Goal: Task Accomplishment & Management: Use online tool/utility

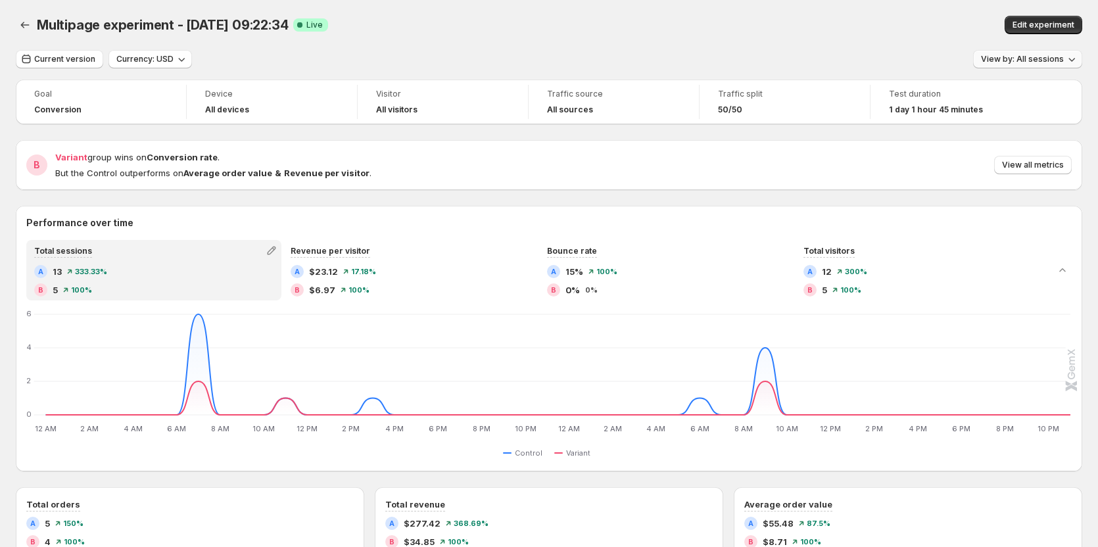
click at [1023, 58] on span "View by: All sessions" at bounding box center [1022, 59] width 83 height 11
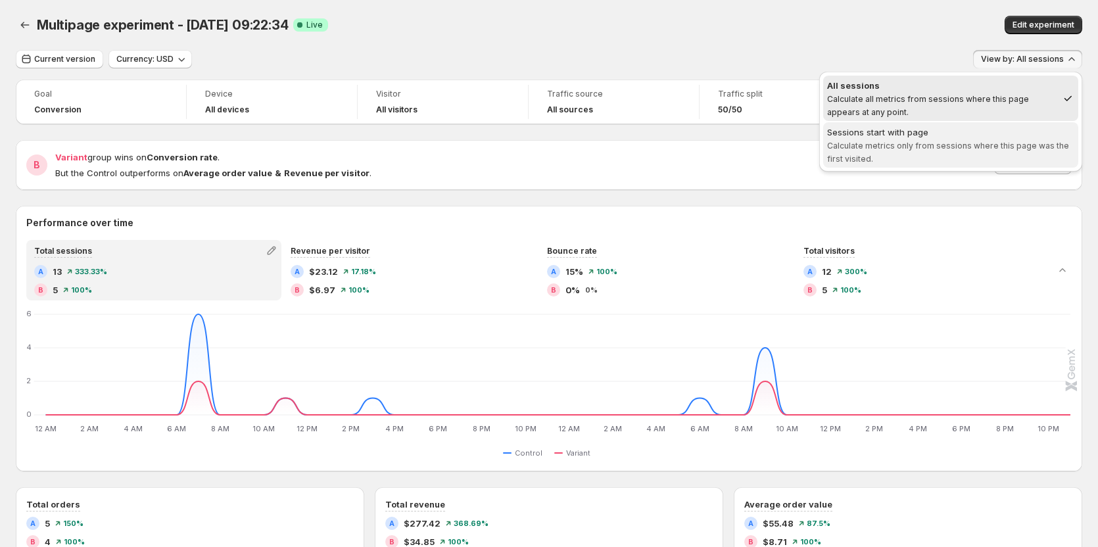
click at [962, 147] on span "Calculate metrics only from sessions where this page was the first visited." at bounding box center [948, 152] width 242 height 23
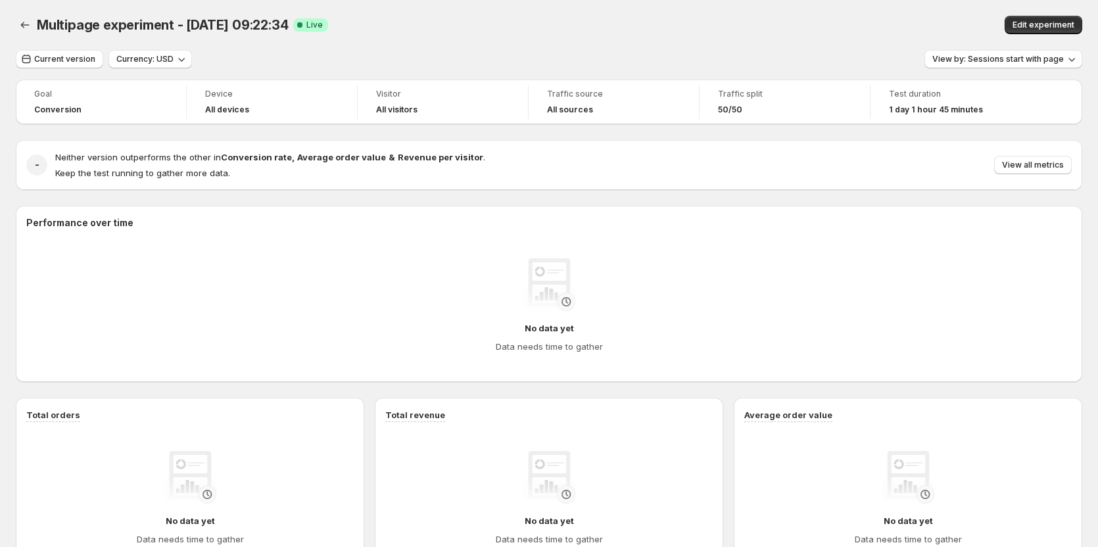
click at [737, 20] on div "Edit experiment" at bounding box center [875, 25] width 413 height 18
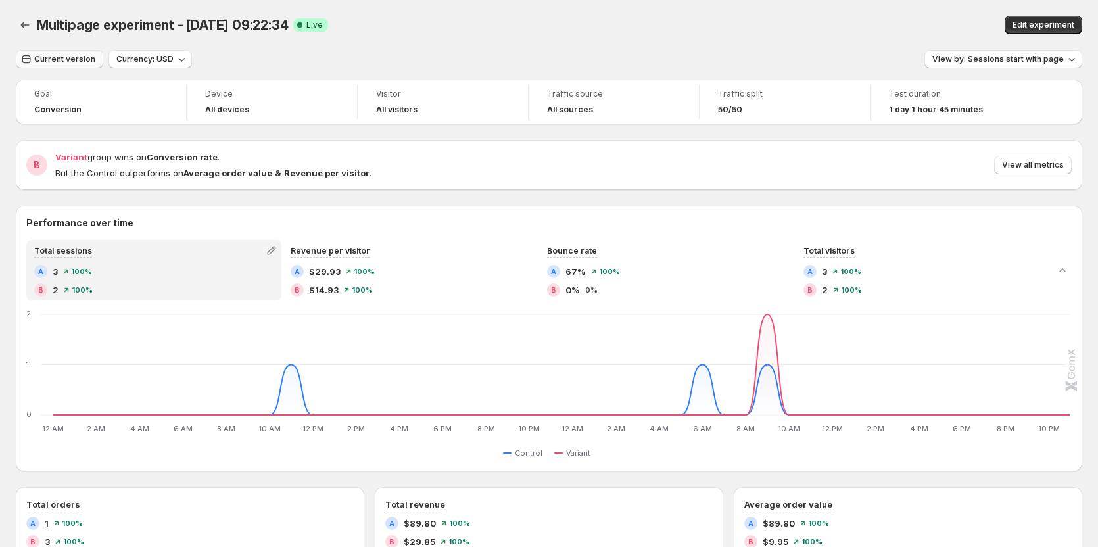
click at [74, 59] on span "Current version" at bounding box center [64, 59] width 61 height 11
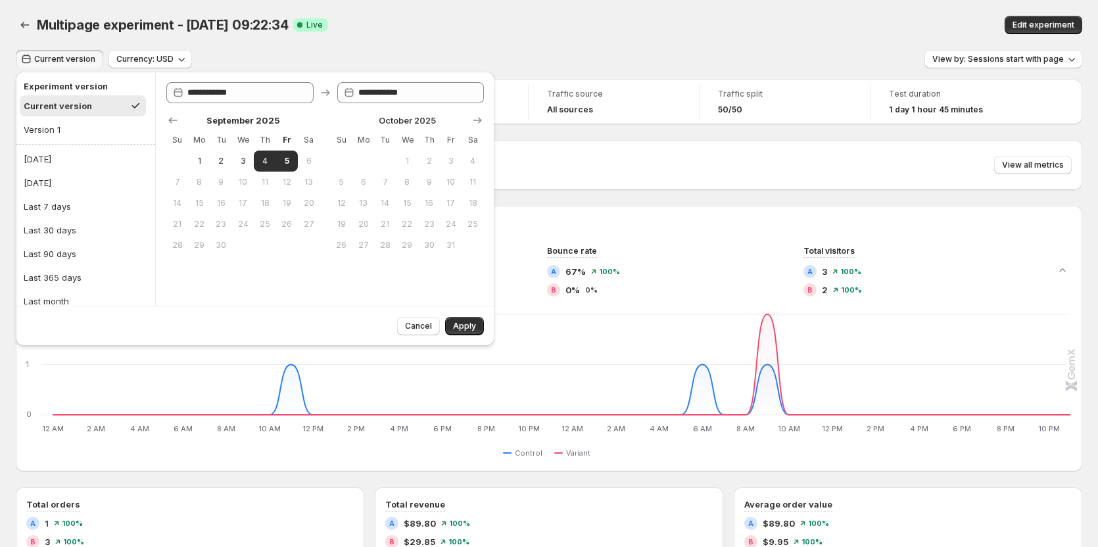
click at [461, 39] on div "Multipage experiment - Sep 3, 09:22:34. This page is ready Multipage experiment…" at bounding box center [549, 25] width 1067 height 50
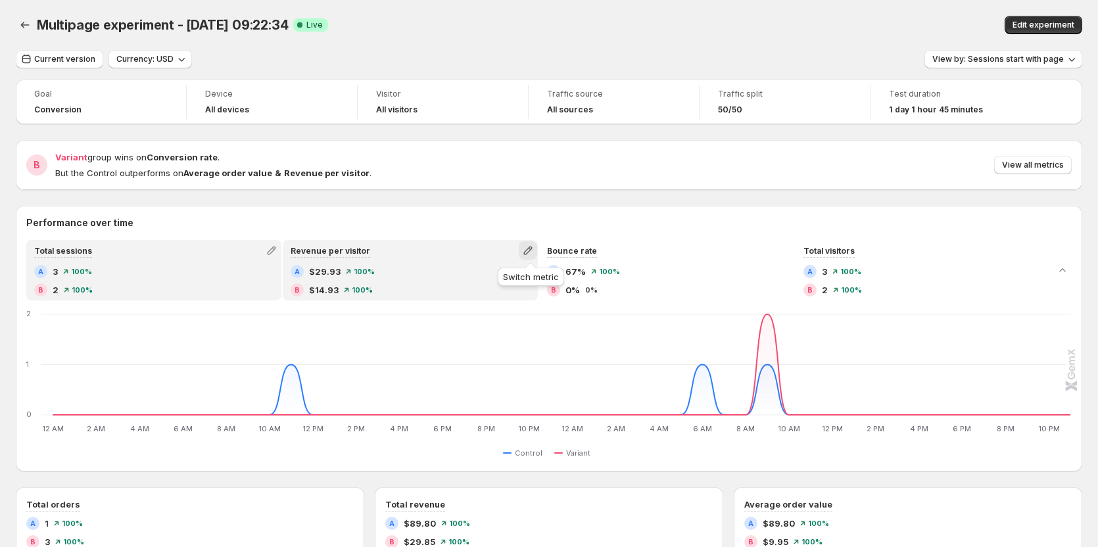
click at [531, 247] on icon "button" at bounding box center [527, 250] width 13 height 13
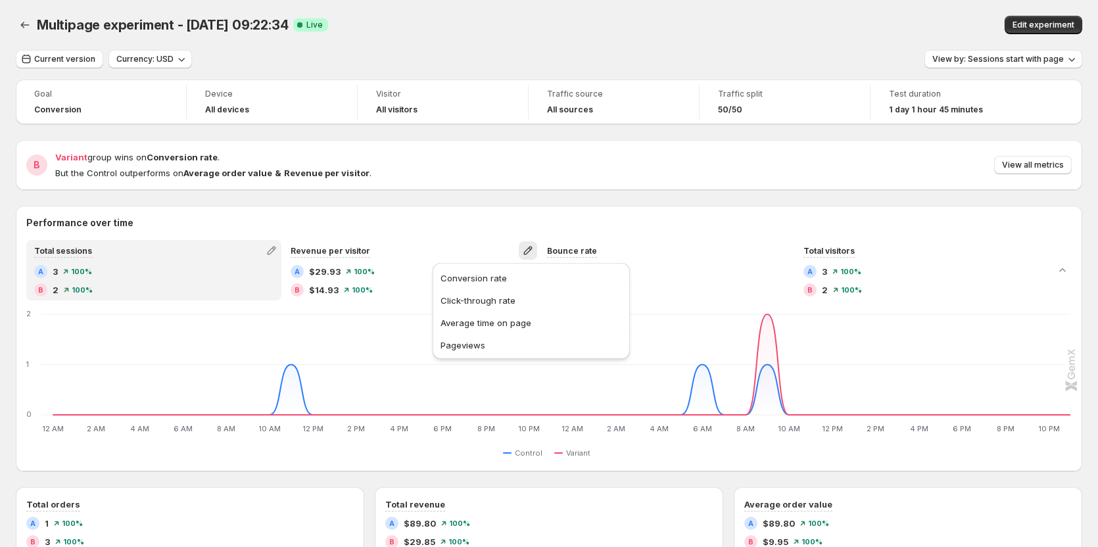
click at [718, 216] on h2 "Performance over time" at bounding box center [548, 222] width 1045 height 13
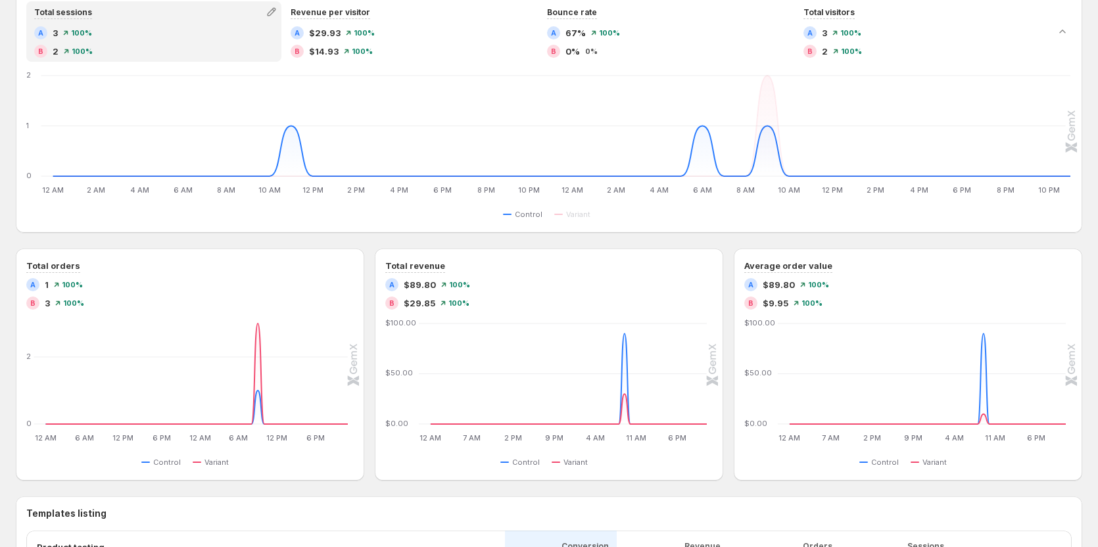
scroll to position [263, 0]
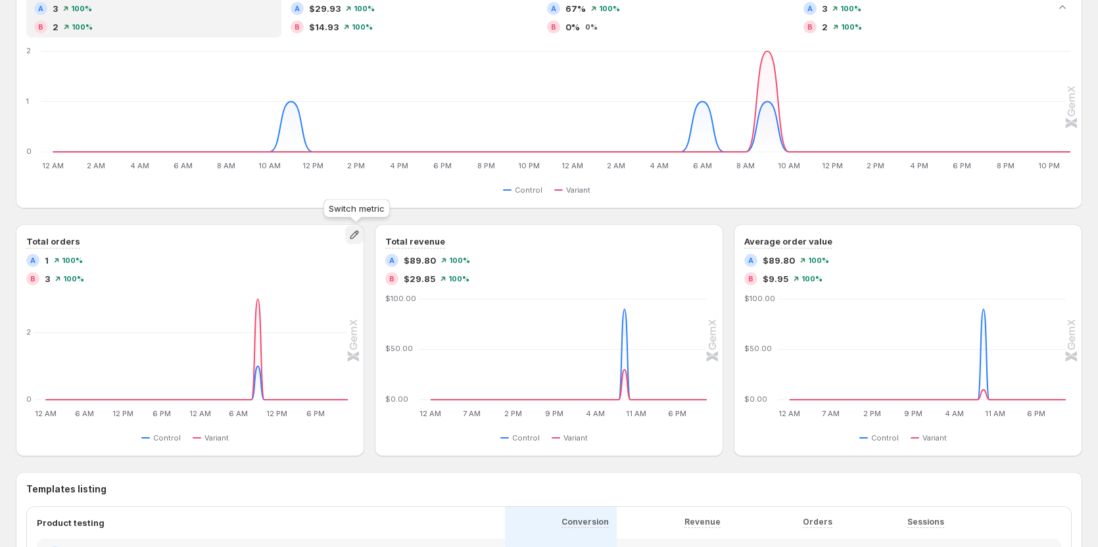
click at [356, 235] on icon "button" at bounding box center [354, 234] width 13 height 13
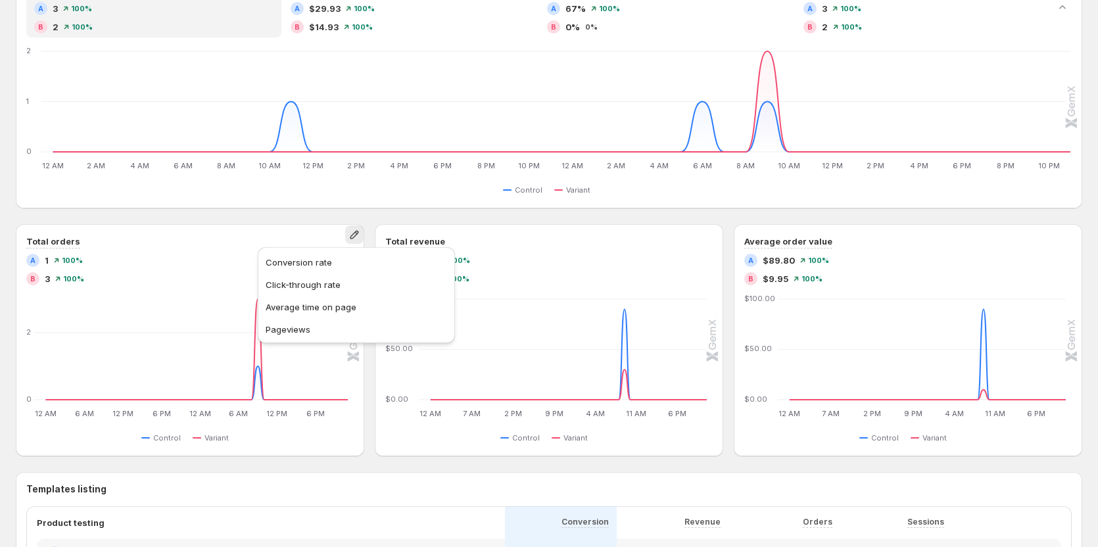
click at [337, 304] on span "Average time on page" at bounding box center [311, 307] width 91 height 11
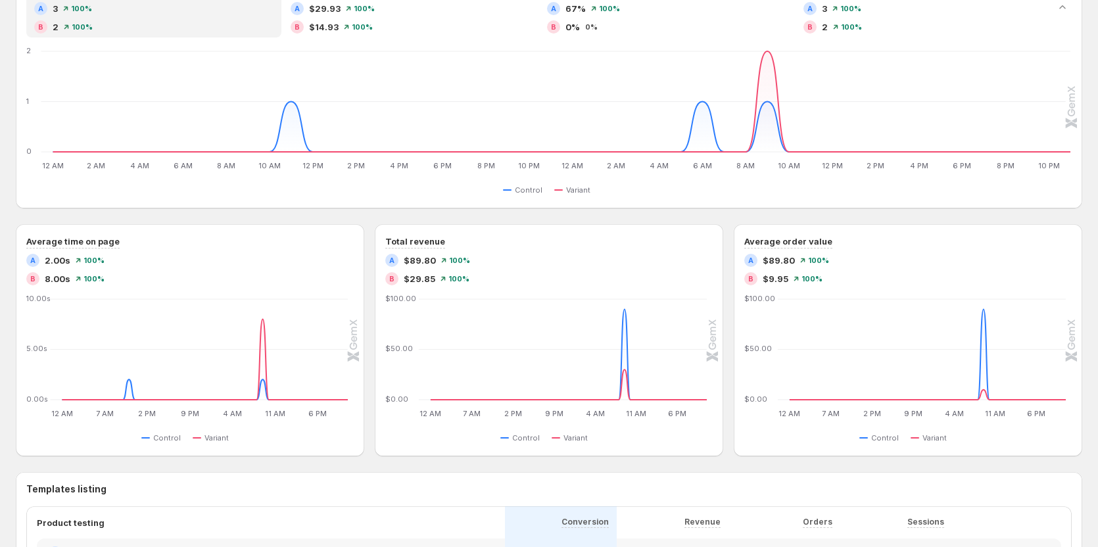
click at [177, 199] on div "Performance over time Total sessions A 3 100% B 2 100% Revenue per visitor A $2…" at bounding box center [549, 76] width 1067 height 266
click at [353, 237] on icon "button" at bounding box center [354, 235] width 9 height 9
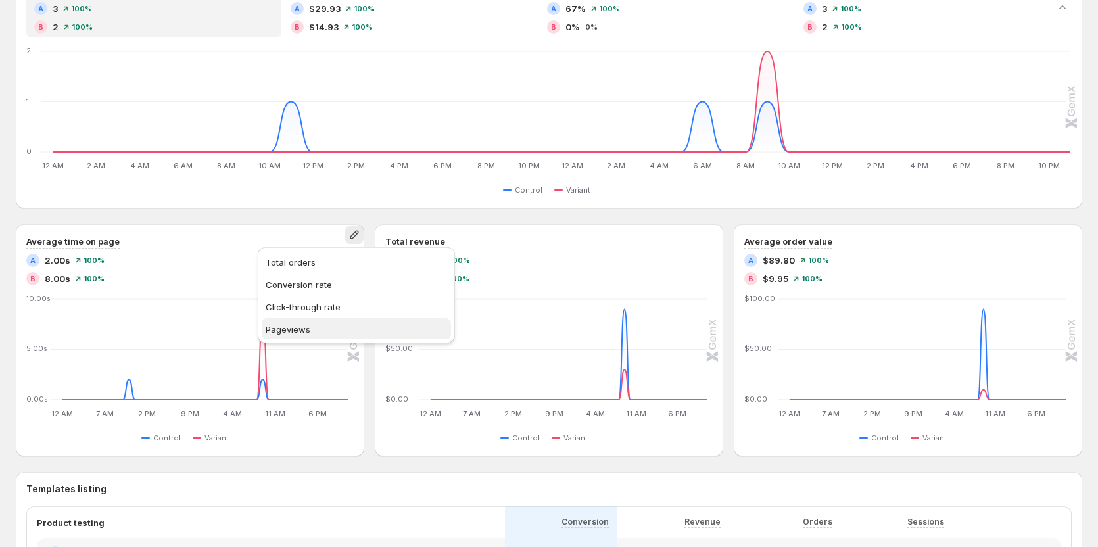
click at [304, 327] on span "Pageviews" at bounding box center [288, 329] width 45 height 11
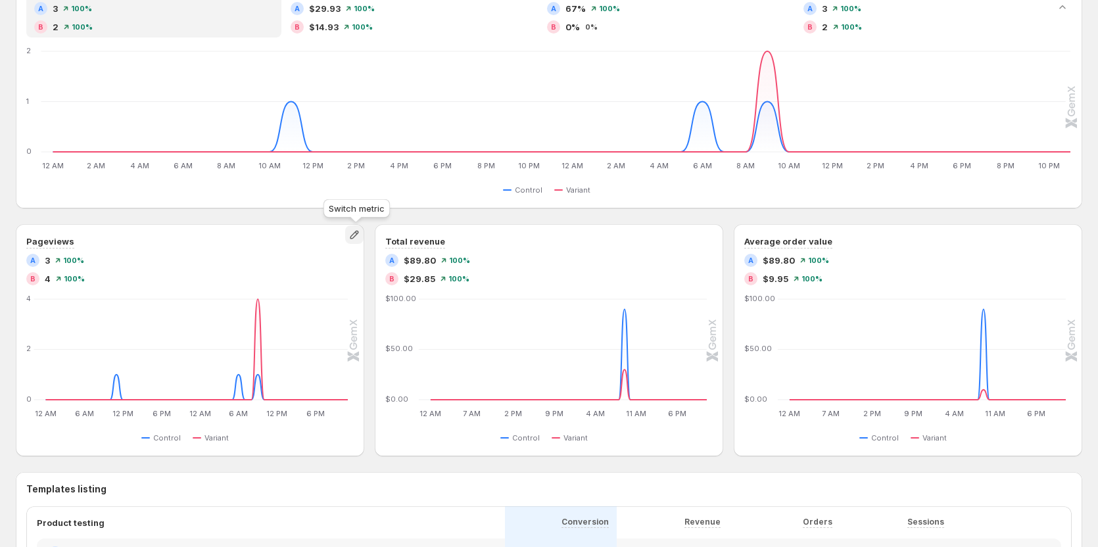
click at [352, 239] on icon "button" at bounding box center [354, 234] width 13 height 13
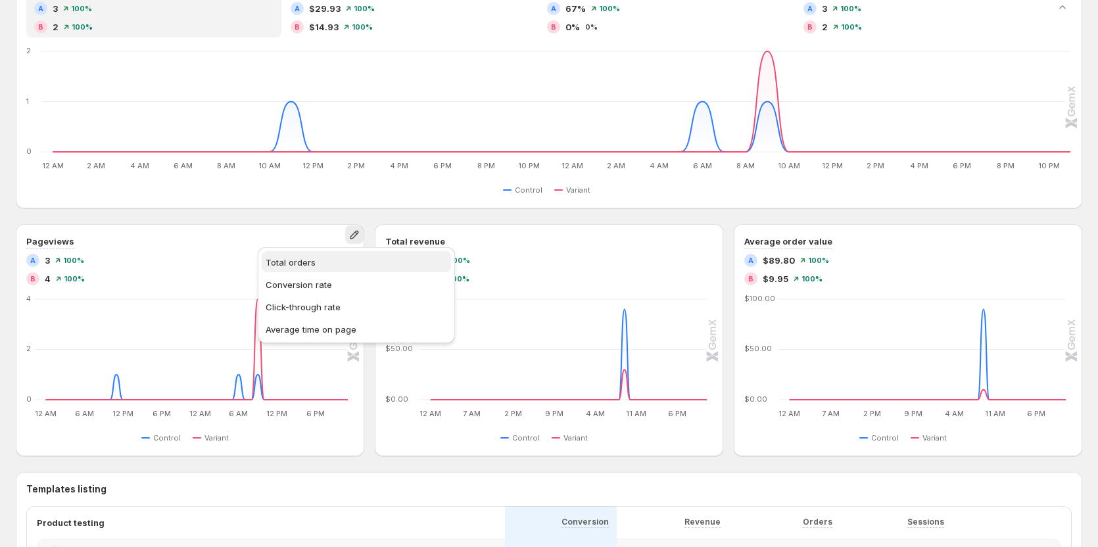
click at [329, 264] on span "Total orders" at bounding box center [356, 262] width 181 height 13
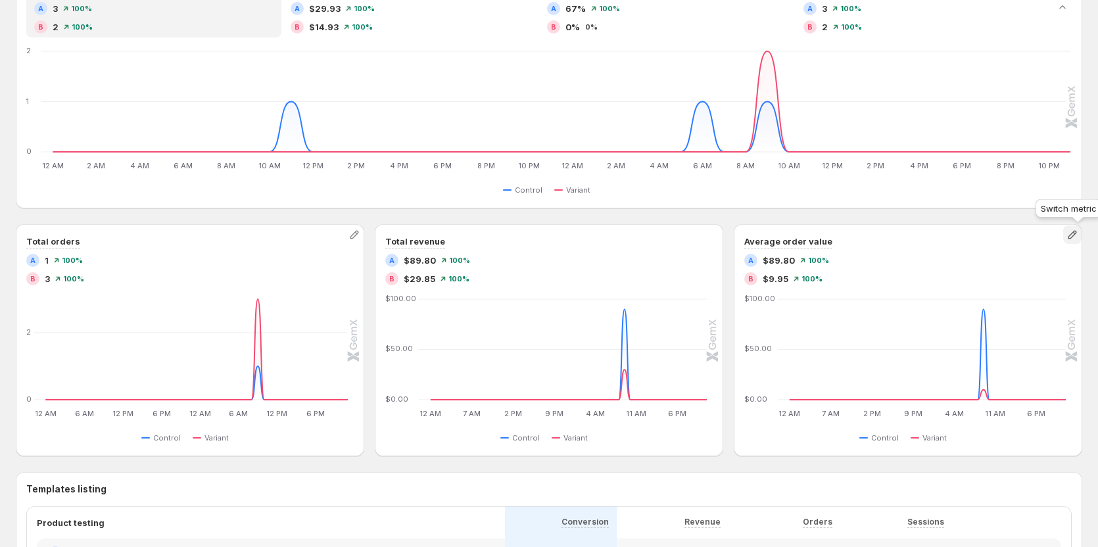
click at [1076, 232] on icon "button" at bounding box center [1072, 234] width 13 height 13
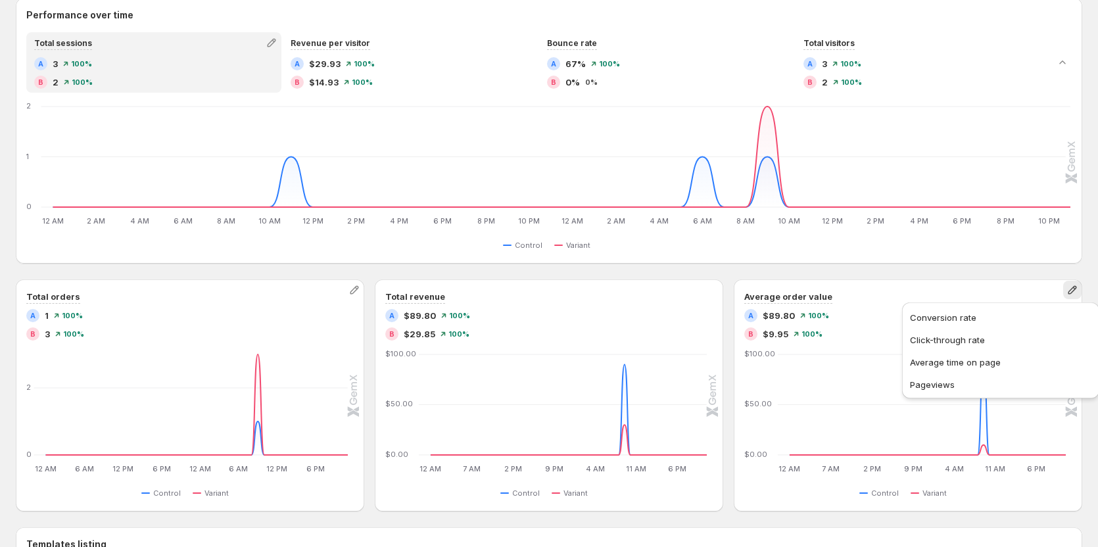
scroll to position [132, 0]
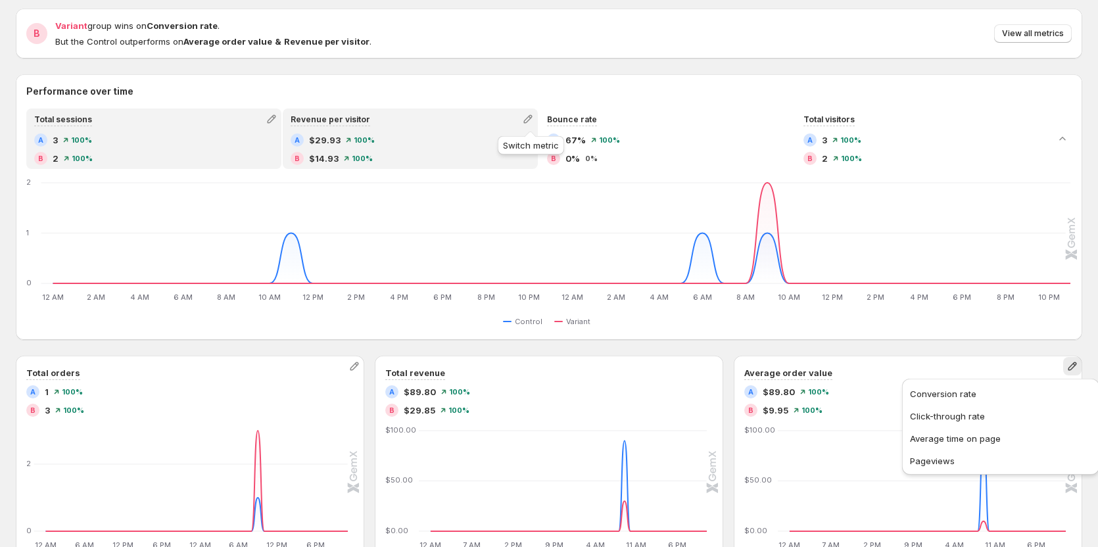
click at [533, 116] on icon "button" at bounding box center [527, 118] width 13 height 13
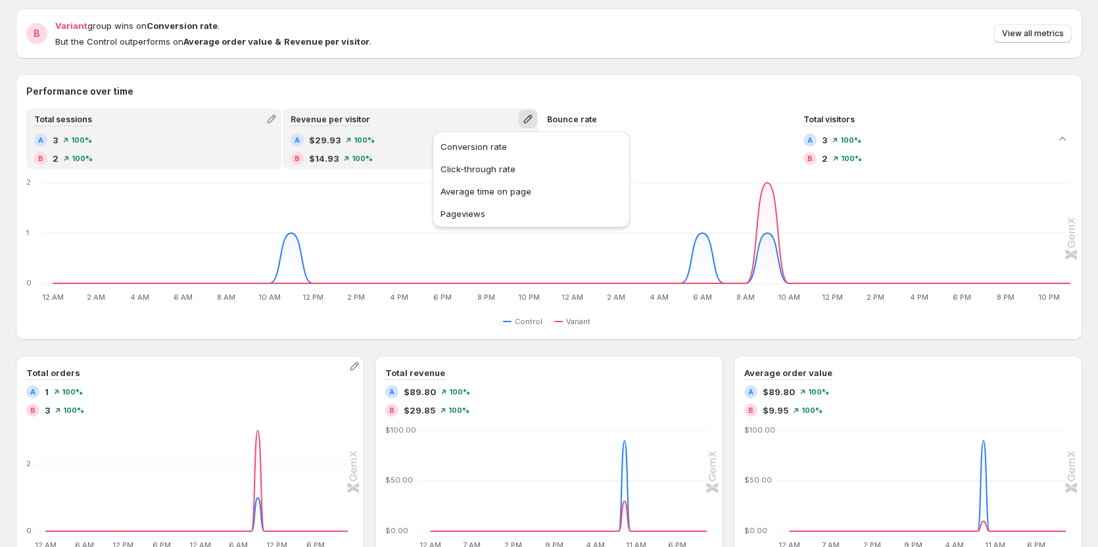
click at [523, 157] on ul "Conversion rate Click-through rate Average time on page Pageviews" at bounding box center [531, 179] width 189 height 88
click at [542, 169] on span "Click-through rate" at bounding box center [531, 168] width 181 height 13
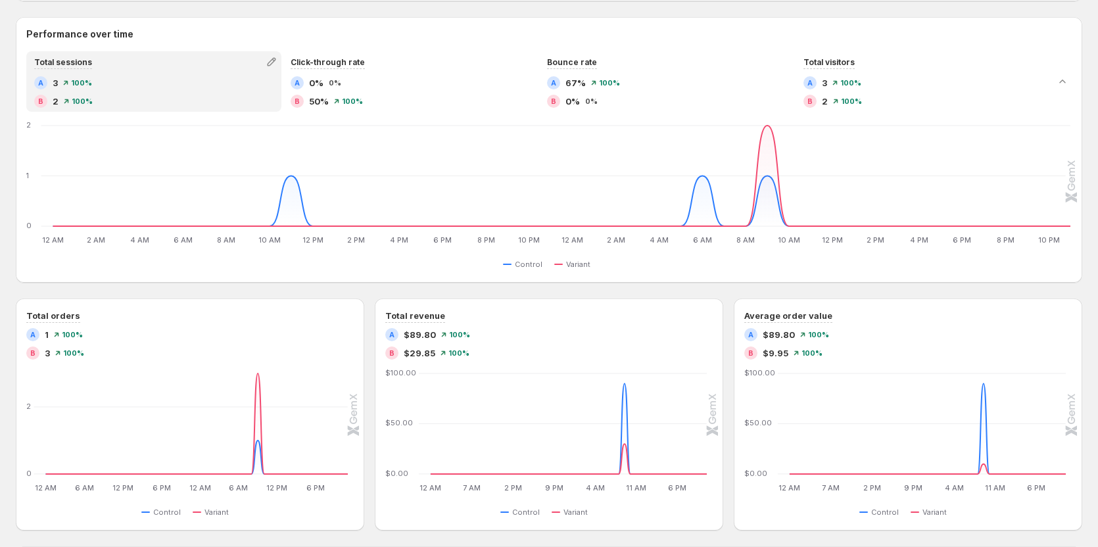
scroll to position [66, 0]
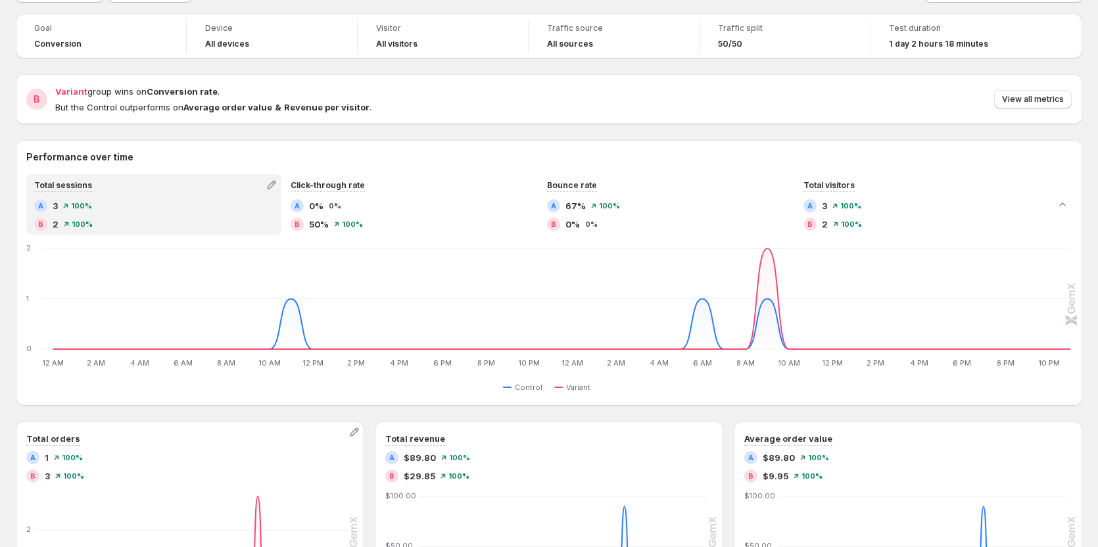
click at [343, 435] on div "Total orders" at bounding box center [189, 439] width 327 height 14
click at [351, 433] on icon "button" at bounding box center [354, 431] width 13 height 13
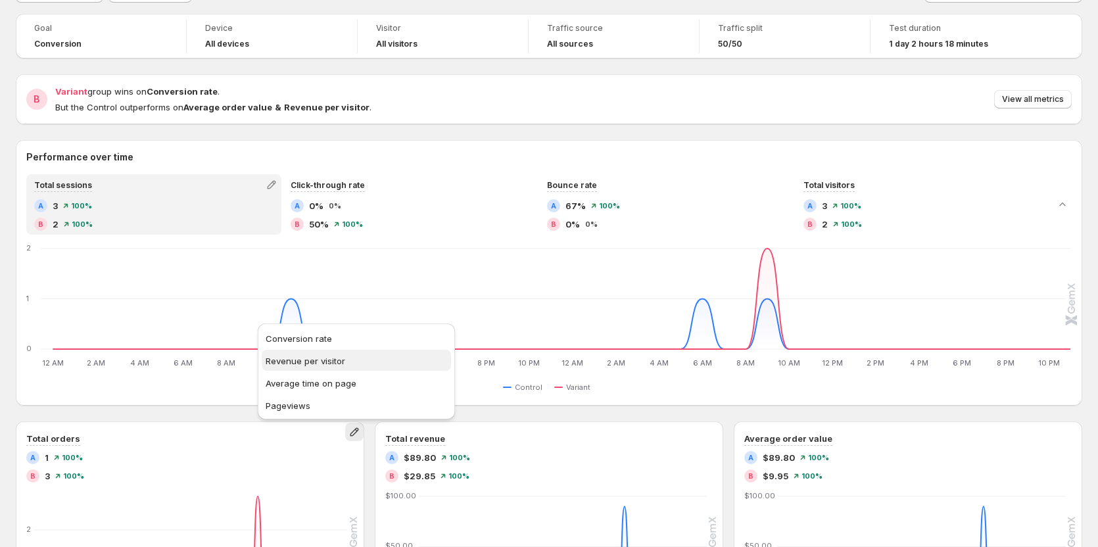
click at [356, 367] on span "Revenue per visitor" at bounding box center [356, 360] width 181 height 13
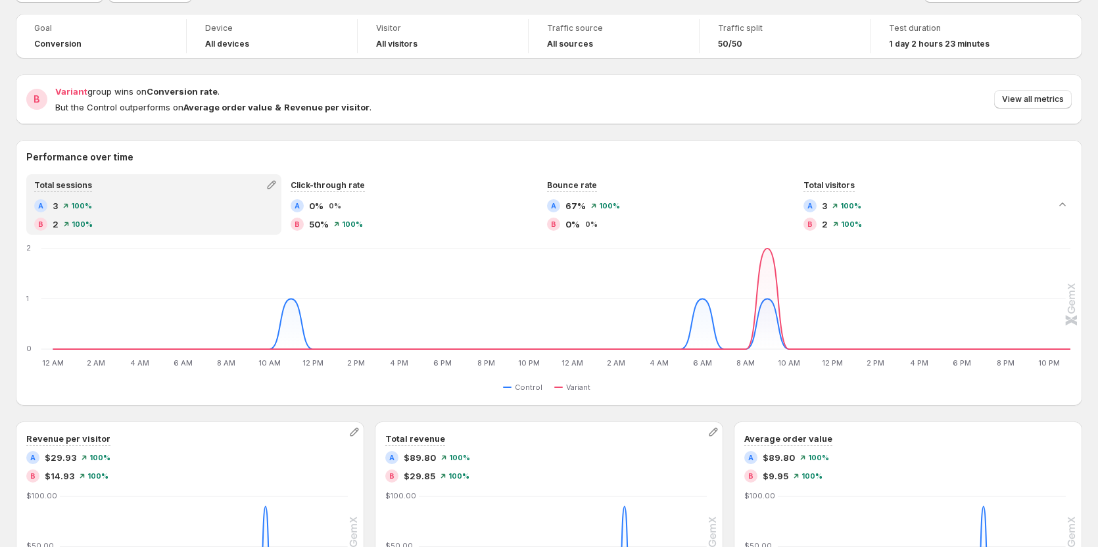
scroll to position [132, 0]
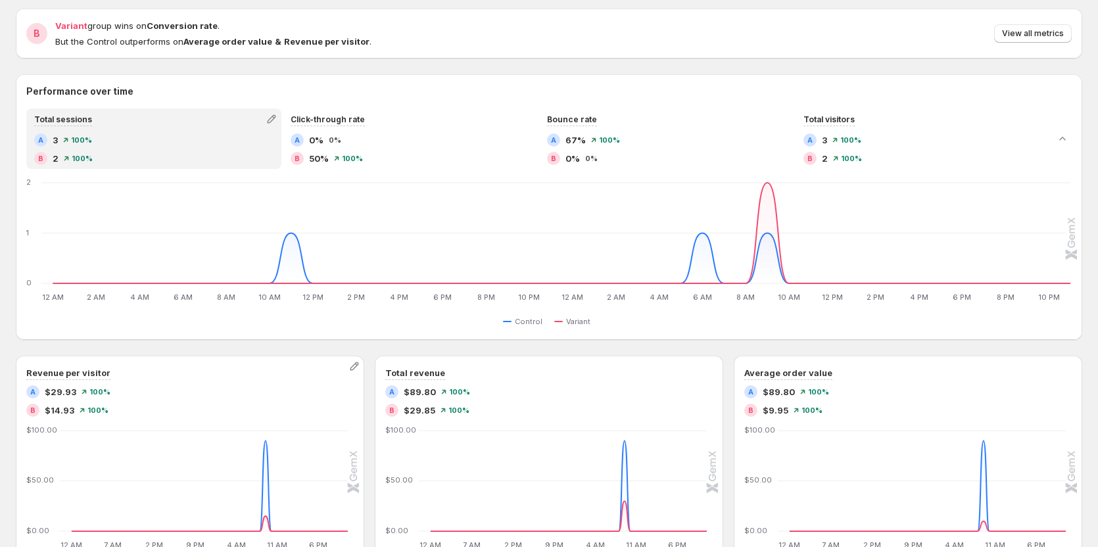
click at [386, 350] on div "Performance over time Total sessions A 3 100% B 2 100% Click-through rate A 0% …" at bounding box center [549, 331] width 1067 height 514
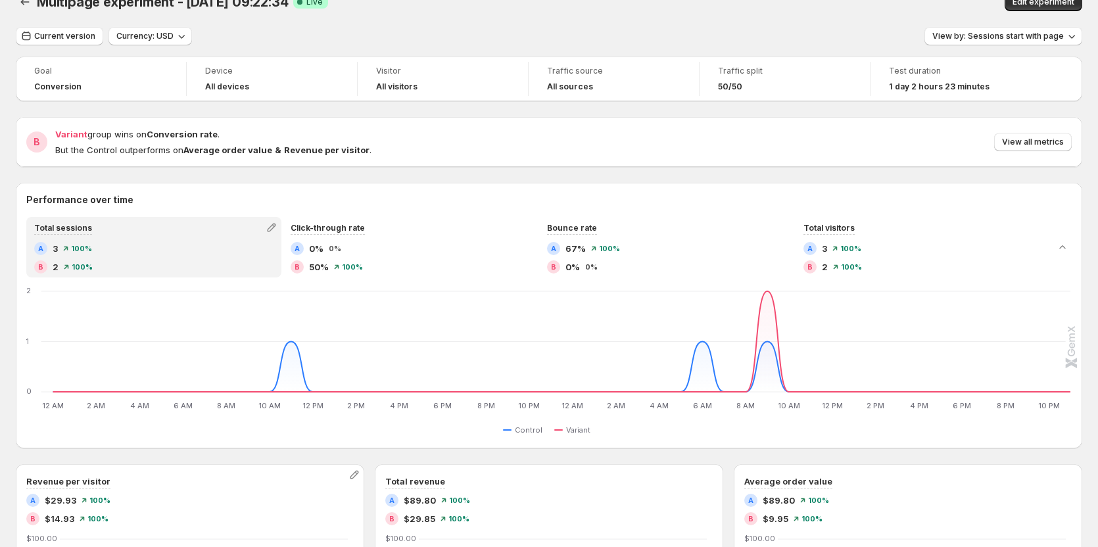
scroll to position [0, 0]
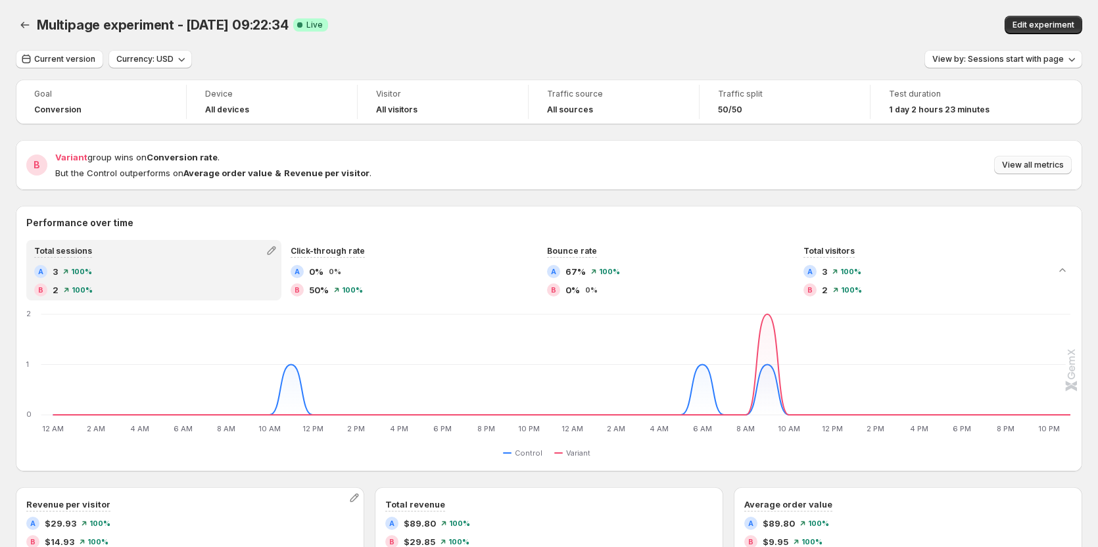
click at [1009, 169] on button "View all metrics" at bounding box center [1033, 165] width 78 height 18
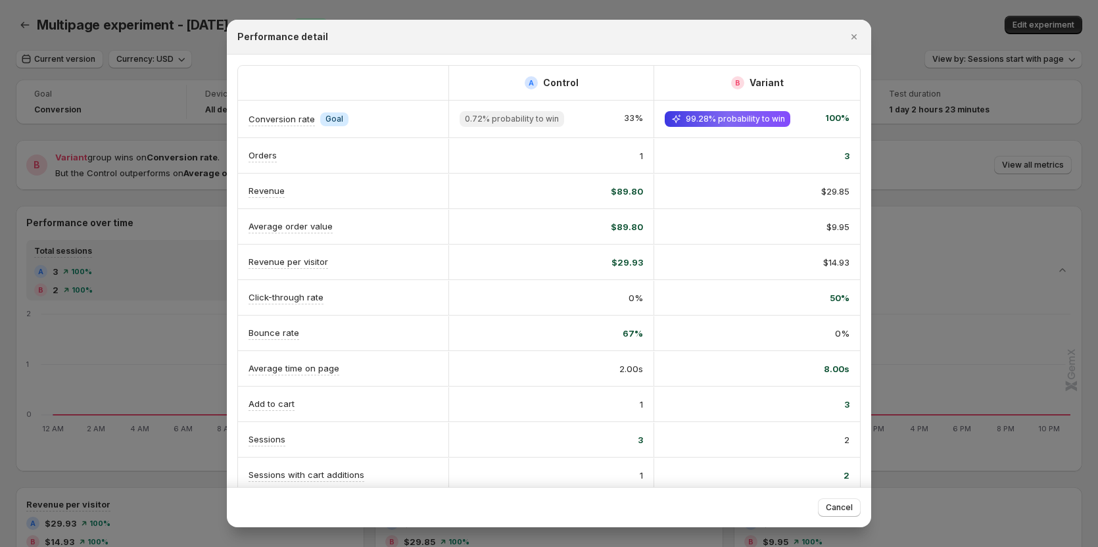
click at [632, 402] on div "1" at bounding box center [551, 404] width 183 height 13
click at [863, 37] on button "Close" at bounding box center [854, 37] width 18 height 18
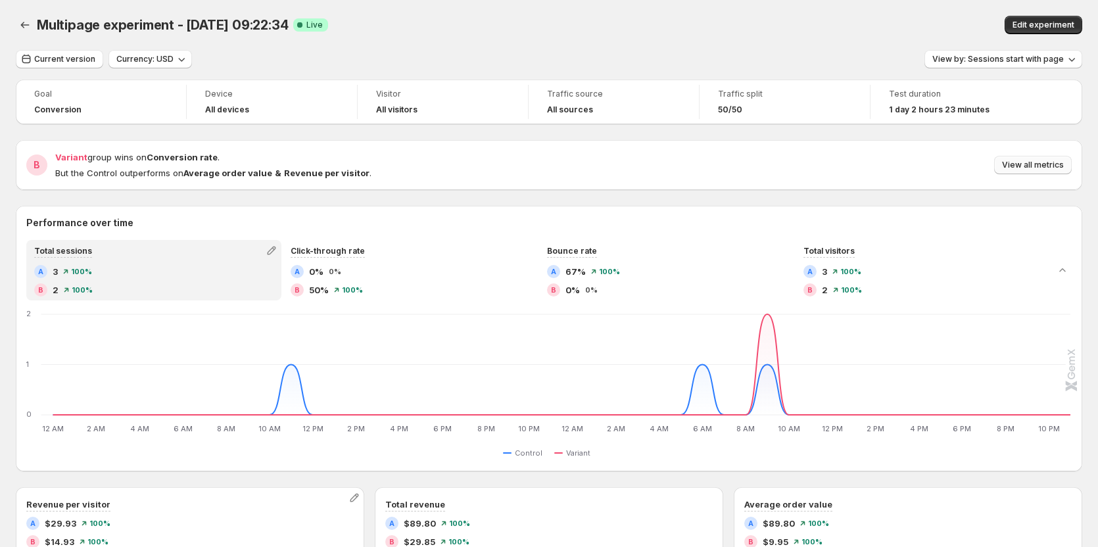
click at [1054, 171] on button "View all metrics" at bounding box center [1033, 165] width 78 height 18
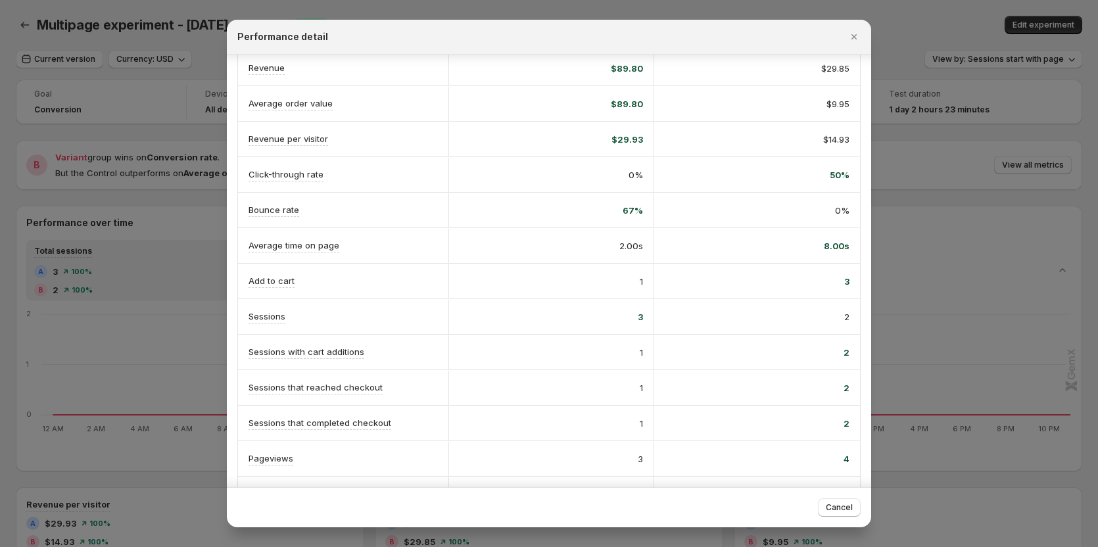
scroll to position [132, 0]
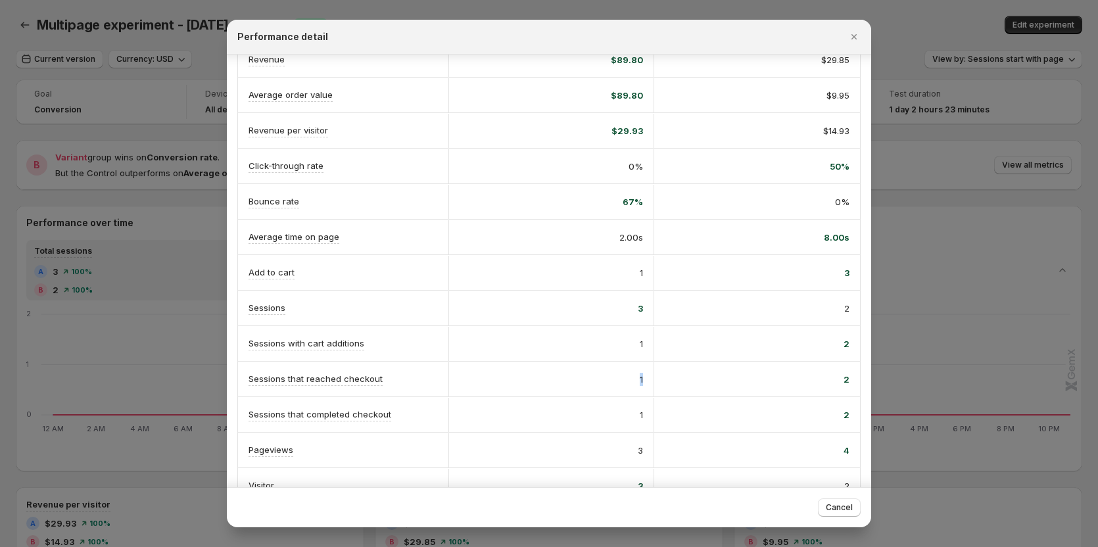
drag, startPoint x: 636, startPoint y: 377, endPoint x: 646, endPoint y: 378, distance: 9.2
click at [646, 378] on div "1" at bounding box center [551, 379] width 206 height 34
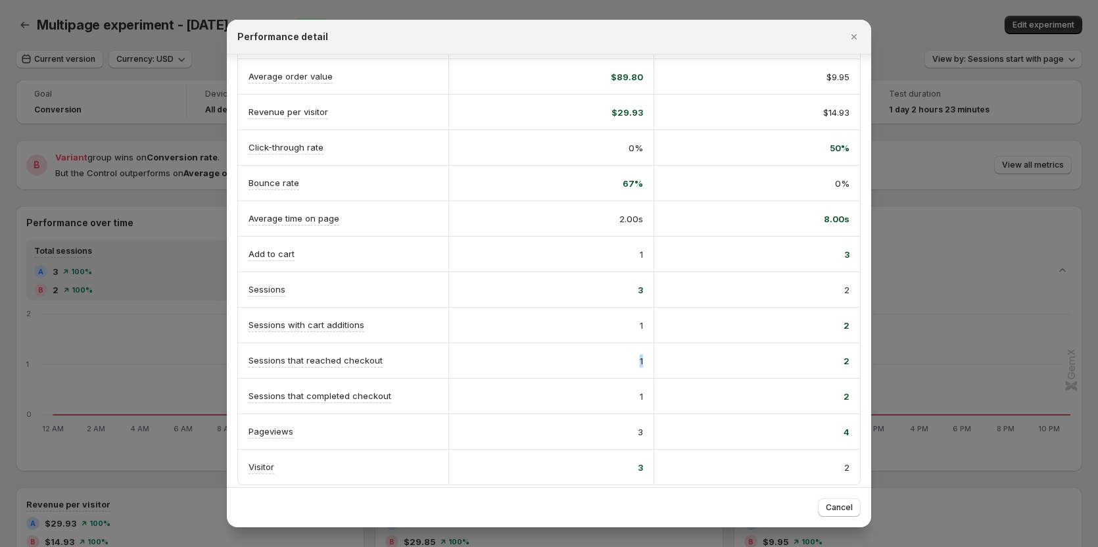
scroll to position [158, 0]
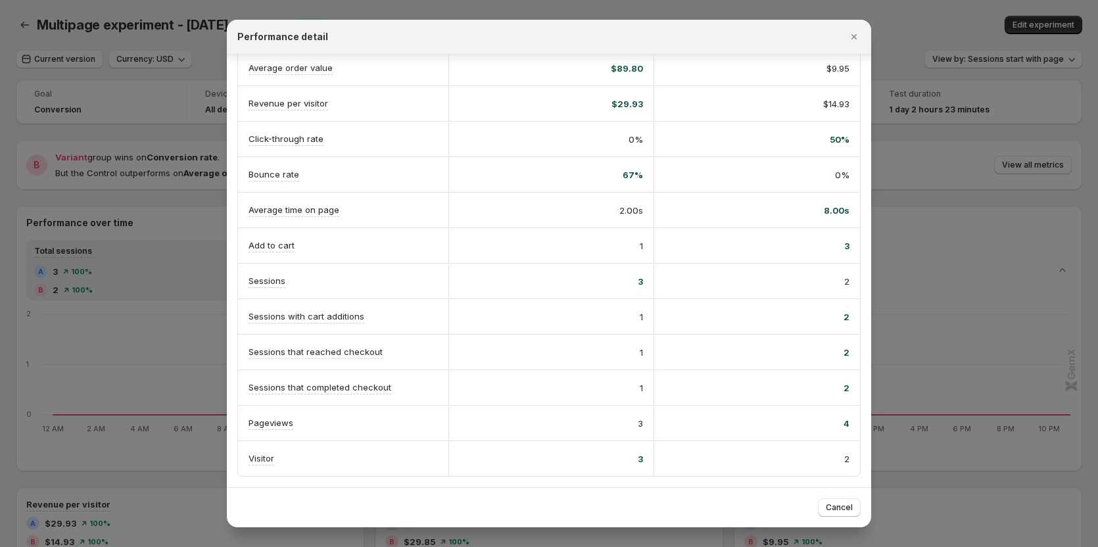
click at [782, 393] on div "2" at bounding box center [757, 387] width 185 height 13
drag, startPoint x: 853, startPoint y: 38, endPoint x: 474, endPoint y: 312, distance: 467.2
click at [853, 38] on icon "Close" at bounding box center [854, 36] width 5 height 5
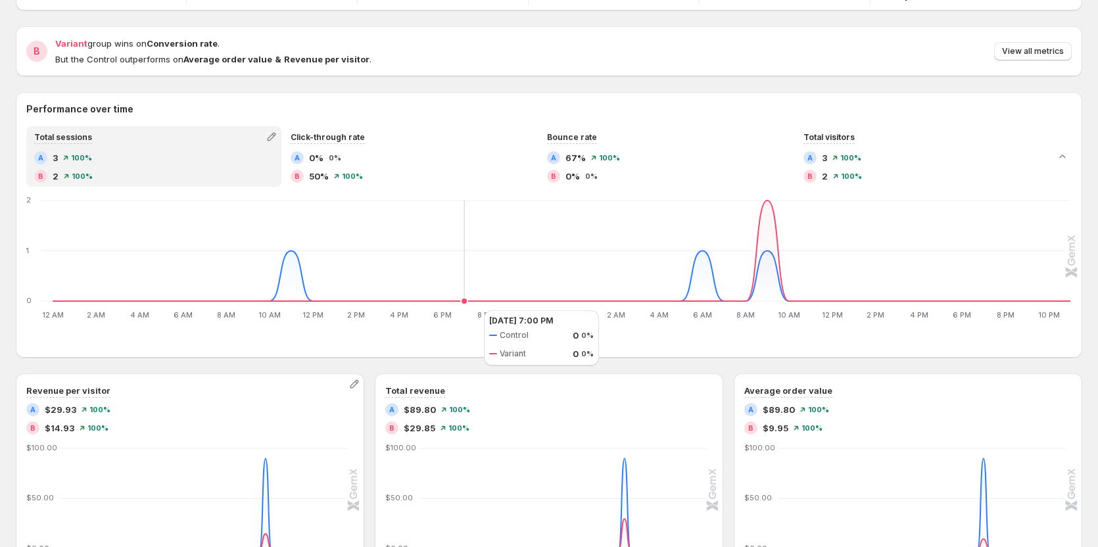
scroll to position [132, 0]
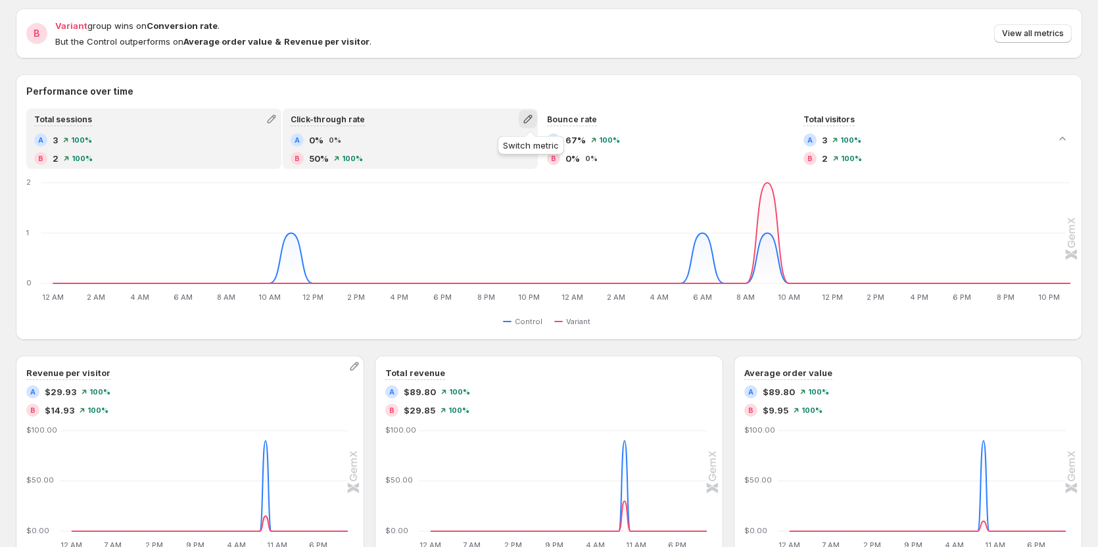
click at [526, 116] on icon "button" at bounding box center [527, 118] width 13 height 13
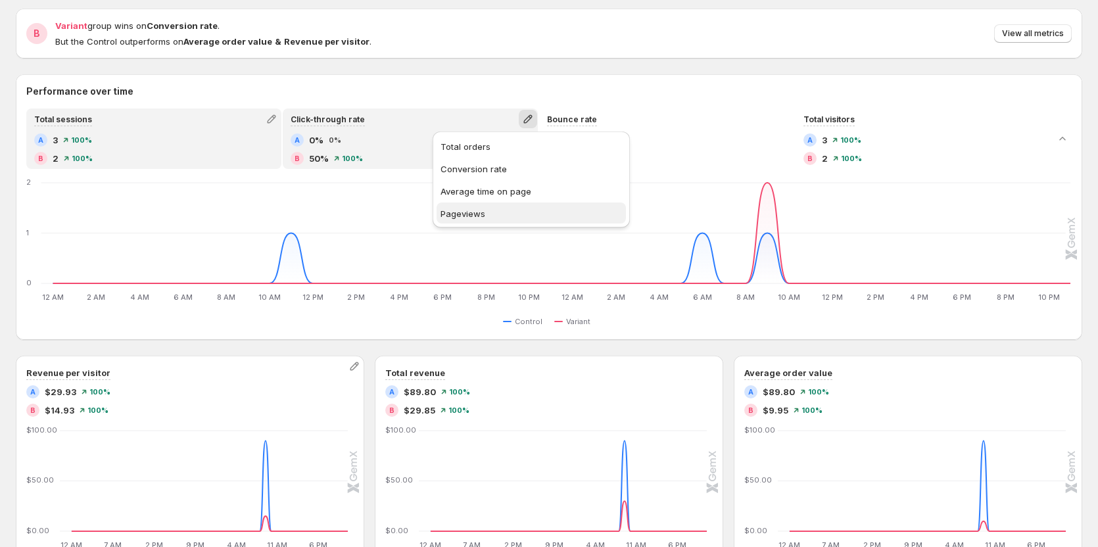
click at [483, 217] on span "Pageviews" at bounding box center [463, 213] width 45 height 11
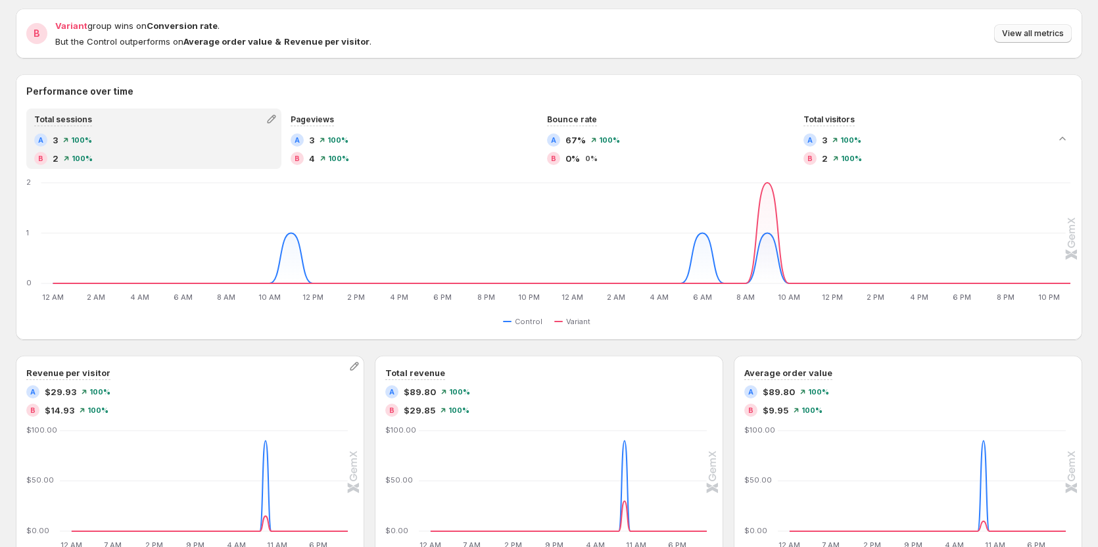
click at [1025, 32] on span "View all metrics" at bounding box center [1033, 33] width 62 height 11
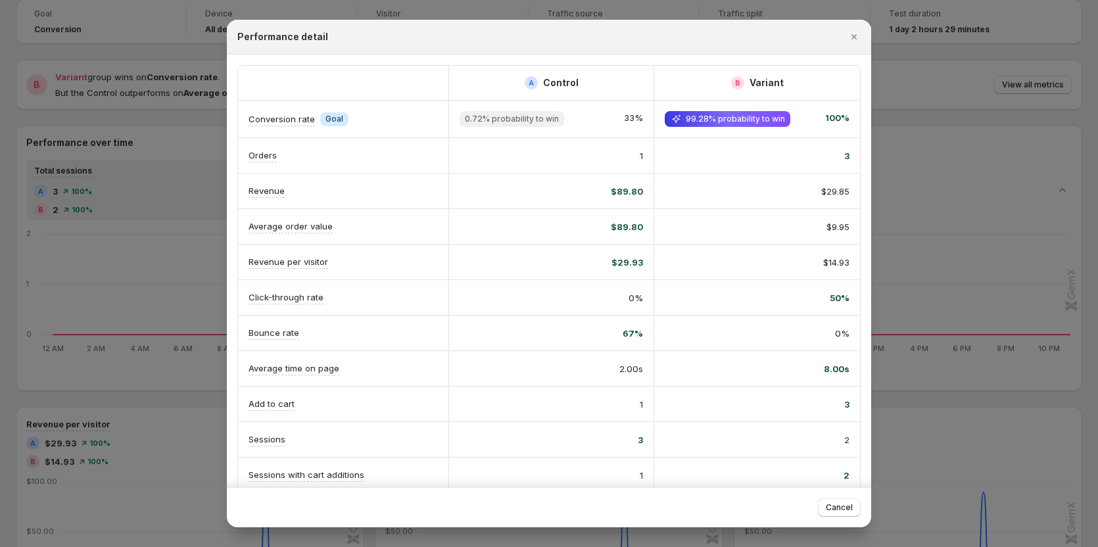
scroll to position [66, 0]
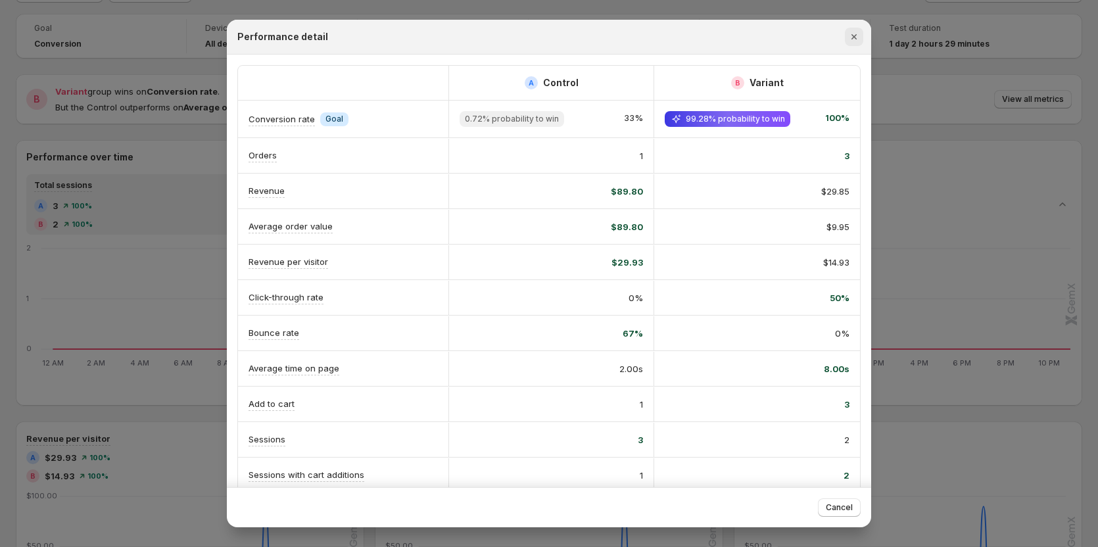
click at [858, 37] on icon "Close" at bounding box center [854, 36] width 13 height 13
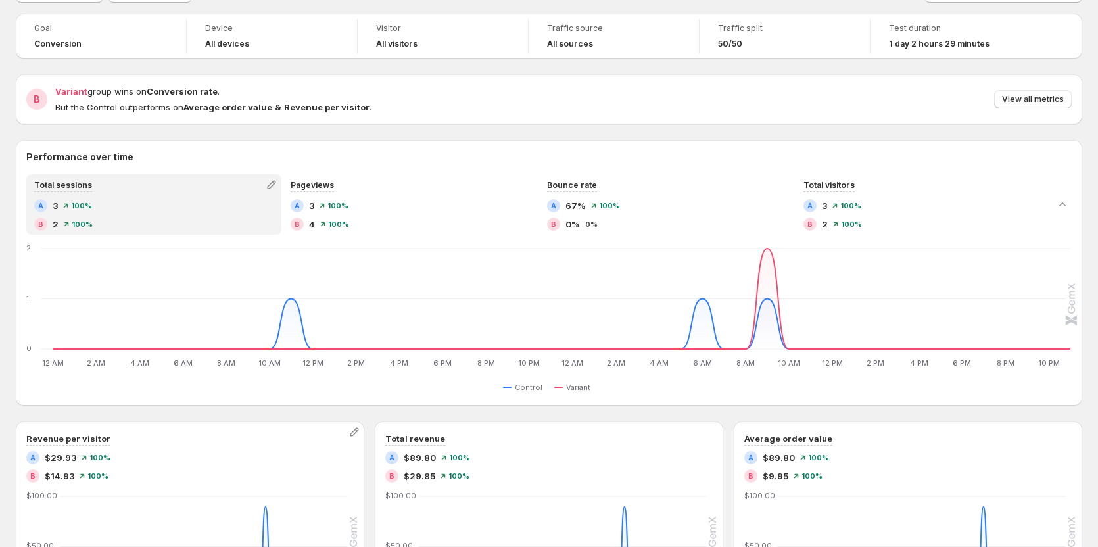
scroll to position [132, 0]
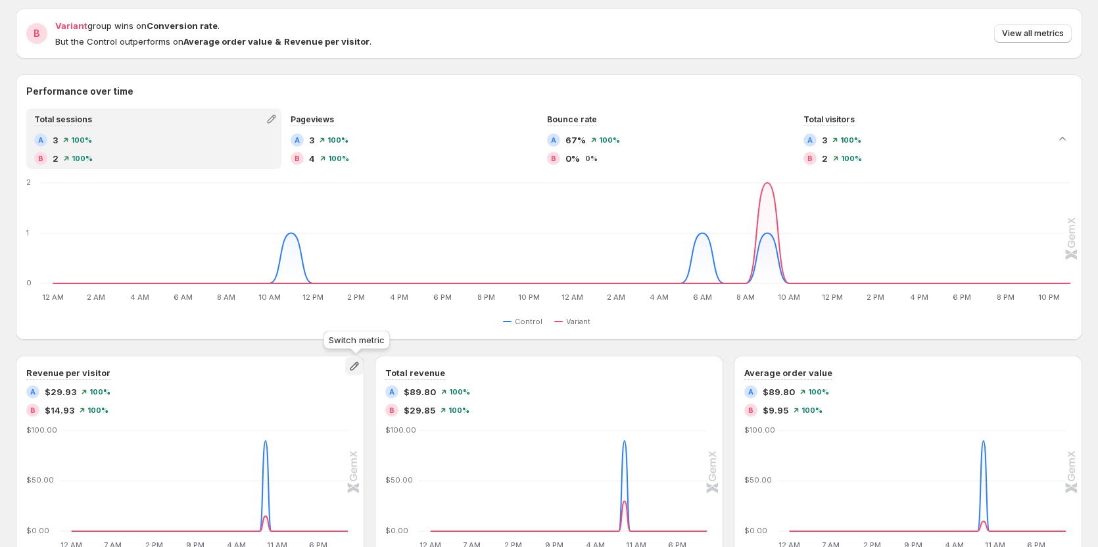
click at [358, 365] on icon "button" at bounding box center [354, 366] width 13 height 13
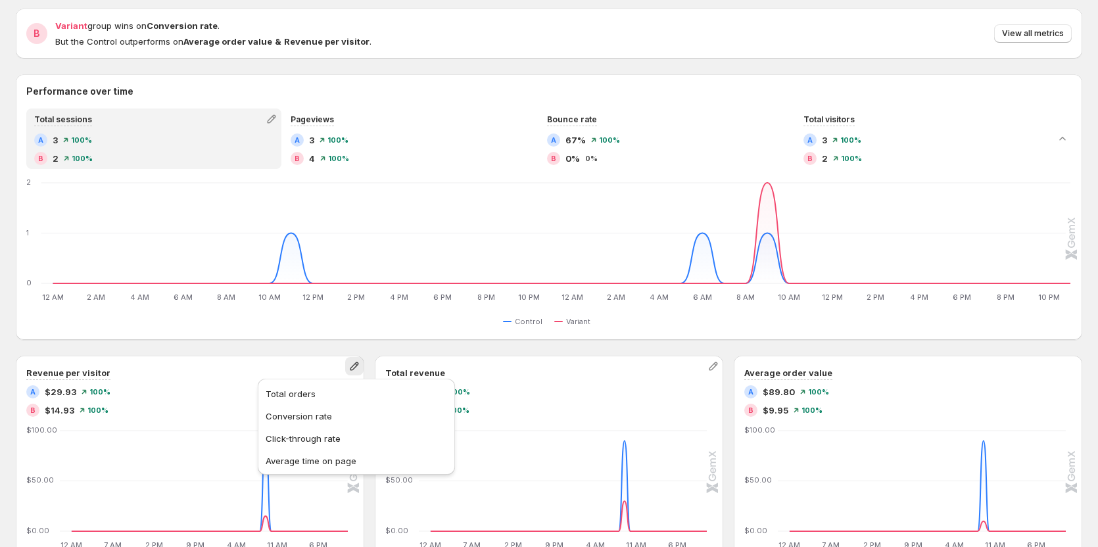
click at [577, 365] on div "Total revenue A $89.80 100% B $29.85 100% 12 AM 12 AM 7 AM 7 AM 2 PM 2 PM 9 PM …" at bounding box center [549, 472] width 348 height 232
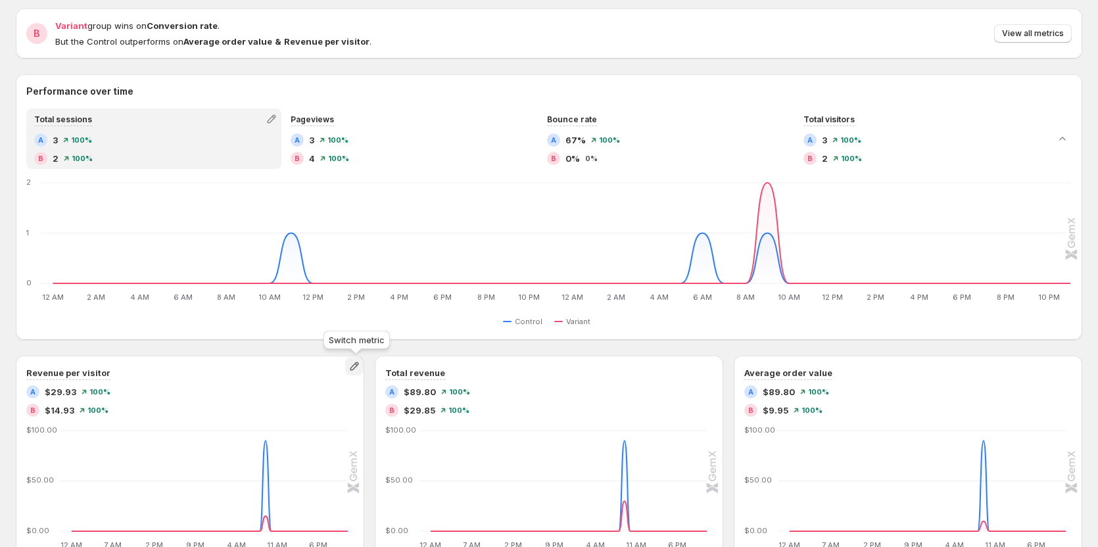
click at [351, 372] on icon "button" at bounding box center [354, 366] width 13 height 13
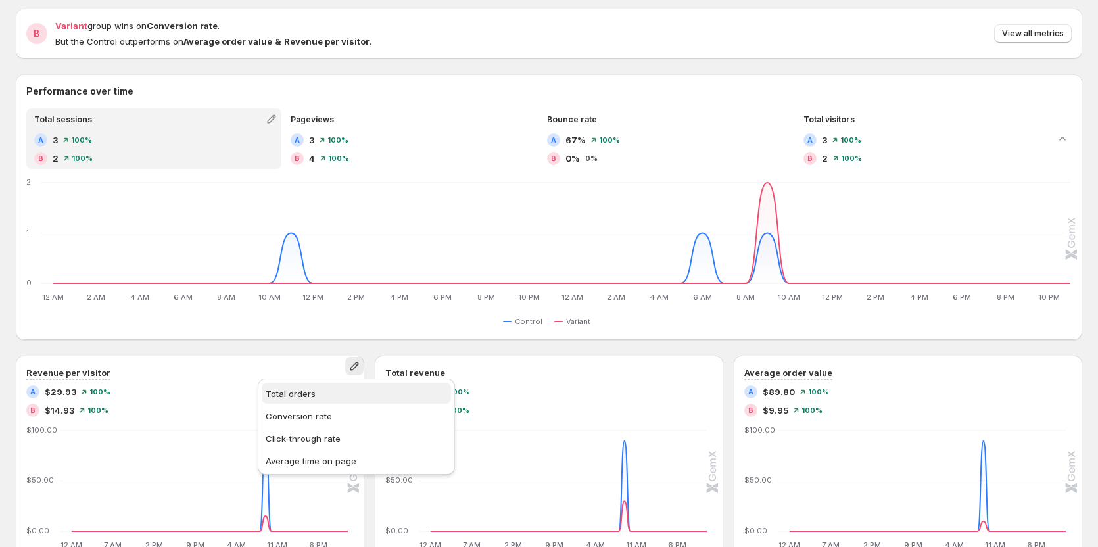
click at [328, 393] on span "Total orders" at bounding box center [356, 393] width 181 height 13
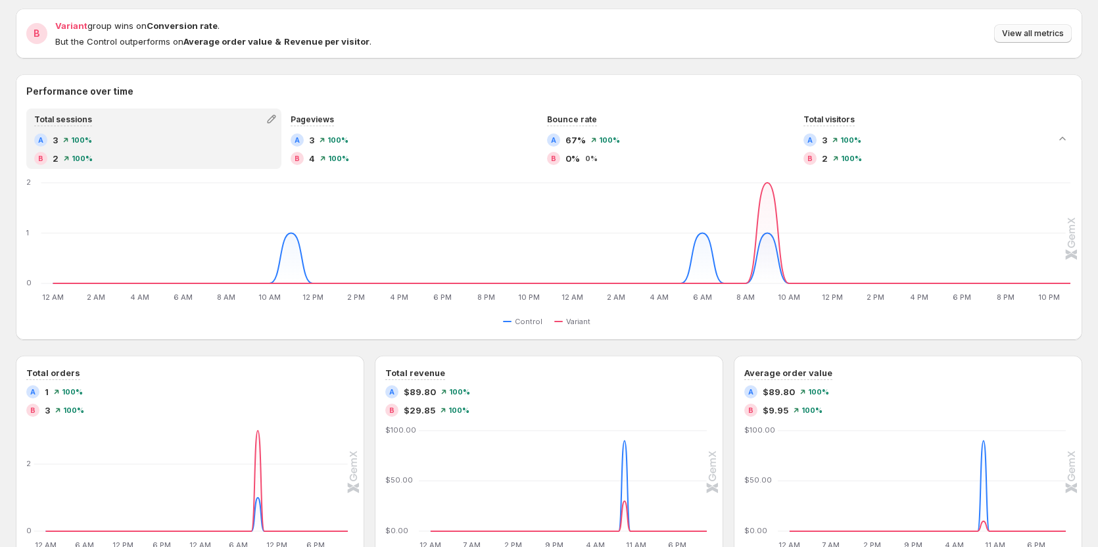
click at [1062, 41] on button "View all metrics" at bounding box center [1033, 33] width 78 height 18
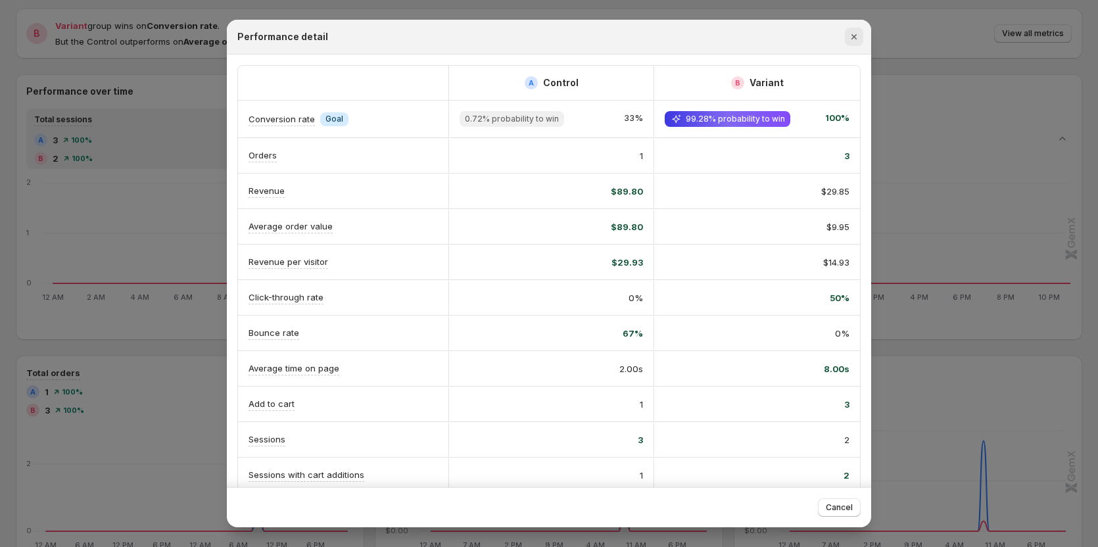
click at [853, 36] on icon "Close" at bounding box center [854, 36] width 5 height 5
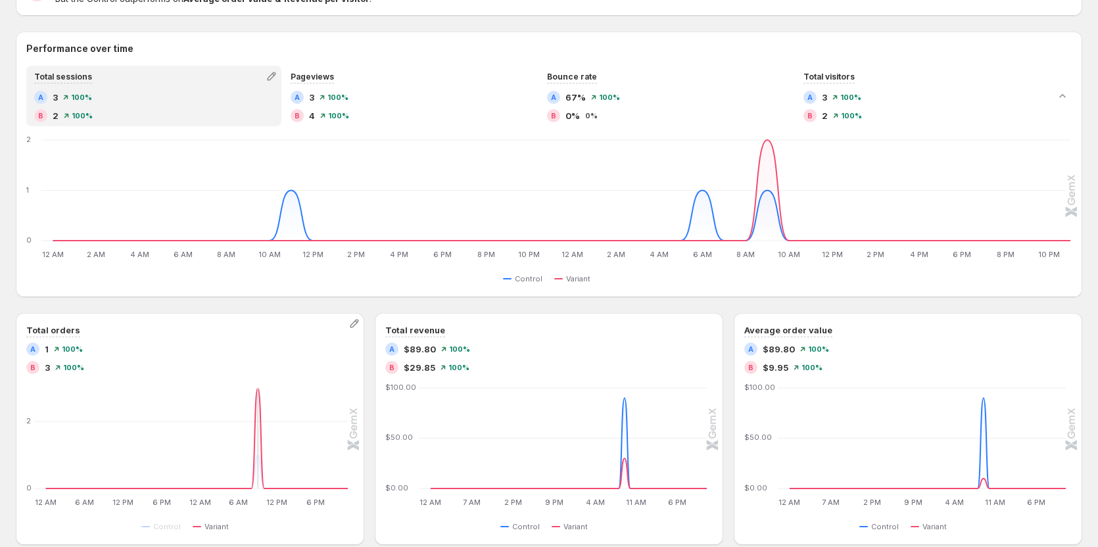
scroll to position [263, 0]
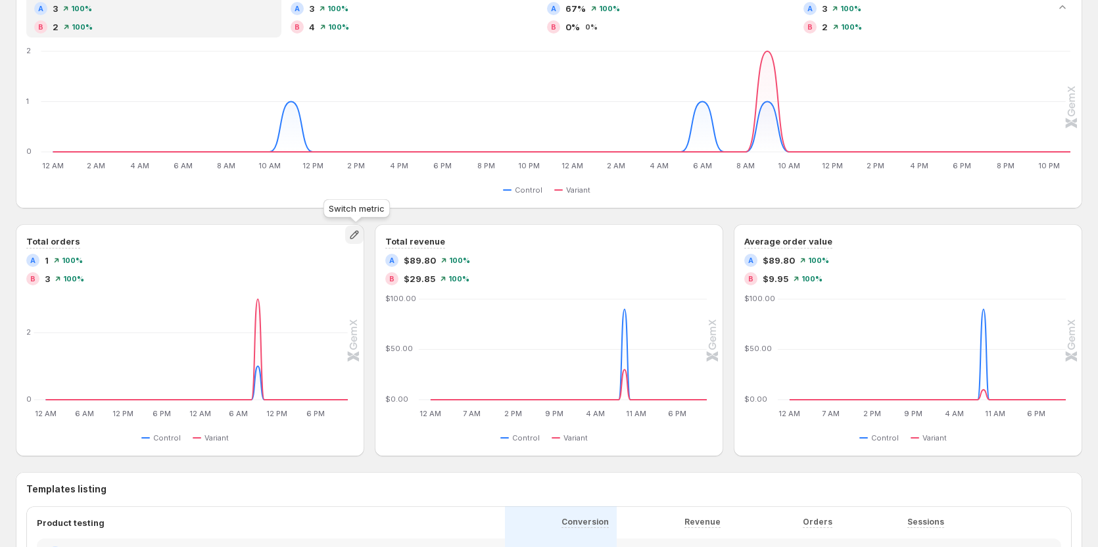
click at [357, 229] on icon "button" at bounding box center [354, 234] width 13 height 13
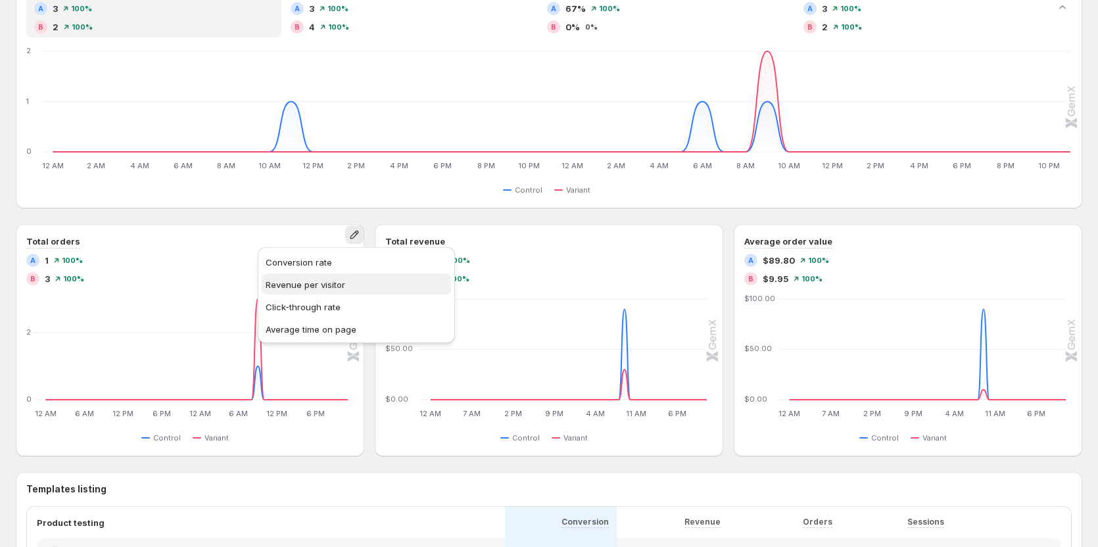
click at [306, 287] on span "Revenue per visitor" at bounding box center [306, 284] width 80 height 11
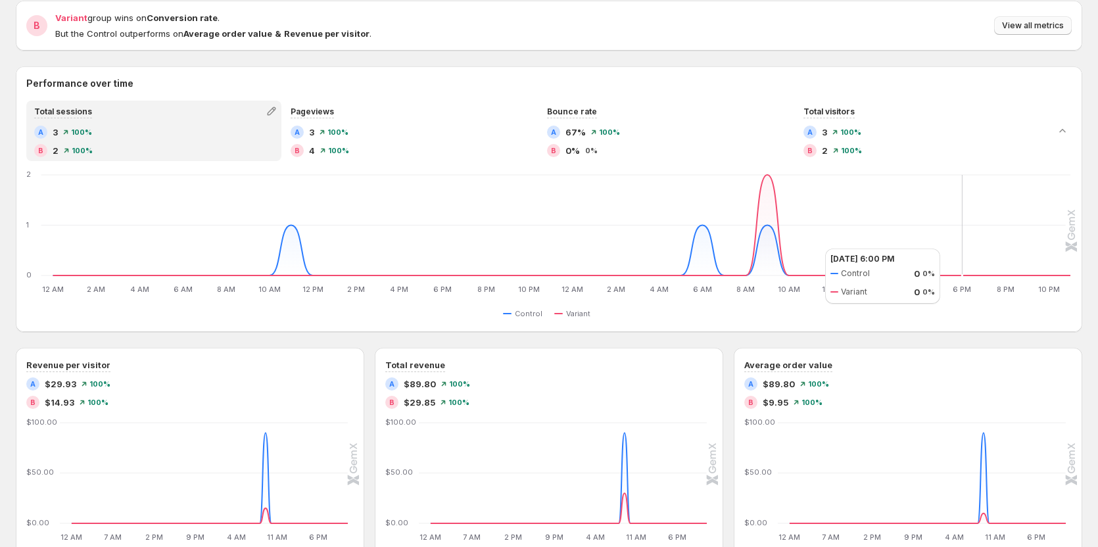
scroll to position [132, 0]
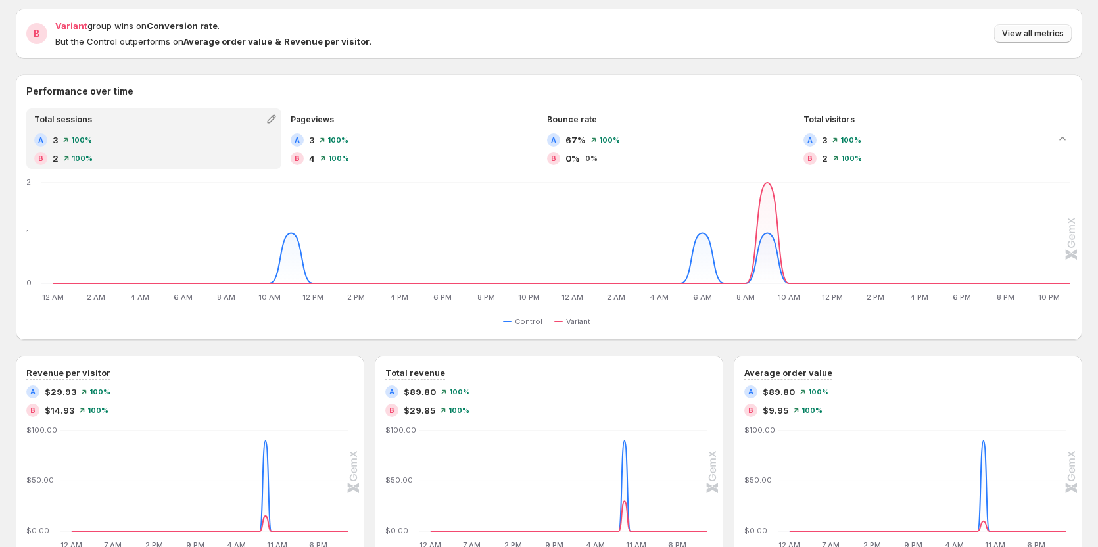
click at [1011, 33] on span "View all metrics" at bounding box center [1033, 33] width 62 height 11
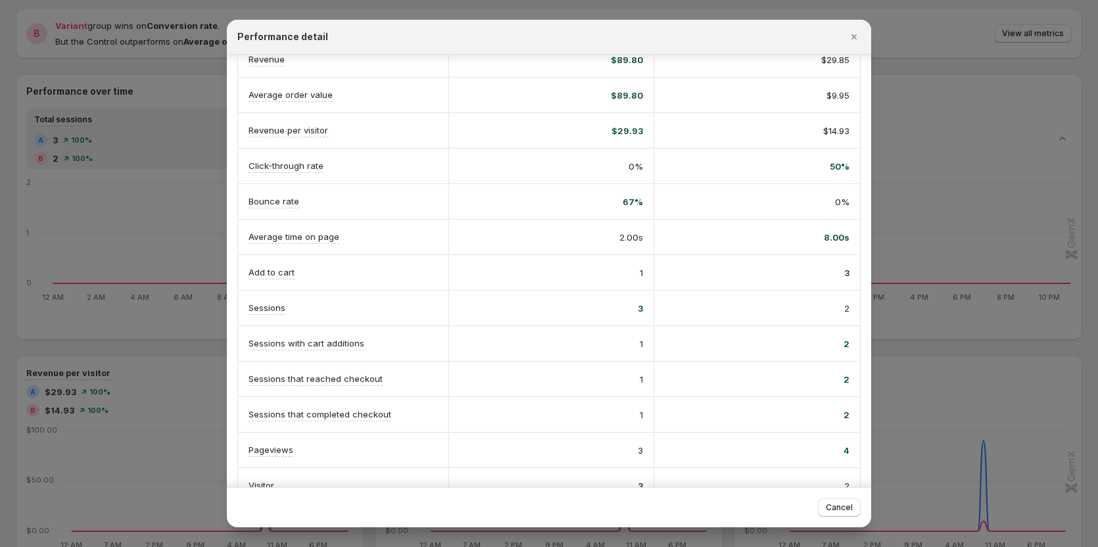
scroll to position [158, 0]
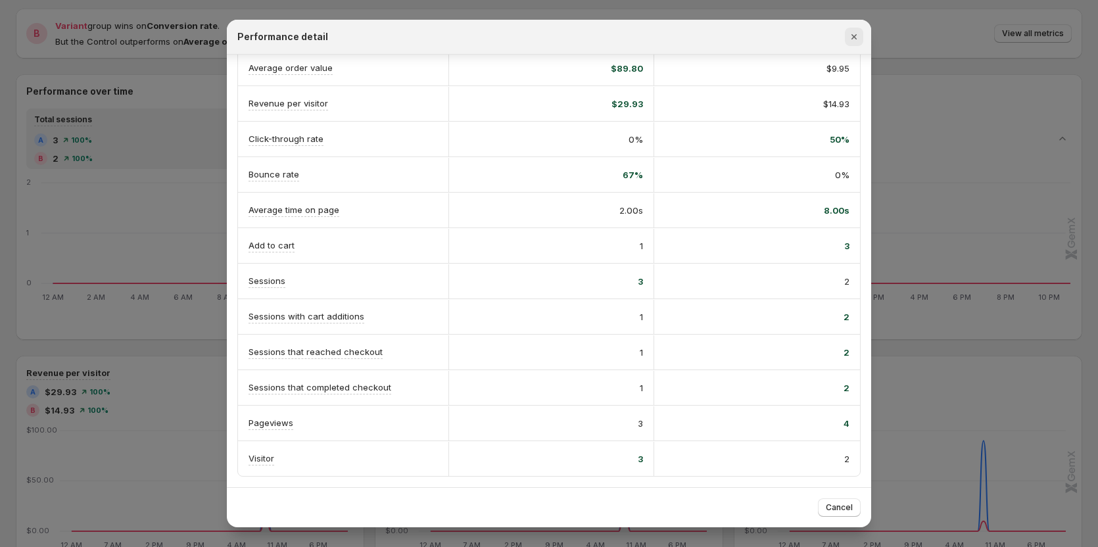
click at [853, 33] on icon "Close" at bounding box center [854, 36] width 13 height 13
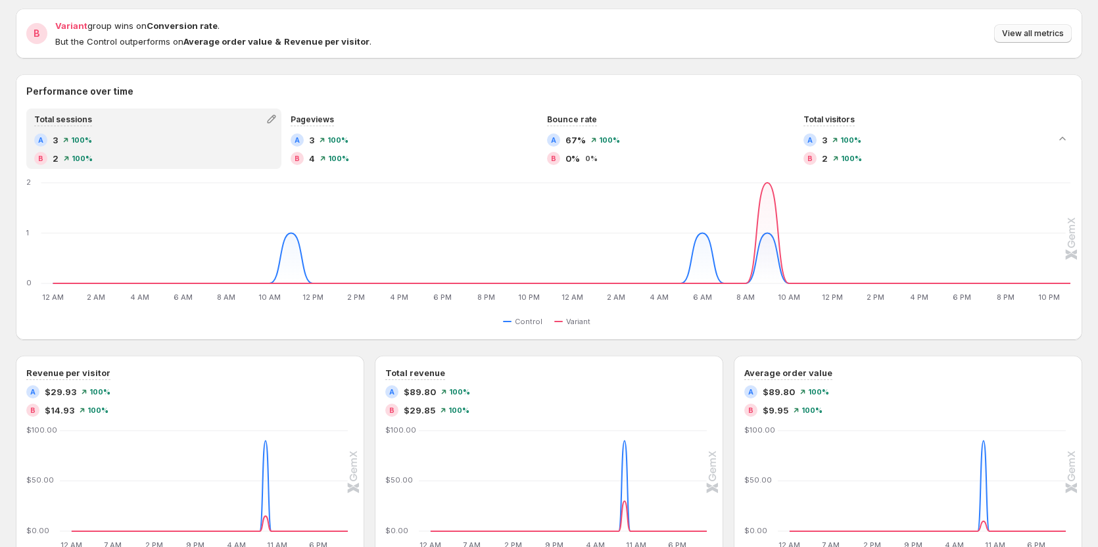
click at [1040, 35] on span "View all metrics" at bounding box center [1033, 33] width 62 height 11
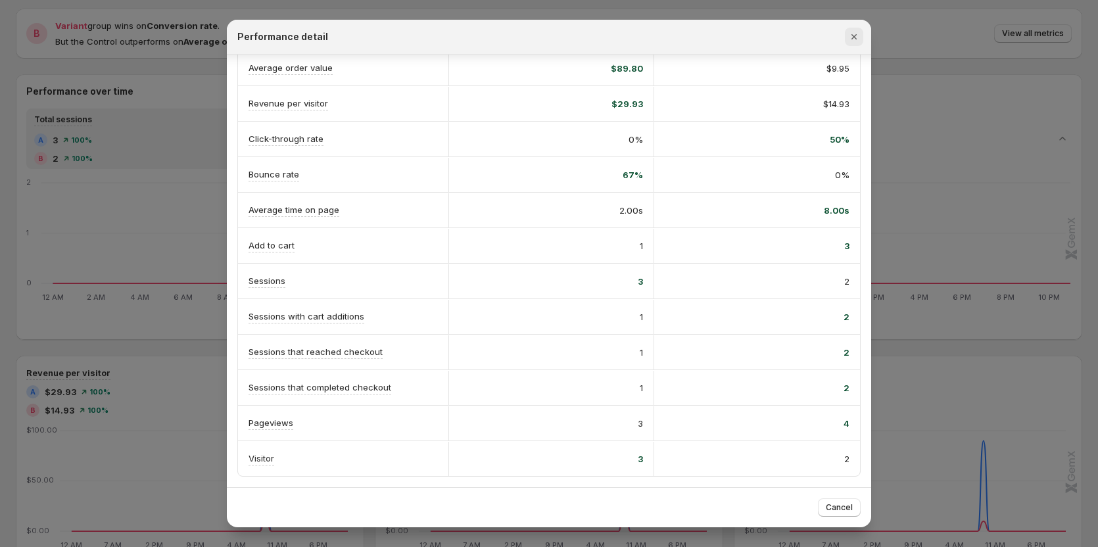
click at [857, 39] on icon "Close" at bounding box center [854, 36] width 13 height 13
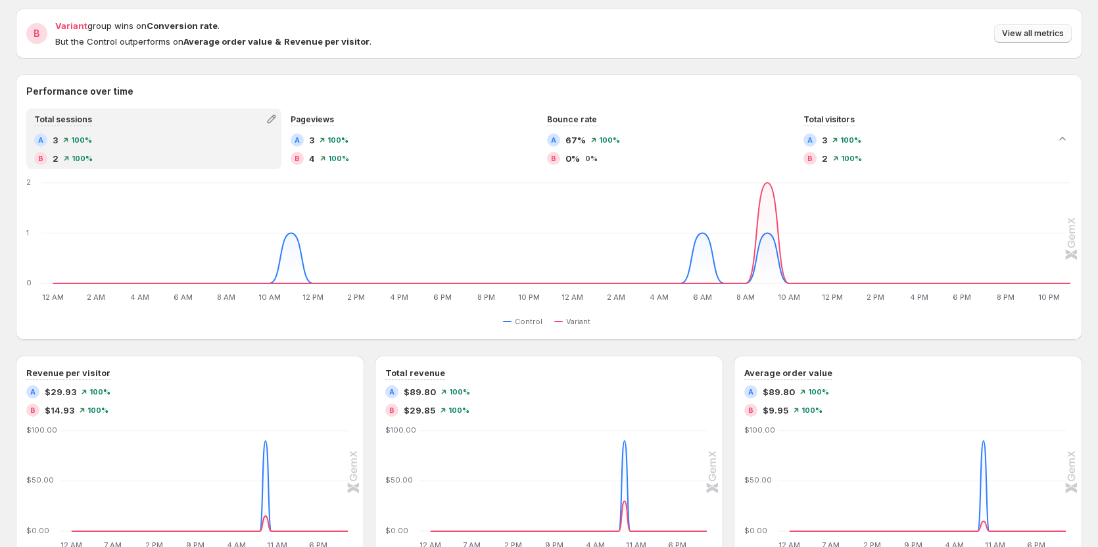
click at [1030, 30] on span "View all metrics" at bounding box center [1033, 33] width 62 height 11
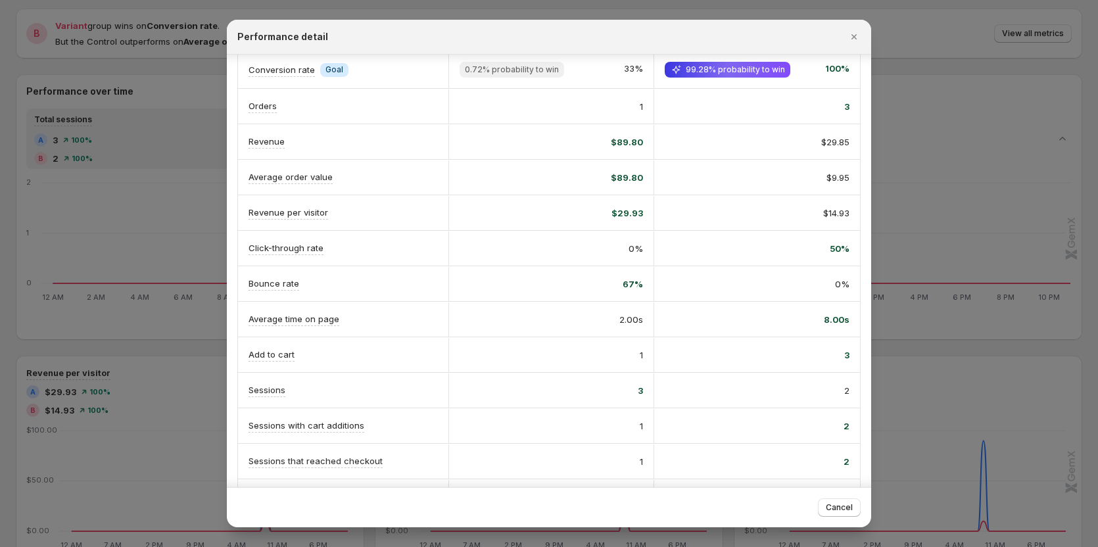
scroll to position [132, 0]
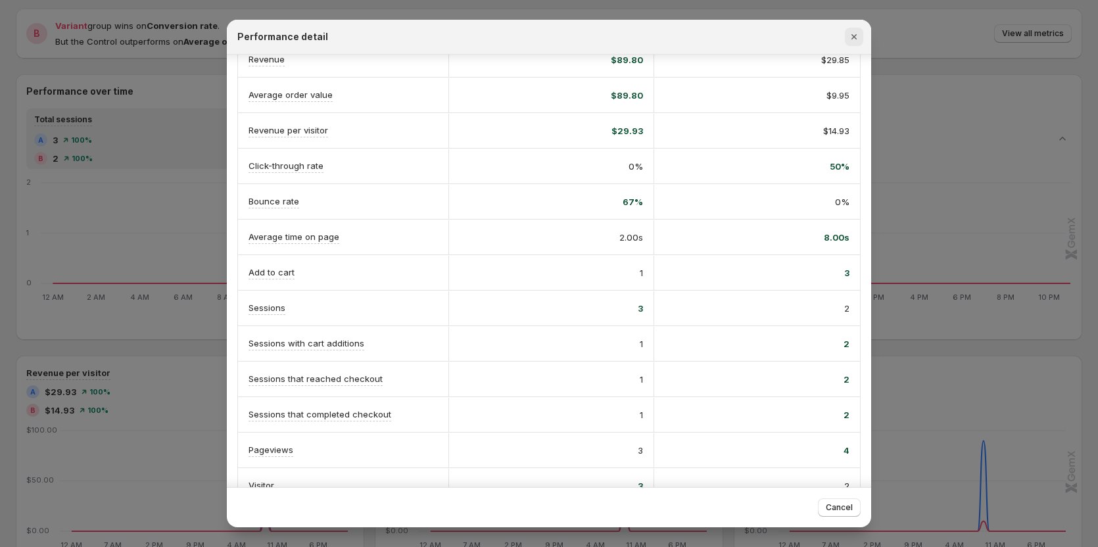
click at [852, 39] on icon "Close" at bounding box center [854, 36] width 5 height 5
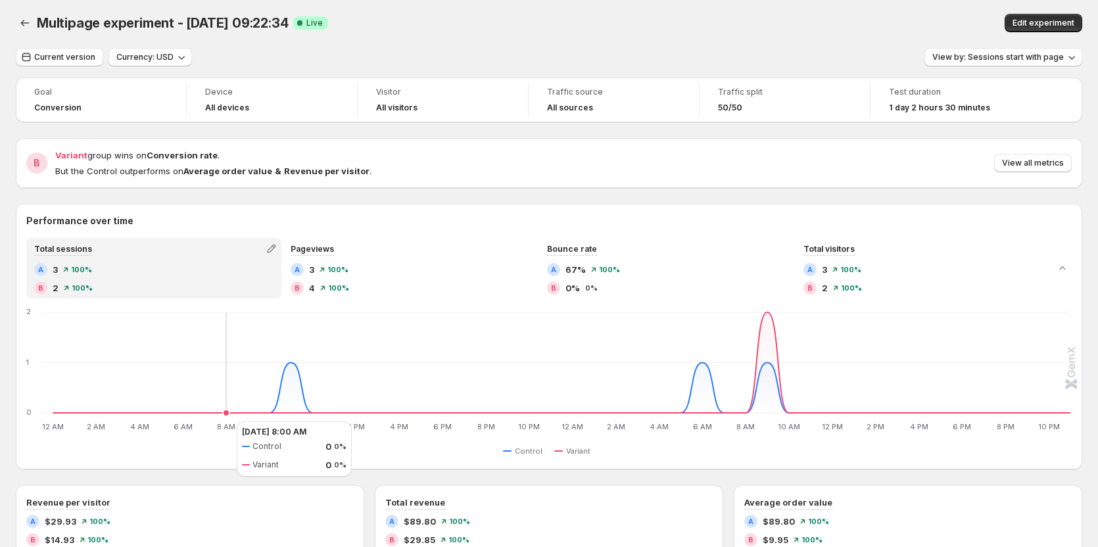
scroll to position [0, 0]
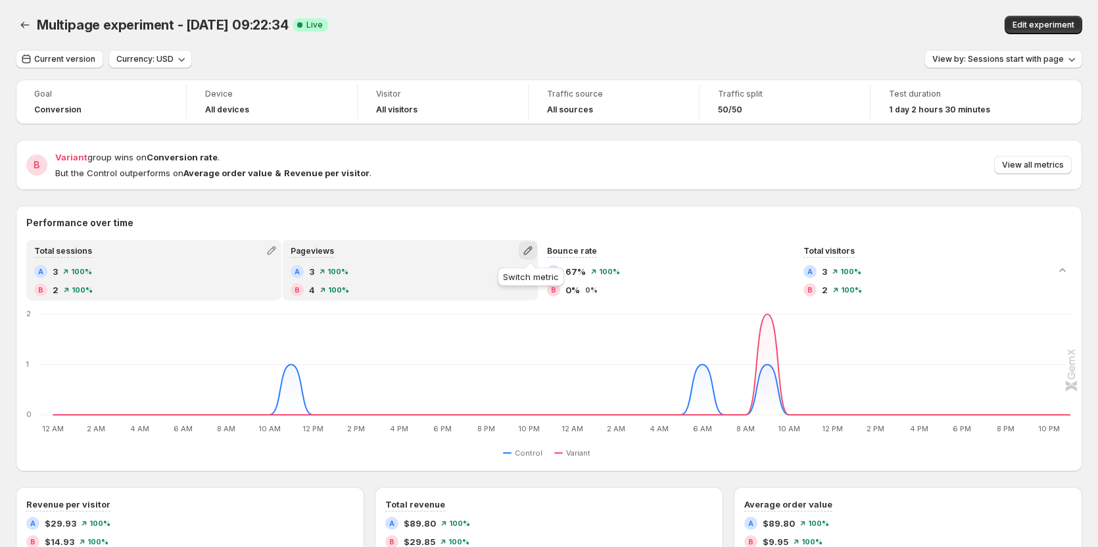
click at [533, 250] on icon "button" at bounding box center [527, 250] width 13 height 13
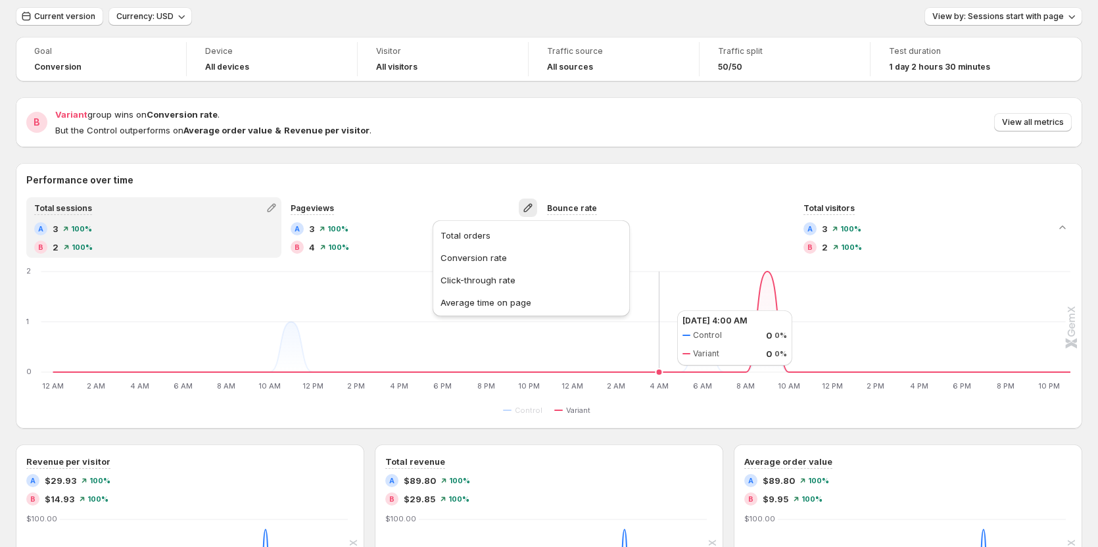
scroll to position [66, 0]
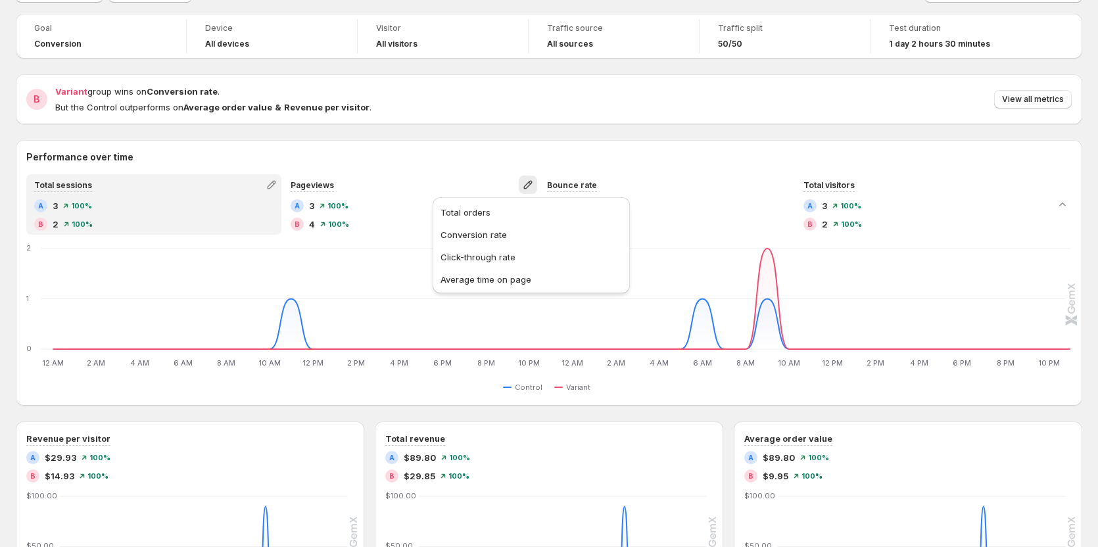
click at [515, 147] on div "Performance over time Total sessions A 3 100% B 2 100% Pageviews A 3 100% B 4 1…" at bounding box center [549, 273] width 1067 height 266
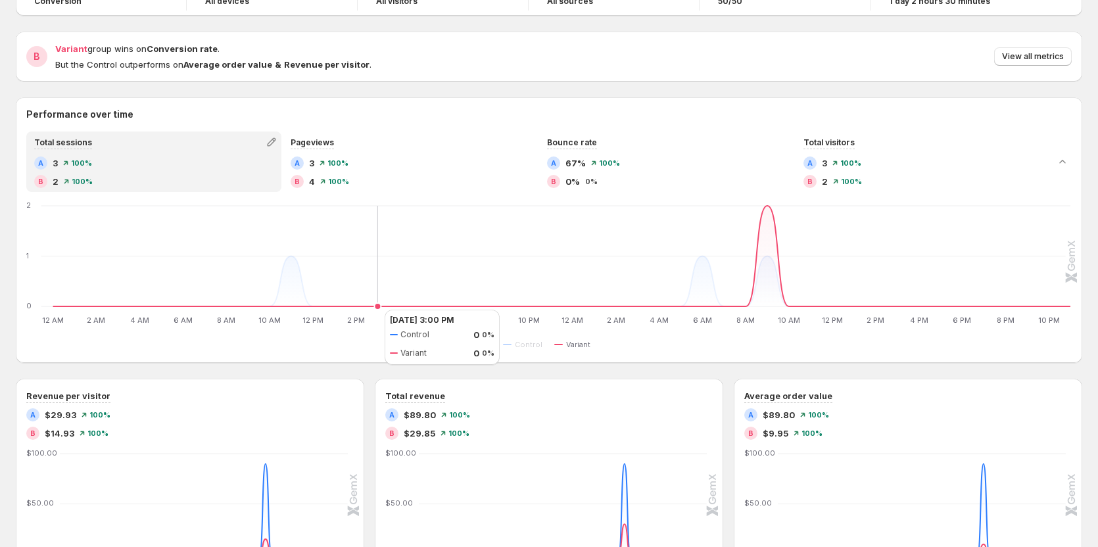
scroll to position [132, 0]
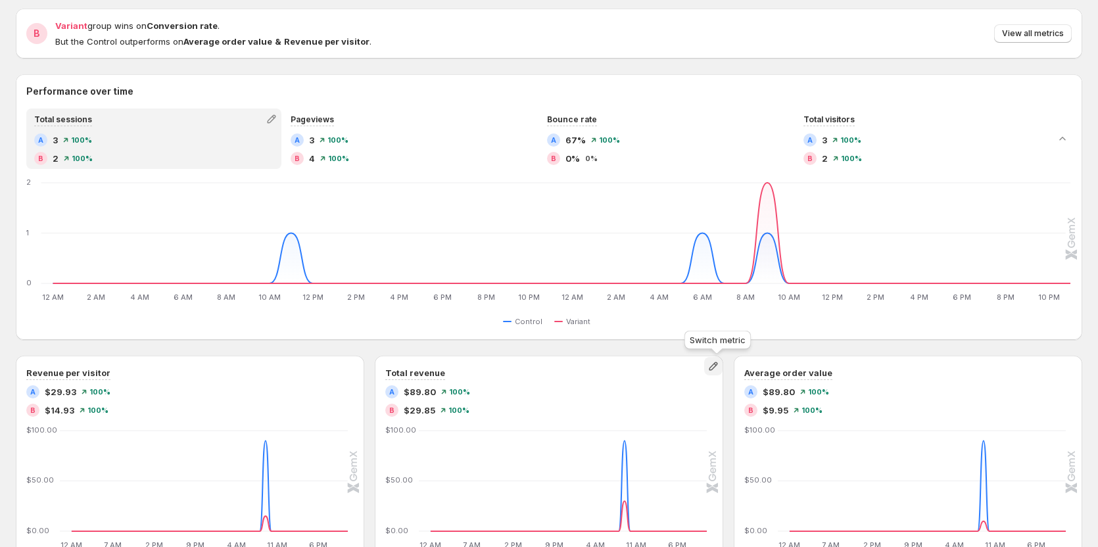
click at [715, 364] on icon "button" at bounding box center [713, 366] width 13 height 13
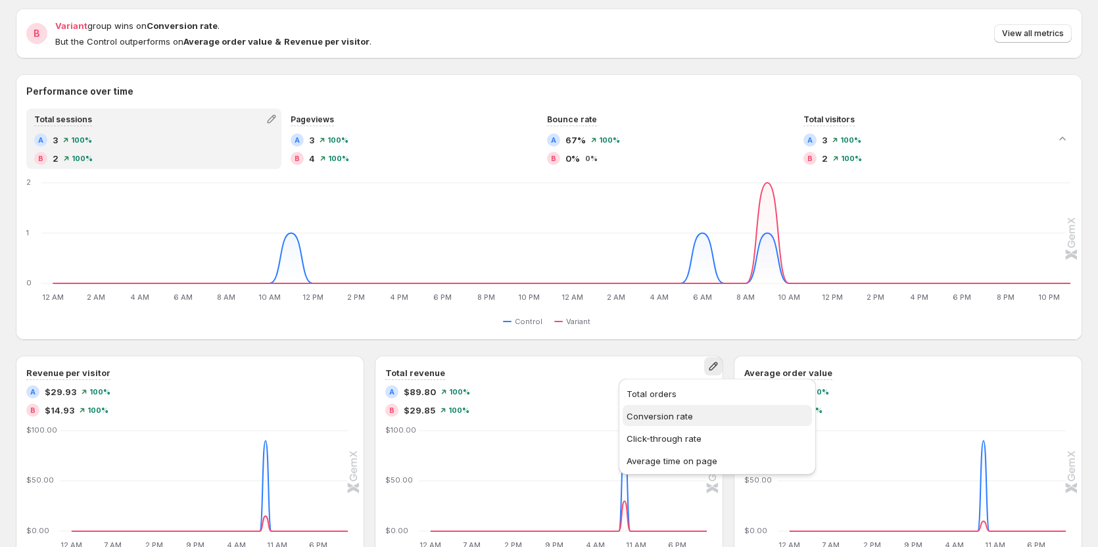
click at [683, 416] on span "Conversion rate" at bounding box center [660, 416] width 66 height 11
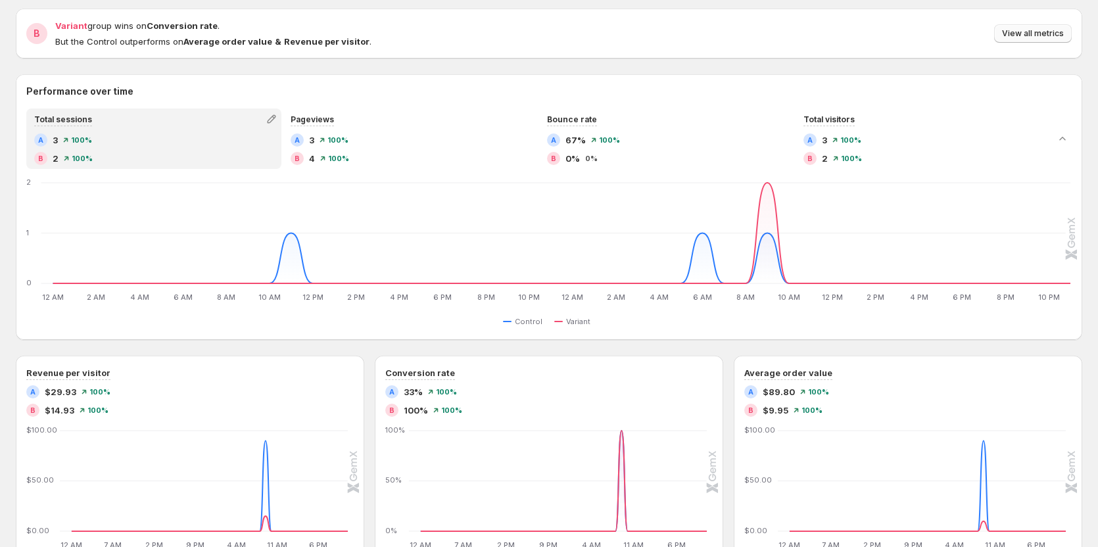
click at [1032, 28] on button "View all metrics" at bounding box center [1033, 33] width 78 height 18
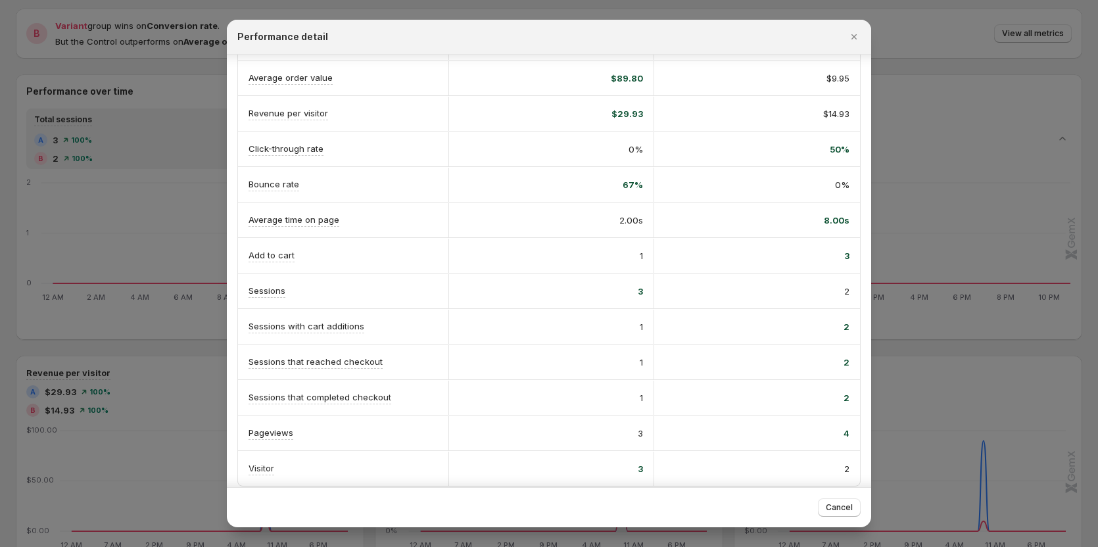
scroll to position [158, 0]
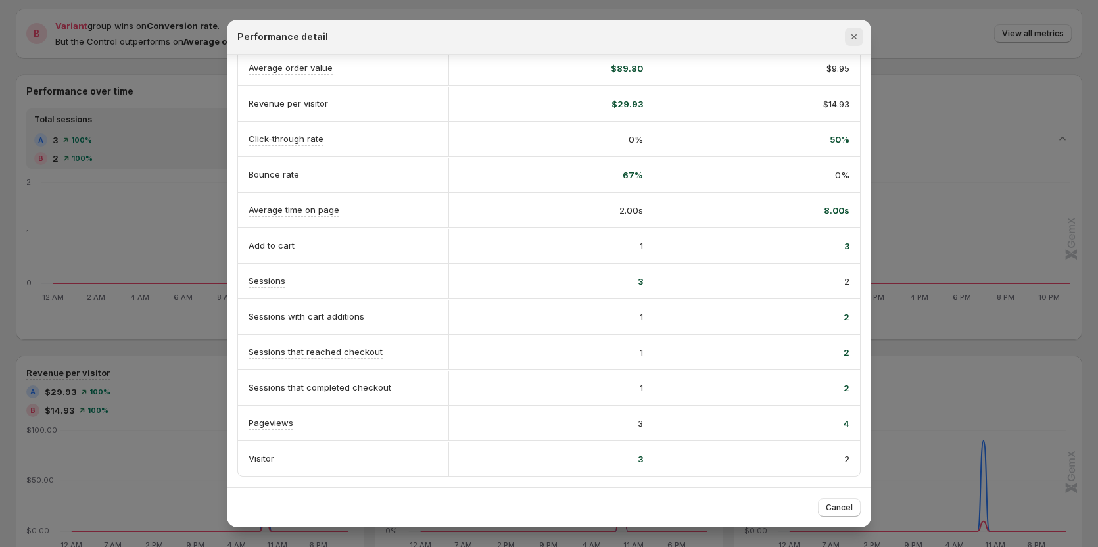
click at [852, 42] on icon "Close" at bounding box center [854, 36] width 13 height 13
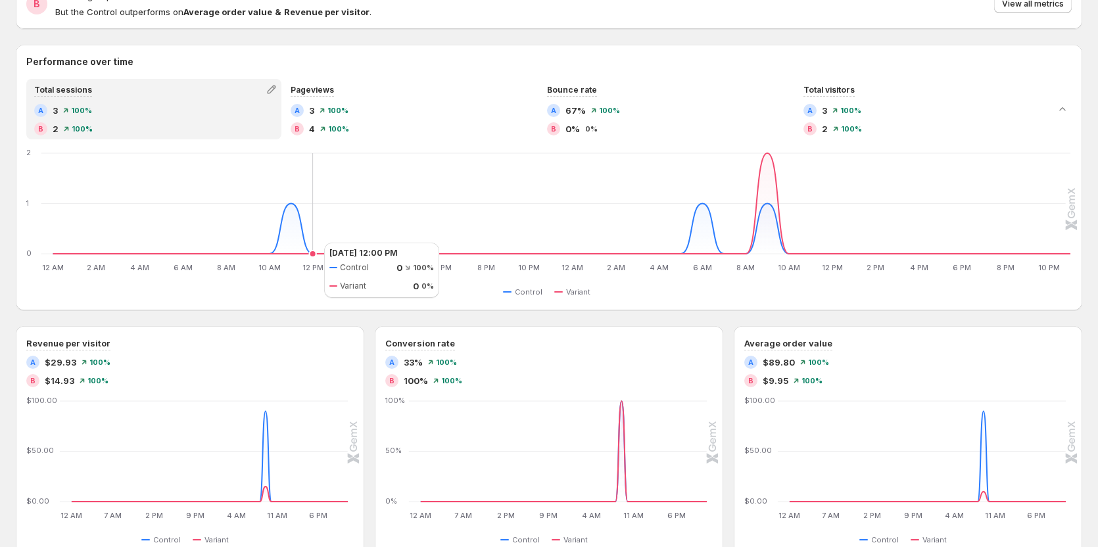
scroll to position [132, 0]
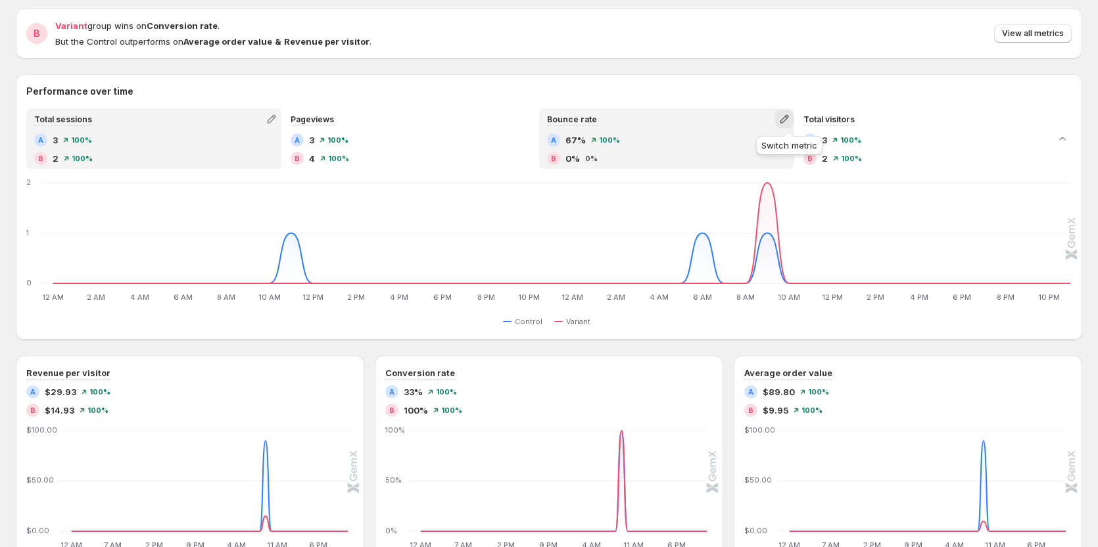
click at [791, 120] on icon "button" at bounding box center [784, 118] width 13 height 13
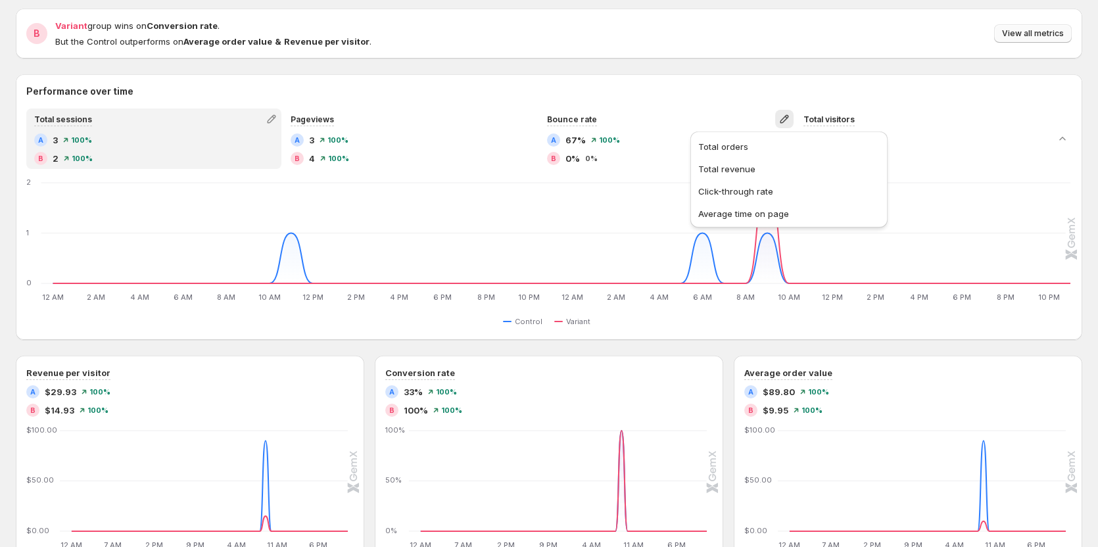
click at [1034, 32] on span "View all metrics" at bounding box center [1033, 33] width 62 height 11
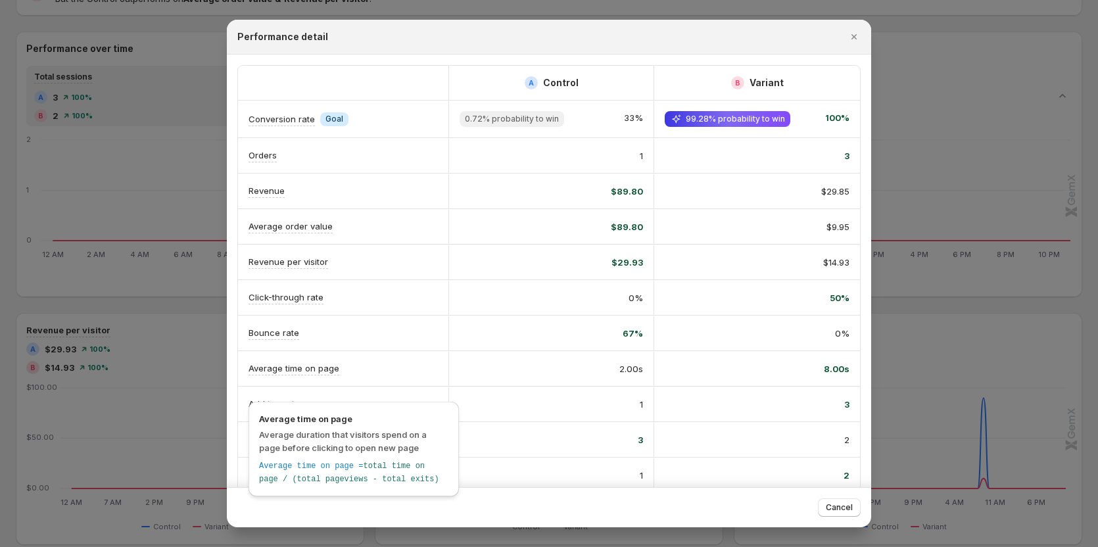
scroll to position [197, 0]
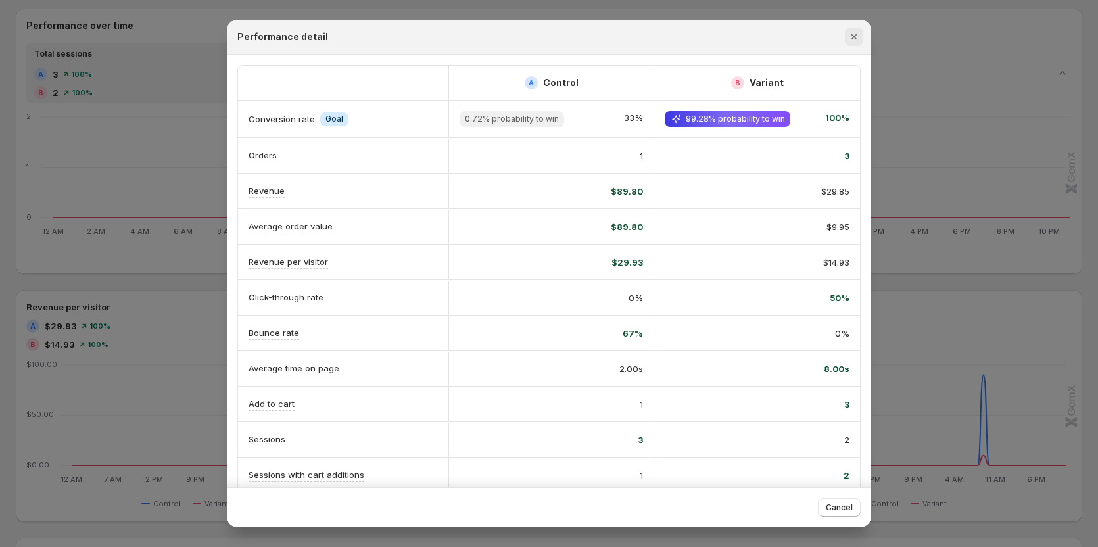
click at [846, 34] on button "Close" at bounding box center [854, 37] width 18 height 18
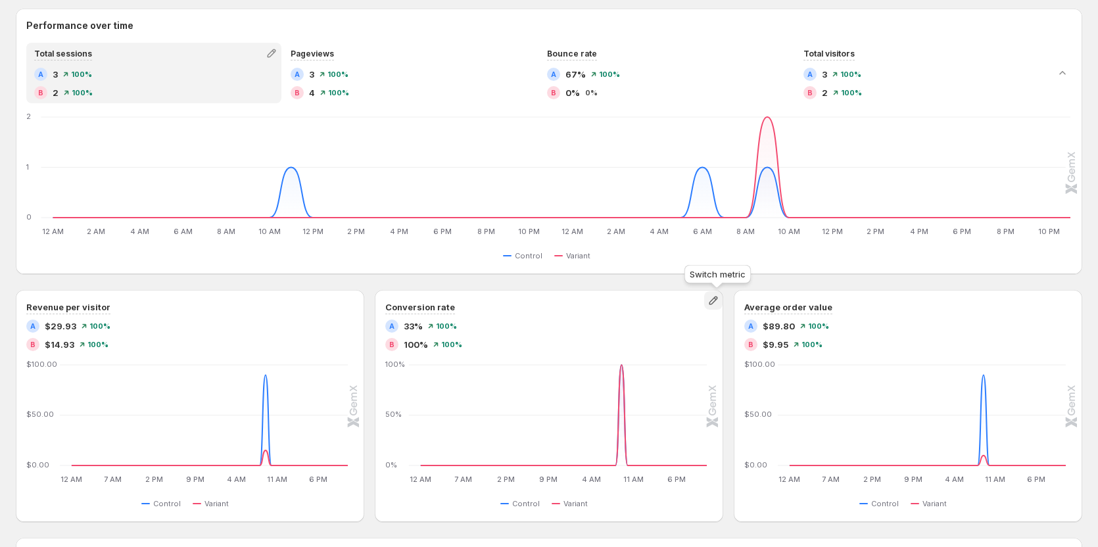
click at [710, 300] on button "button" at bounding box center [713, 300] width 18 height 18
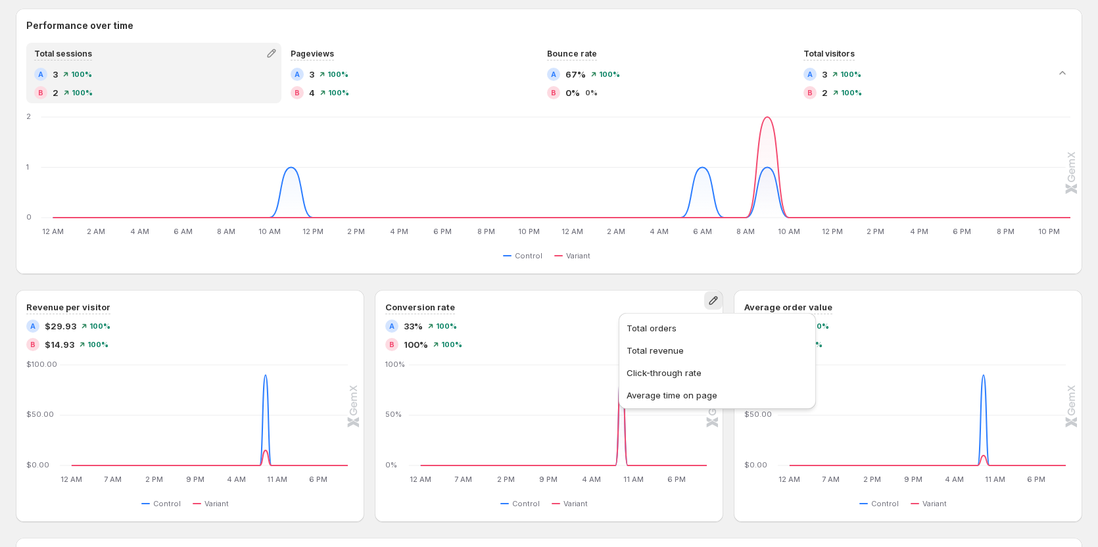
click at [651, 283] on div "Performance over time Total sessions A 3 100% B 2 100% Pageviews A 3 100% B 4 1…" at bounding box center [549, 266] width 1067 height 514
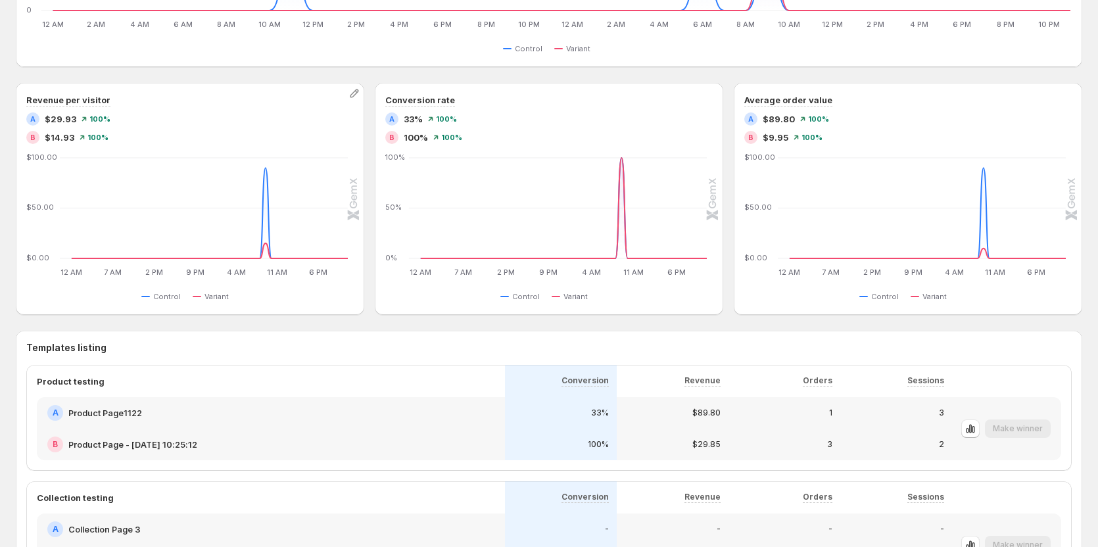
scroll to position [526, 0]
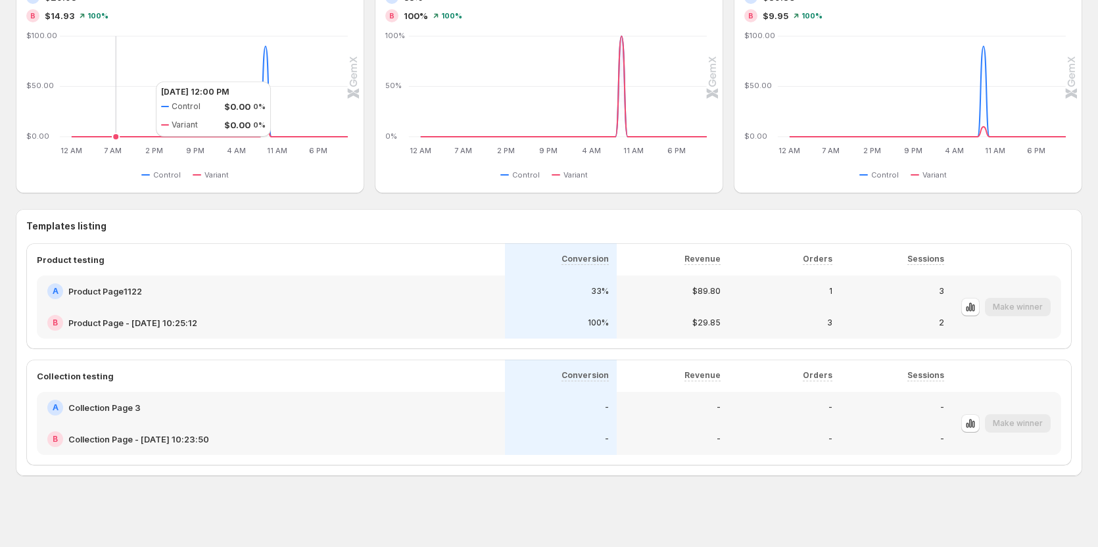
click at [143, 82] on icon "12 AM 12 AM 7 AM 7 AM 2 PM 2 PM 9 PM 9 PM 4 AM 4 AM 11 AM 11 AM 6 PM 6 PM $0.00…" at bounding box center [188, 95] width 320 height 124
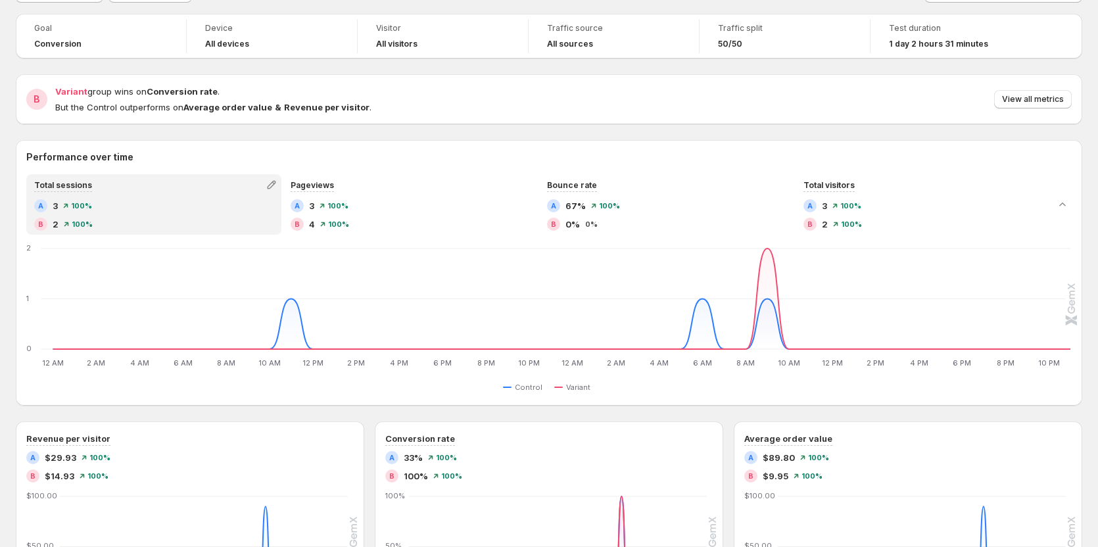
scroll to position [0, 0]
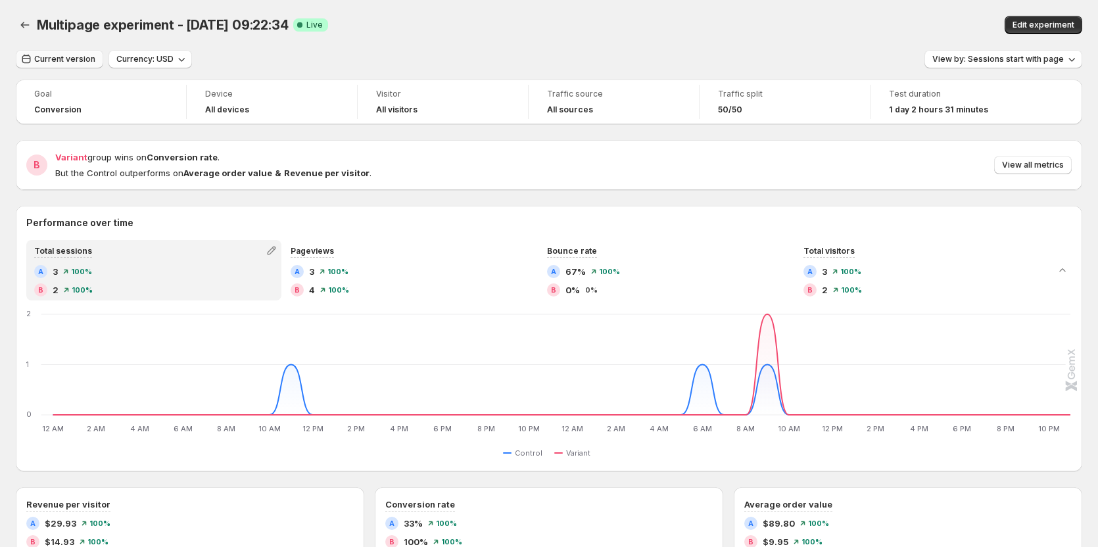
click at [56, 60] on span "Current version" at bounding box center [64, 59] width 61 height 11
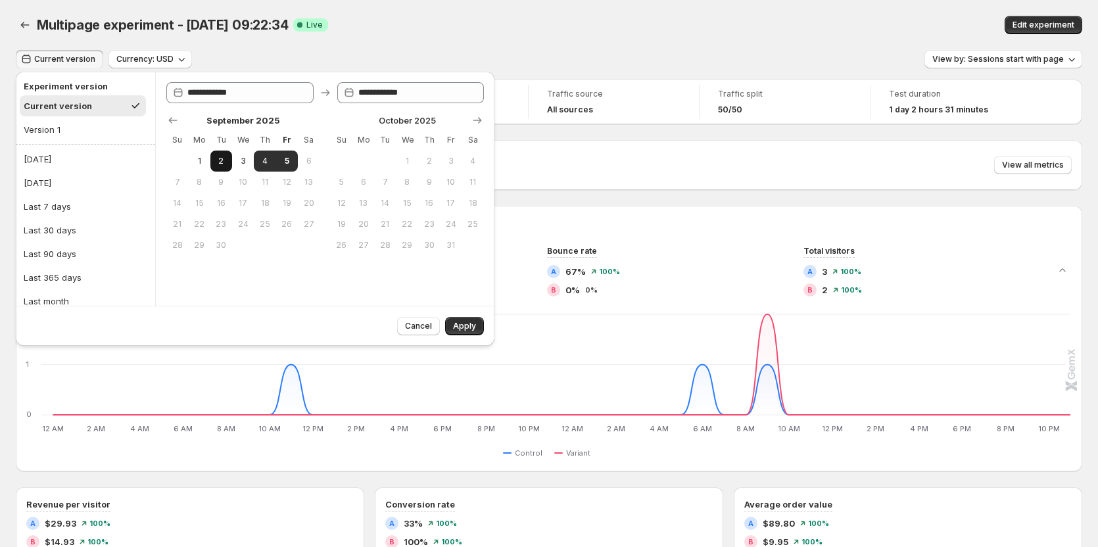
click at [221, 159] on span "2" at bounding box center [221, 161] width 11 height 11
type input "**********"
click at [260, 161] on span "4" at bounding box center [264, 161] width 11 height 11
type input "**********"
click at [465, 327] on span "Apply" at bounding box center [464, 326] width 23 height 11
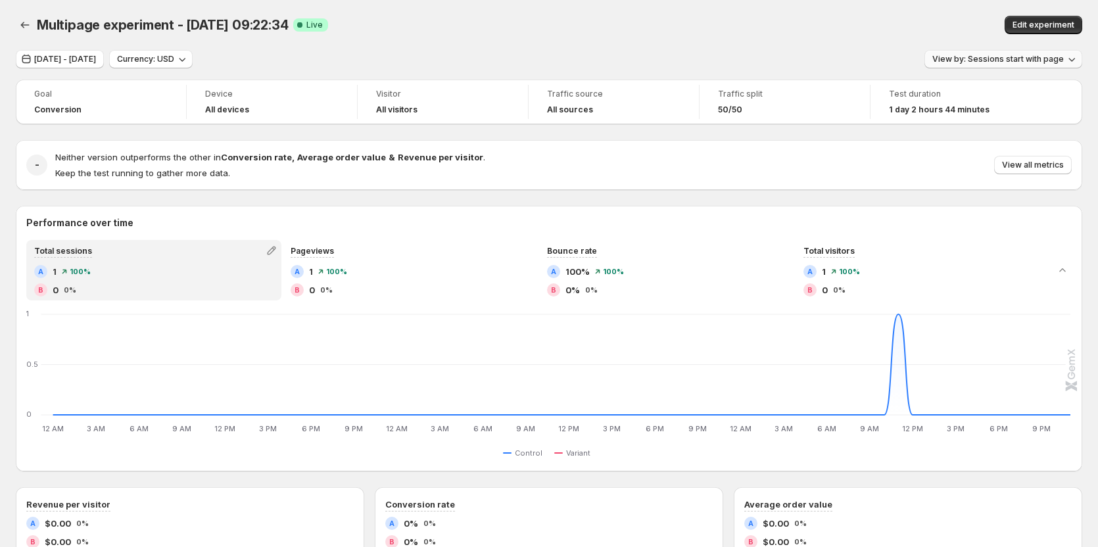
click at [984, 58] on span "View by: Sessions start with page" at bounding box center [998, 59] width 132 height 11
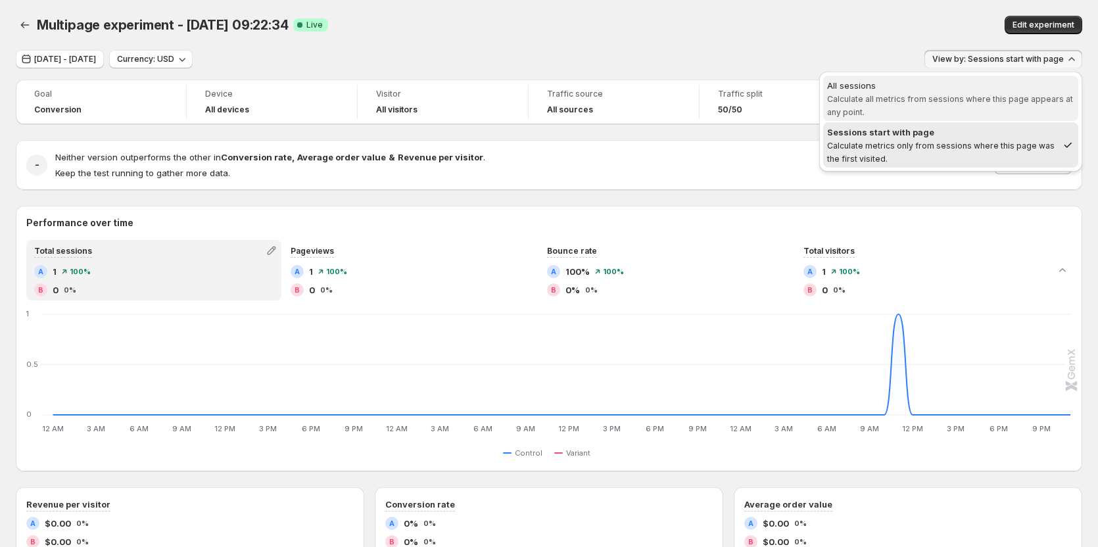
click at [965, 88] on div "All sessions" at bounding box center [950, 85] width 247 height 13
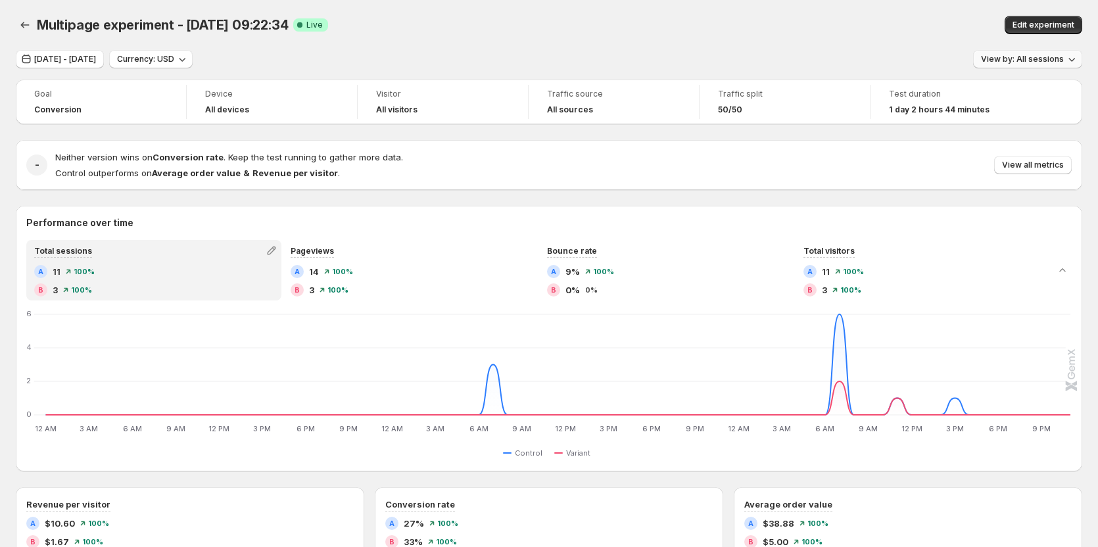
click at [1023, 53] on button "View by: All sessions" at bounding box center [1027, 59] width 109 height 18
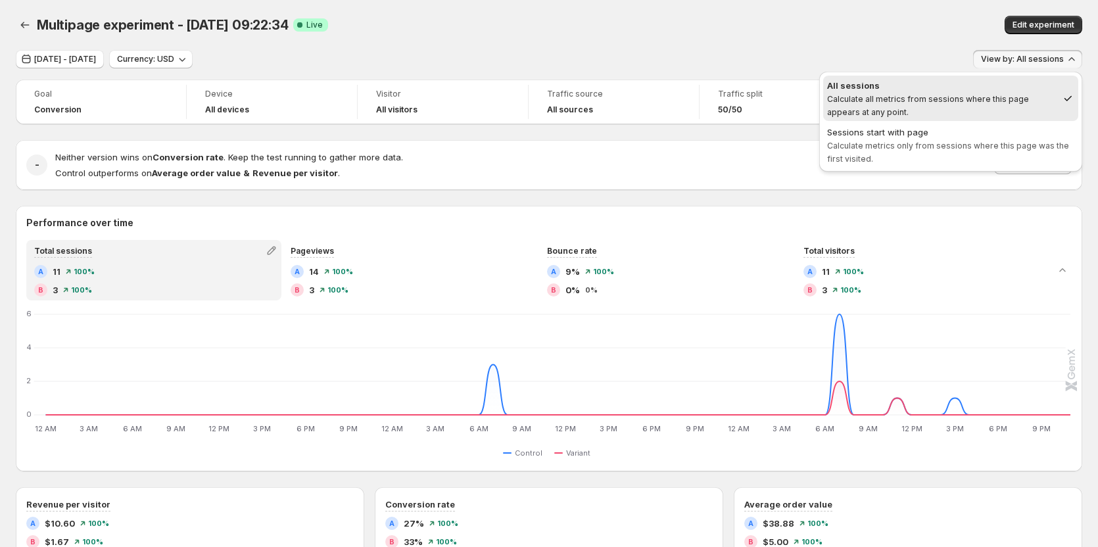
drag, startPoint x: 951, startPoint y: 150, endPoint x: 814, endPoint y: 65, distance: 160.9
click at [950, 151] on span "Sessions start with page Calculate metrics only from sessions where this page w…" at bounding box center [950, 145] width 247 height 39
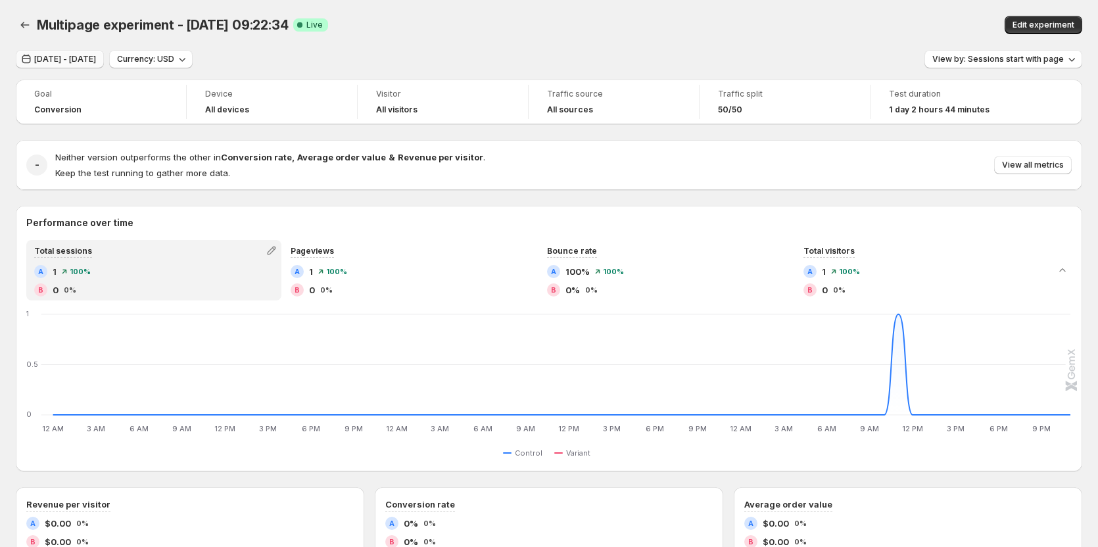
click at [59, 66] on button "Sep 02, 2025 - Sep 04, 2025" at bounding box center [60, 59] width 88 height 18
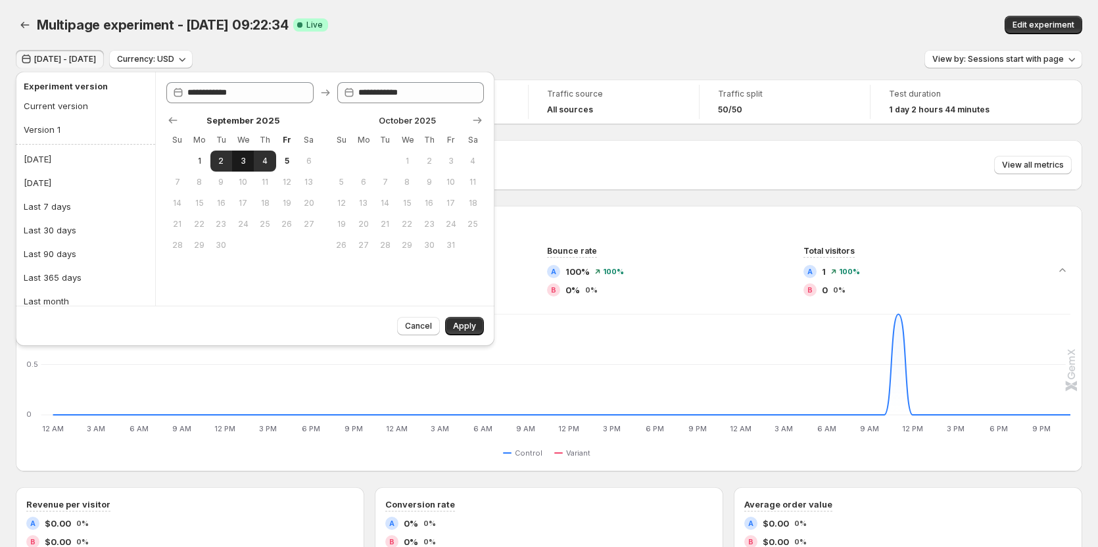
click at [241, 165] on span "3" at bounding box center [242, 161] width 11 height 11
type input "**********"
click at [266, 162] on span "4" at bounding box center [264, 161] width 11 height 11
type input "**********"
click at [282, 161] on span "5" at bounding box center [286, 161] width 11 height 11
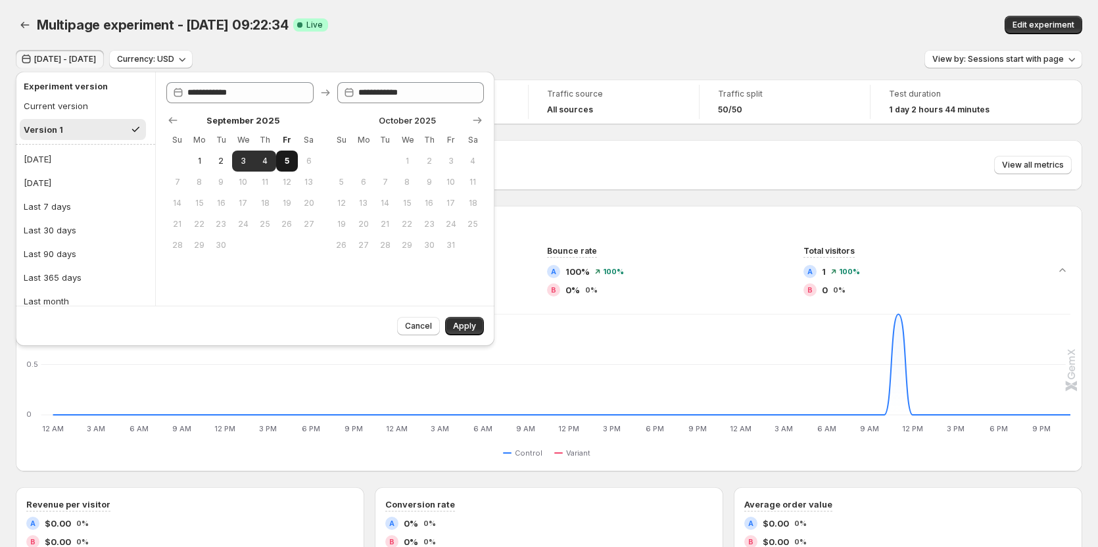
type input "**********"
click at [265, 162] on span "4" at bounding box center [264, 161] width 11 height 11
type input "**********"
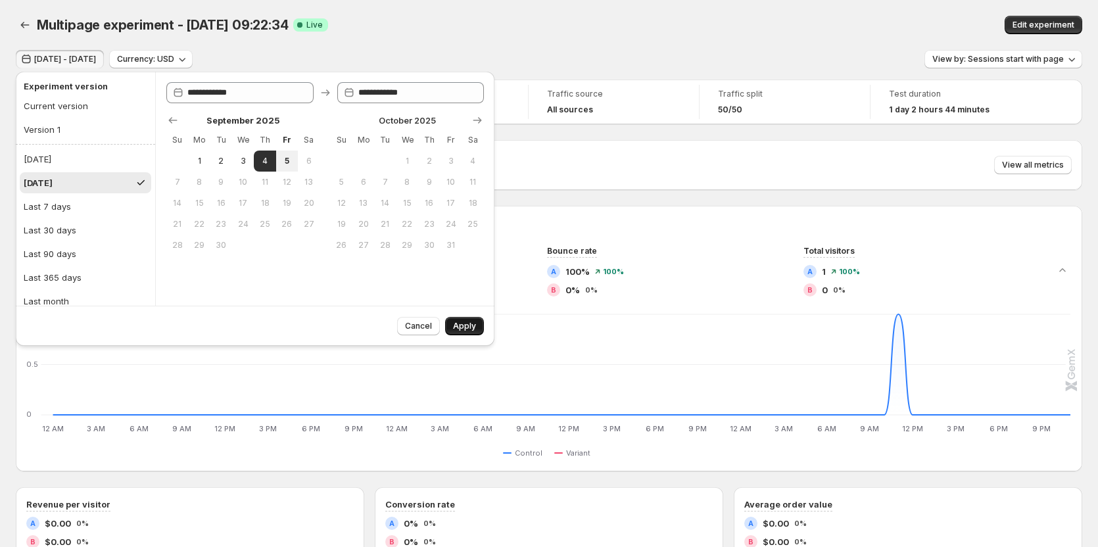
click at [464, 321] on button "Apply" at bounding box center [464, 326] width 39 height 18
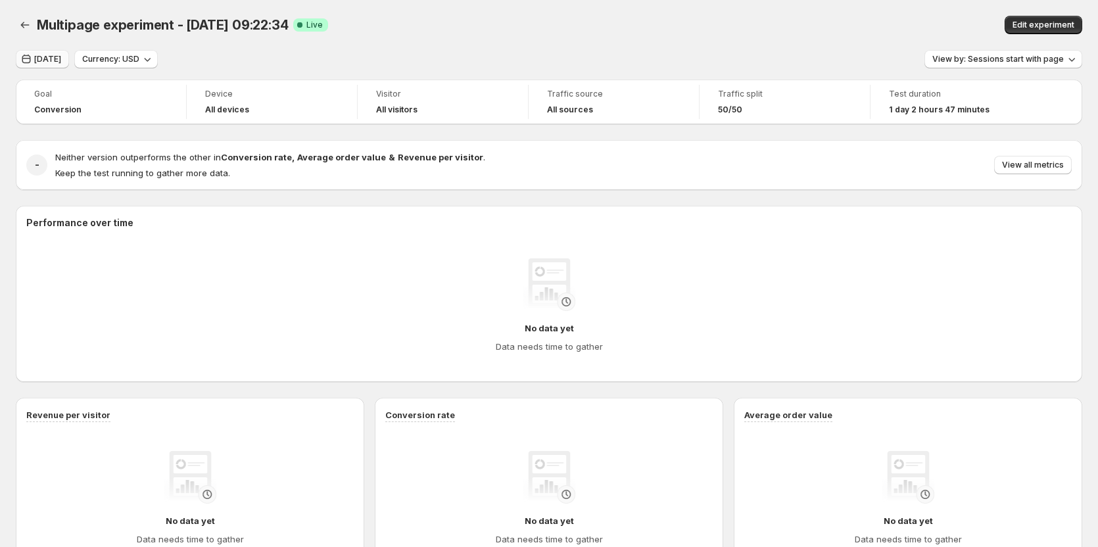
click at [61, 62] on span "Yesterday" at bounding box center [47, 59] width 27 height 11
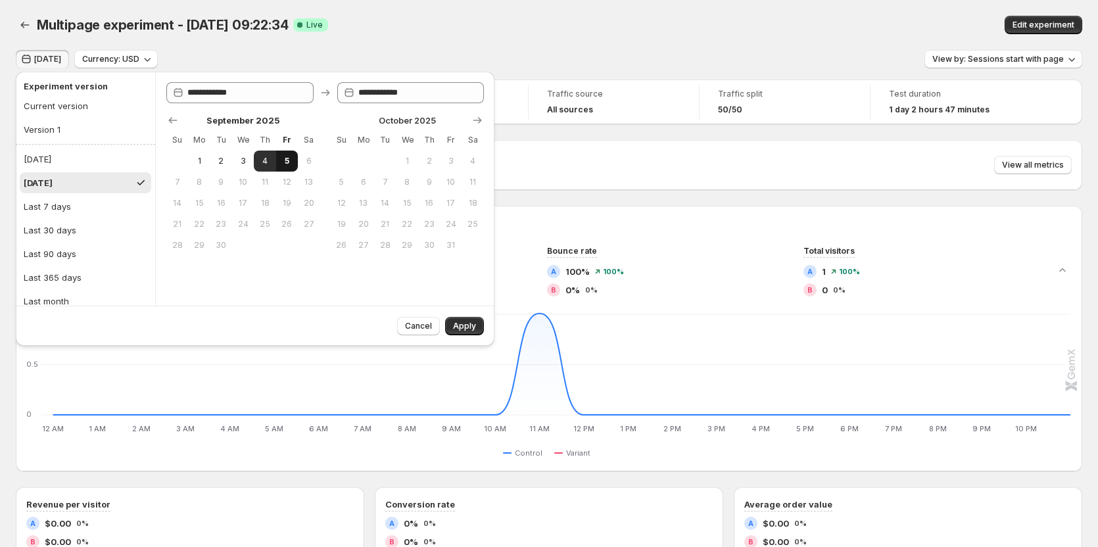
click at [287, 160] on span "5" at bounding box center [286, 161] width 11 height 11
type input "**********"
click at [460, 325] on span "Apply" at bounding box center [464, 326] width 23 height 11
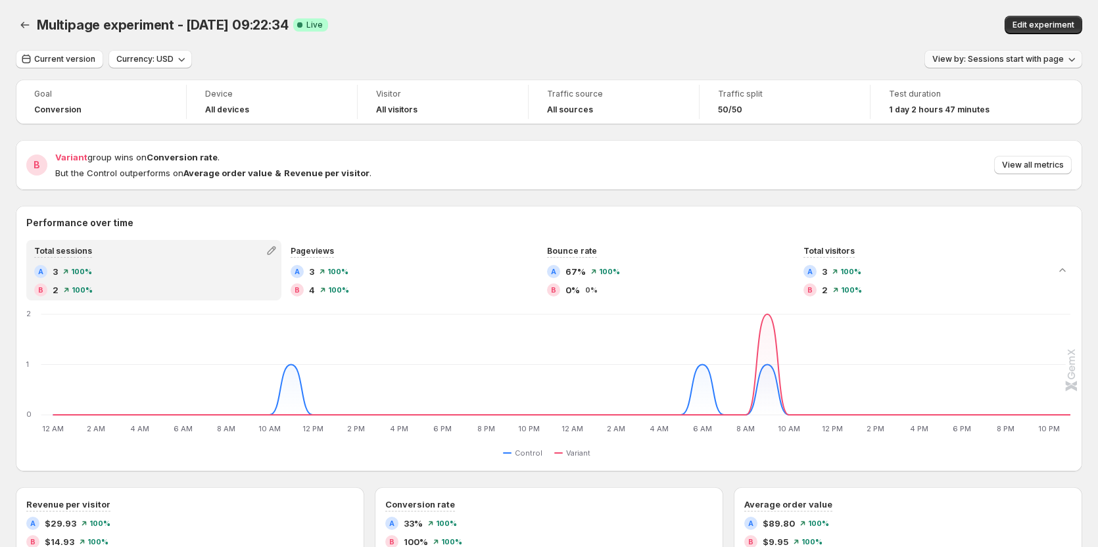
click at [1015, 54] on button "View by: Sessions start with page" at bounding box center [1003, 59] width 158 height 18
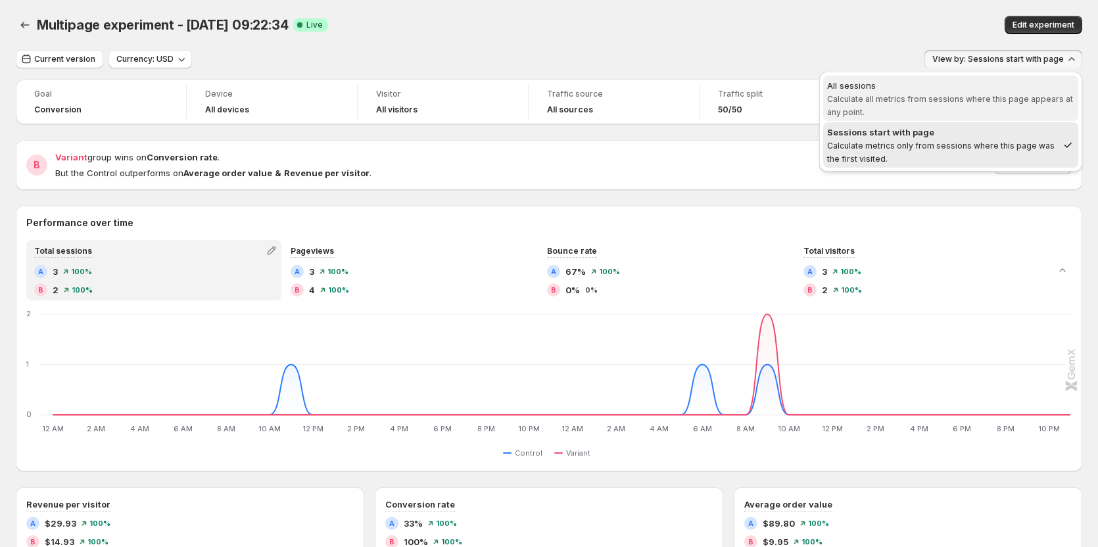
click at [958, 91] on div "All sessions" at bounding box center [950, 85] width 247 height 13
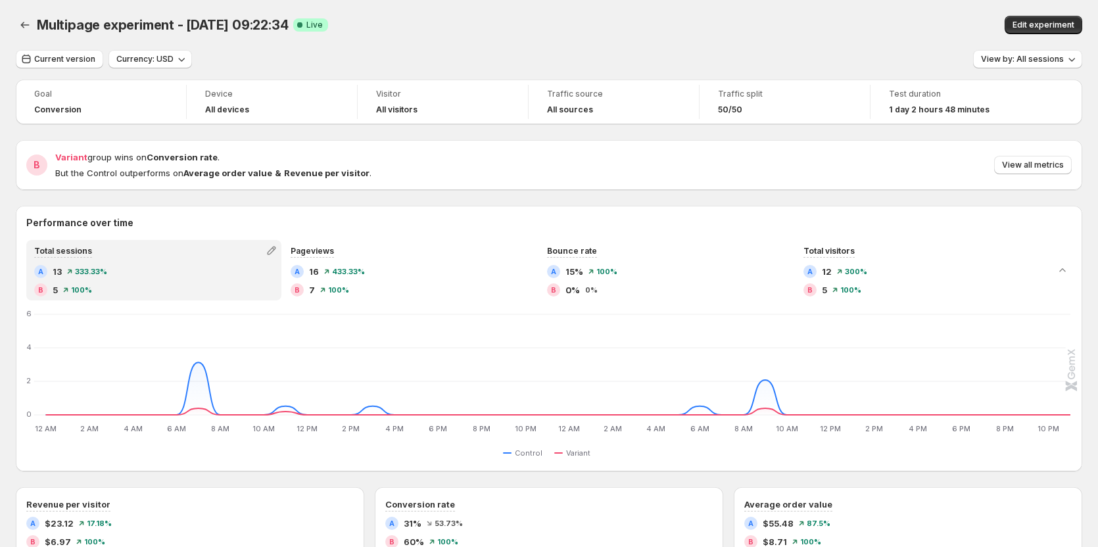
click at [775, 49] on div "Multipage experiment - Sep 3, 09:22:34. This page is ready Multipage experiment…" at bounding box center [549, 25] width 1067 height 50
click at [490, 25] on div "Multipage experiment - Sep 3, 09:22:34 Success Complete Live" at bounding box center [348, 25] width 622 height 18
click at [76, 57] on span "Current version" at bounding box center [64, 59] width 61 height 11
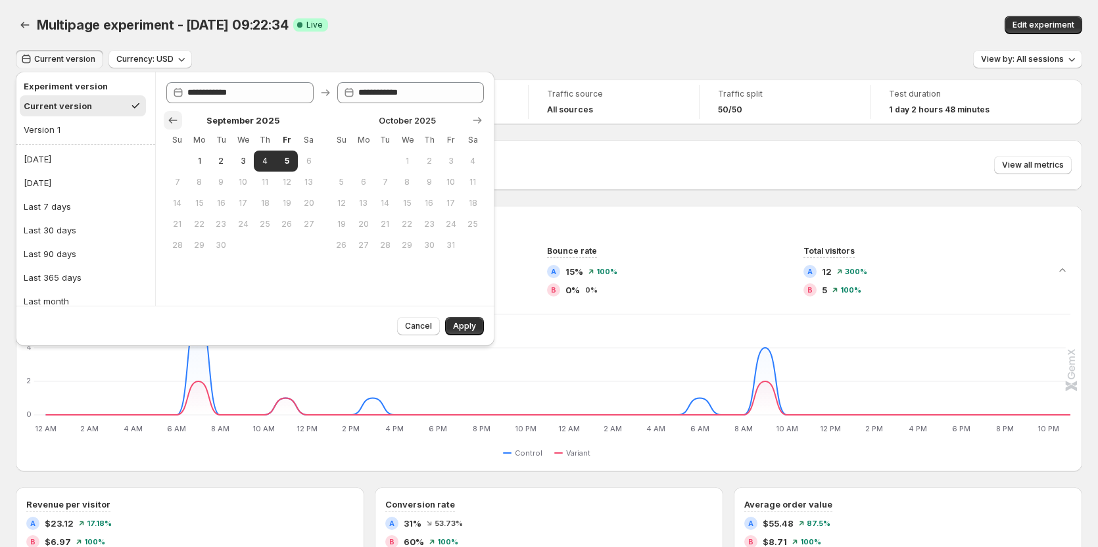
click at [176, 120] on icon "Show previous month, August 2025" at bounding box center [172, 120] width 13 height 13
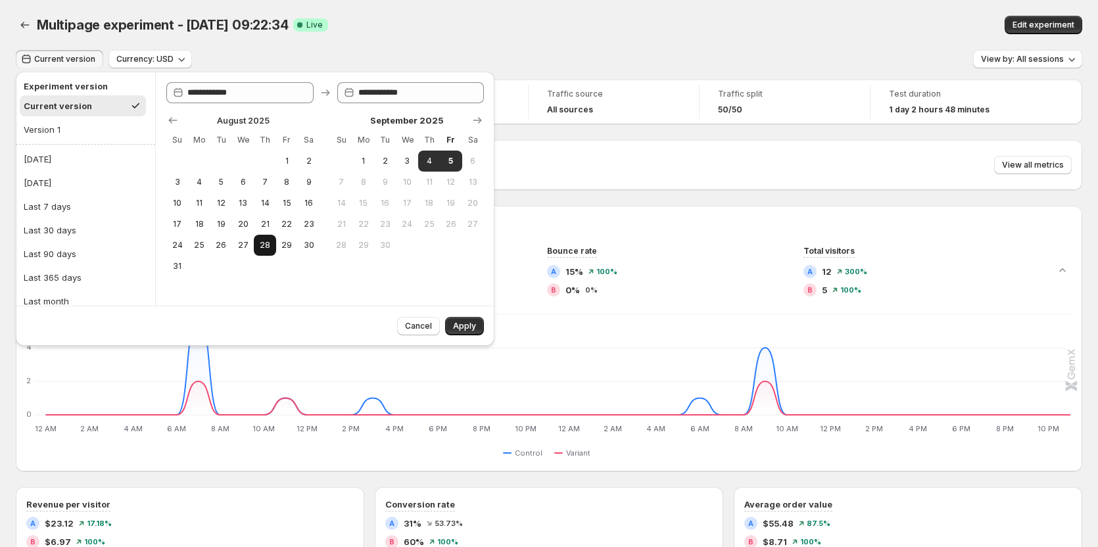
click at [265, 239] on button "28" at bounding box center [265, 245] width 22 height 21
type input "**********"
click at [282, 242] on span "29" at bounding box center [286, 245] width 11 height 11
type input "**********"
click at [463, 320] on button "Apply" at bounding box center [464, 326] width 39 height 18
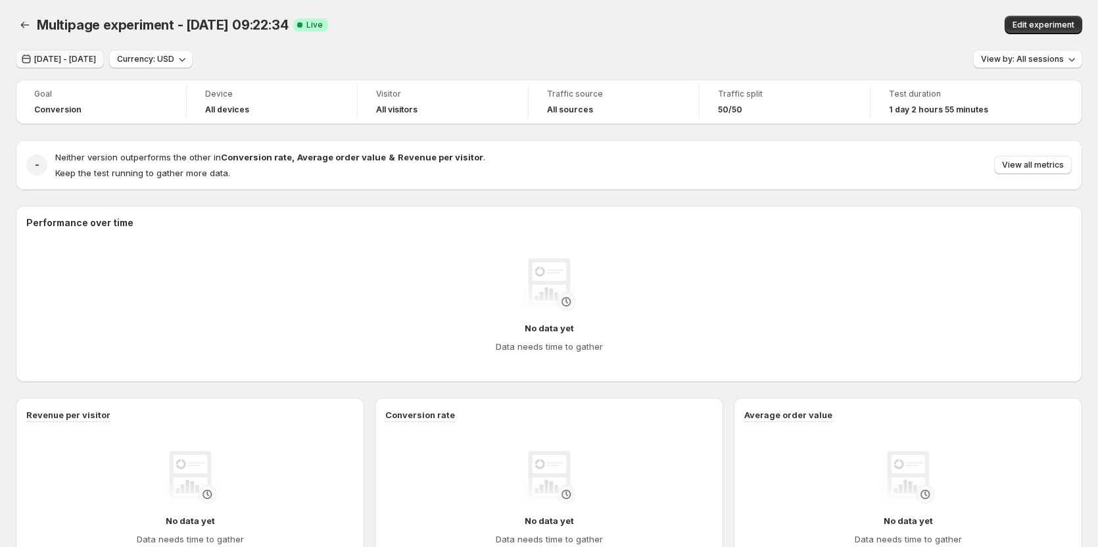
click at [96, 62] on span "Aug 28, 2025 - Aug 29, 2025" at bounding box center [65, 59] width 62 height 11
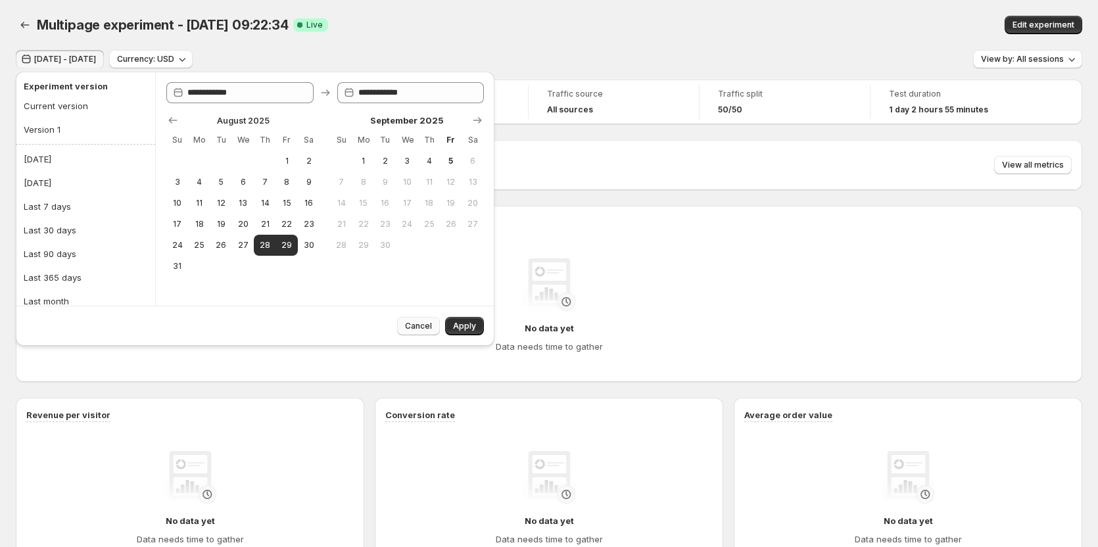
drag, startPoint x: 420, startPoint y: 322, endPoint x: 422, endPoint y: 313, distance: 9.4
click at [420, 323] on span "Cancel" at bounding box center [418, 326] width 27 height 11
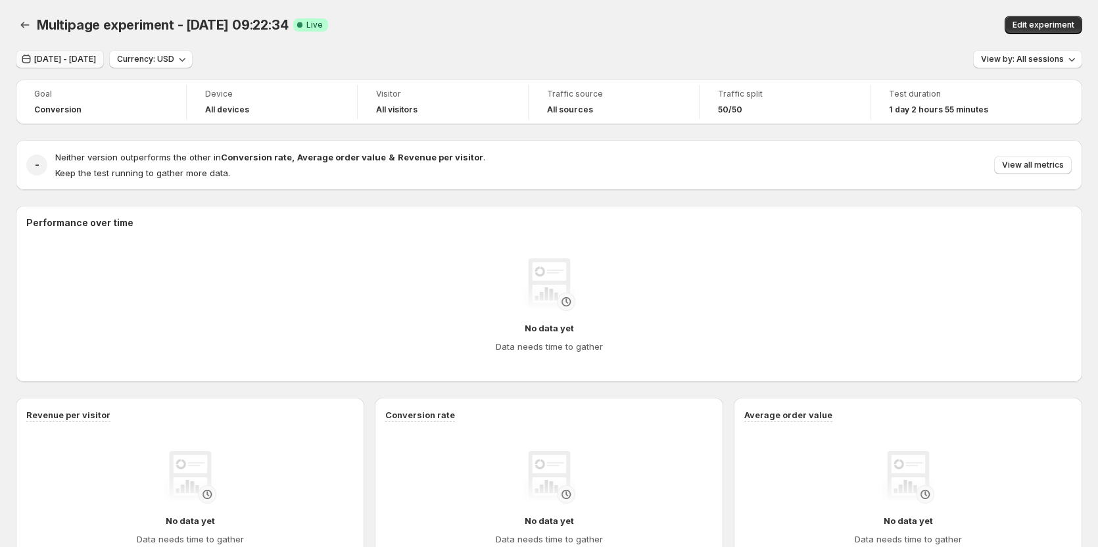
click at [96, 63] on span "Aug 28, 2025 - Aug 29, 2025" at bounding box center [65, 59] width 62 height 11
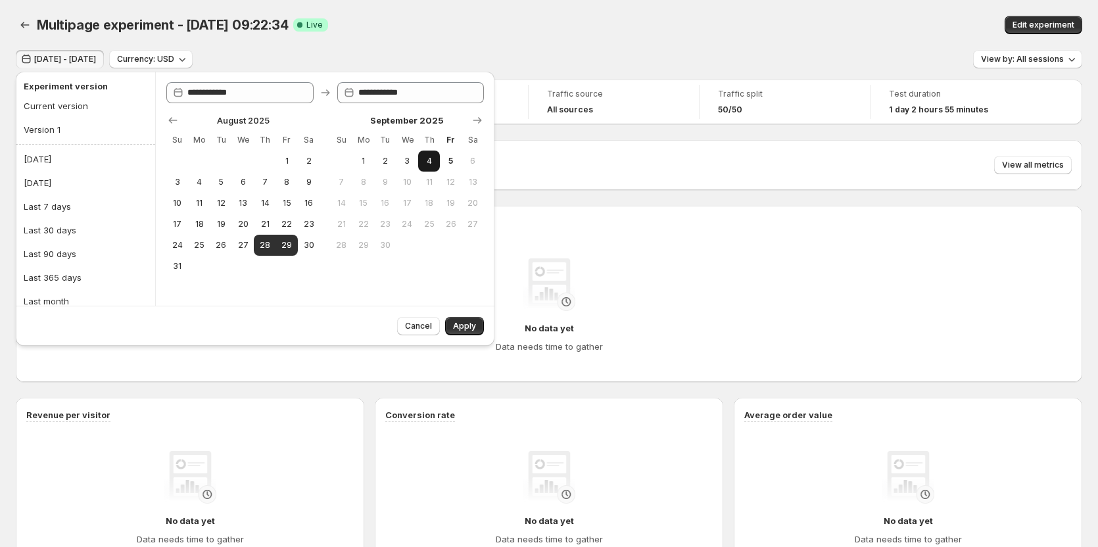
click at [429, 160] on span "4" at bounding box center [428, 161] width 11 height 11
type input "**********"
click at [450, 161] on span "5" at bounding box center [450, 161] width 11 height 11
type input "**********"
click at [469, 324] on span "Apply" at bounding box center [464, 326] width 23 height 11
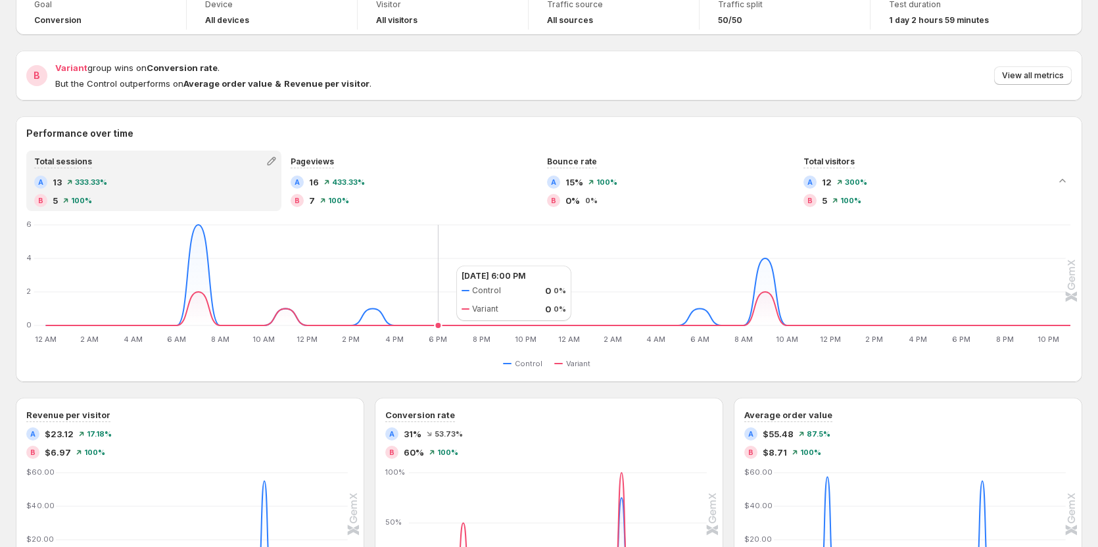
scroll to position [132, 0]
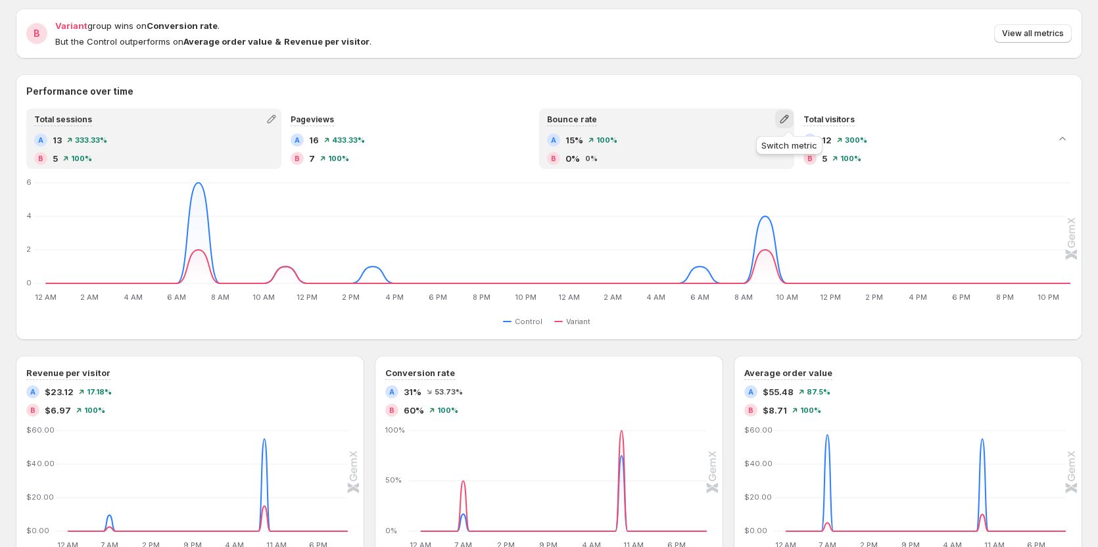
click at [788, 122] on icon "button" at bounding box center [784, 119] width 9 height 9
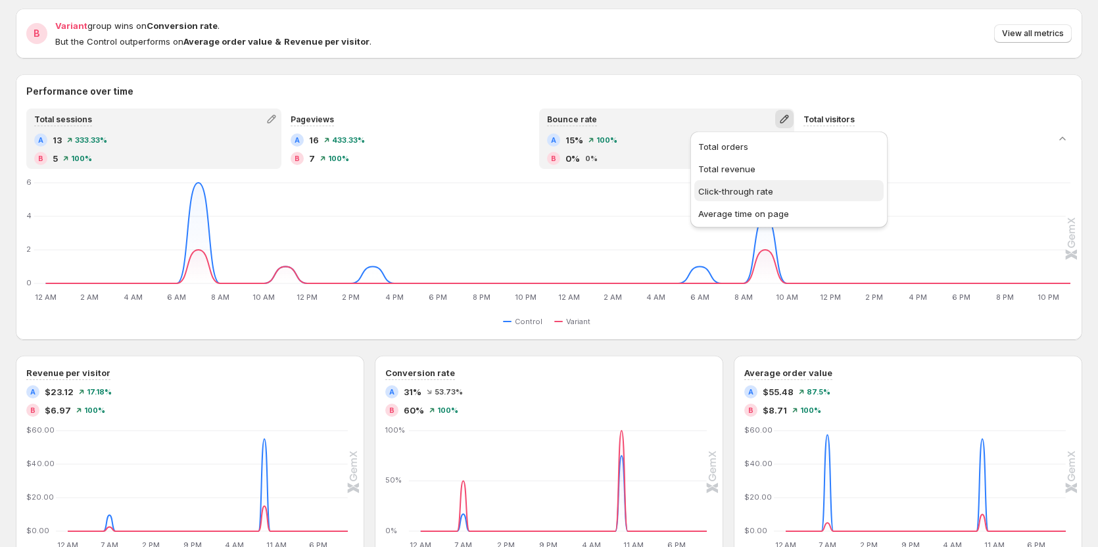
click at [760, 185] on span "Click-through rate" at bounding box center [788, 191] width 181 height 13
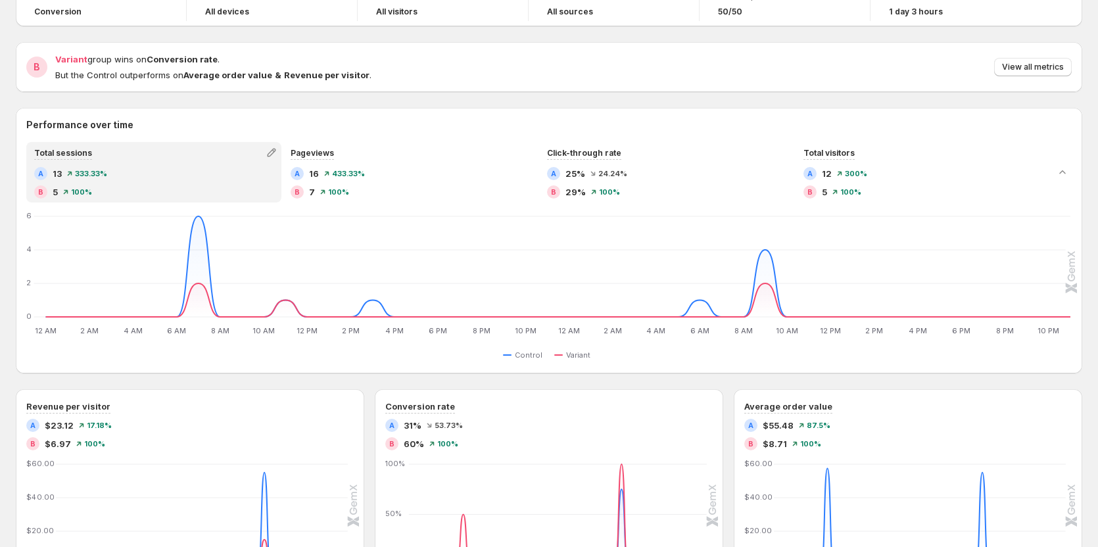
scroll to position [66, 0]
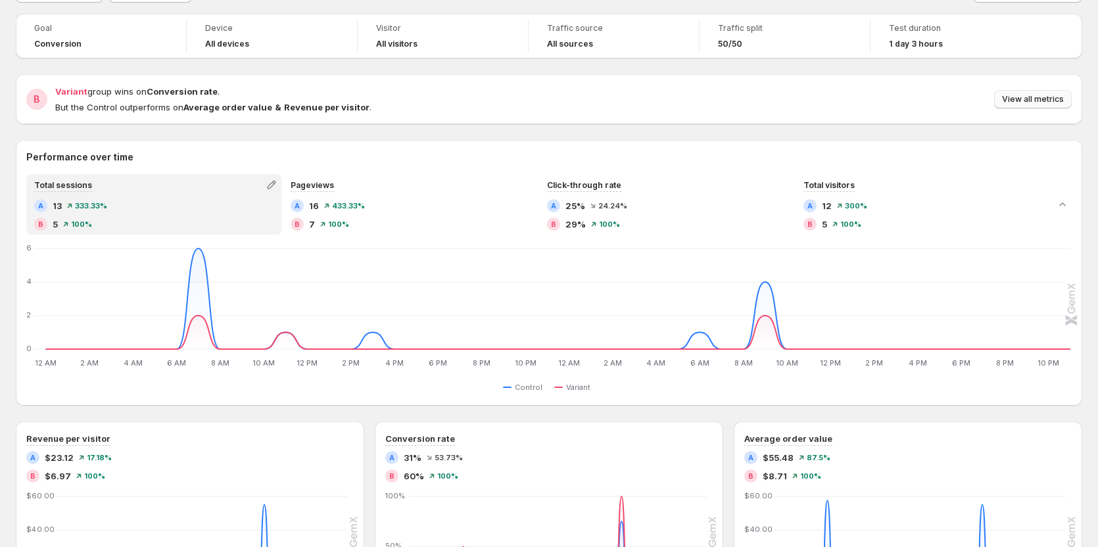
click at [1039, 100] on span "View all metrics" at bounding box center [1033, 99] width 62 height 11
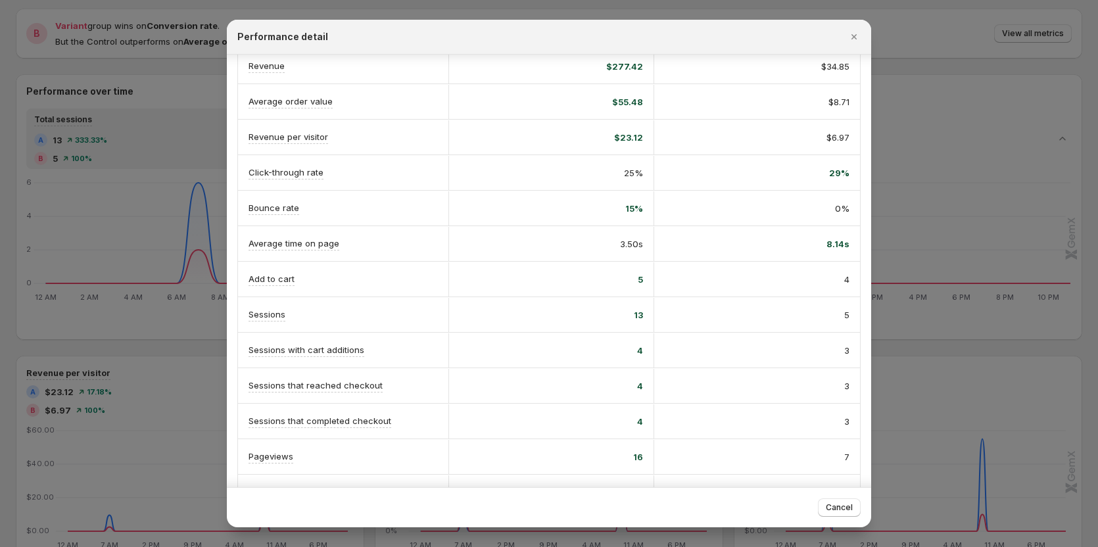
scroll to position [93, 0]
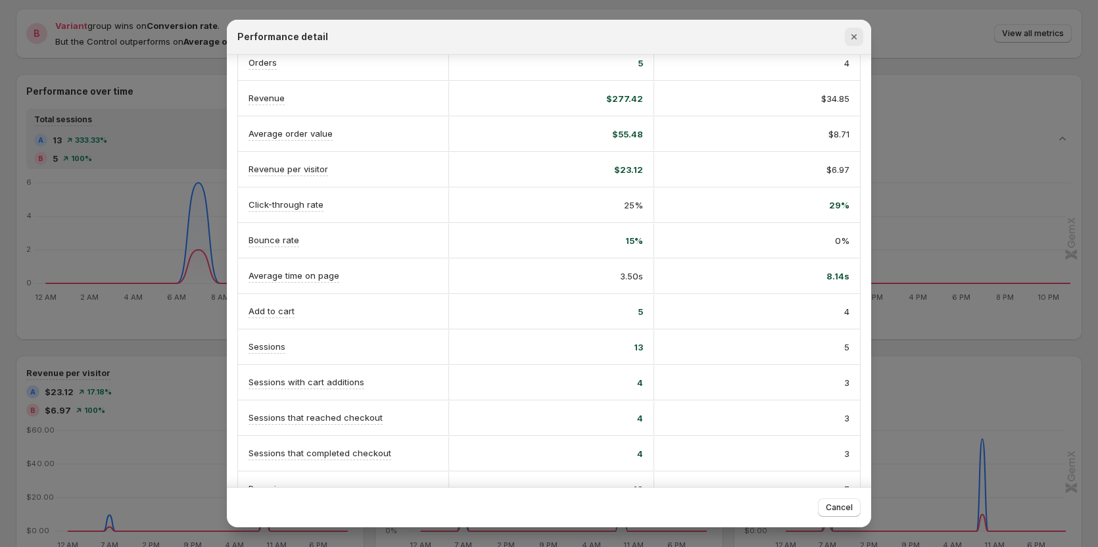
click at [856, 37] on icon "Close" at bounding box center [854, 36] width 13 height 13
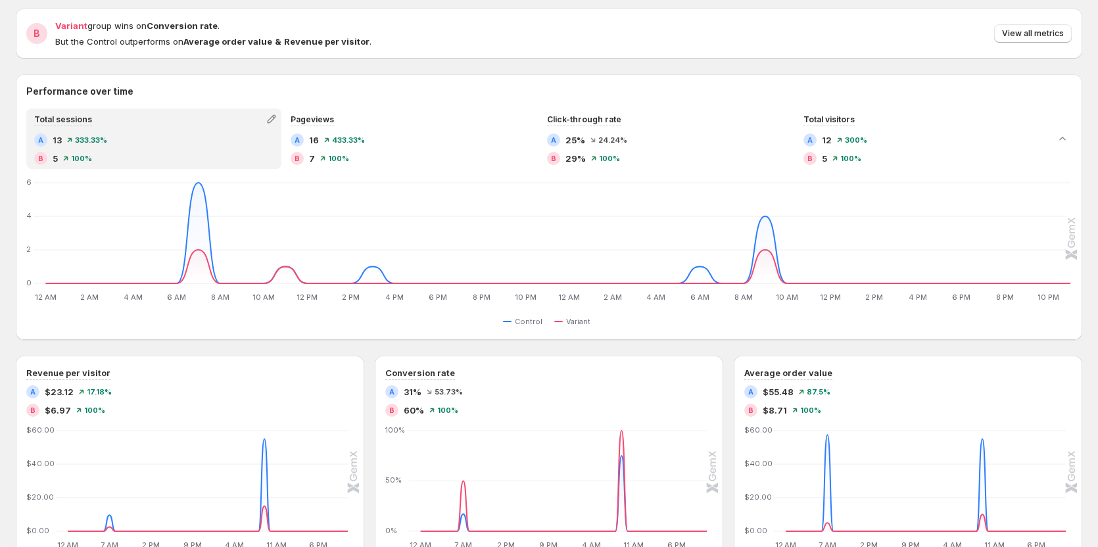
scroll to position [66, 0]
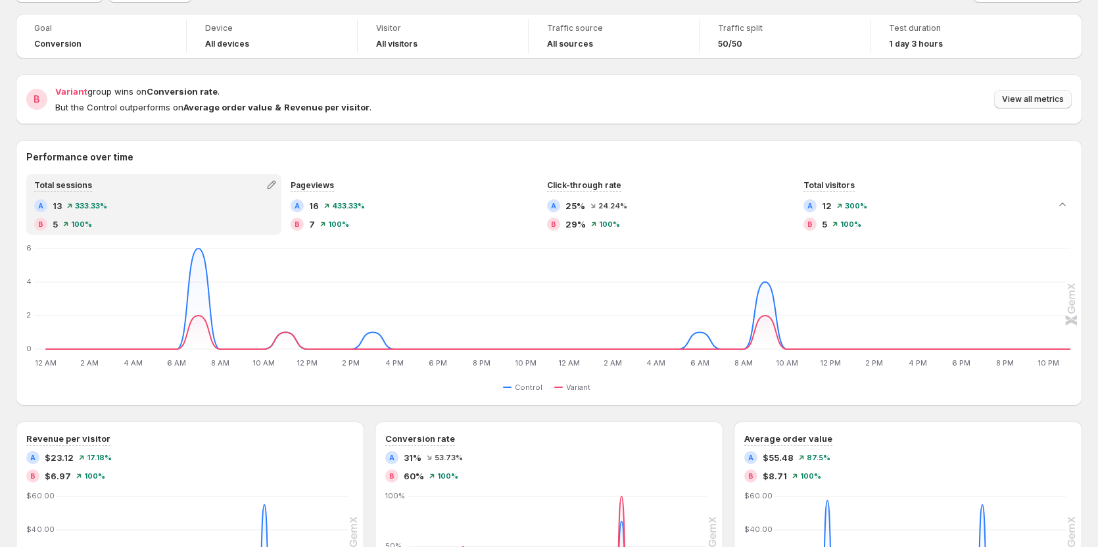
click at [1057, 99] on span "View all metrics" at bounding box center [1033, 99] width 62 height 11
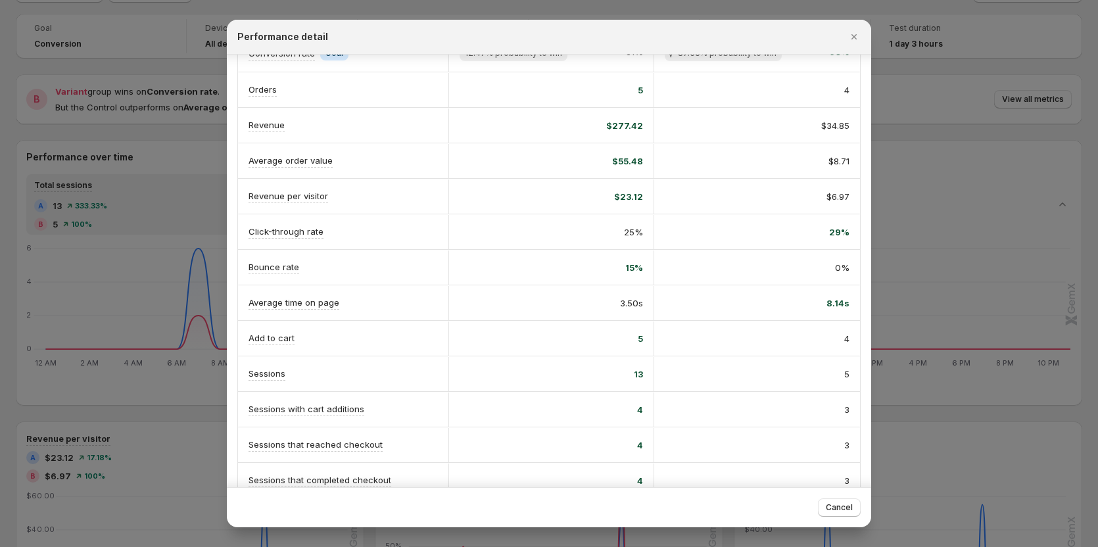
drag, startPoint x: 855, startPoint y: 41, endPoint x: 488, endPoint y: 204, distance: 402.4
click at [855, 41] on icon "Close" at bounding box center [854, 36] width 13 height 13
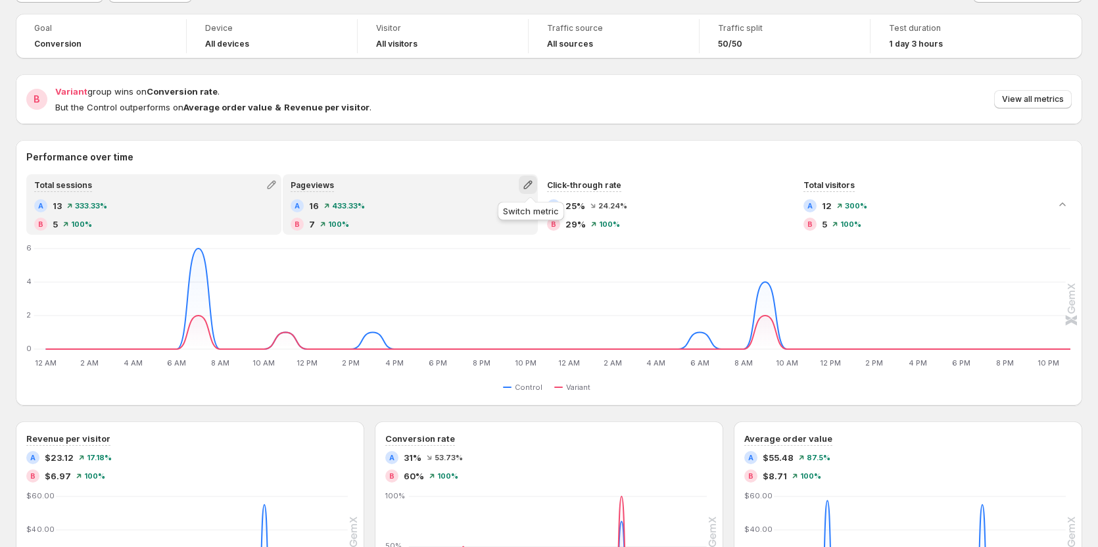
click at [535, 180] on icon "button" at bounding box center [527, 184] width 13 height 13
click at [504, 218] on span "Total orders" at bounding box center [531, 212] width 181 height 13
click at [532, 181] on icon "button" at bounding box center [527, 185] width 9 height 9
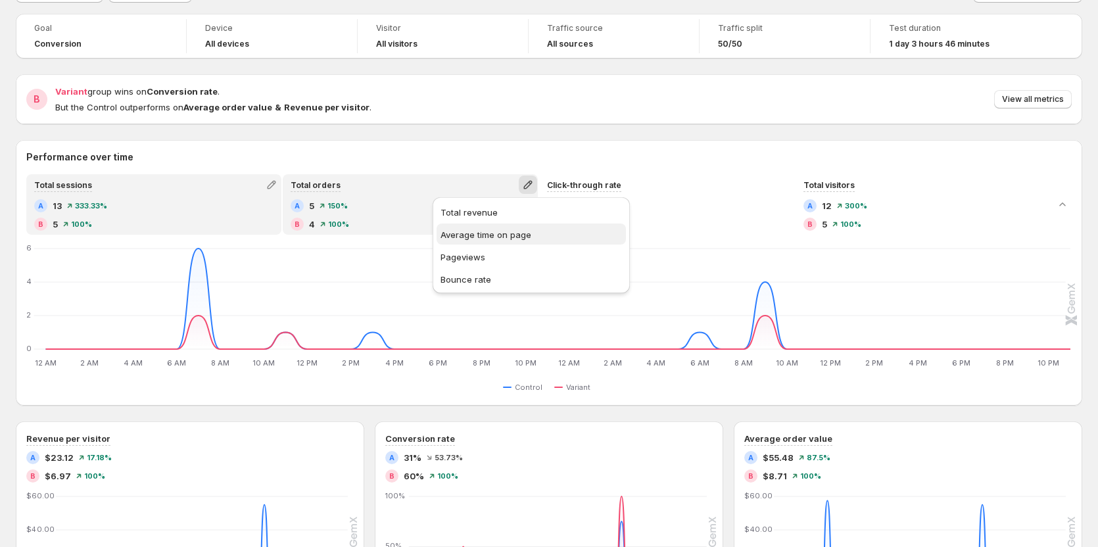
click at [515, 235] on span "Average time on page" at bounding box center [486, 234] width 91 height 11
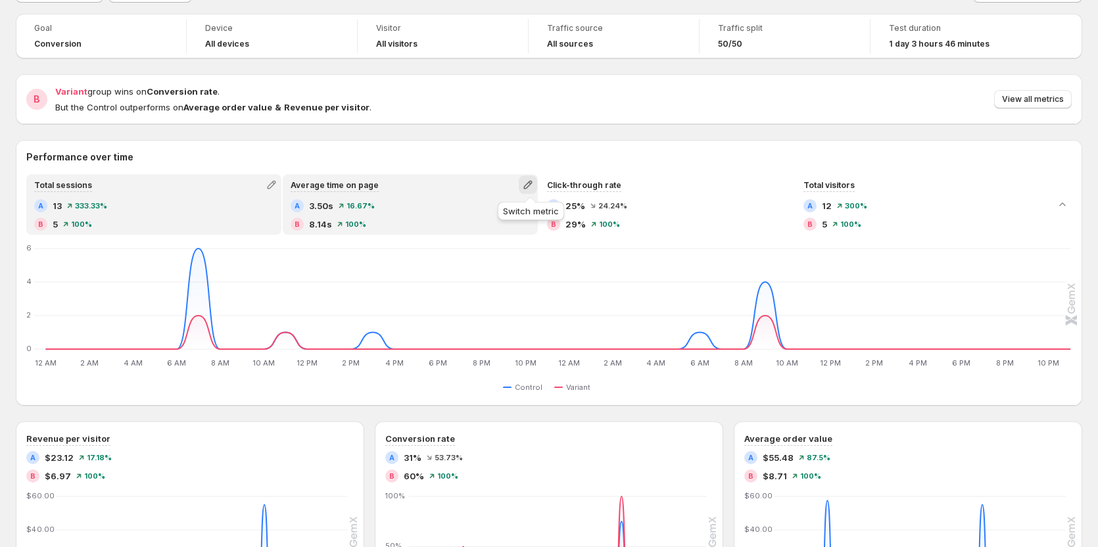
click at [534, 189] on icon "button" at bounding box center [527, 184] width 13 height 13
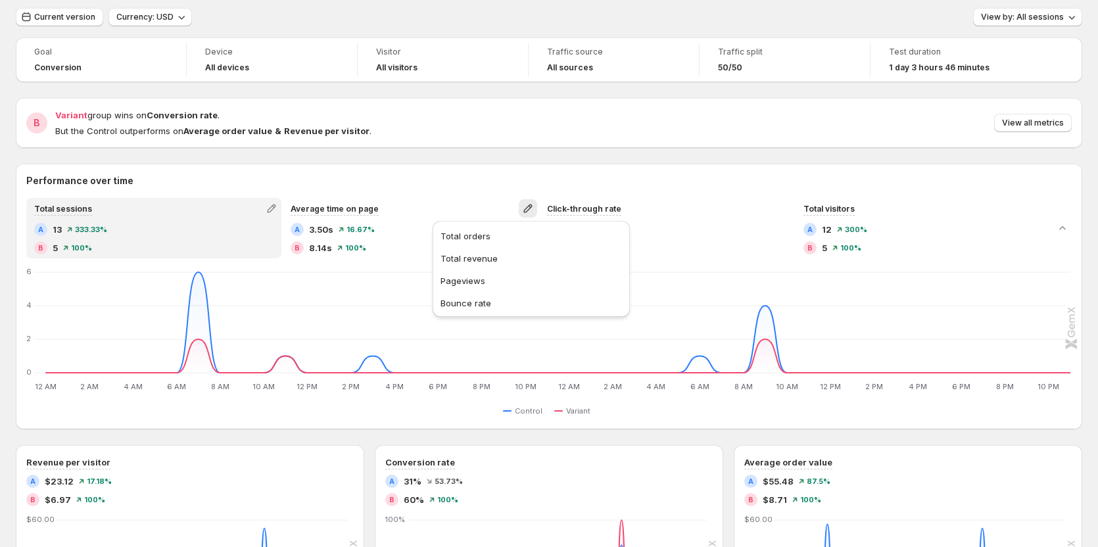
scroll to position [0, 0]
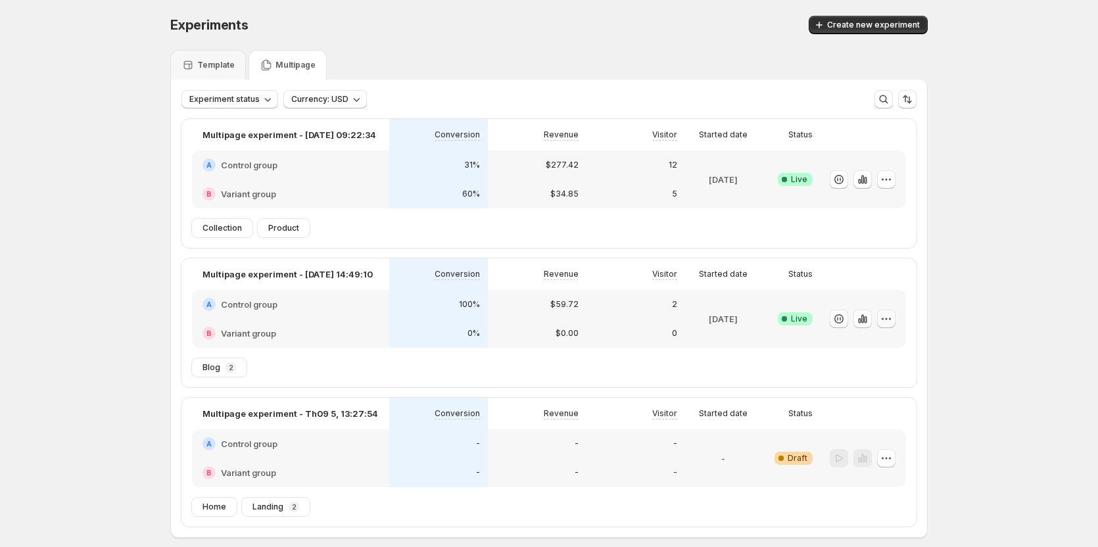
click at [896, 318] on button "button" at bounding box center [886, 319] width 18 height 18
click at [857, 320] on button "button" at bounding box center [862, 319] width 18 height 18
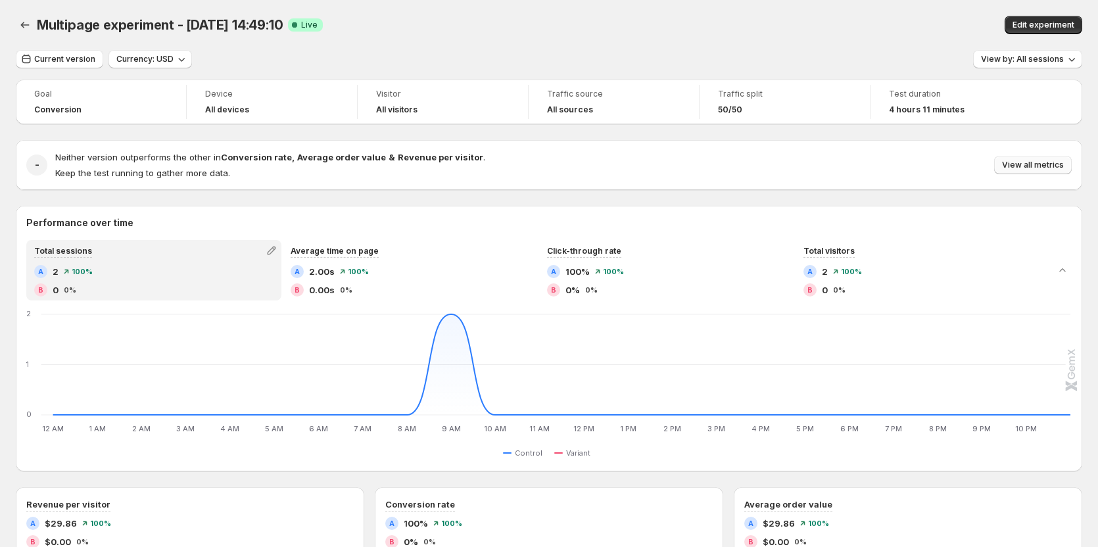
click at [1052, 171] on button "View all metrics" at bounding box center [1033, 165] width 78 height 18
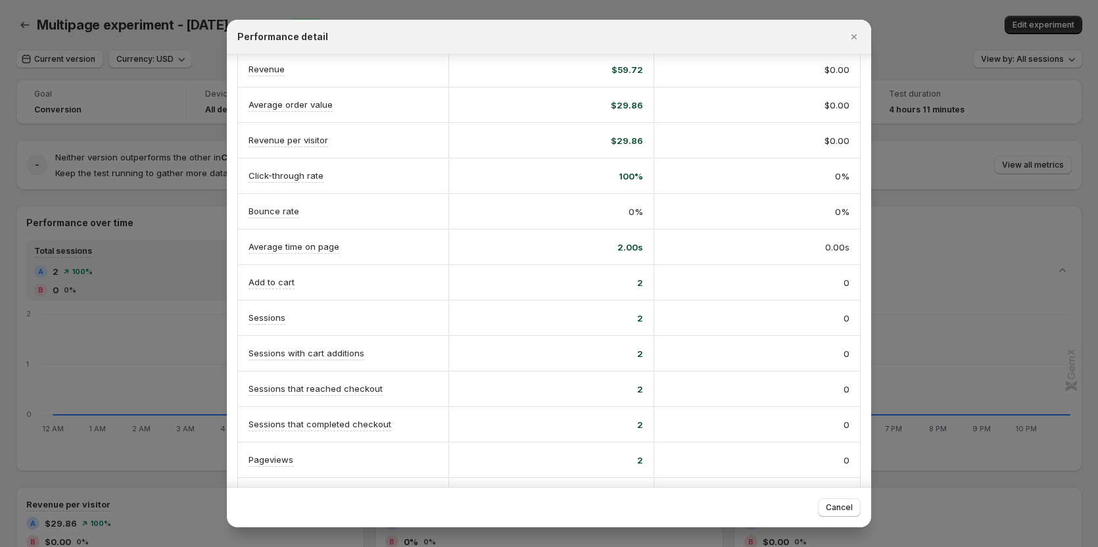
scroll to position [132, 0]
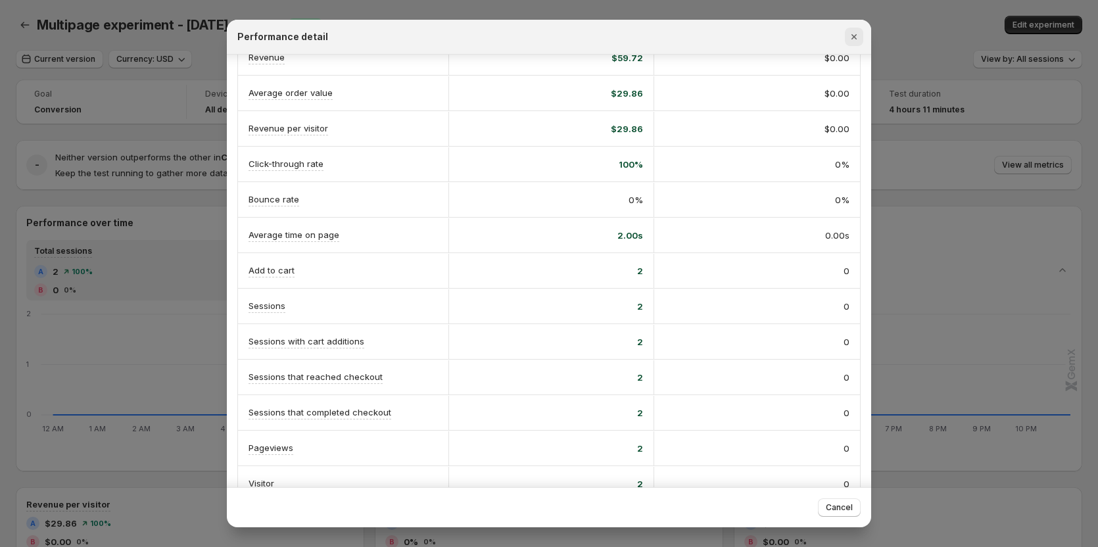
click at [846, 31] on button "Close" at bounding box center [854, 37] width 18 height 18
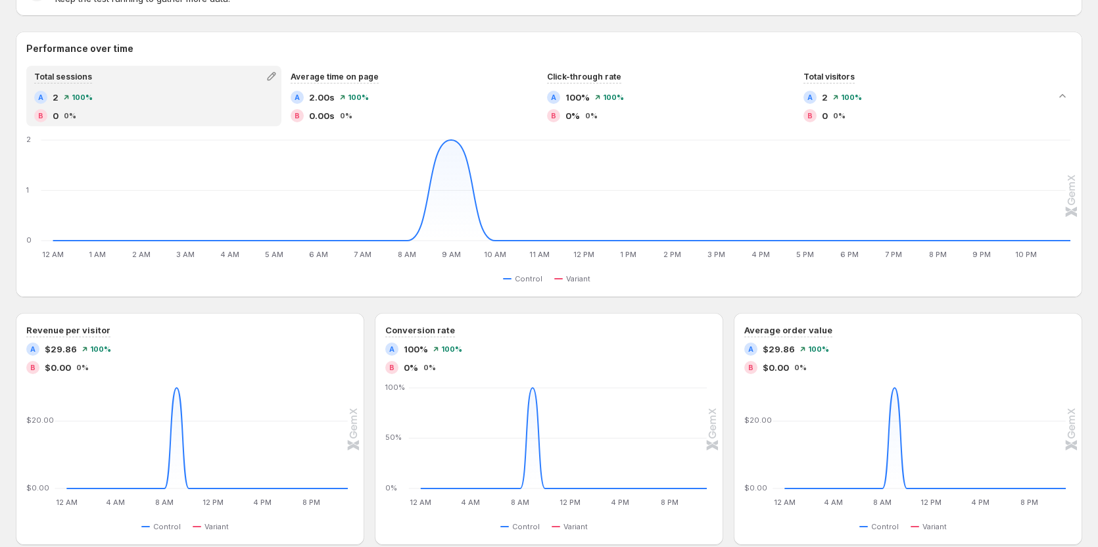
scroll to position [197, 0]
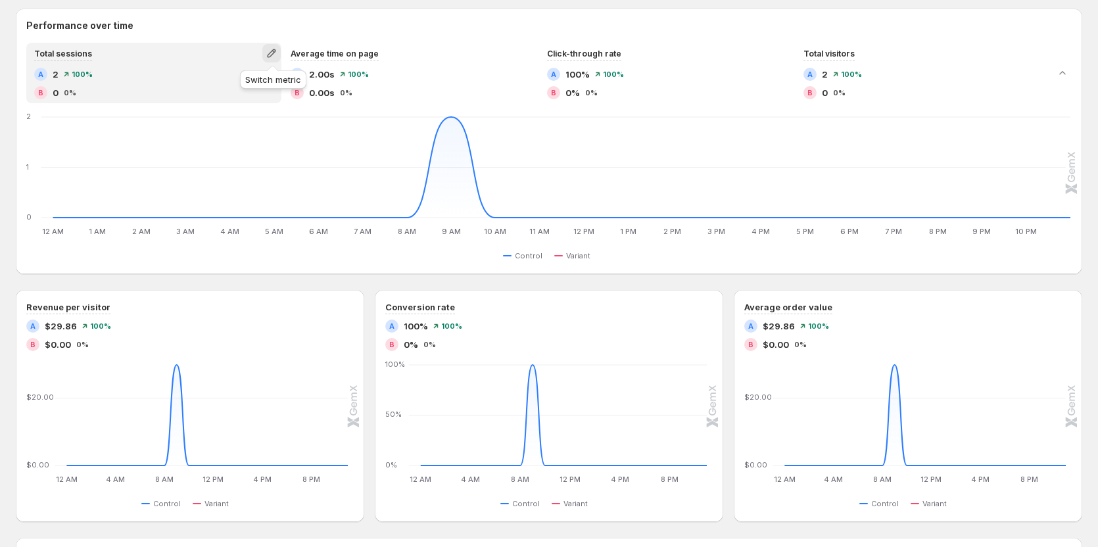
click at [276, 47] on icon "button" at bounding box center [271, 53] width 13 height 13
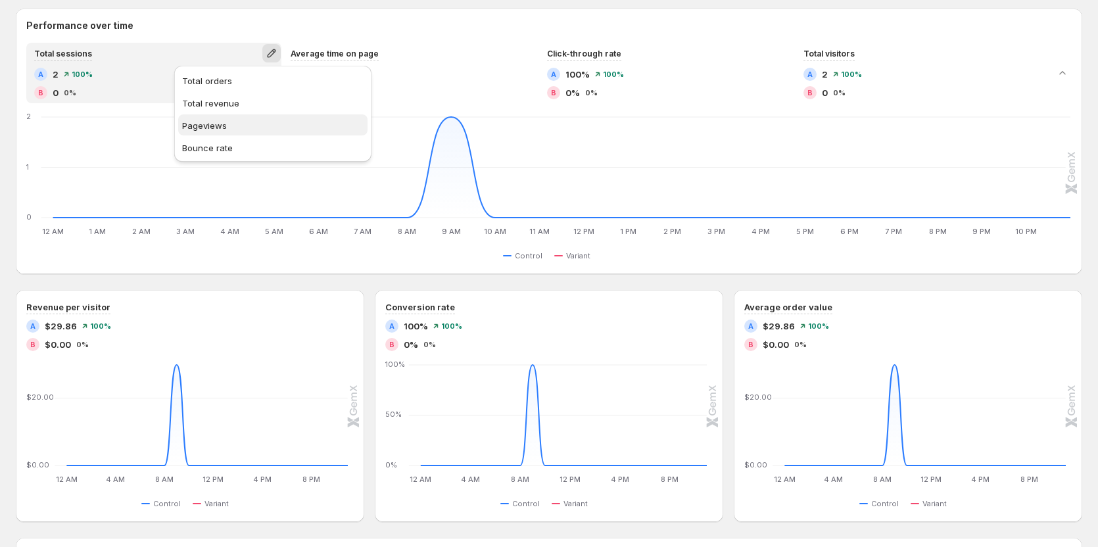
click at [248, 116] on button "Pageviews" at bounding box center [272, 124] width 189 height 21
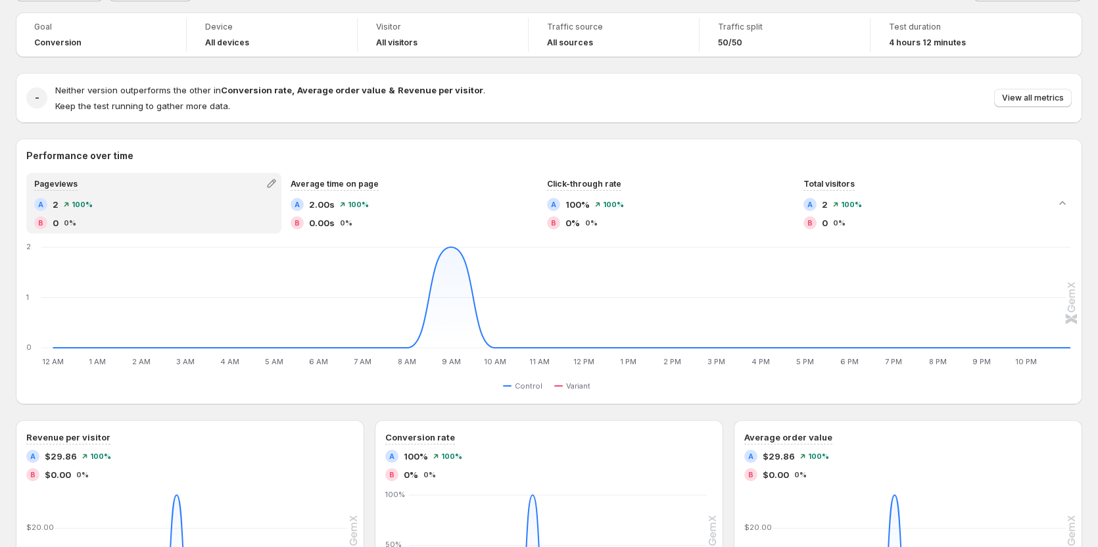
scroll to position [66, 0]
click at [1055, 93] on button "View all metrics" at bounding box center [1033, 99] width 78 height 18
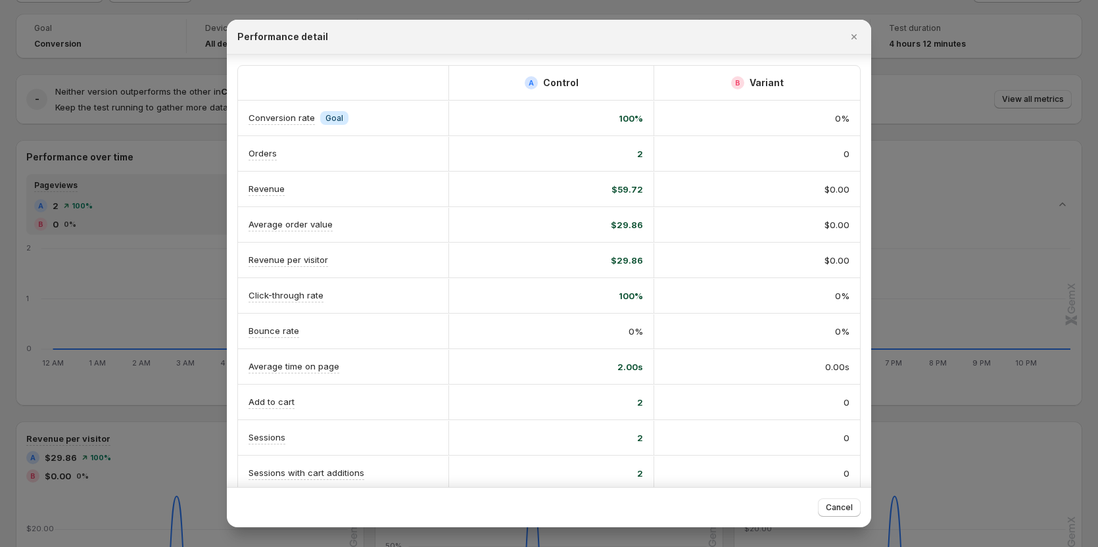
scroll to position [132, 0]
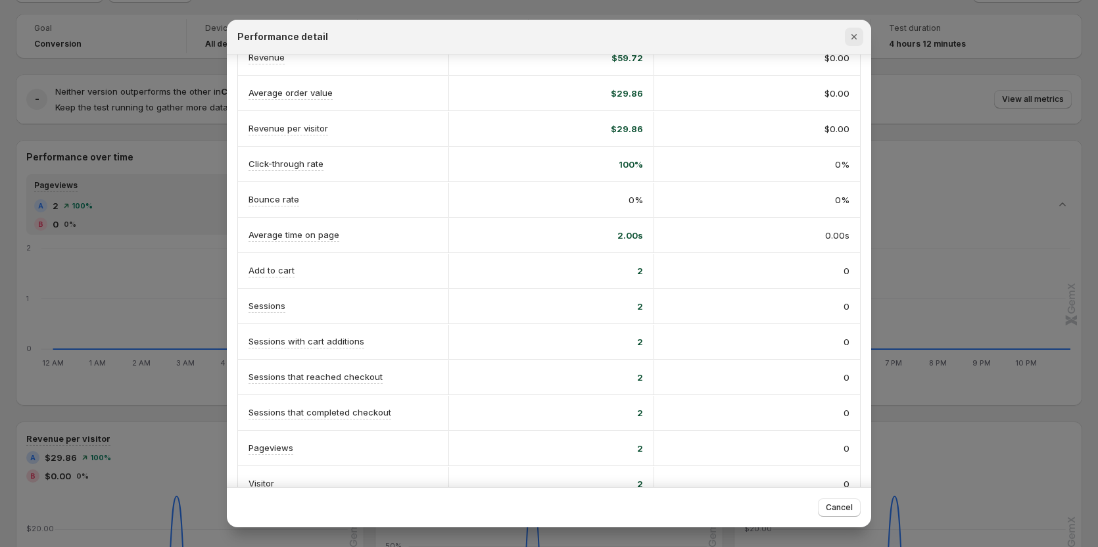
click at [857, 41] on icon "Close" at bounding box center [854, 36] width 13 height 13
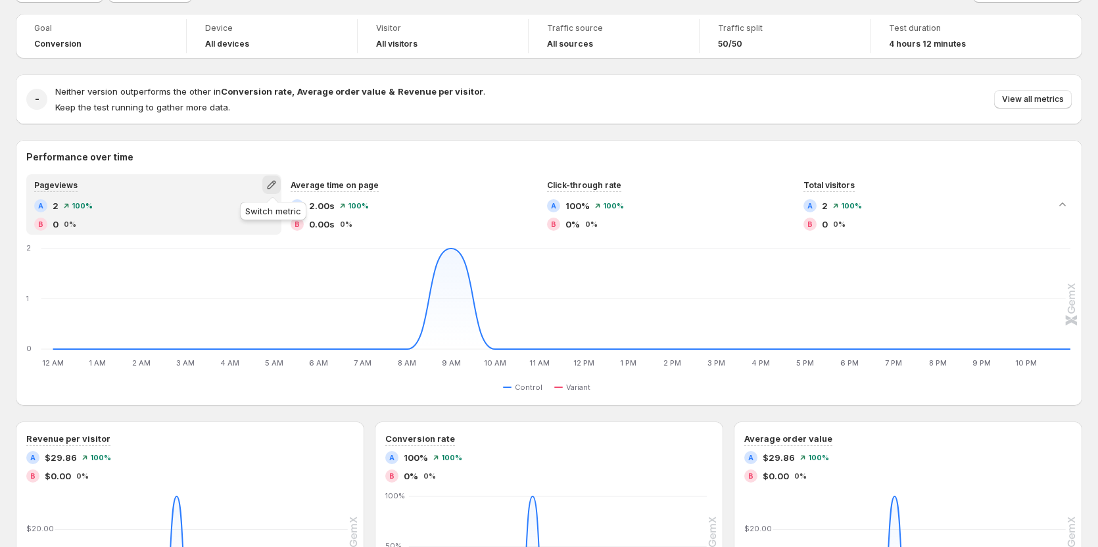
click at [276, 185] on icon "button" at bounding box center [271, 184] width 13 height 13
click at [748, 151] on h2 "Performance over time" at bounding box center [548, 157] width 1045 height 13
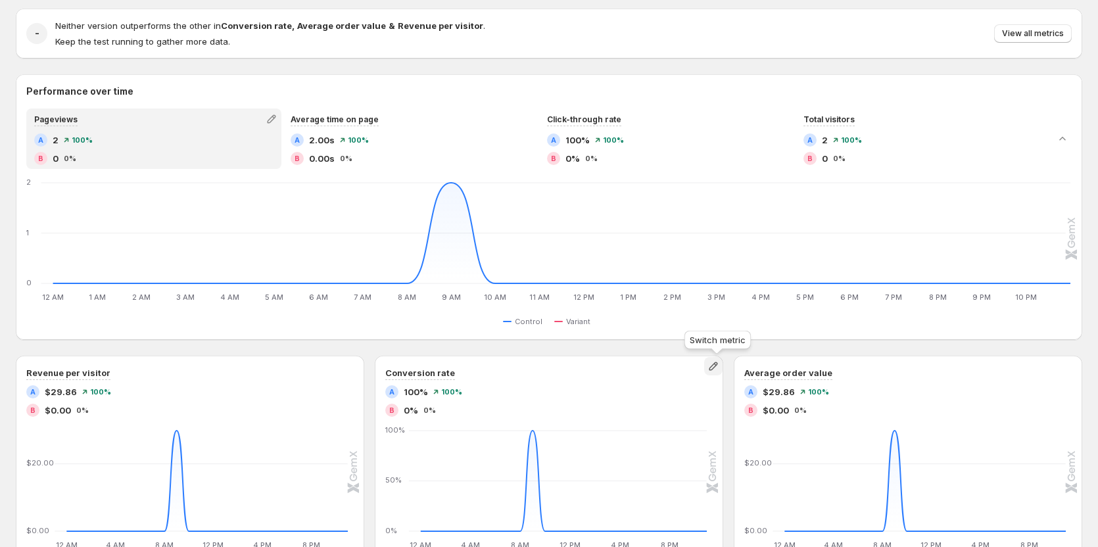
drag, startPoint x: 726, startPoint y: 375, endPoint x: 719, endPoint y: 368, distance: 10.2
click at [719, 368] on icon "button" at bounding box center [713, 366] width 13 height 13
click at [643, 414] on span "Total orders" at bounding box center [652, 416] width 50 height 11
click at [720, 365] on icon "button" at bounding box center [713, 366] width 13 height 13
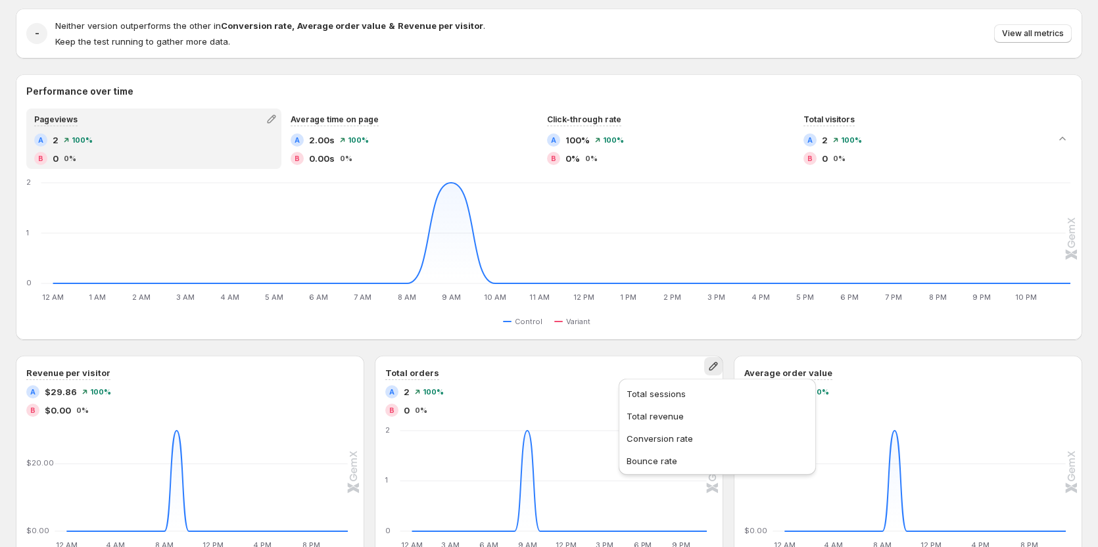
click at [623, 352] on div "Performance over time Pageviews A 2 100% B 0 0% Average time on page A 2.00s 10…" at bounding box center [549, 331] width 1067 height 514
click at [350, 367] on icon "button" at bounding box center [354, 366] width 13 height 13
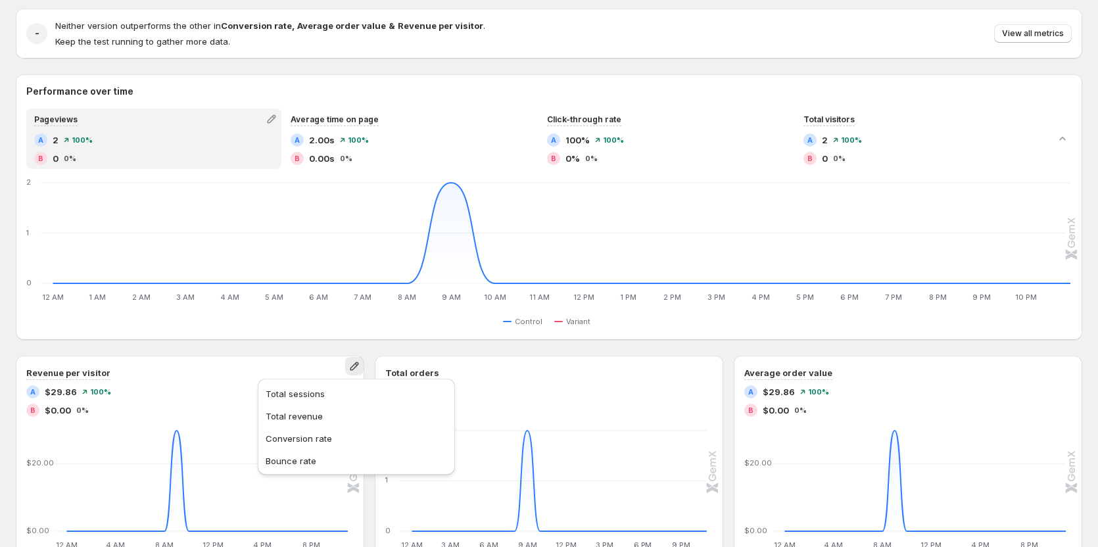
click at [514, 89] on h2 "Performance over time" at bounding box center [548, 91] width 1045 height 13
click at [357, 367] on icon "button" at bounding box center [354, 366] width 9 height 9
click at [297, 435] on span "Conversion rate" at bounding box center [299, 438] width 66 height 11
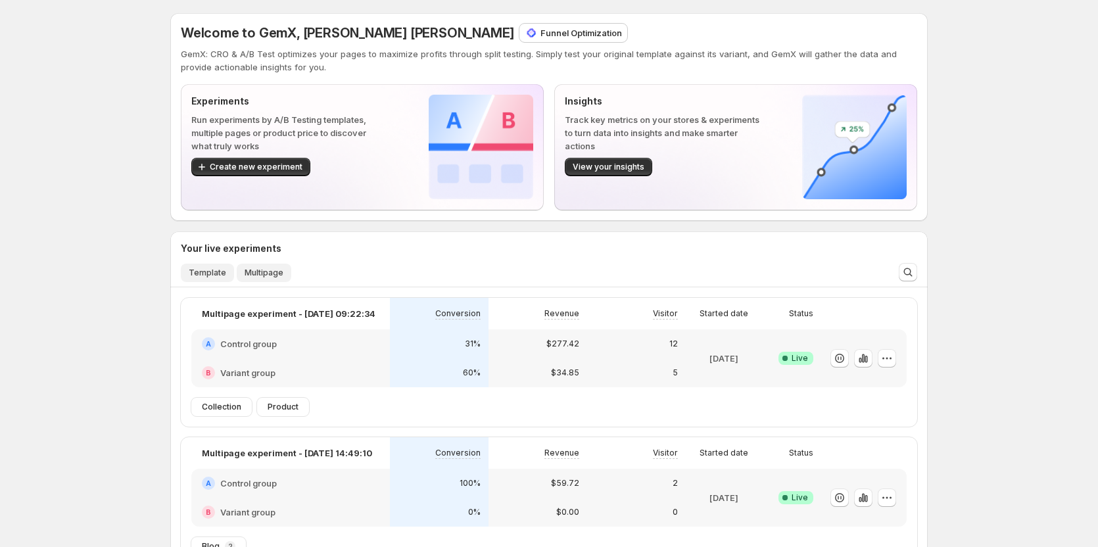
click at [205, 266] on button "Template" at bounding box center [207, 273] width 53 height 18
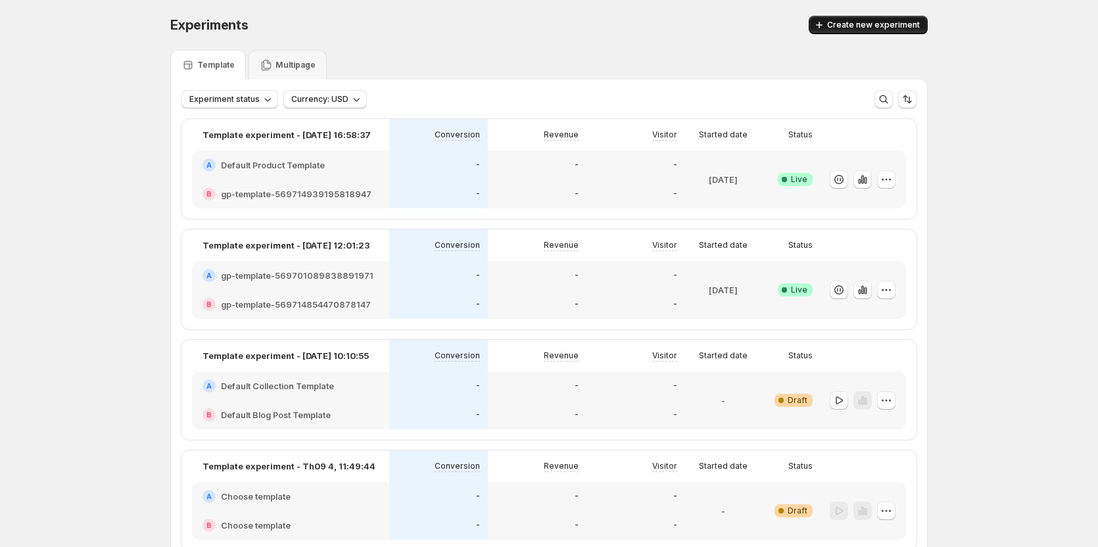
click at [884, 27] on span "Create new experiment" at bounding box center [873, 25] width 93 height 11
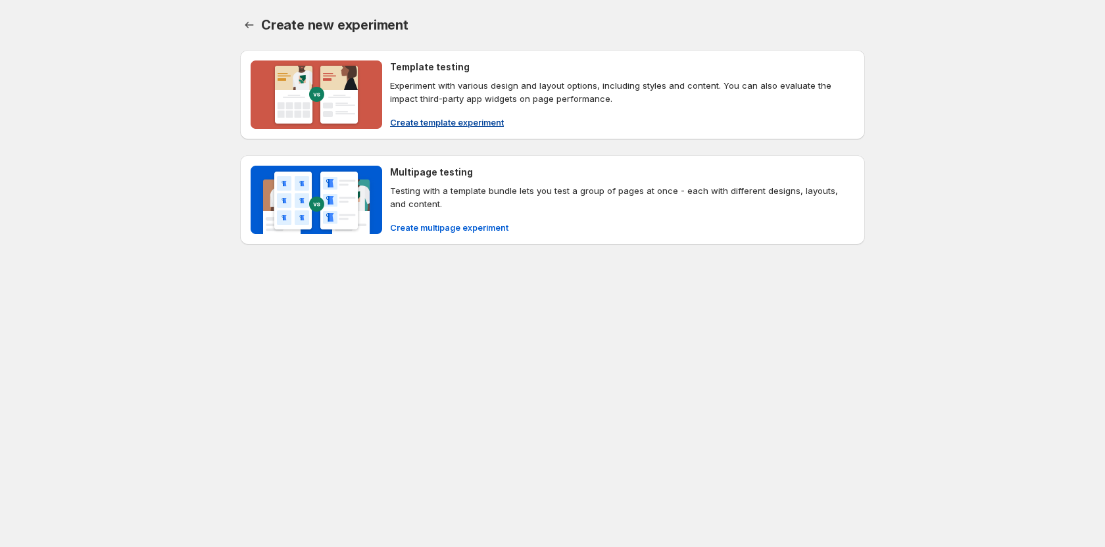
click at [438, 124] on span "Create template experiment" at bounding box center [447, 122] width 114 height 13
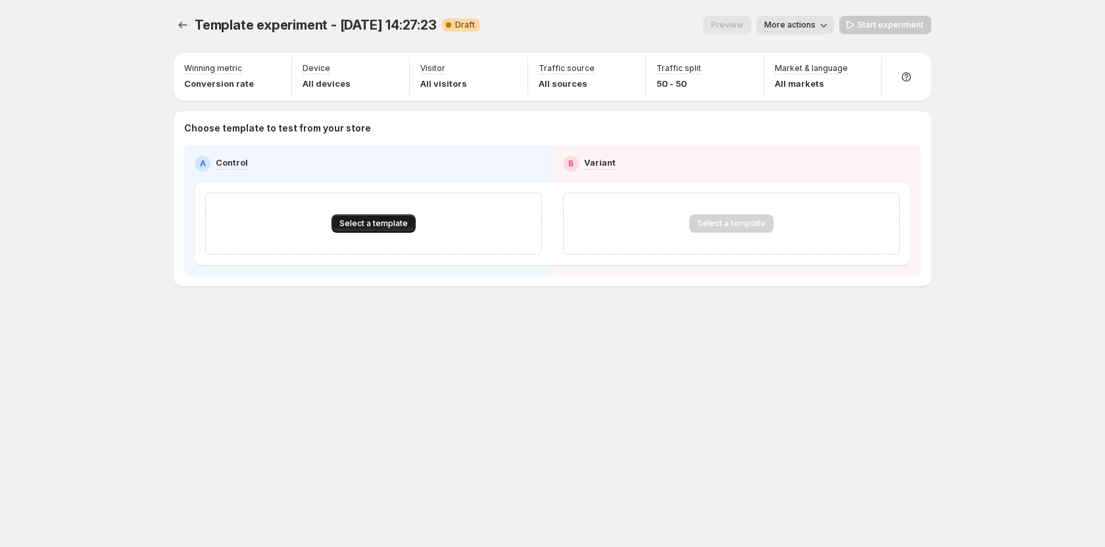
click at [356, 220] on span "Select a template" at bounding box center [373, 223] width 68 height 11
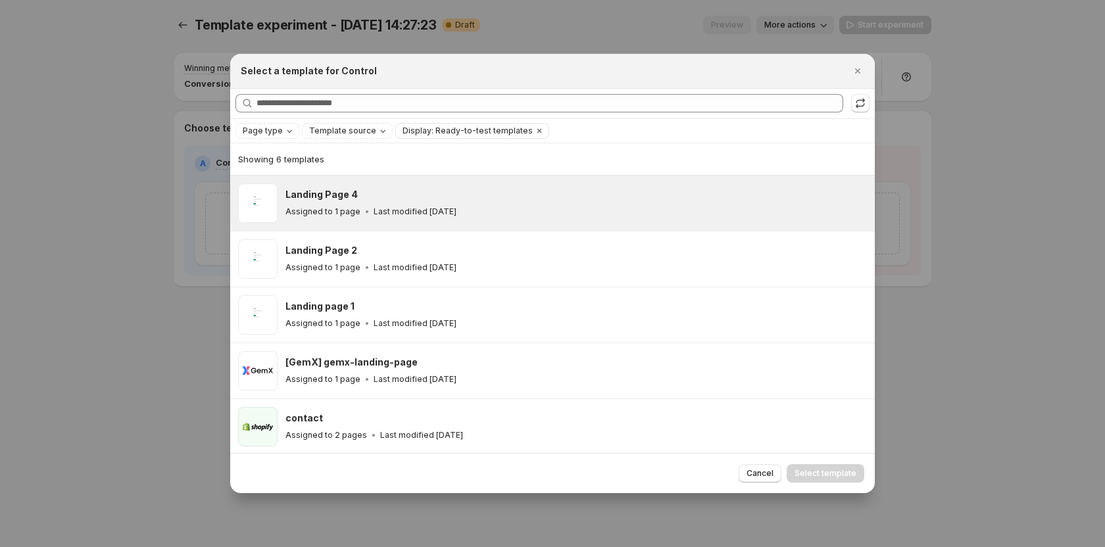
click at [364, 220] on div "Landing Page 4 Assigned to 1 page Last modified 3 months ago" at bounding box center [575, 202] width 581 height 39
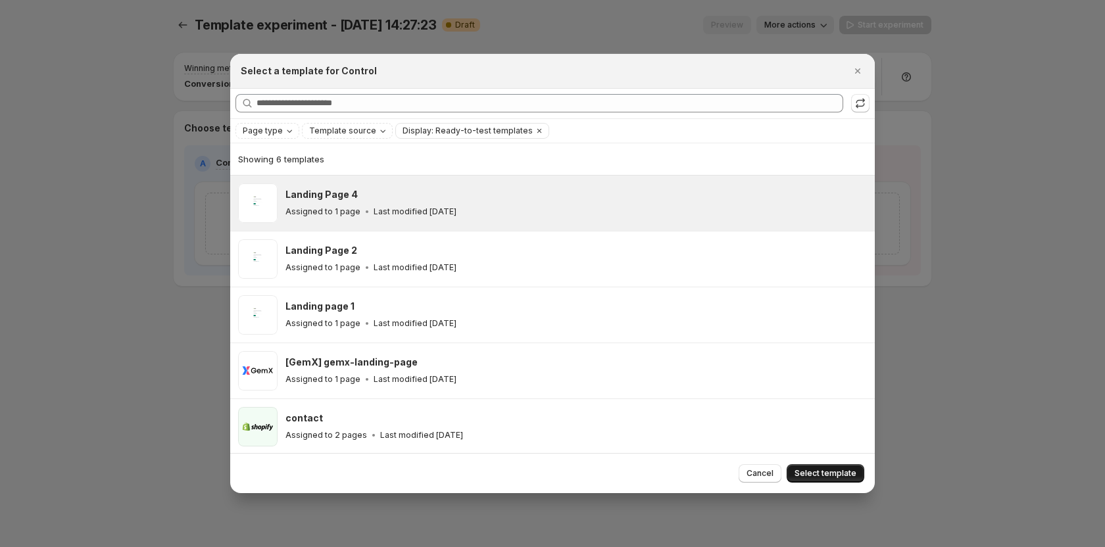
click at [821, 472] on span "Select template" at bounding box center [825, 473] width 62 height 11
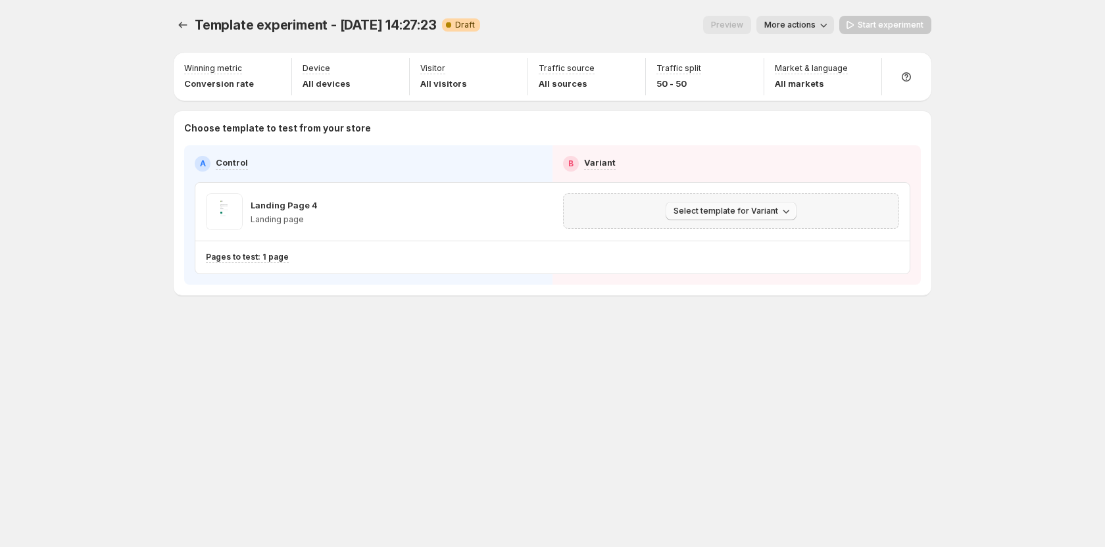
click at [735, 213] on span "Select template for Variant" at bounding box center [725, 211] width 105 height 11
click at [725, 256] on span "Create Variant based on Control" at bounding box center [733, 261] width 134 height 11
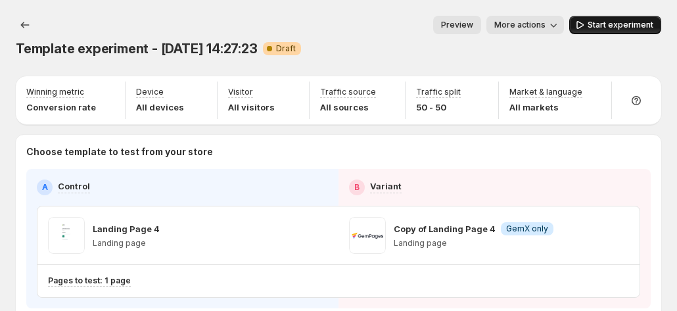
click at [608, 27] on span "Start experiment" at bounding box center [621, 25] width 66 height 11
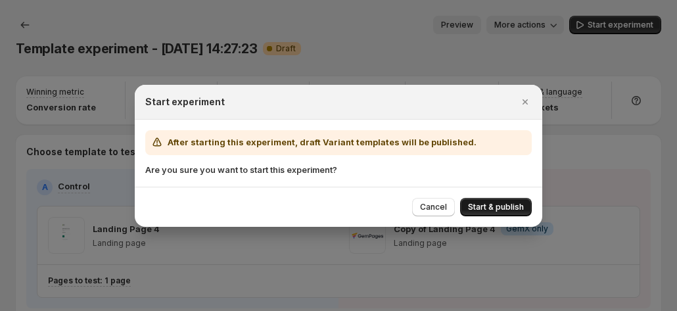
click at [504, 208] on span "Start & publish" at bounding box center [496, 207] width 56 height 11
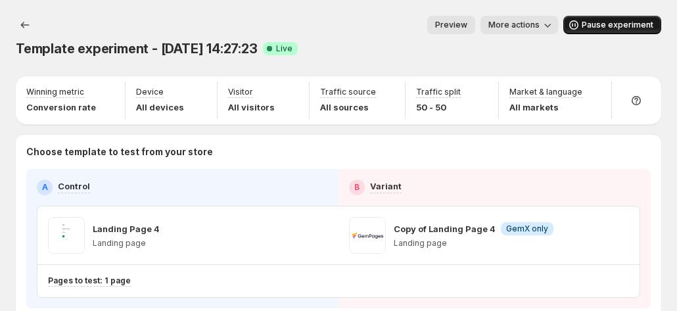
click at [617, 20] on span "Pause experiment" at bounding box center [618, 25] width 72 height 11
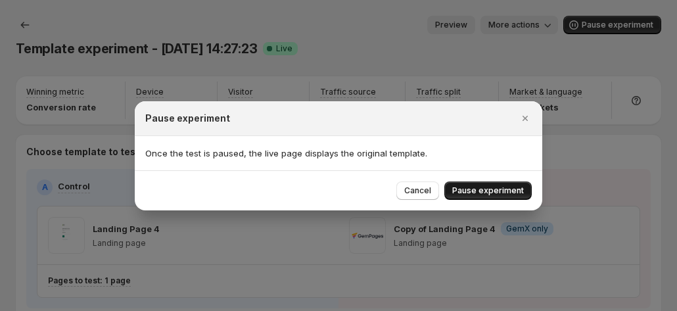
click at [466, 196] on button "Pause experiment" at bounding box center [487, 190] width 87 height 18
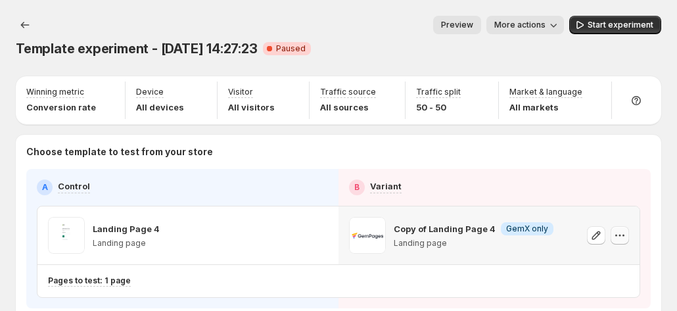
click at [625, 229] on icon "button" at bounding box center [619, 235] width 13 height 13
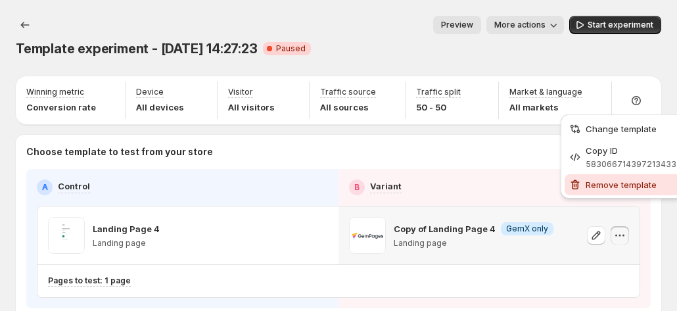
click at [610, 185] on span "Remove template" at bounding box center [621, 185] width 71 height 11
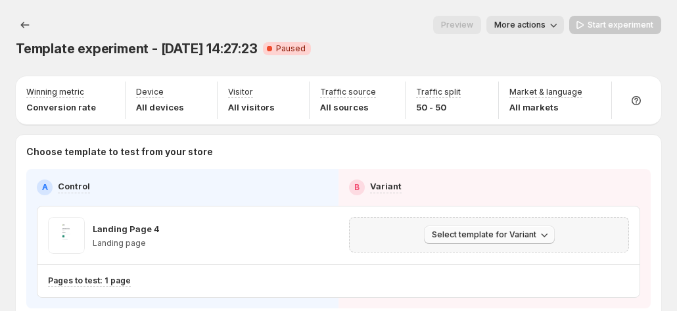
click at [510, 229] on span "Select template for Variant" at bounding box center [484, 234] width 105 height 11
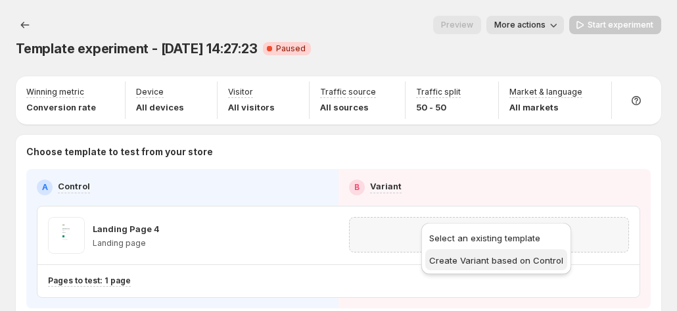
click at [469, 256] on span "Create Variant based on Control" at bounding box center [496, 260] width 134 height 11
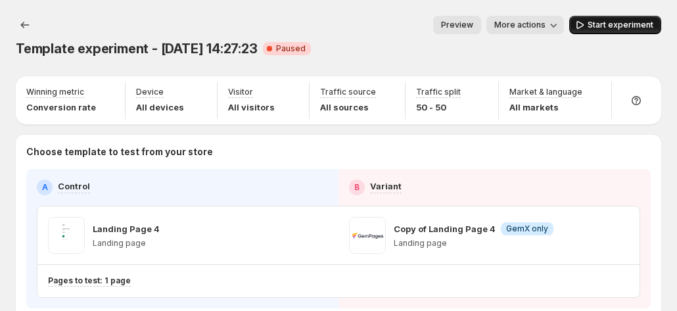
click at [619, 30] on span "Start experiment" at bounding box center [621, 25] width 66 height 11
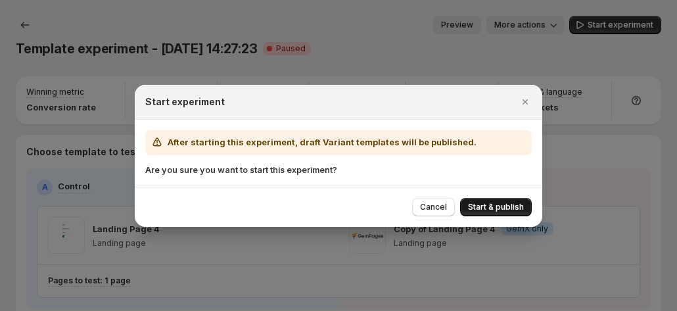
click at [493, 212] on button "Start & publish" at bounding box center [496, 207] width 72 height 18
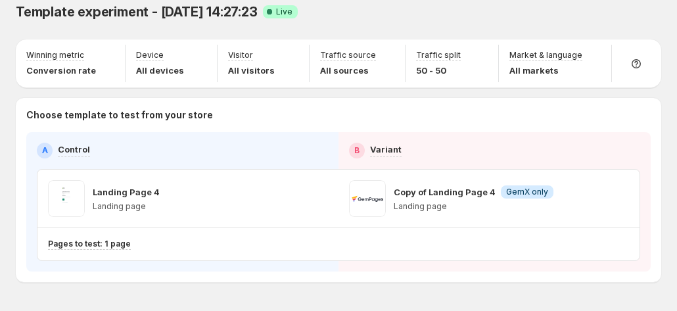
scroll to position [54, 0]
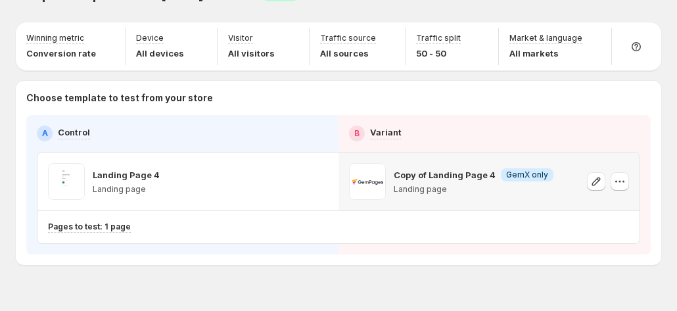
click at [623, 175] on icon "button" at bounding box center [619, 181] width 13 height 13
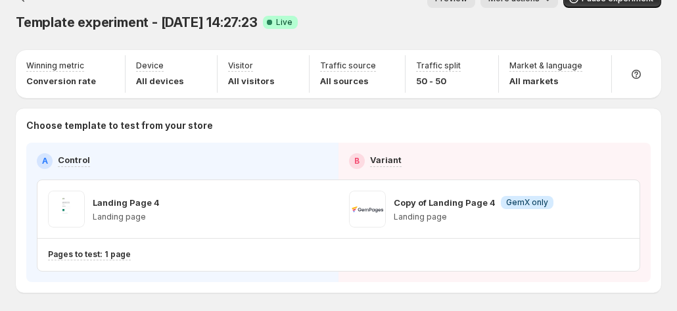
scroll to position [0, 0]
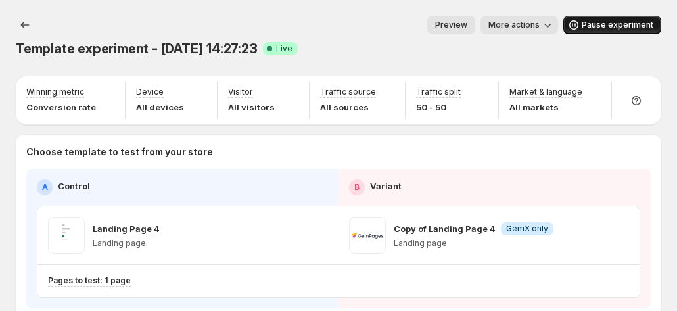
click at [601, 29] on span "Pause experiment" at bounding box center [618, 25] width 72 height 11
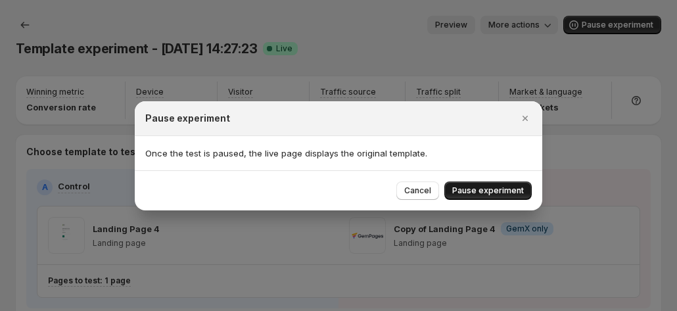
click at [506, 188] on span "Pause experiment" at bounding box center [488, 190] width 72 height 11
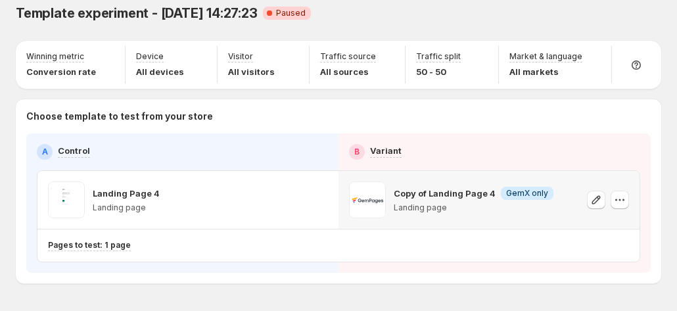
scroll to position [54, 0]
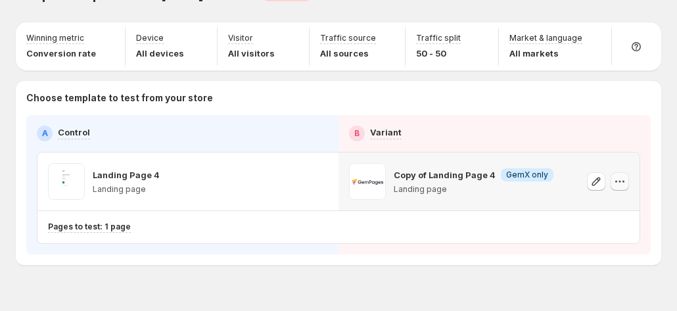
click at [627, 175] on icon "button" at bounding box center [619, 181] width 13 height 13
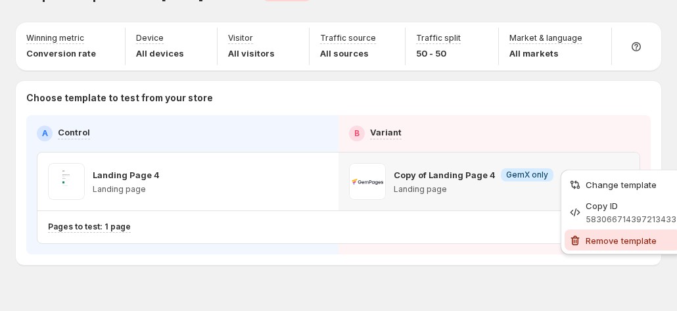
click at [600, 234] on span "Remove template" at bounding box center [631, 240] width 91 height 13
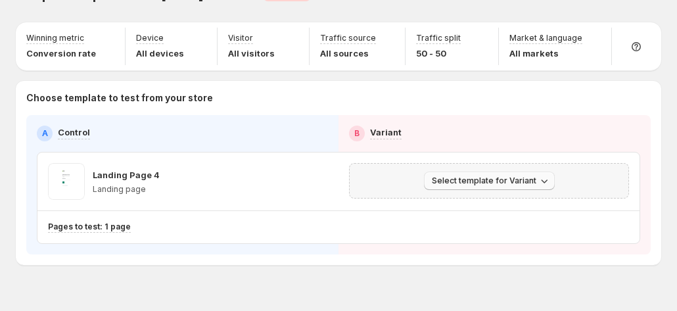
click at [468, 176] on span "Select template for Variant" at bounding box center [484, 181] width 105 height 11
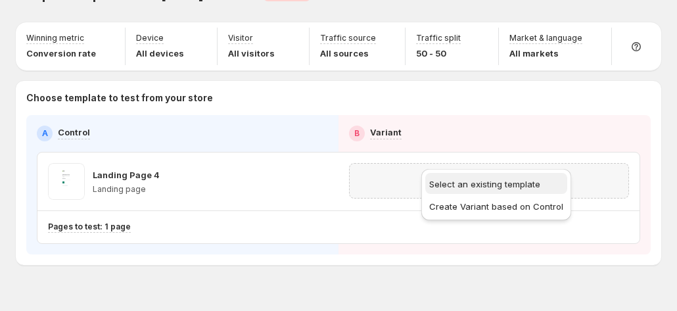
click at [476, 186] on span "Select an existing template" at bounding box center [484, 184] width 111 height 11
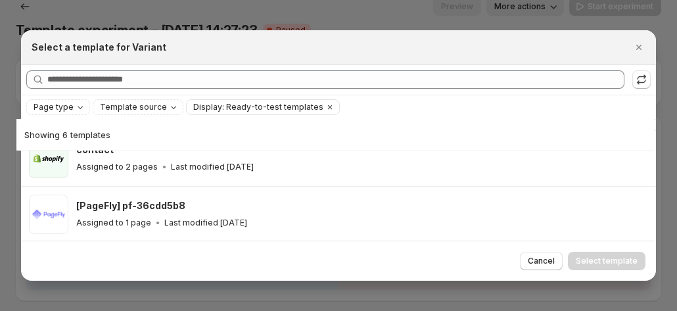
scroll to position [0, 0]
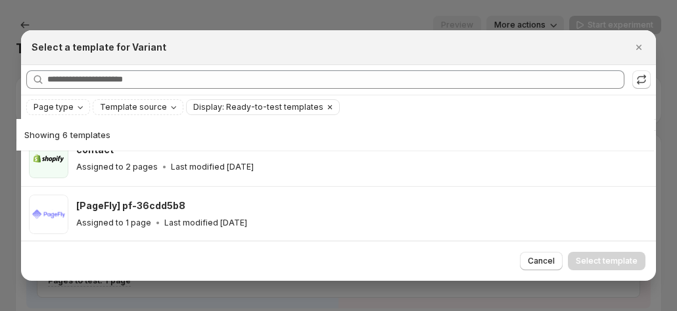
click at [325, 107] on icon "Clear" at bounding box center [330, 107] width 11 height 11
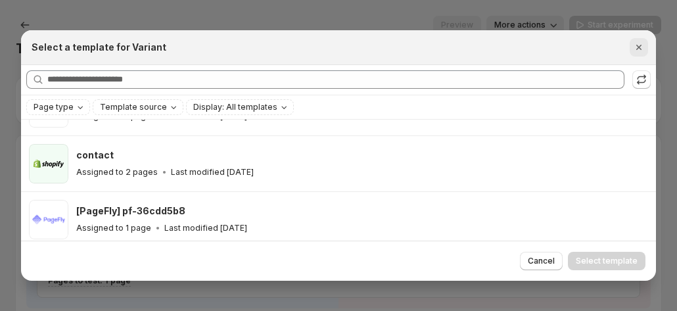
click at [644, 42] on icon "Close" at bounding box center [639, 47] width 13 height 13
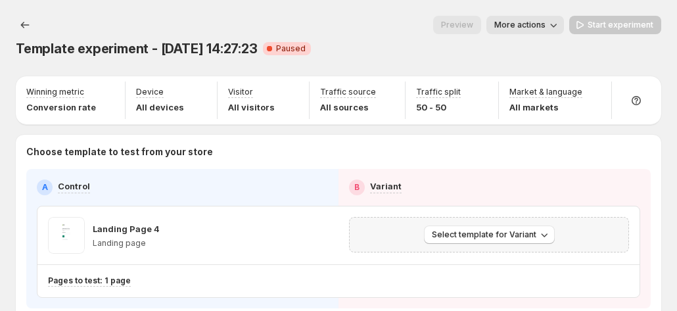
scroll to position [54, 0]
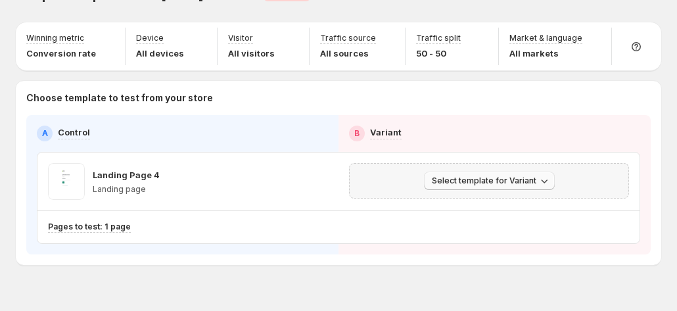
click at [502, 176] on span "Select template for Variant" at bounding box center [484, 181] width 105 height 11
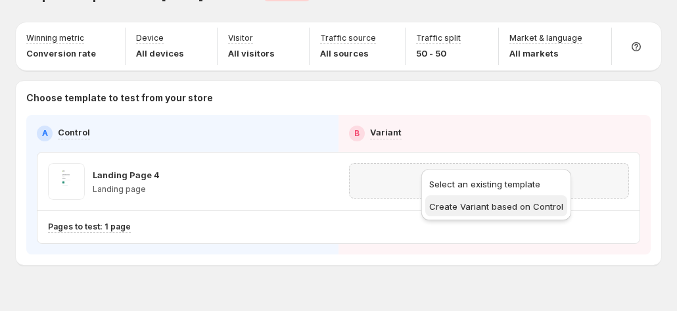
click at [491, 201] on span "Create Variant based on Control" at bounding box center [496, 206] width 134 height 11
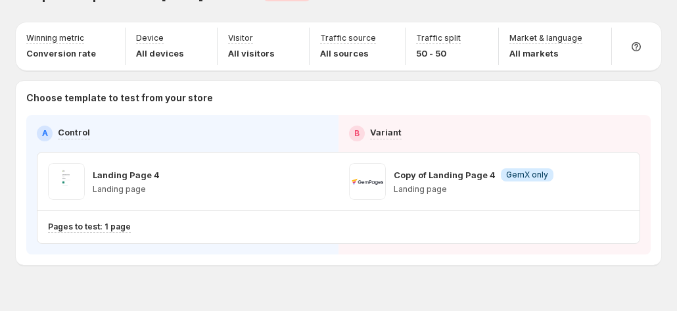
scroll to position [0, 0]
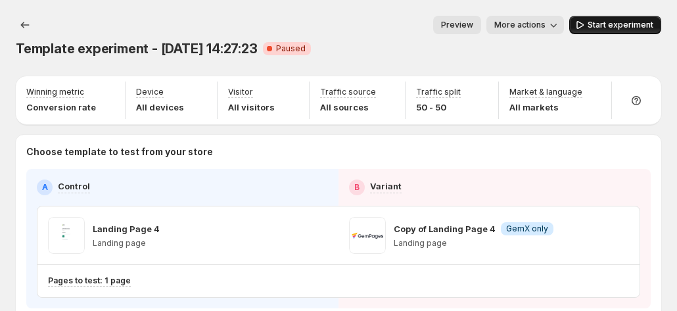
click at [616, 30] on span "Start experiment" at bounding box center [621, 25] width 66 height 11
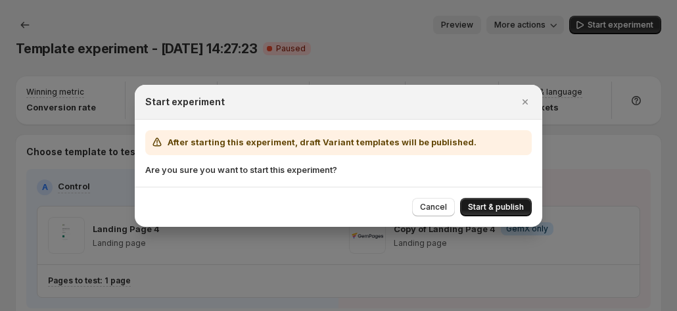
click at [496, 206] on span "Start & publish" at bounding box center [496, 207] width 56 height 11
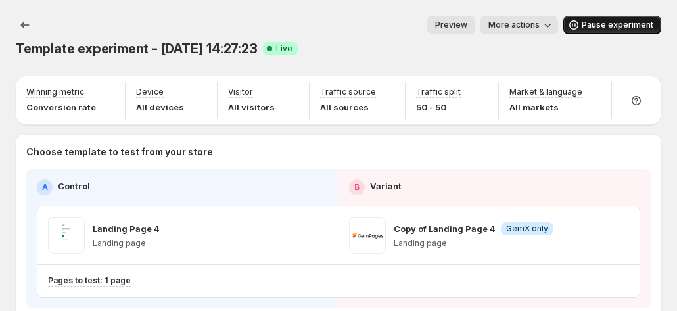
click at [614, 23] on span "Pause experiment" at bounding box center [618, 25] width 72 height 11
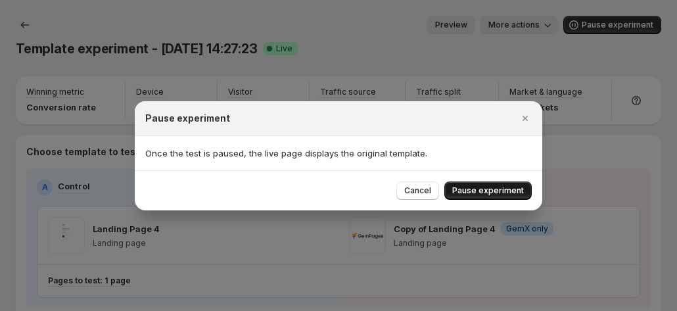
click at [486, 196] on button "Pause experiment" at bounding box center [487, 190] width 87 height 18
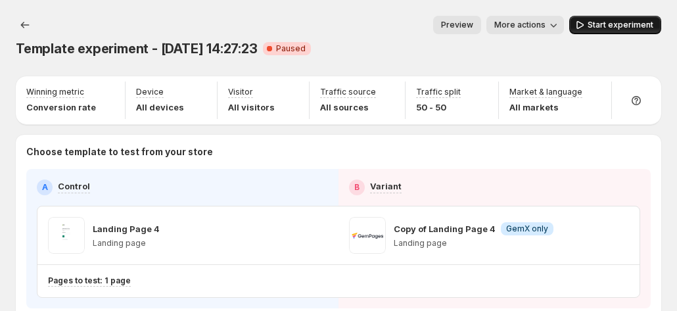
click at [610, 28] on span "Start experiment" at bounding box center [621, 25] width 66 height 11
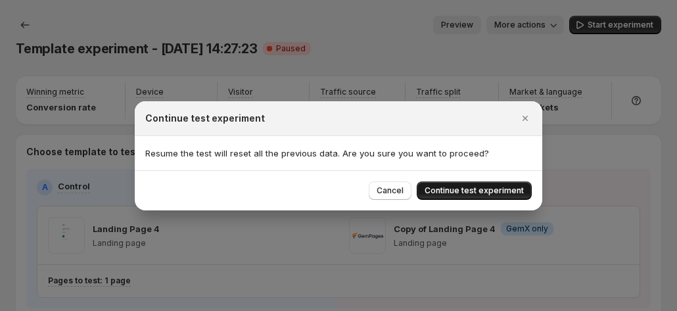
click at [456, 191] on span "Continue test experiment" at bounding box center [474, 190] width 99 height 11
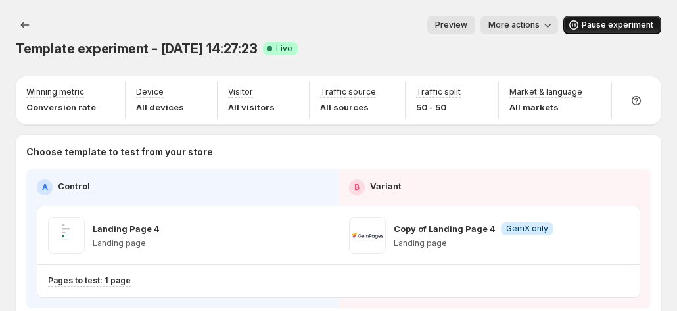
click at [631, 20] on button "Pause experiment" at bounding box center [613, 25] width 98 height 18
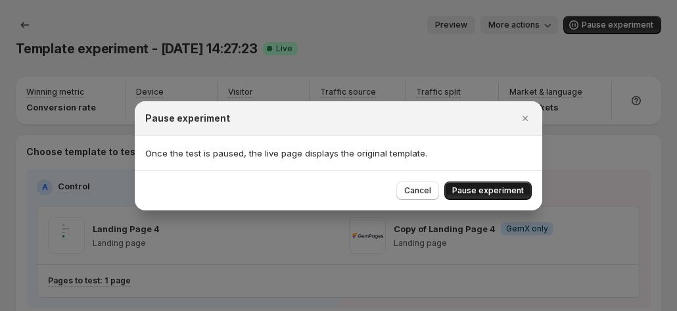
click at [472, 185] on span "Pause experiment" at bounding box center [488, 190] width 72 height 11
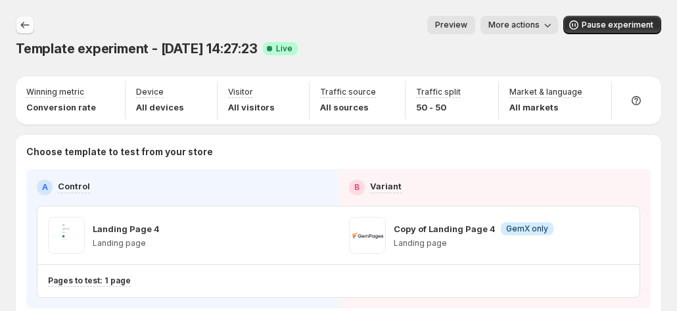
click at [18, 25] on button "Experiments" at bounding box center [25, 25] width 18 height 18
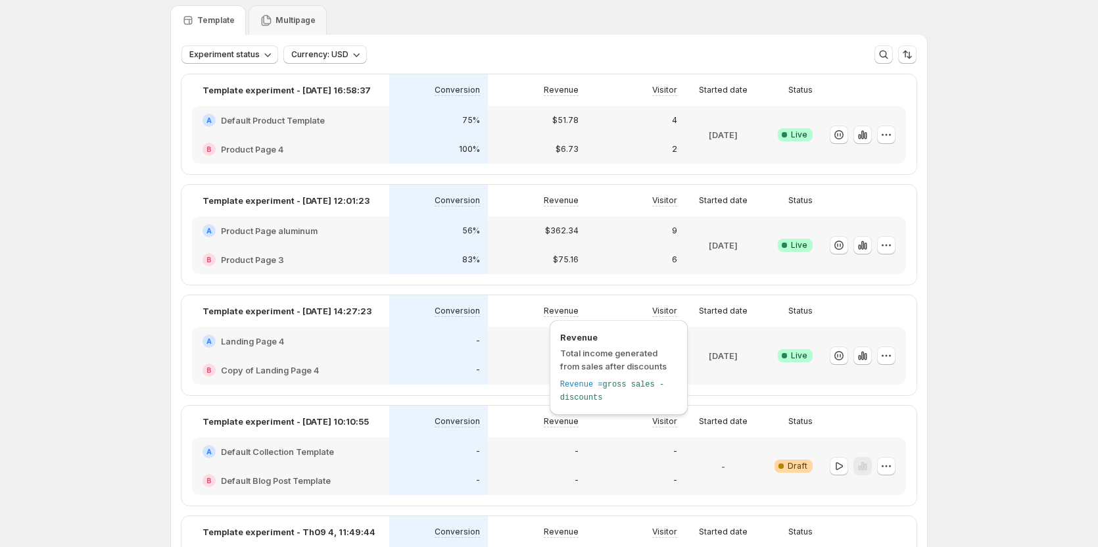
scroll to position [66, 0]
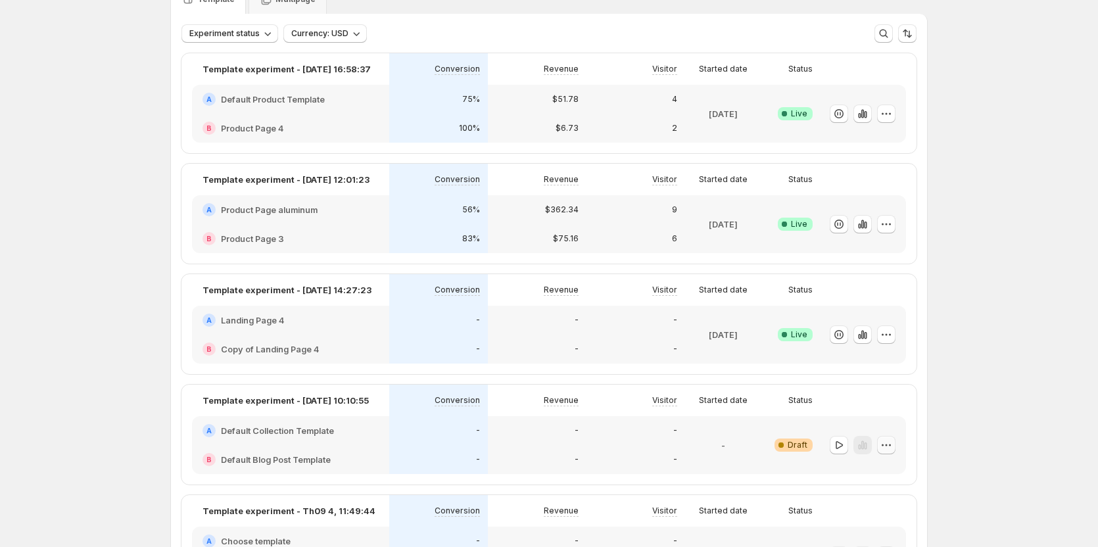
click at [890, 447] on icon "button" at bounding box center [886, 445] width 13 height 13
click at [859, 417] on span "Delete" at bounding box center [865, 418] width 26 height 11
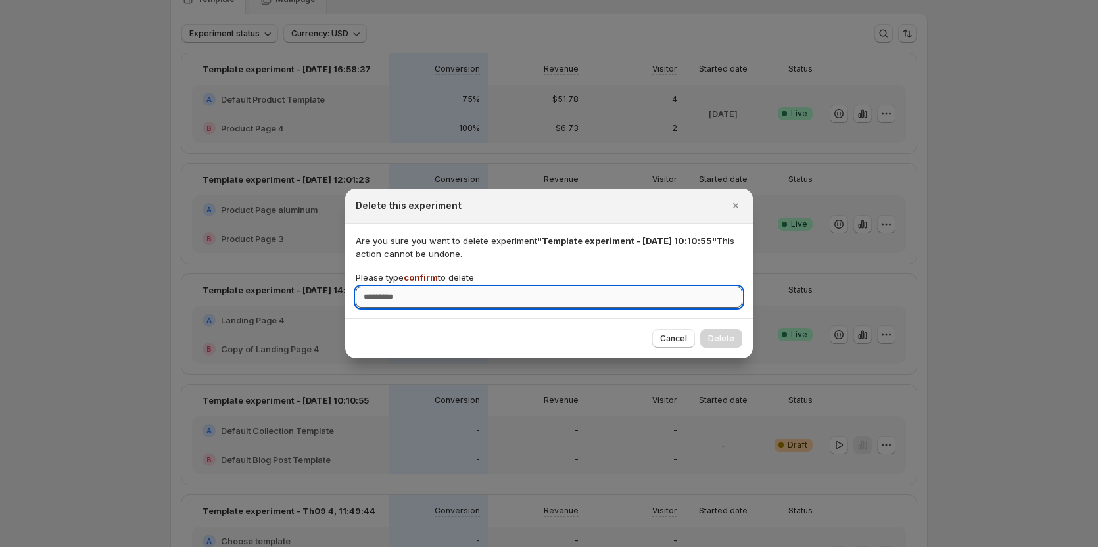
click at [641, 304] on input "Please type confirm to delete" at bounding box center [549, 297] width 387 height 21
type input "*******"
click at [725, 336] on span "Delete" at bounding box center [721, 338] width 26 height 11
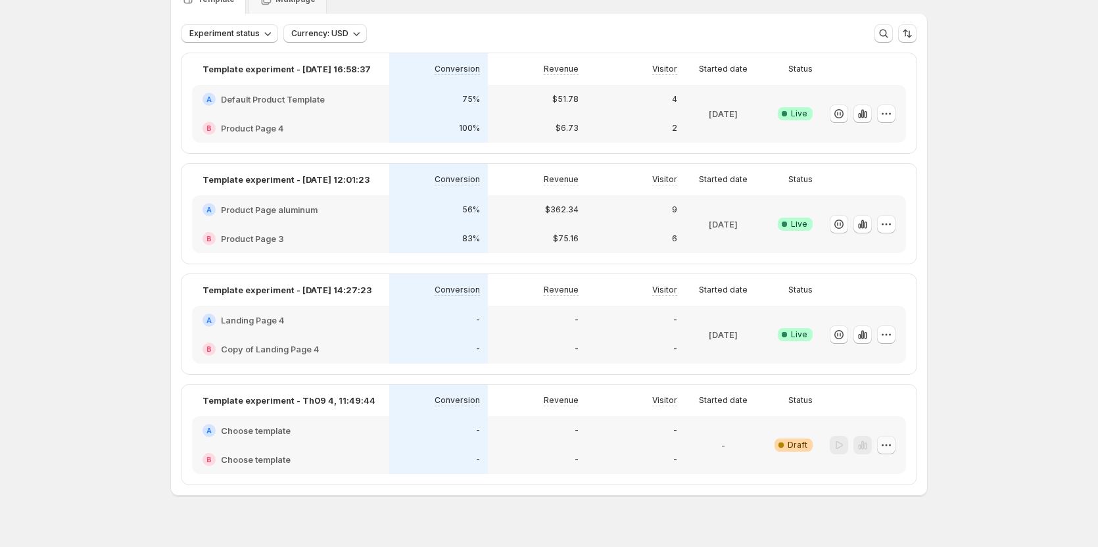
click at [896, 446] on button "button" at bounding box center [886, 445] width 18 height 18
click at [876, 339] on ul "Edit Rename End experiment Choose winner Info Beta Delete" at bounding box center [891, 373] width 120 height 110
click at [876, 335] on button "Edit" at bounding box center [891, 328] width 120 height 21
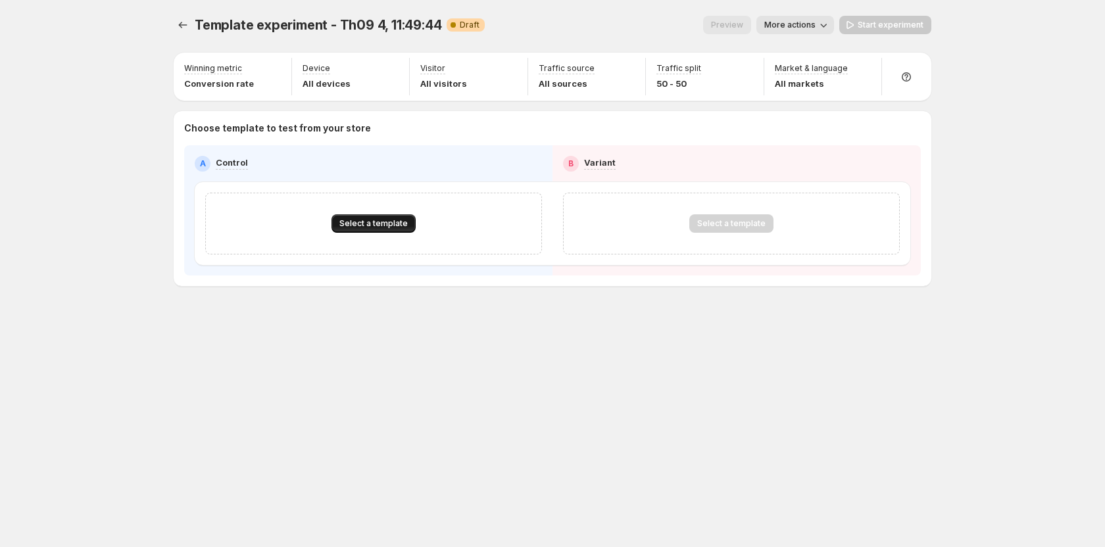
click at [386, 224] on span "Select a template" at bounding box center [373, 223] width 68 height 11
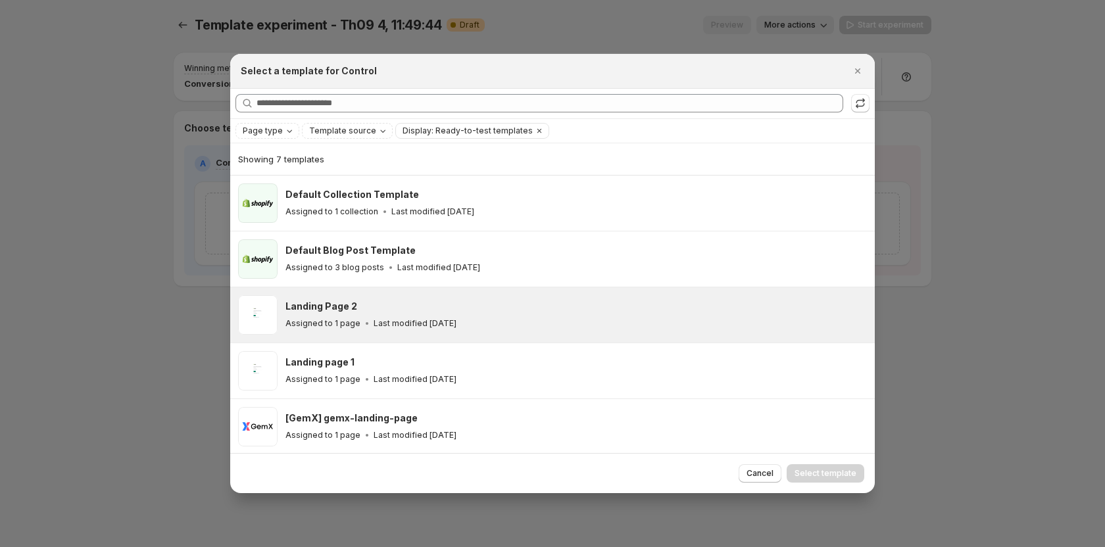
click at [354, 304] on div "Landing Page 2" at bounding box center [573, 306] width 577 height 13
click at [812, 466] on button "Select template" at bounding box center [825, 473] width 78 height 18
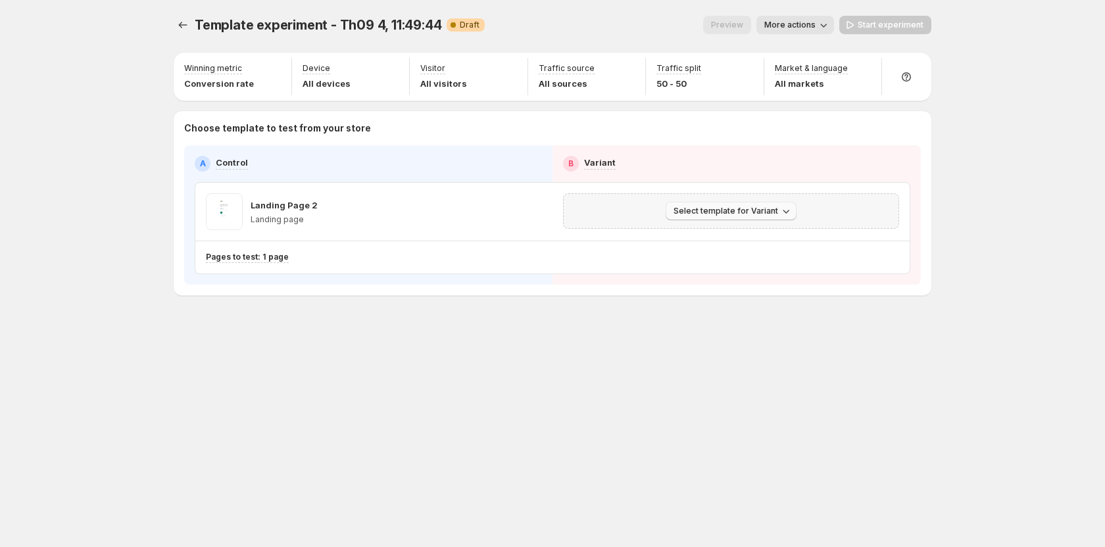
click at [726, 219] on button "Select template for Variant" at bounding box center [730, 211] width 131 height 18
click at [719, 268] on button "Create Variant based on Control" at bounding box center [733, 260] width 142 height 21
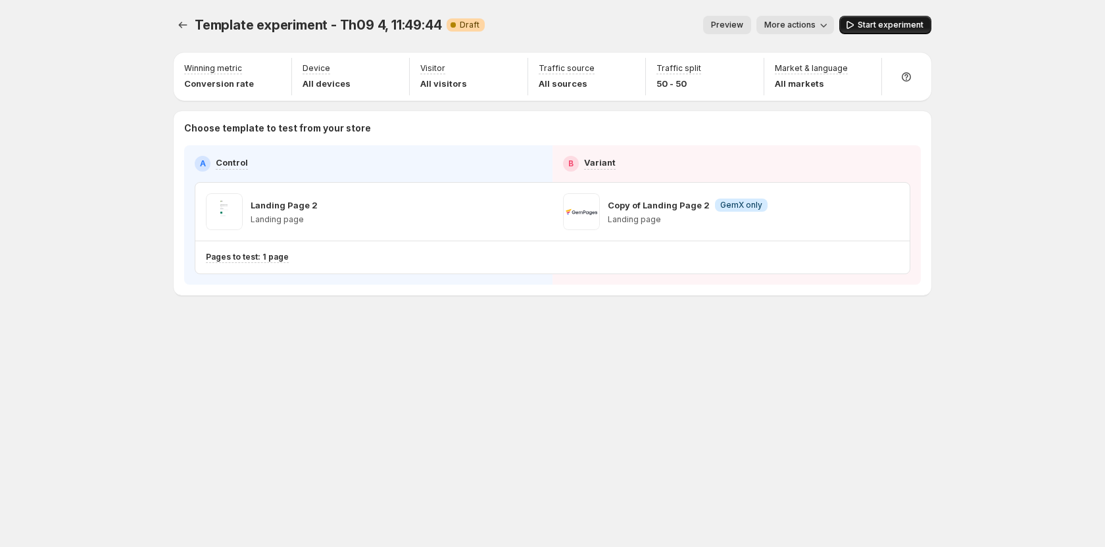
click at [890, 29] on span "Start experiment" at bounding box center [890, 25] width 66 height 11
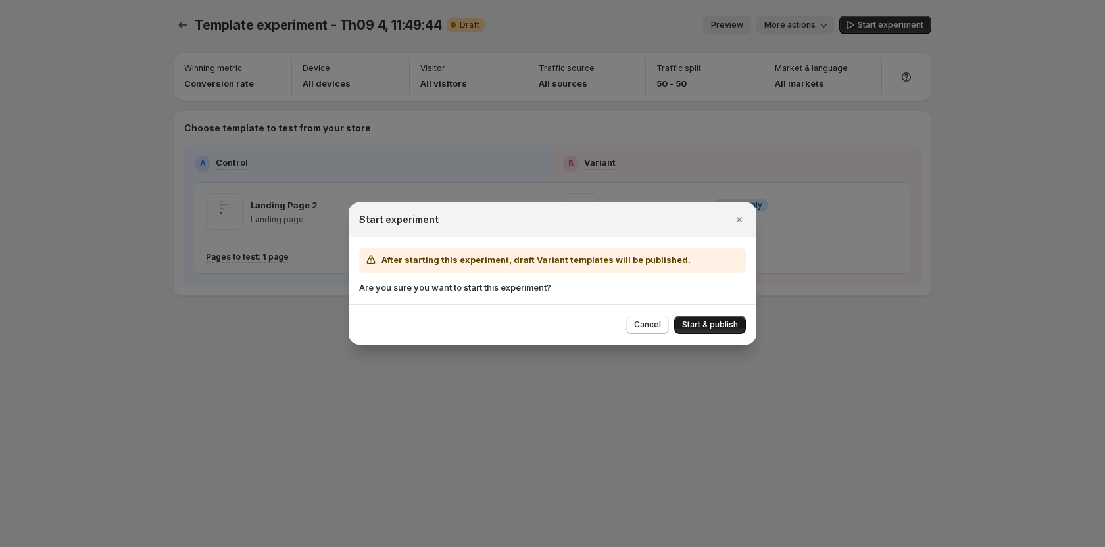
click at [715, 327] on span "Start & publish" at bounding box center [710, 325] width 56 height 11
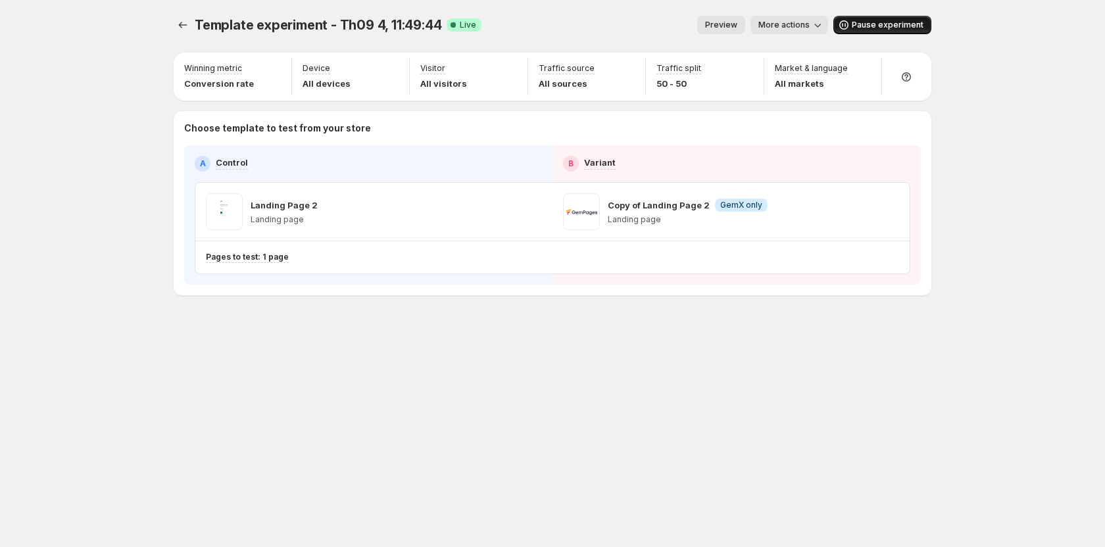
click at [878, 23] on span "Pause experiment" at bounding box center [888, 25] width 72 height 11
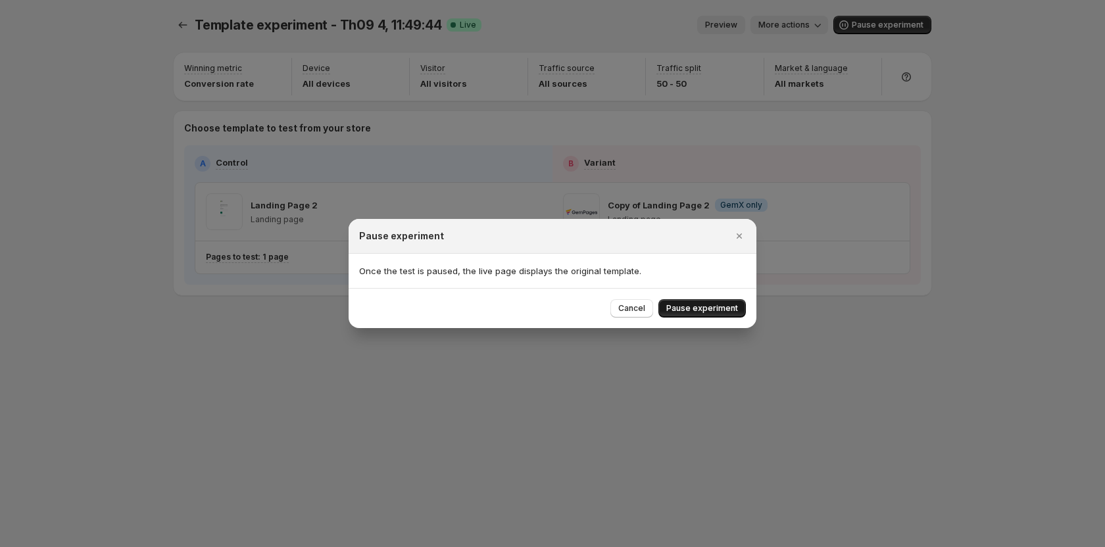
click at [715, 310] on span "Pause experiment" at bounding box center [702, 308] width 72 height 11
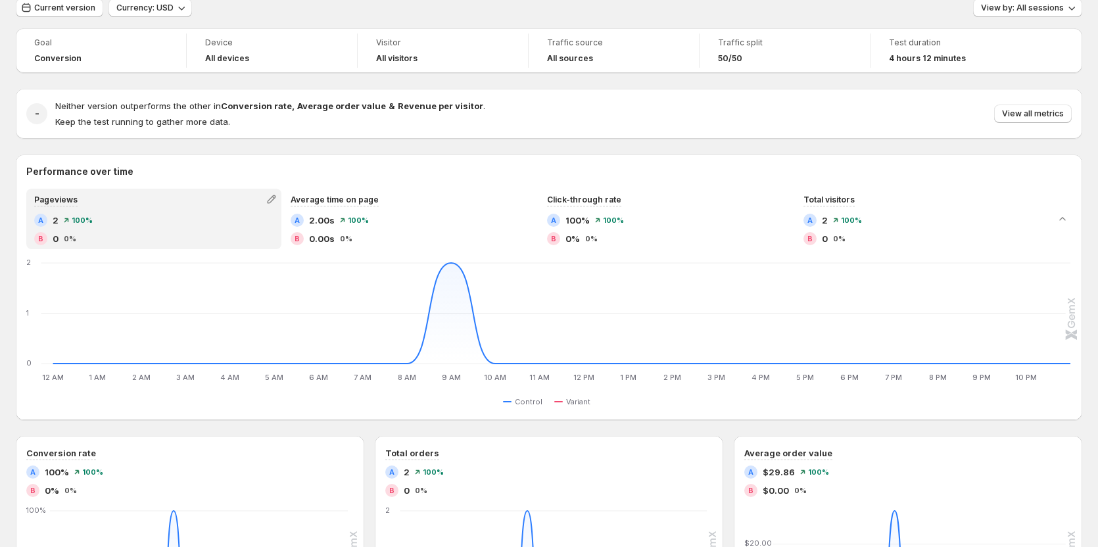
scroll to position [66, 0]
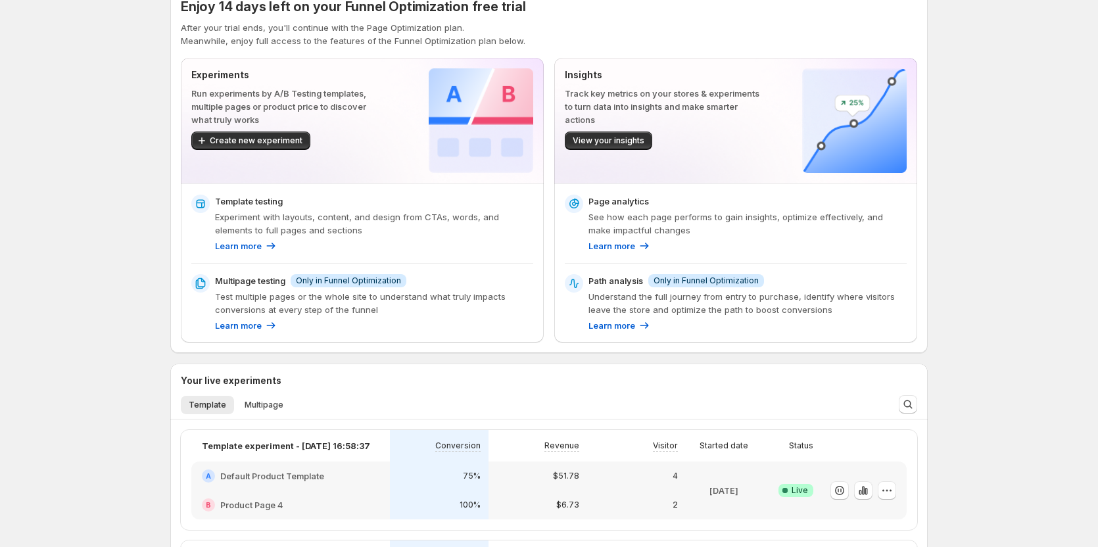
scroll to position [66, 0]
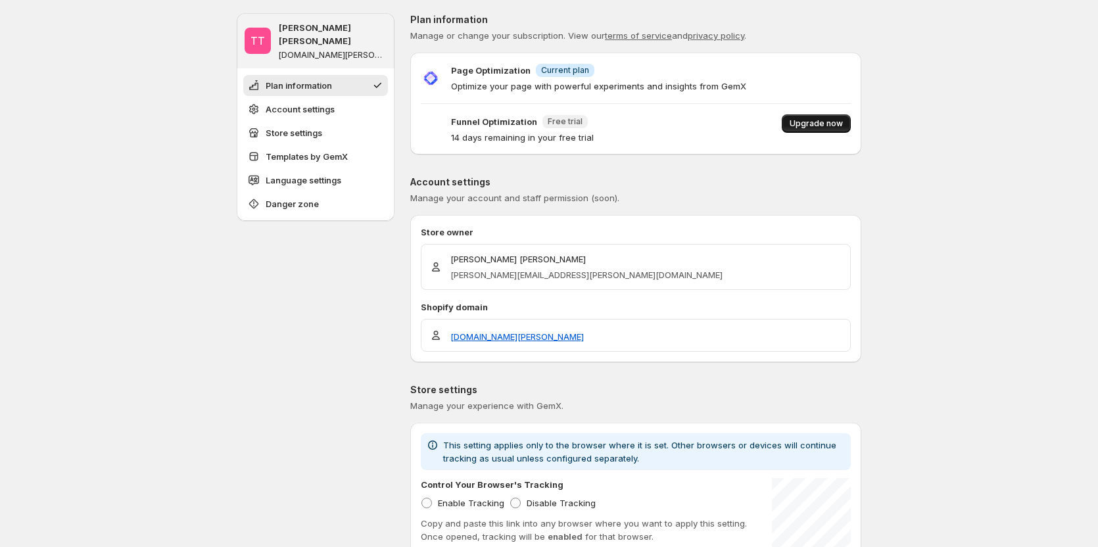
click at [823, 128] on span "Upgrade now" at bounding box center [816, 123] width 53 height 11
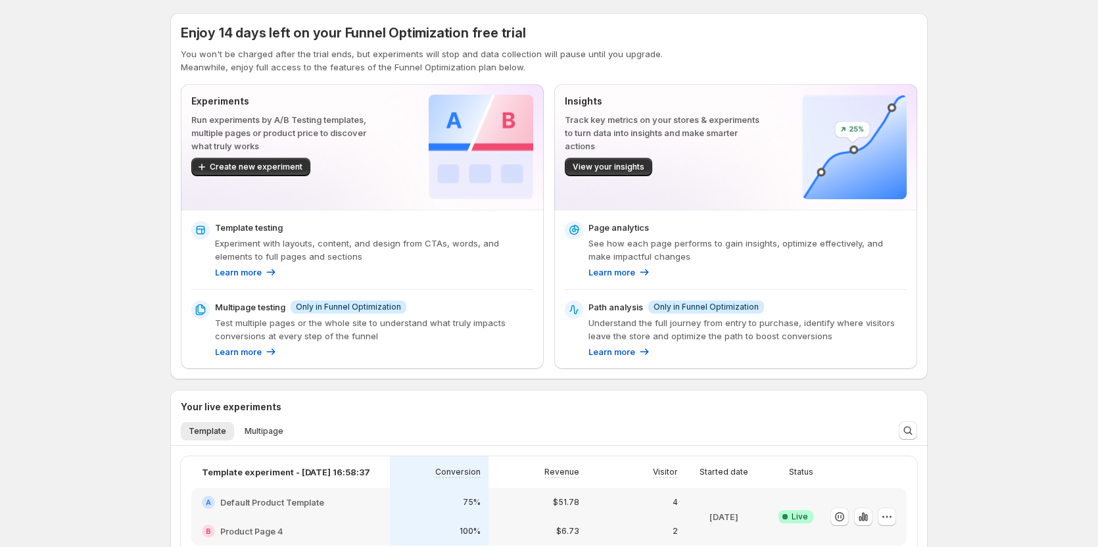
click at [111, 214] on div "Enjoy 14 days left on your Funnel Optimization free trial You won't be charged …" at bounding box center [549, 521] width 1098 height 1043
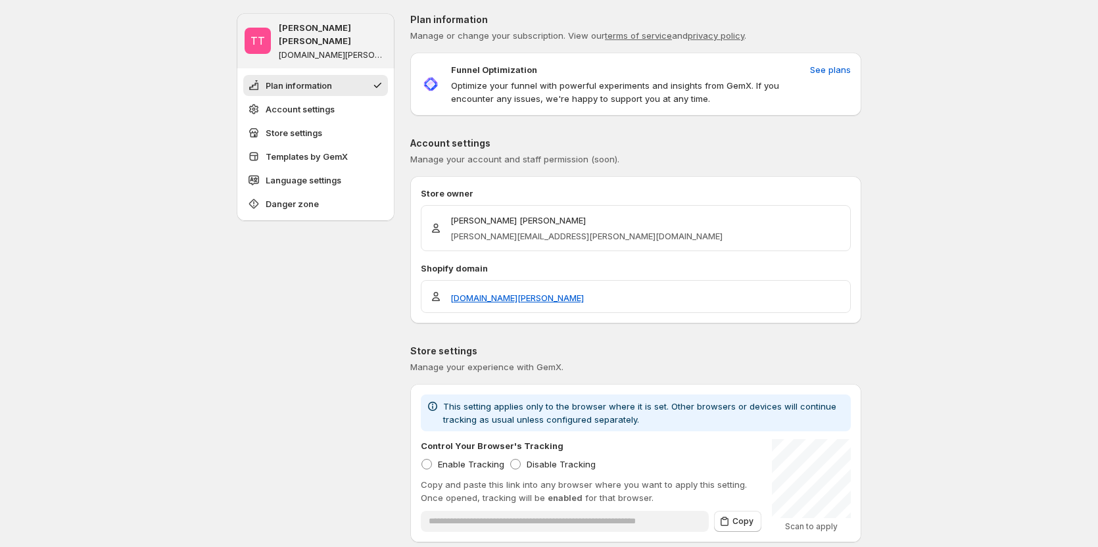
click at [539, 95] on p "Optimize your funnel with powerful experiments and insights from GemX. If you e…" at bounding box center [628, 92] width 354 height 26
click at [540, 93] on p "Optimize your funnel with powerful experiments and insights from GemX. If you e…" at bounding box center [628, 92] width 354 height 26
click at [540, 92] on p "Optimize your funnel with powerful experiments and insights from GemX. If you e…" at bounding box center [628, 92] width 354 height 26
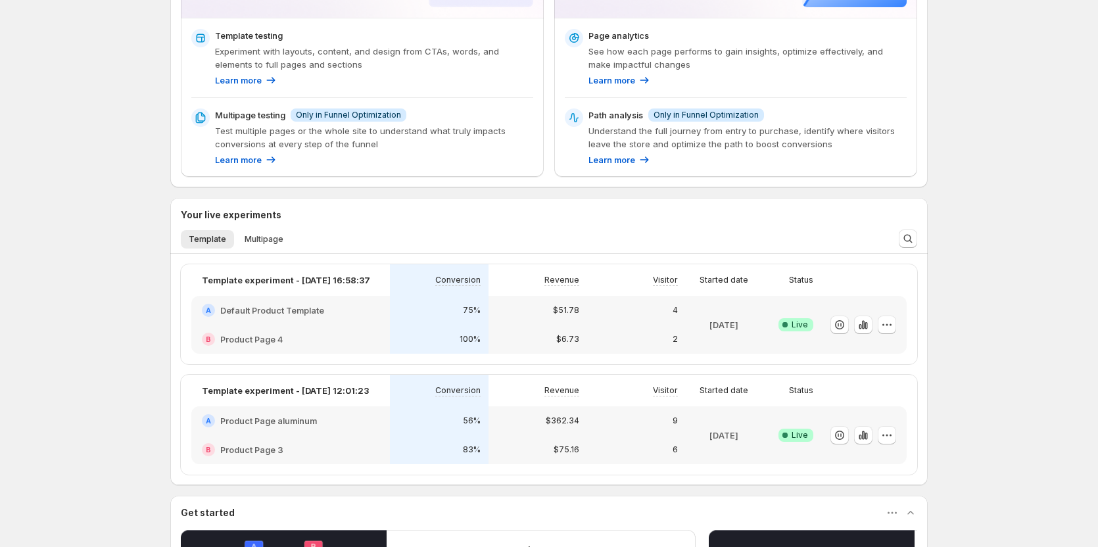
scroll to position [197, 0]
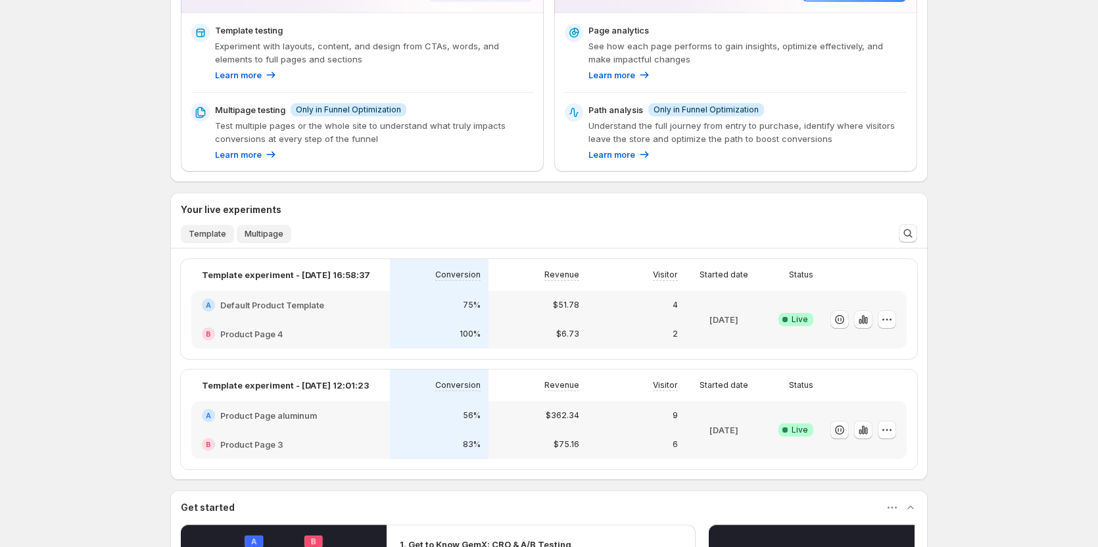
click at [258, 235] on span "Multipage" at bounding box center [264, 234] width 39 height 11
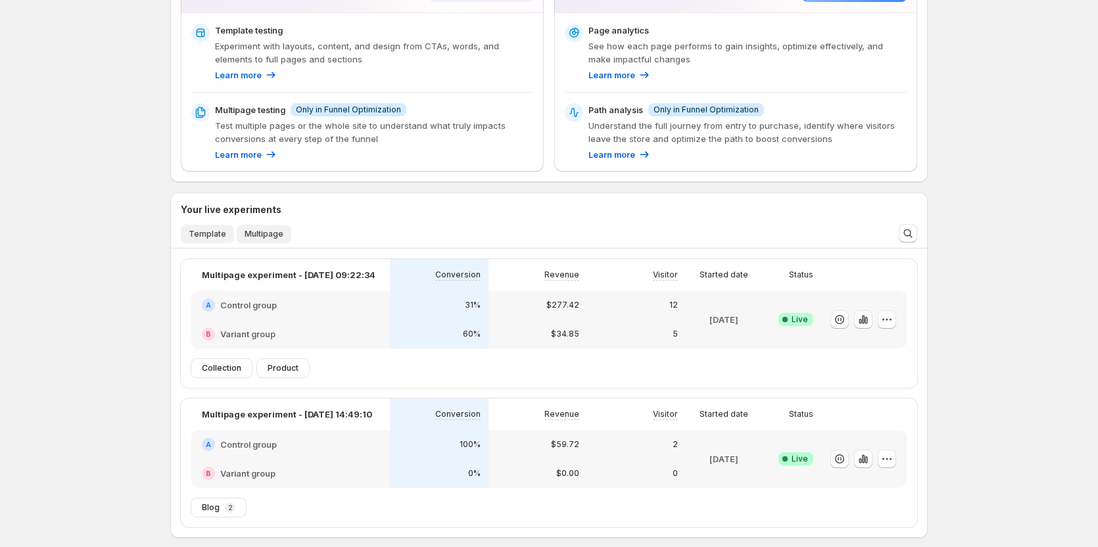
click at [196, 231] on span "Template" at bounding box center [207, 234] width 37 height 11
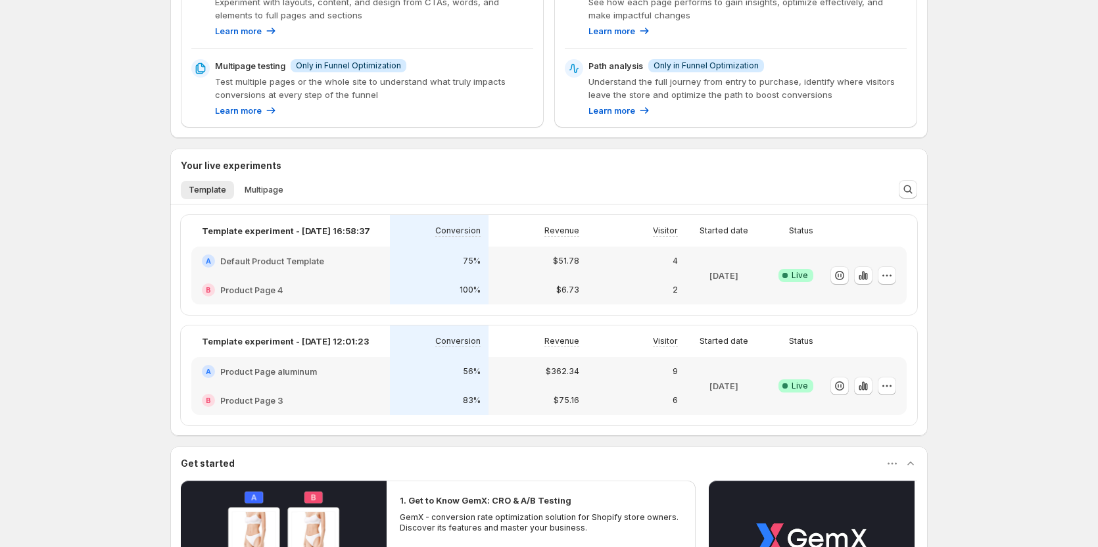
scroll to position [263, 0]
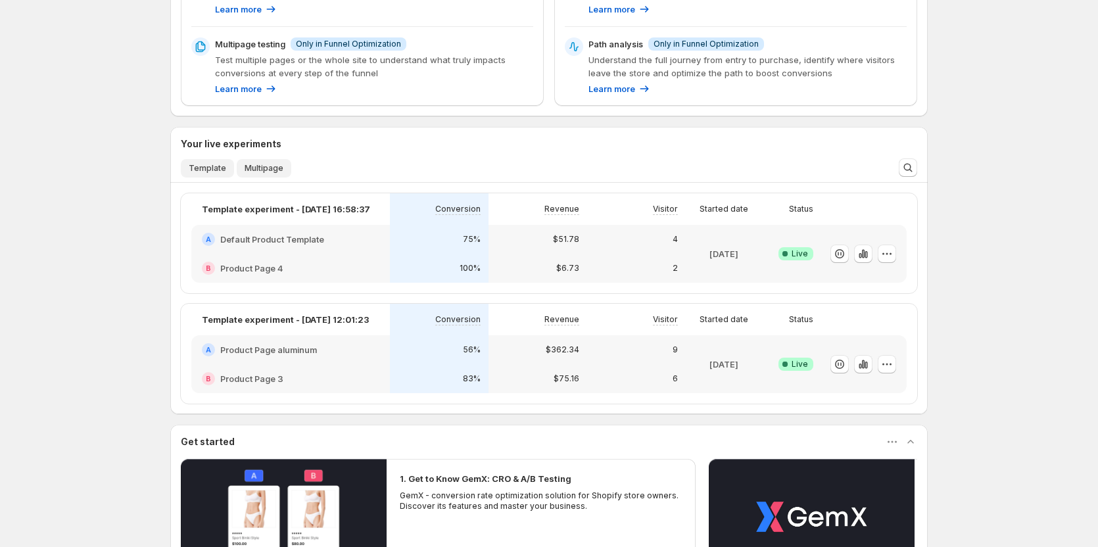
click at [267, 170] on span "Multipage" at bounding box center [264, 168] width 39 height 11
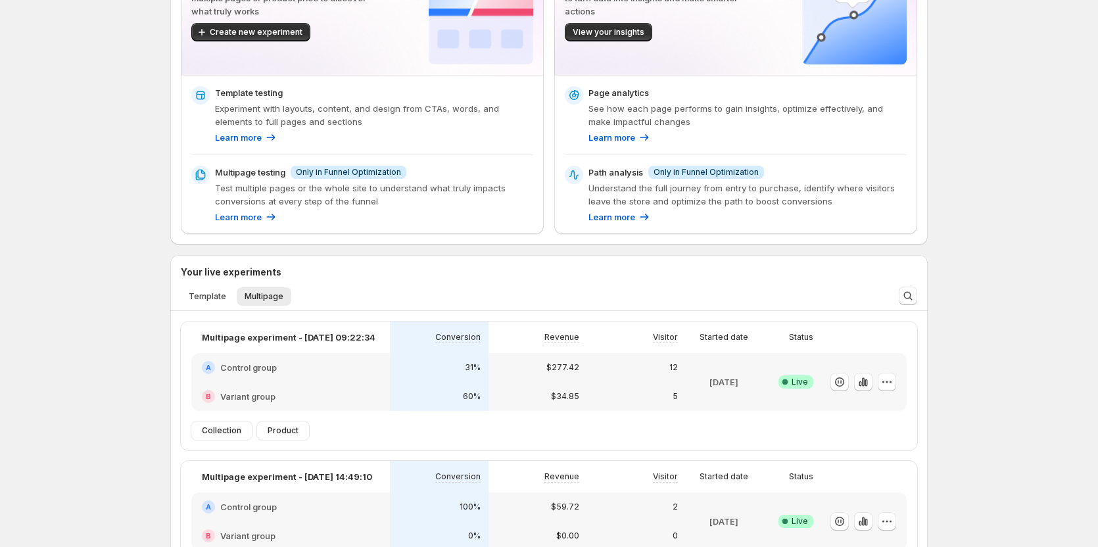
scroll to position [132, 0]
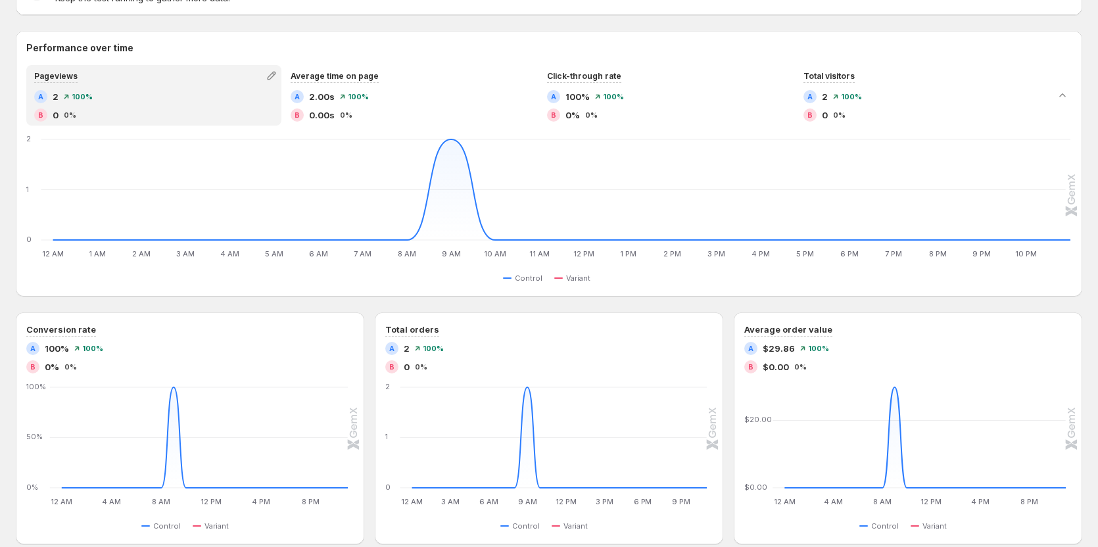
scroll to position [132, 0]
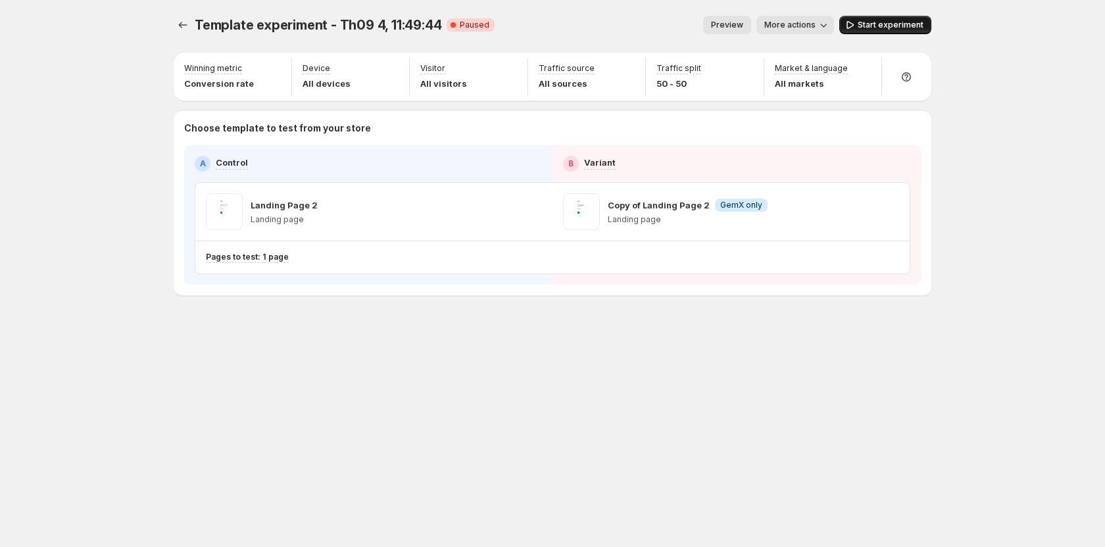
click at [883, 24] on span "Start experiment" at bounding box center [890, 25] width 66 height 11
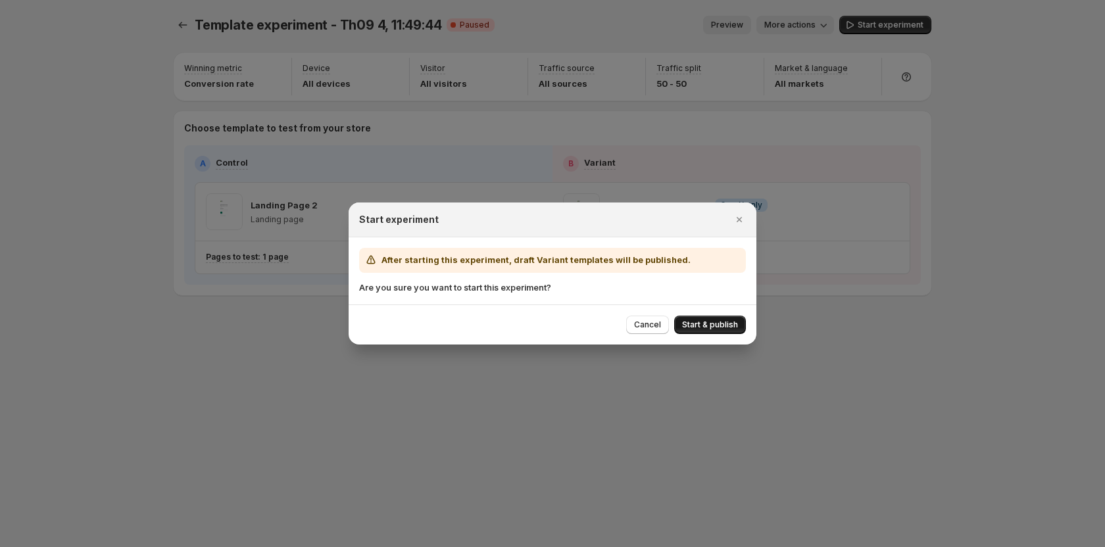
click at [719, 320] on span "Start & publish" at bounding box center [710, 325] width 56 height 11
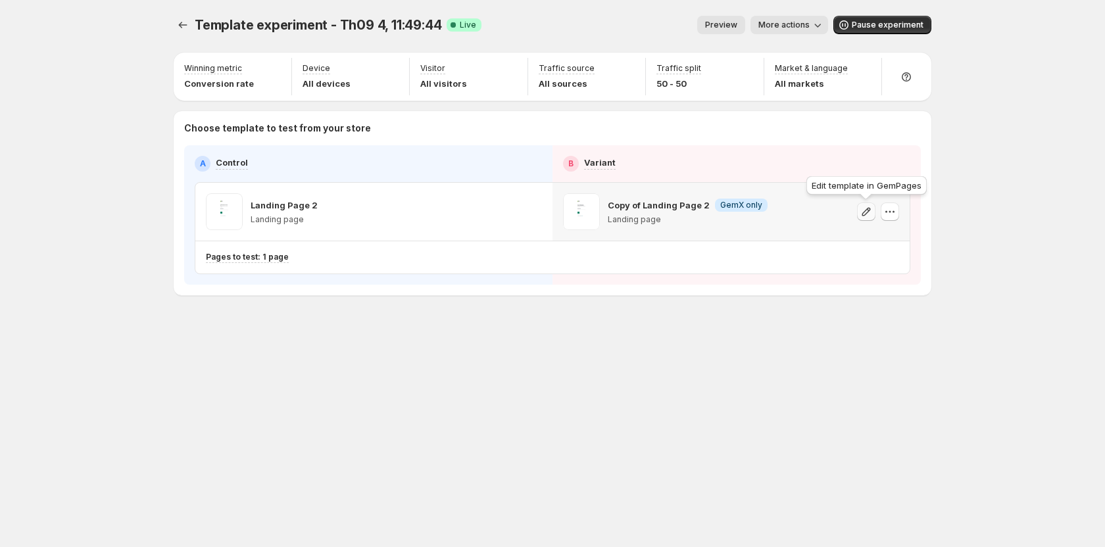
click at [869, 216] on icon "button" at bounding box center [865, 211] width 13 height 13
click at [867, 24] on span "Pause experiment" at bounding box center [888, 25] width 72 height 11
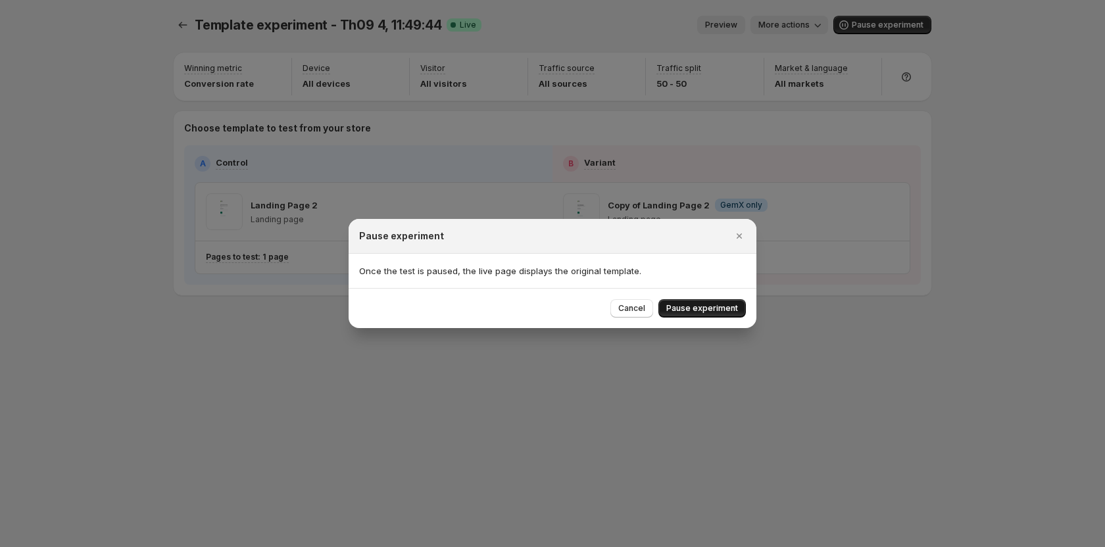
click at [716, 308] on span "Pause experiment" at bounding box center [702, 308] width 72 height 11
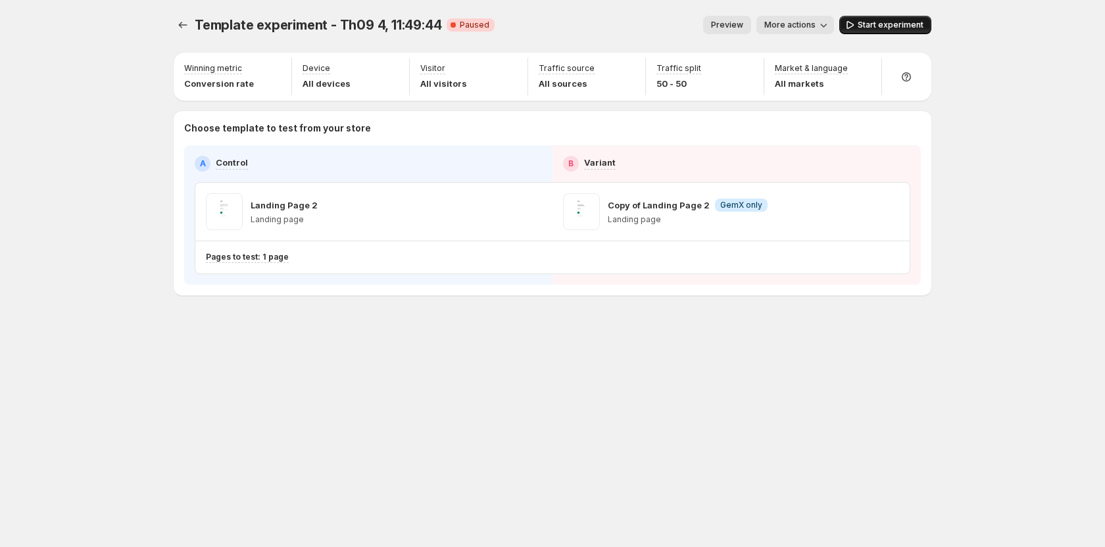
click at [885, 27] on span "Start experiment" at bounding box center [890, 25] width 66 height 11
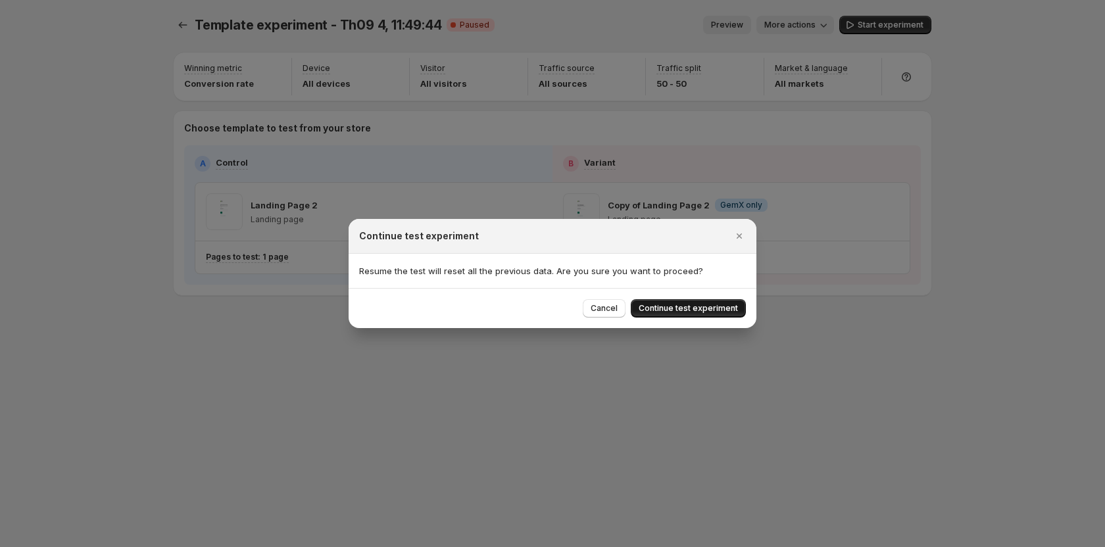
click at [681, 310] on span "Continue test experiment" at bounding box center [687, 308] width 99 height 11
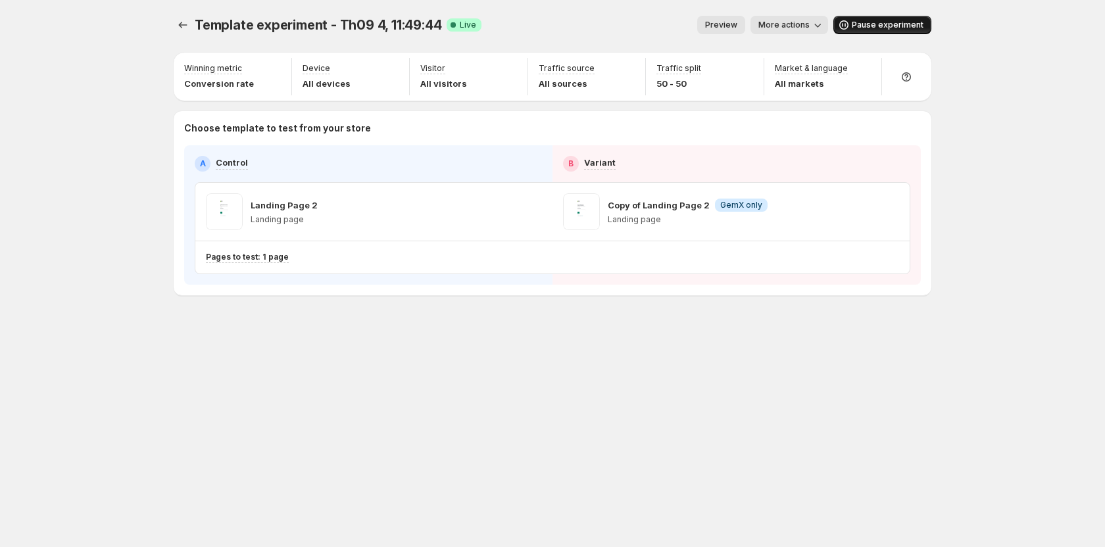
click at [880, 30] on button "Pause experiment" at bounding box center [882, 25] width 98 height 18
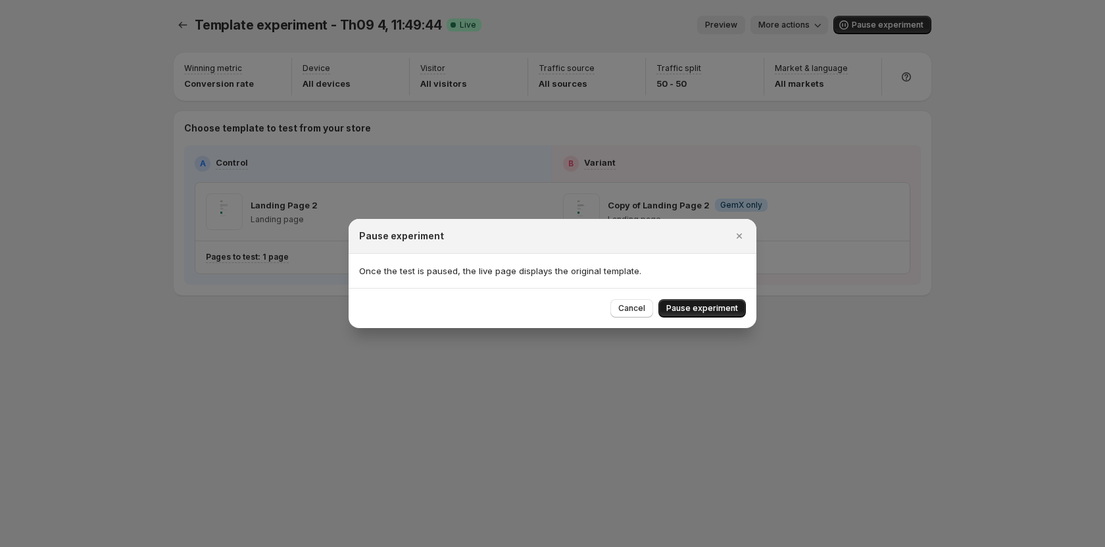
click at [711, 310] on span "Pause experiment" at bounding box center [702, 308] width 72 height 11
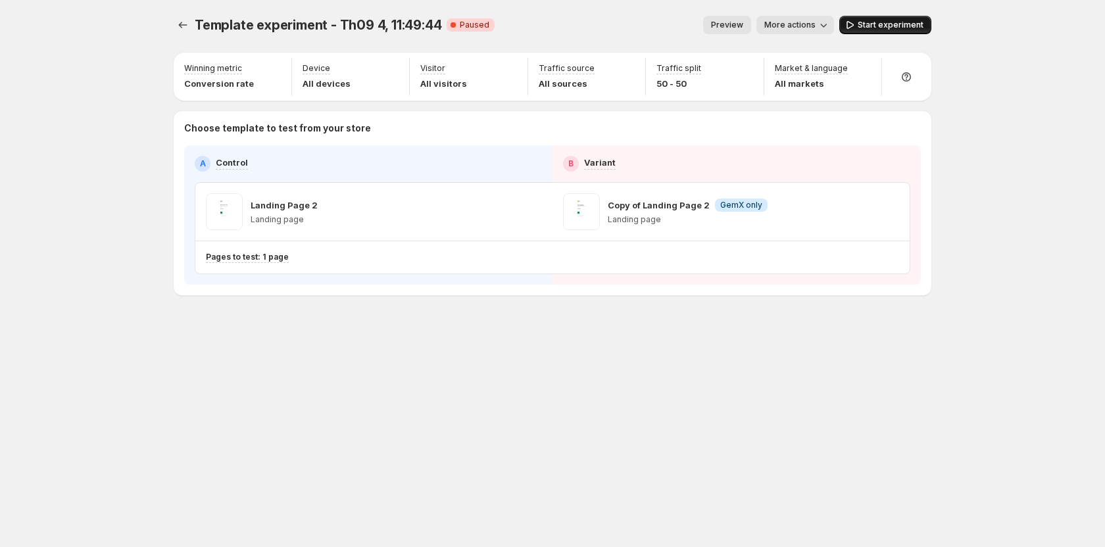
click at [872, 29] on span "Start experiment" at bounding box center [890, 25] width 66 height 11
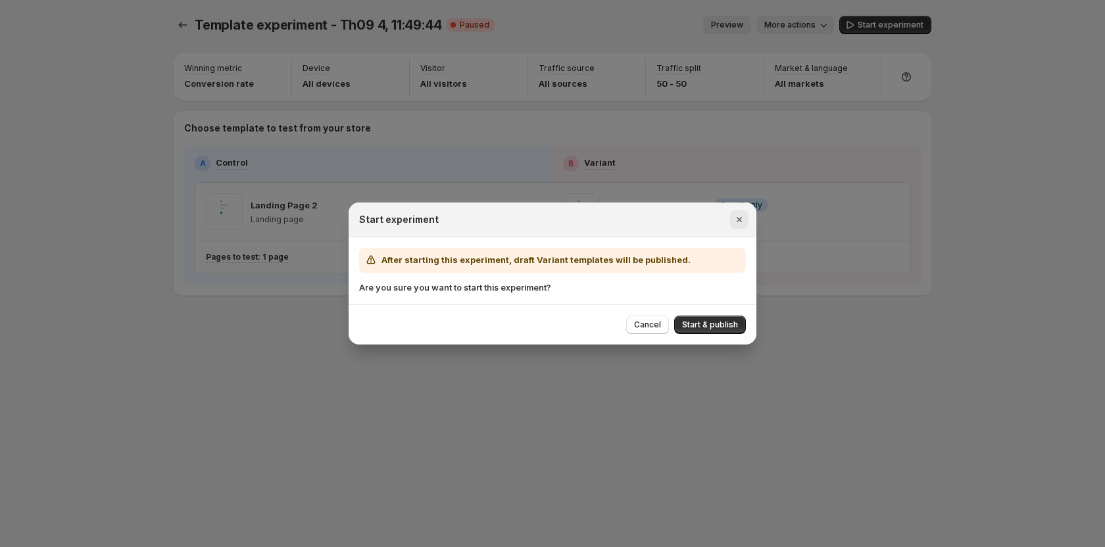
click at [735, 224] on icon "Close" at bounding box center [738, 219] width 13 height 13
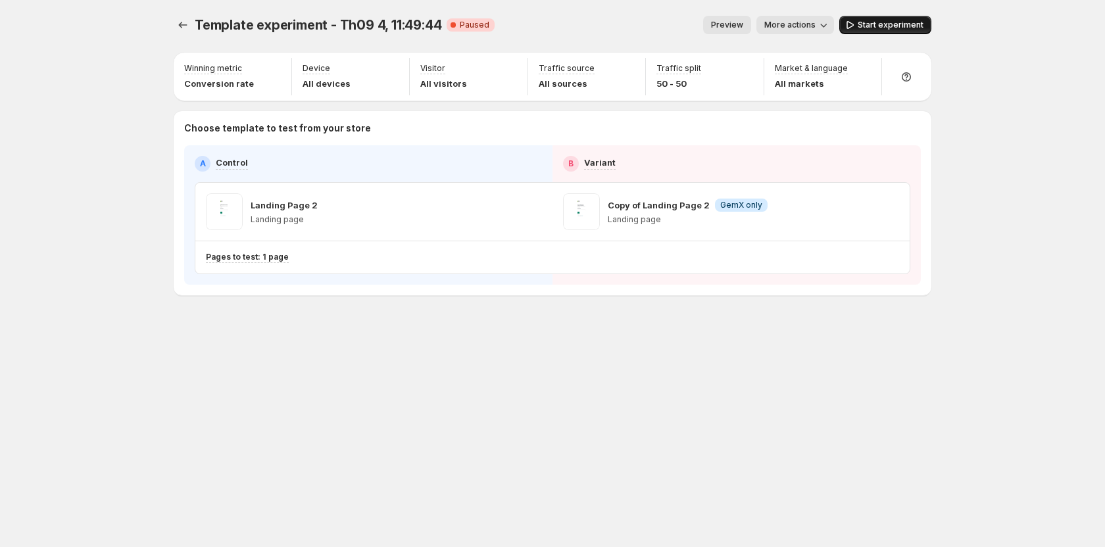
click at [861, 26] on span "Start experiment" at bounding box center [890, 25] width 66 height 11
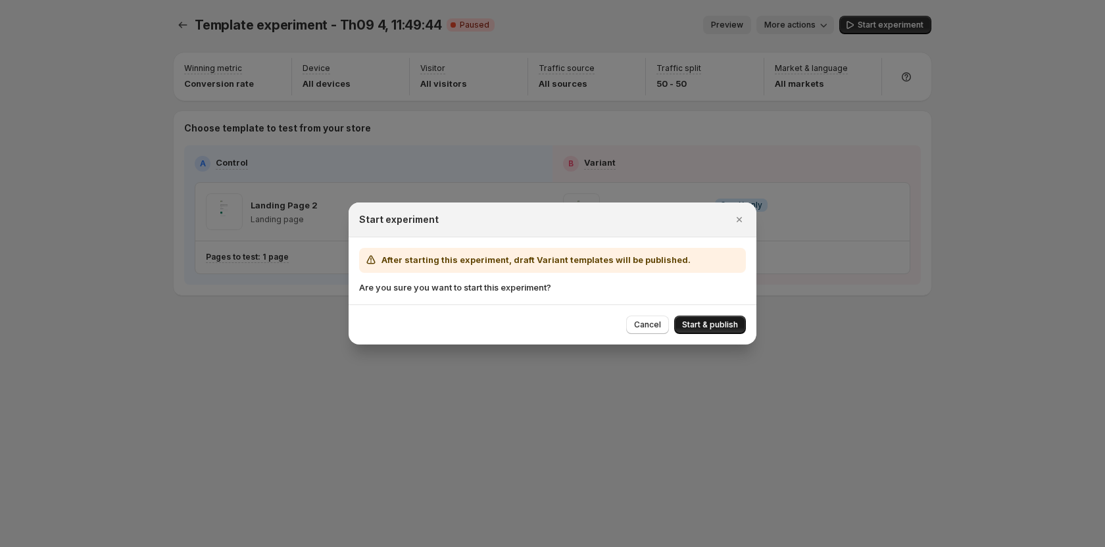
click at [694, 323] on span "Start & publish" at bounding box center [710, 325] width 56 height 11
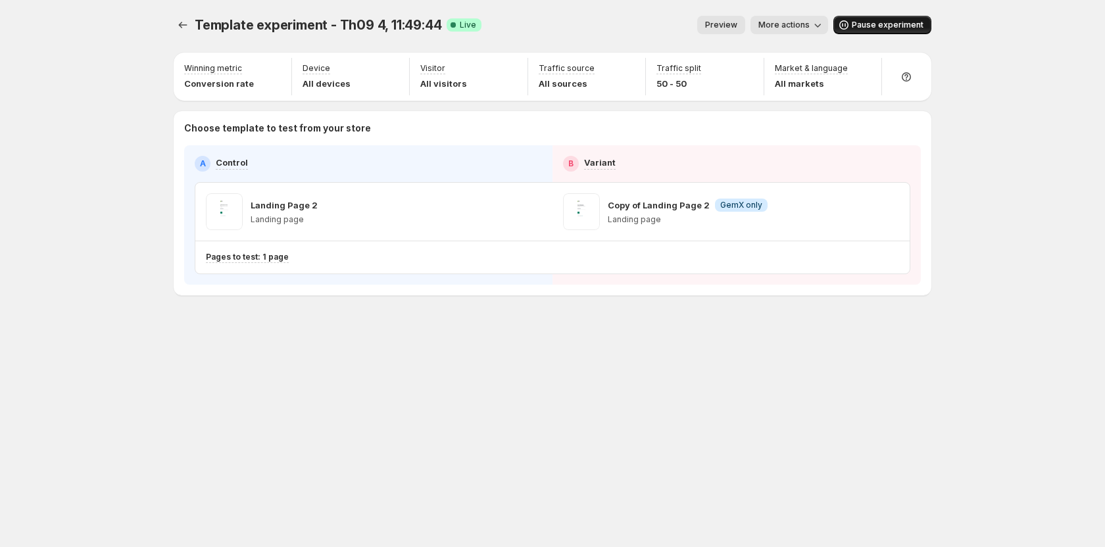
click at [882, 24] on span "Pause experiment" at bounding box center [888, 25] width 72 height 11
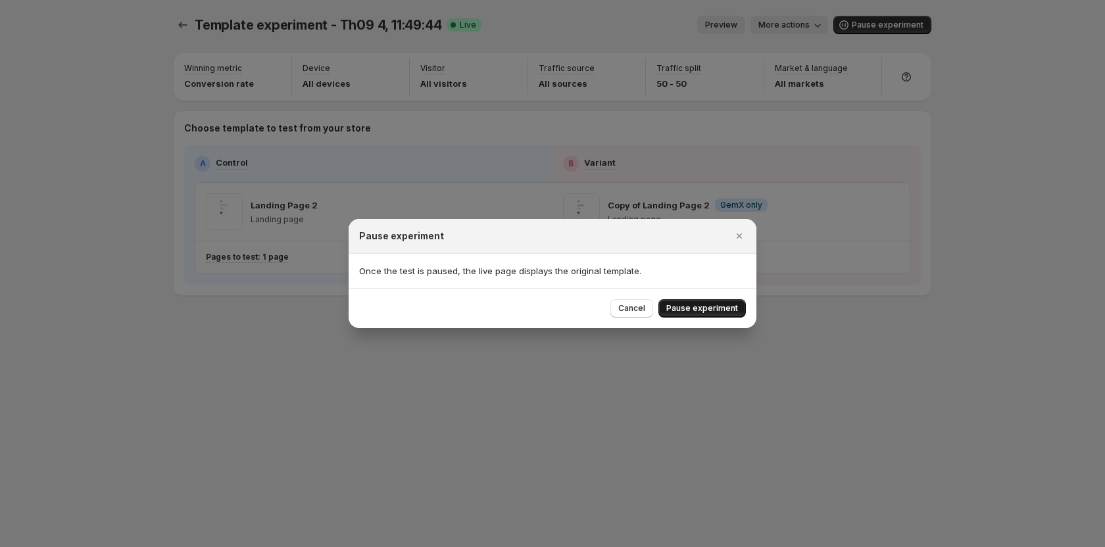
click at [693, 314] on button "Pause experiment" at bounding box center [701, 308] width 87 height 18
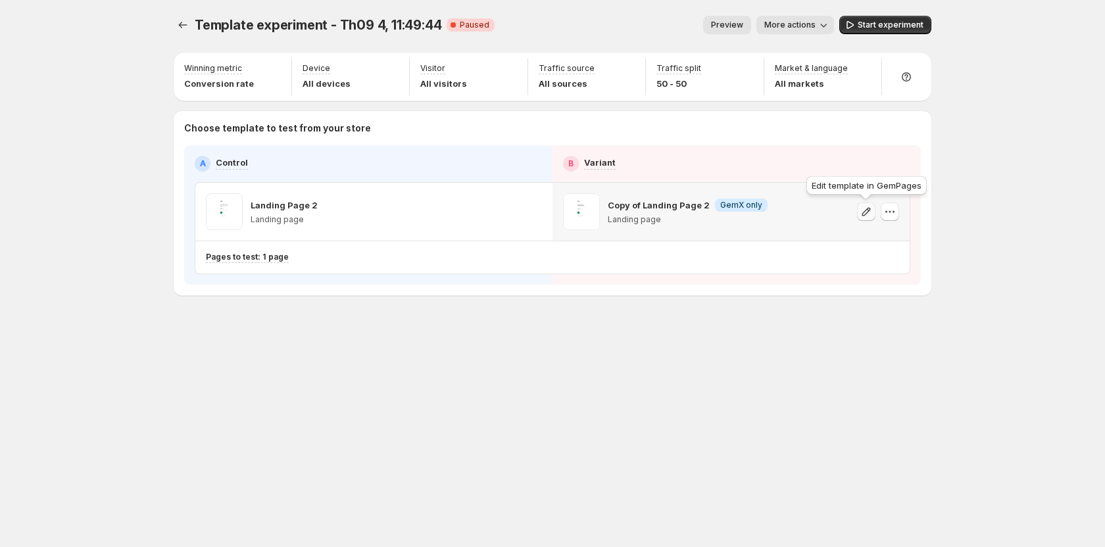
click at [869, 213] on icon "button" at bounding box center [865, 211] width 13 height 13
click at [896, 23] on span "Start experiment" at bounding box center [890, 25] width 66 height 11
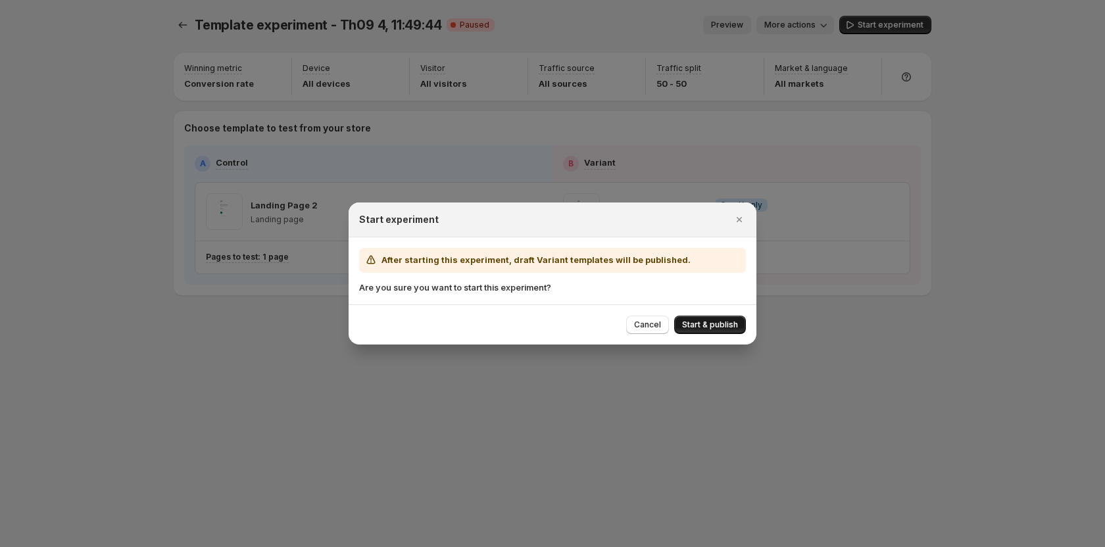
click at [713, 324] on span "Start & publish" at bounding box center [710, 325] width 56 height 11
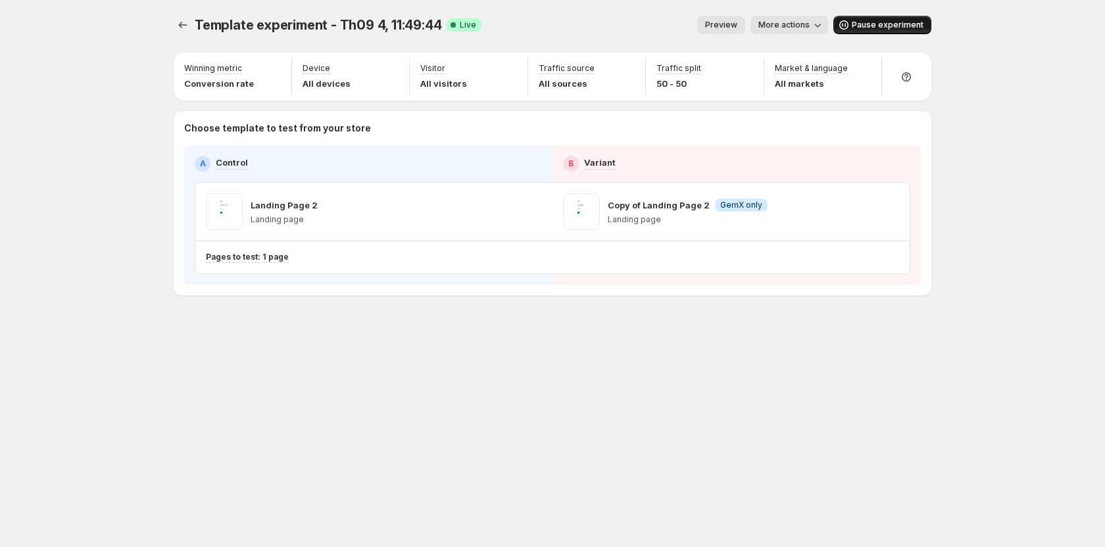
click at [874, 25] on span "Pause experiment" at bounding box center [888, 25] width 72 height 11
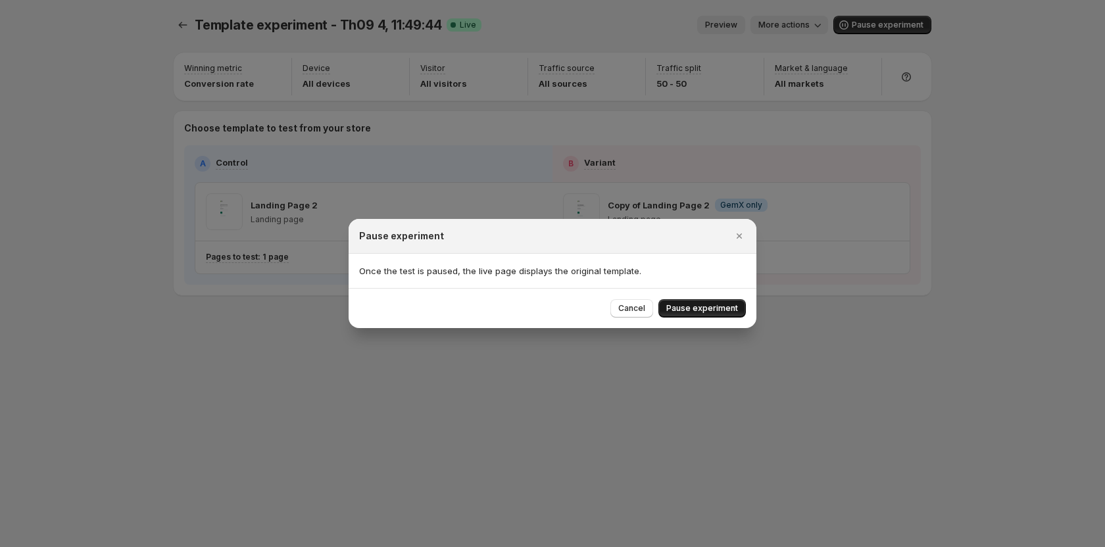
click at [699, 305] on span "Pause experiment" at bounding box center [702, 308] width 72 height 11
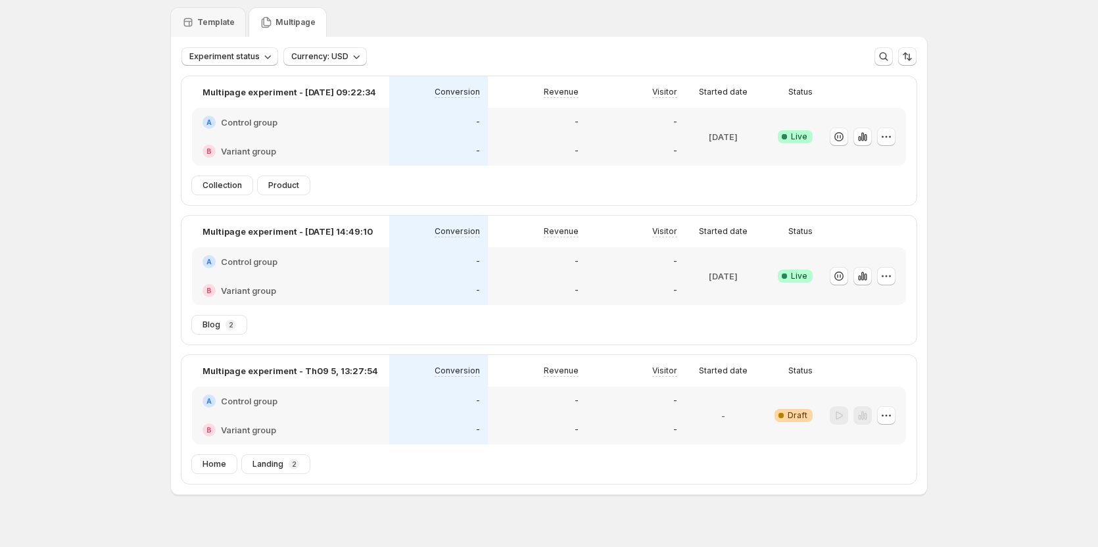
scroll to position [62, 0]
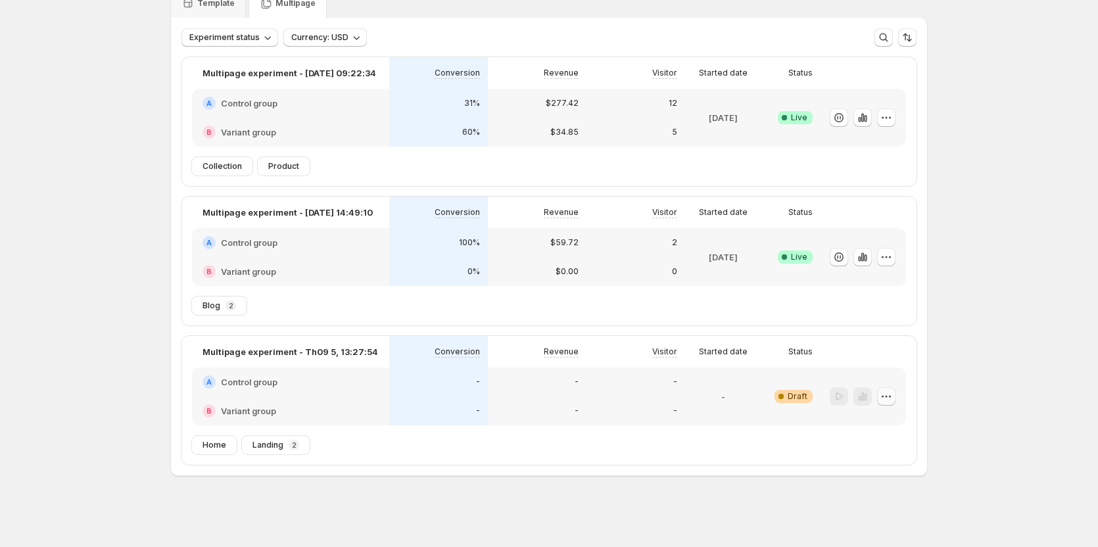
click at [896, 391] on button "button" at bounding box center [886, 396] width 18 height 18
click at [861, 488] on icon "button" at bounding box center [856, 490] width 13 height 13
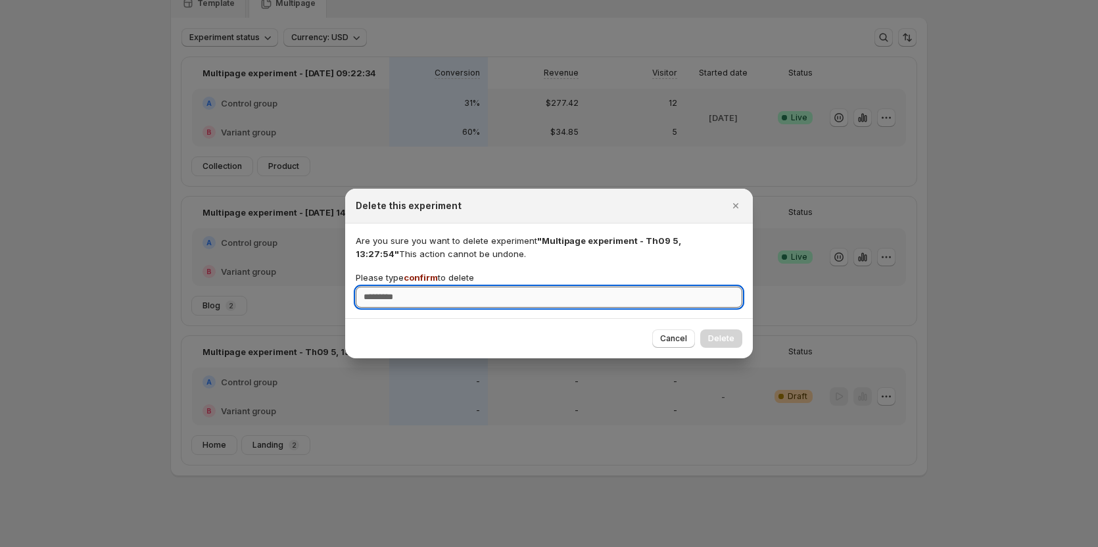
click at [641, 301] on input "Please type confirm to delete" at bounding box center [549, 297] width 387 height 21
type input "*******"
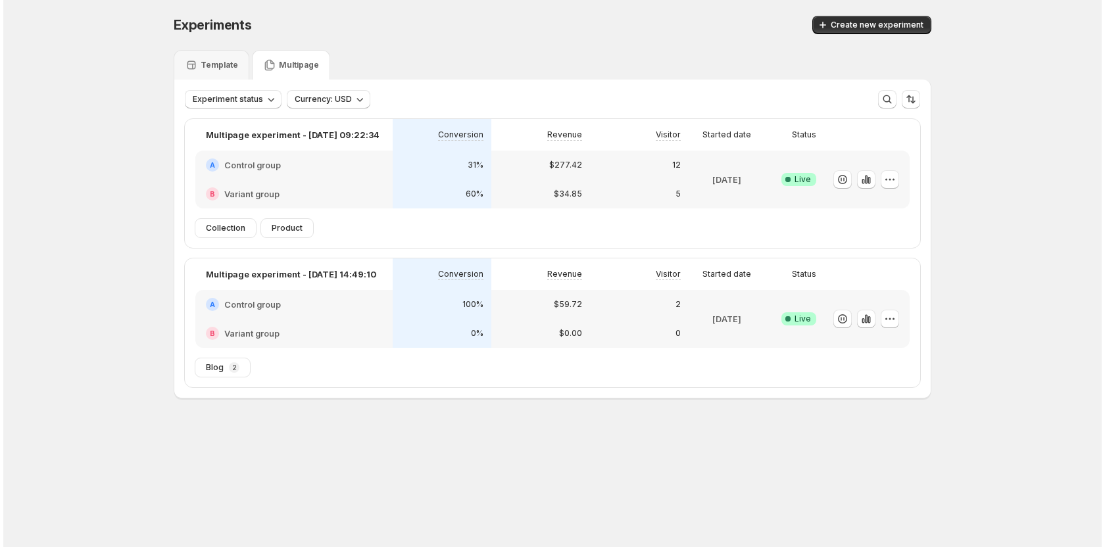
scroll to position [0, 0]
click at [848, 25] on span "Create new experiment" at bounding box center [876, 25] width 93 height 11
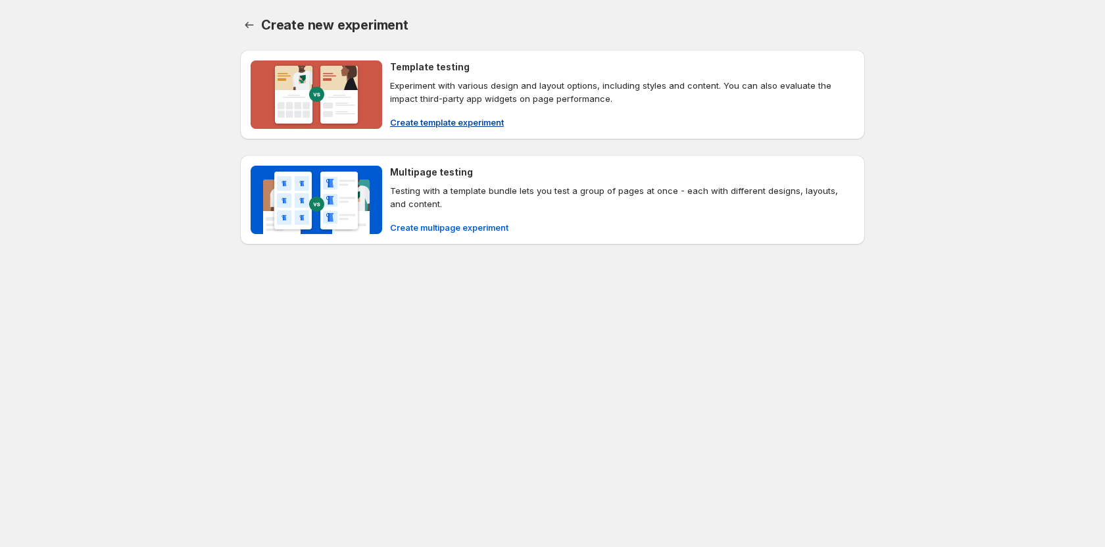
click at [448, 126] on span "Create template experiment" at bounding box center [447, 122] width 114 height 13
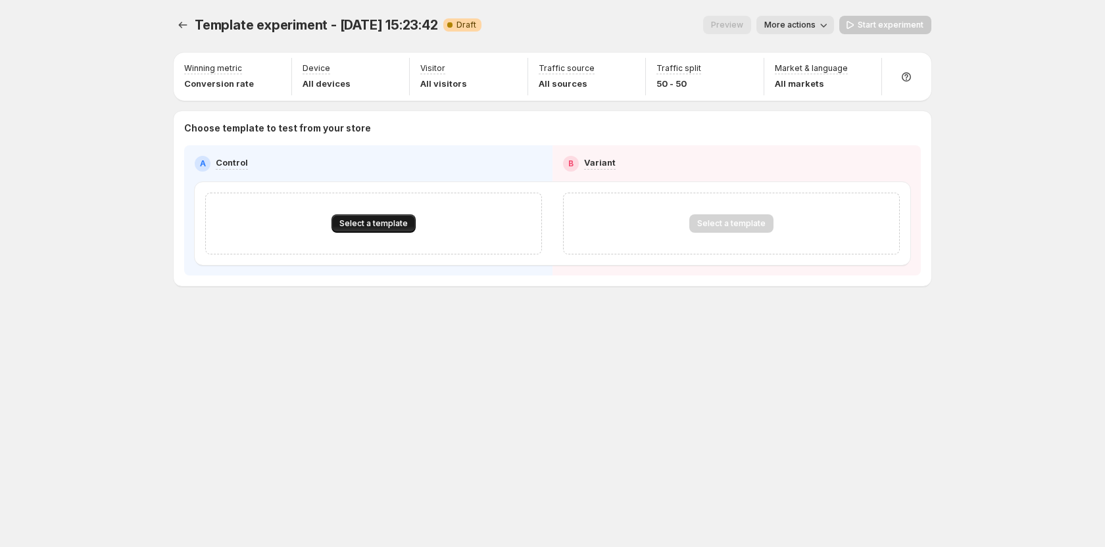
click at [363, 222] on span "Select a template" at bounding box center [373, 223] width 68 height 11
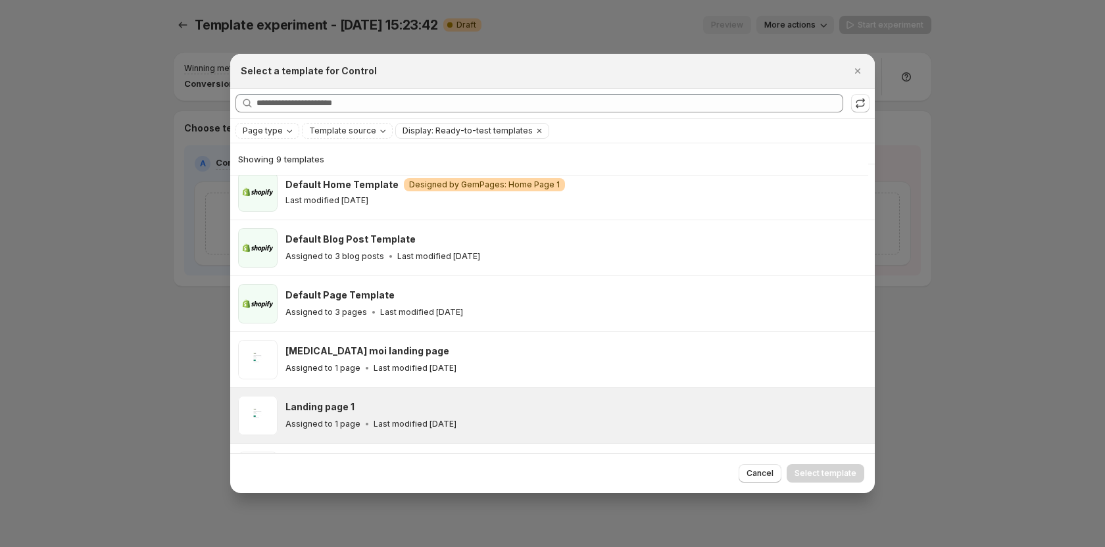
scroll to position [97, 0]
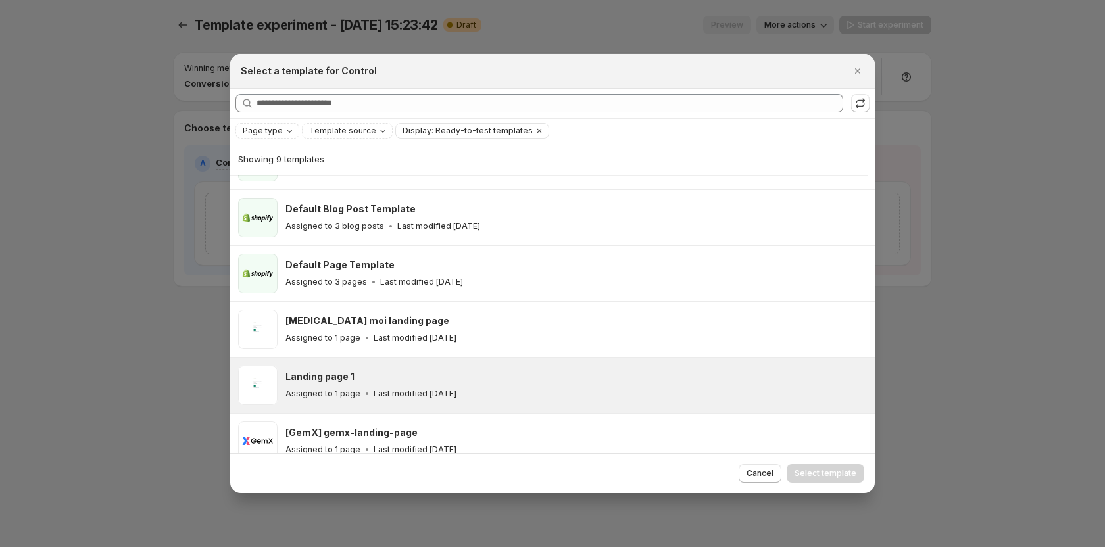
click at [355, 378] on div "Landing page 1" at bounding box center [573, 376] width 577 height 13
click at [833, 463] on div "Cancel Select template" at bounding box center [552, 473] width 644 height 40
click at [832, 468] on button "Select template" at bounding box center [825, 473] width 78 height 18
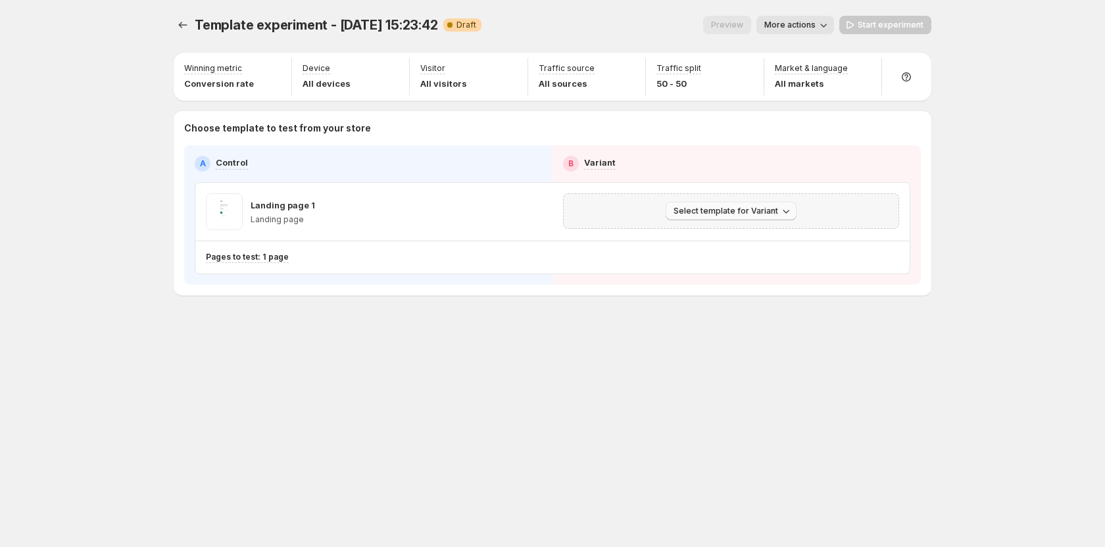
click at [740, 204] on button "Select template for Variant" at bounding box center [730, 211] width 131 height 18
click at [752, 358] on div "Template experiment - [DATE] 15:23:42. This page is ready Template experiment -…" at bounding box center [552, 183] width 789 height 366
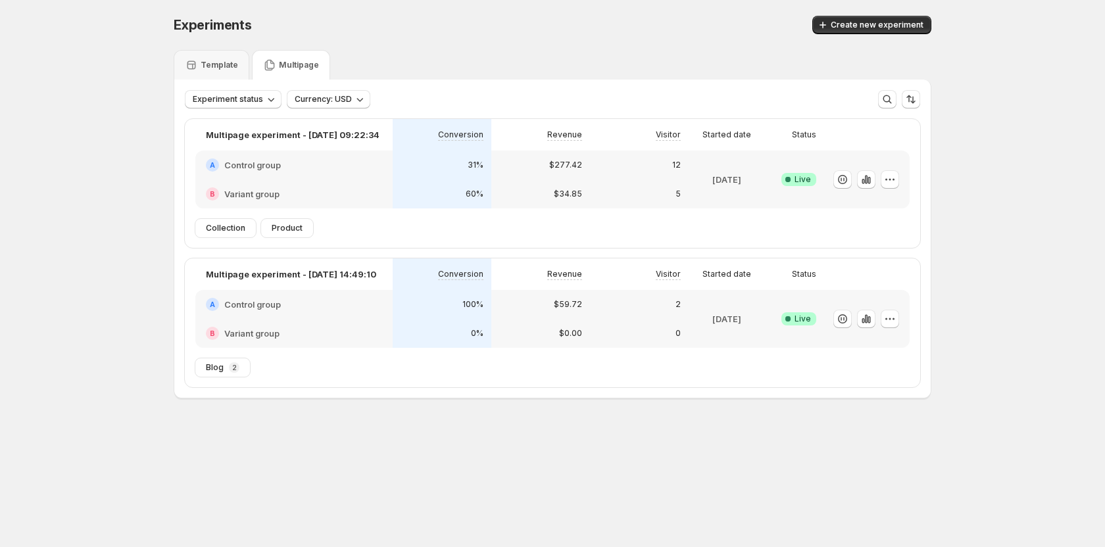
click at [299, 72] on div "Multipage" at bounding box center [291, 65] width 78 height 30
click at [883, 24] on span "Create new experiment" at bounding box center [876, 25] width 93 height 11
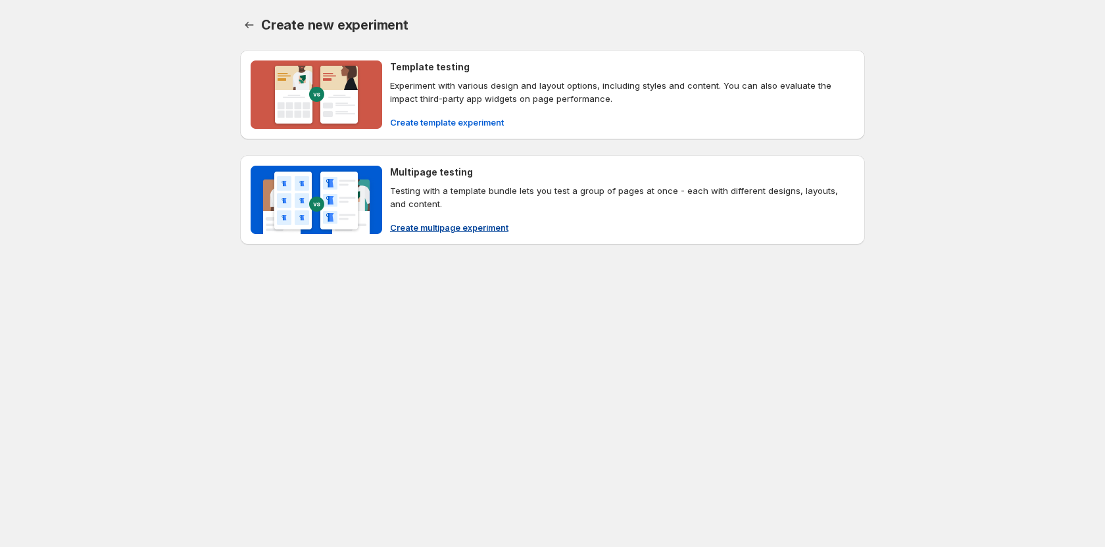
click at [426, 228] on span "Create multipage experiment" at bounding box center [449, 227] width 118 height 13
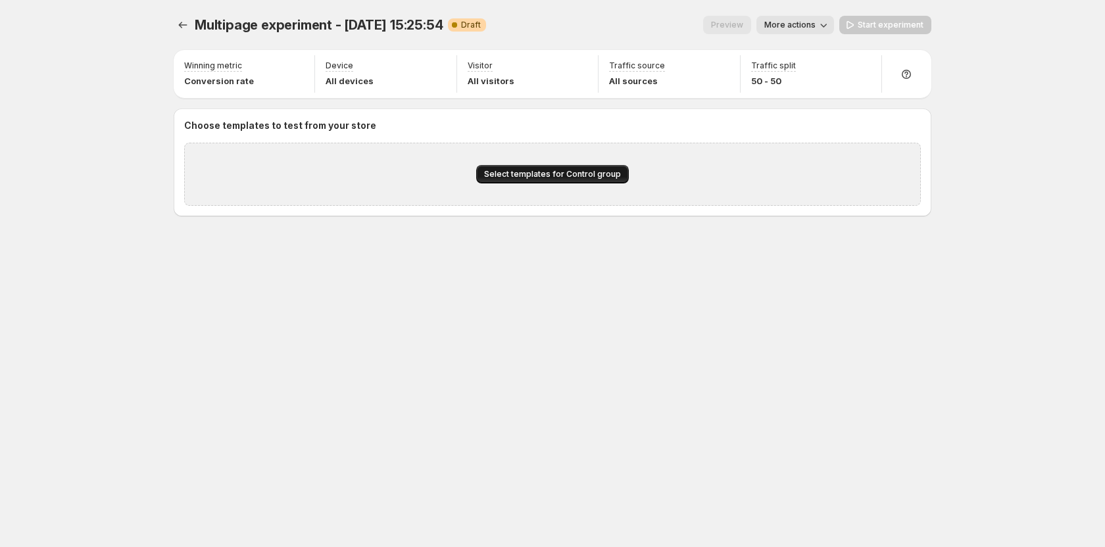
click at [524, 174] on span "Select templates for Control group" at bounding box center [552, 174] width 137 height 11
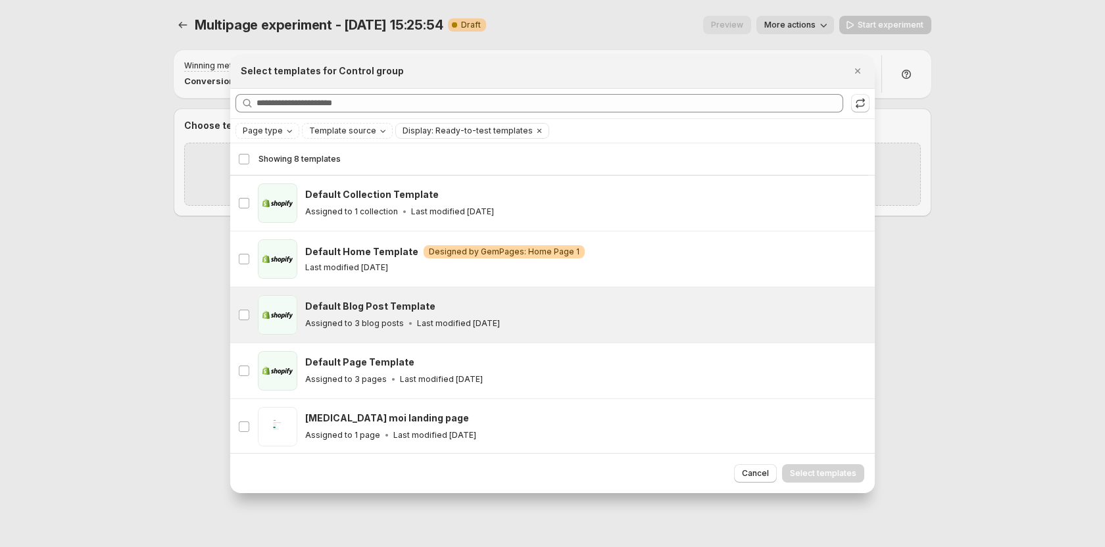
scroll to position [163, 0]
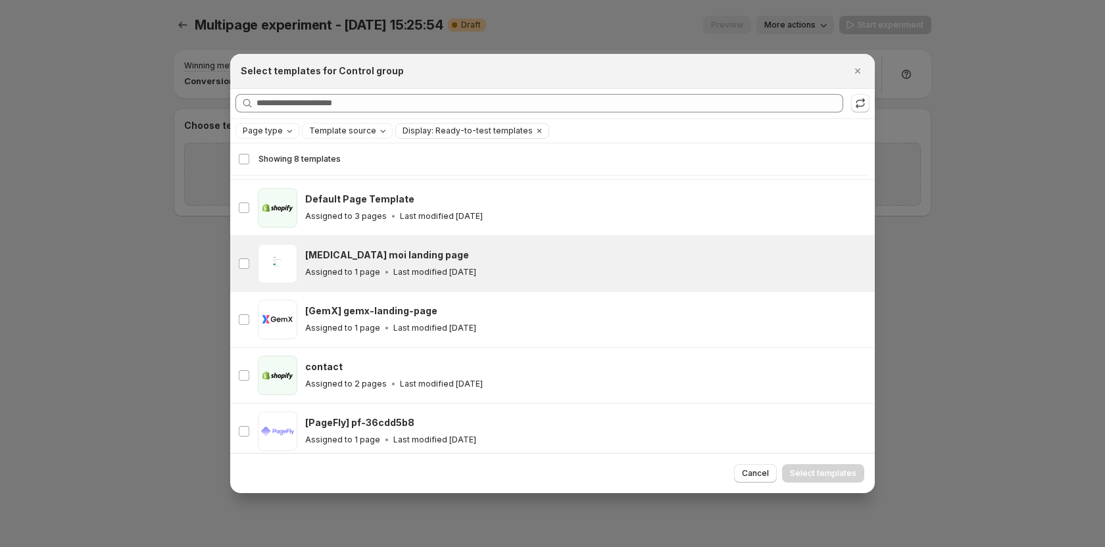
click at [366, 272] on p "Assigned to 1 page" at bounding box center [342, 272] width 75 height 11
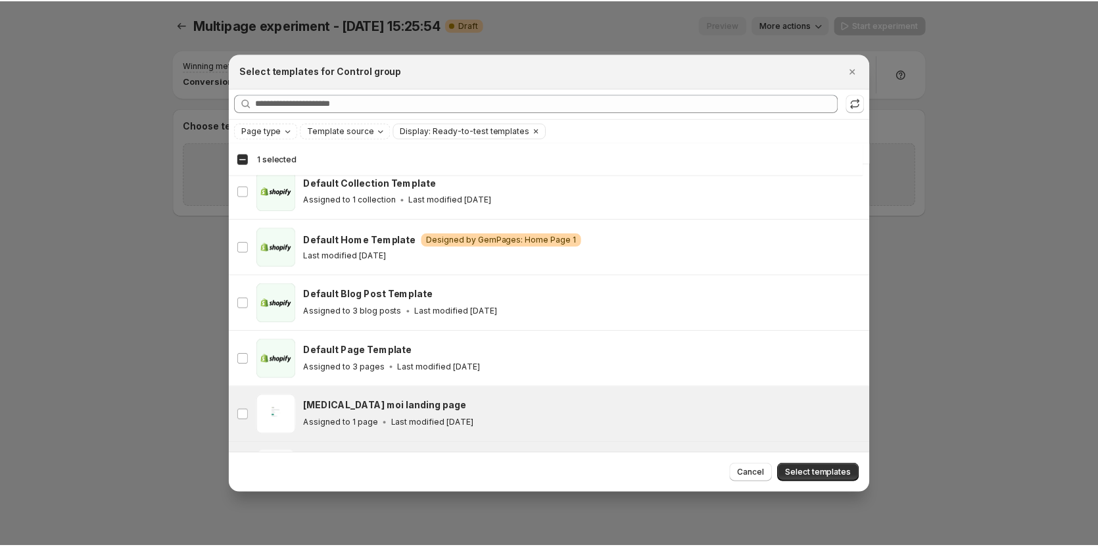
scroll to position [0, 0]
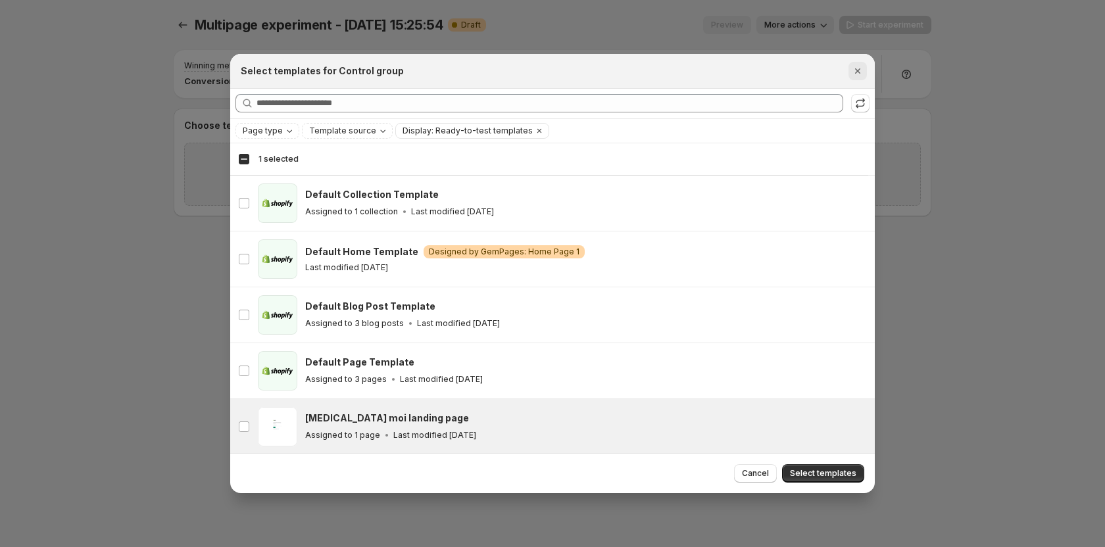
click at [853, 72] on icon "Close" at bounding box center [857, 70] width 13 height 13
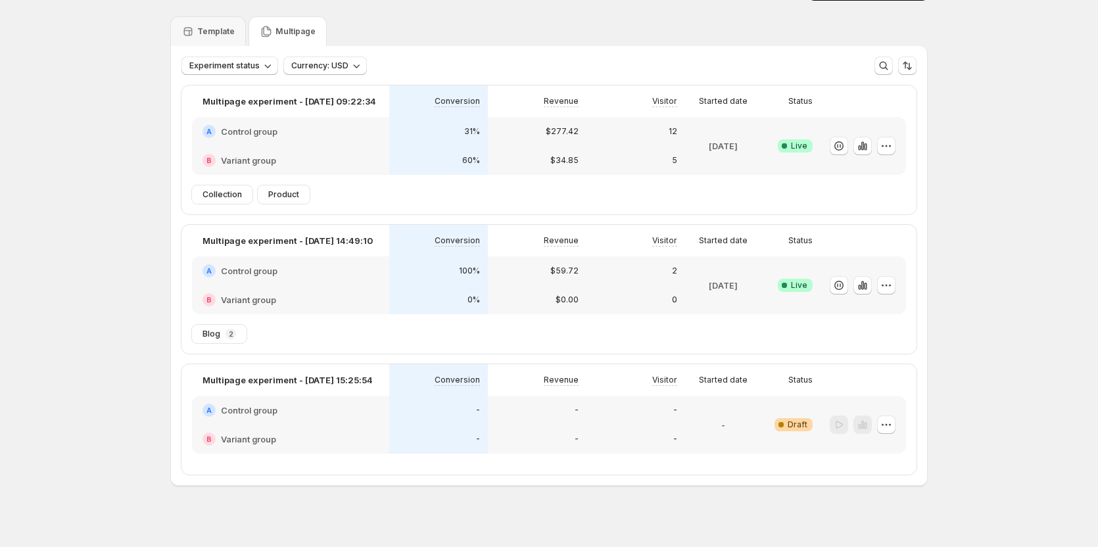
scroll to position [43, 0]
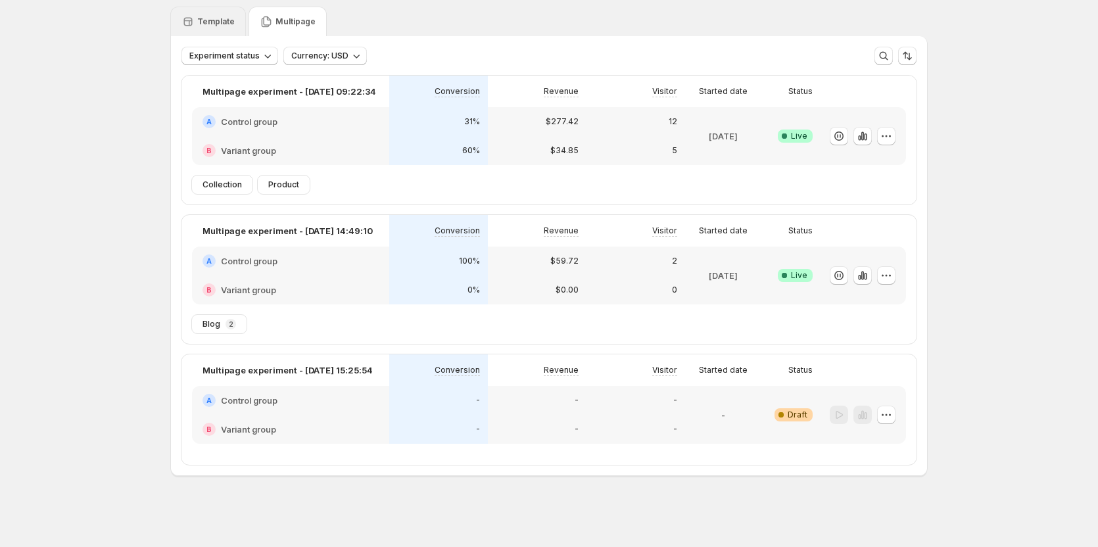
click at [215, 28] on div "Template" at bounding box center [207, 21] width 53 height 13
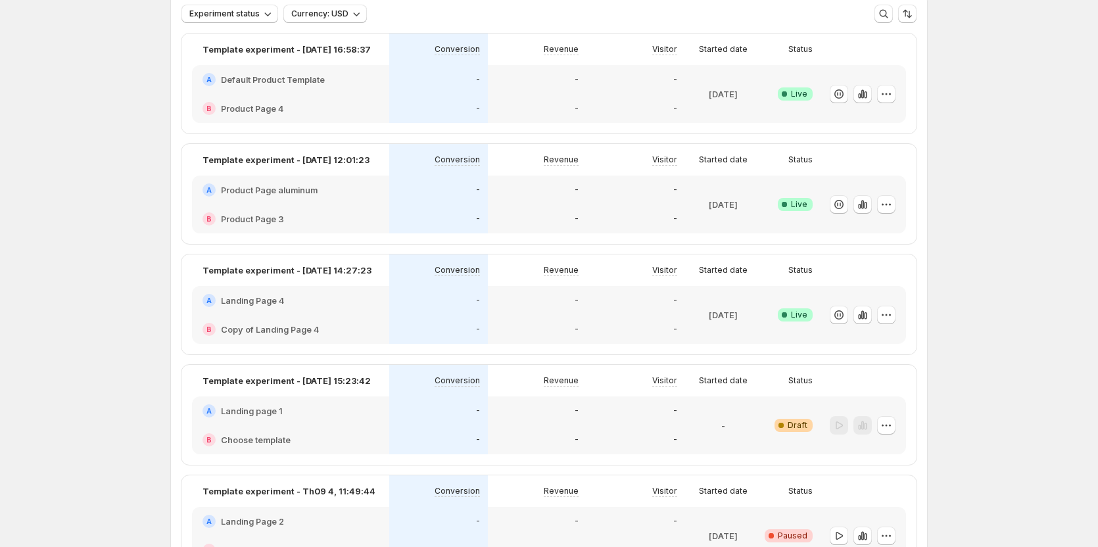
scroll to position [109, 0]
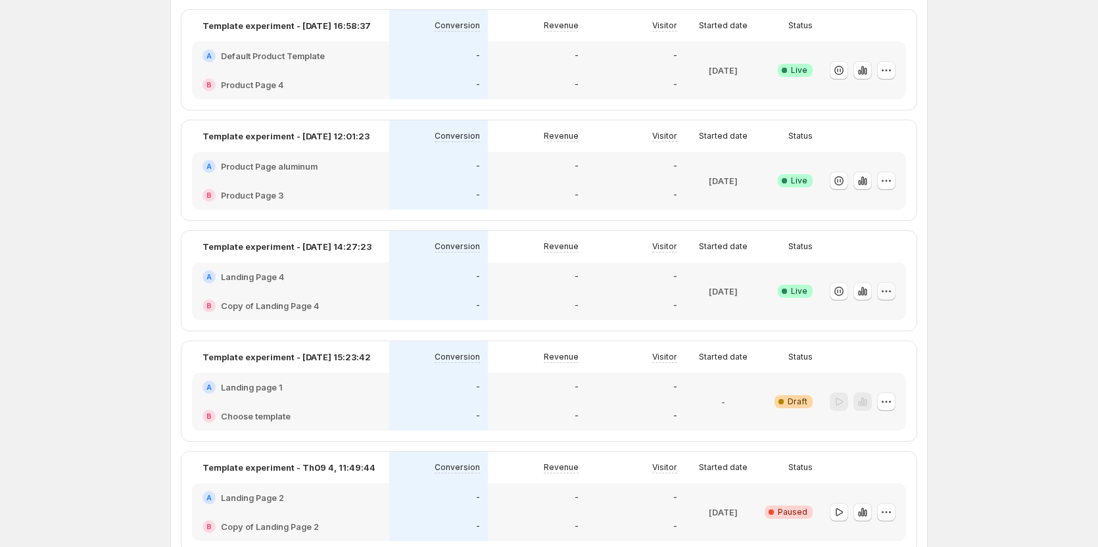
click at [882, 292] on button "button" at bounding box center [886, 291] width 18 height 18
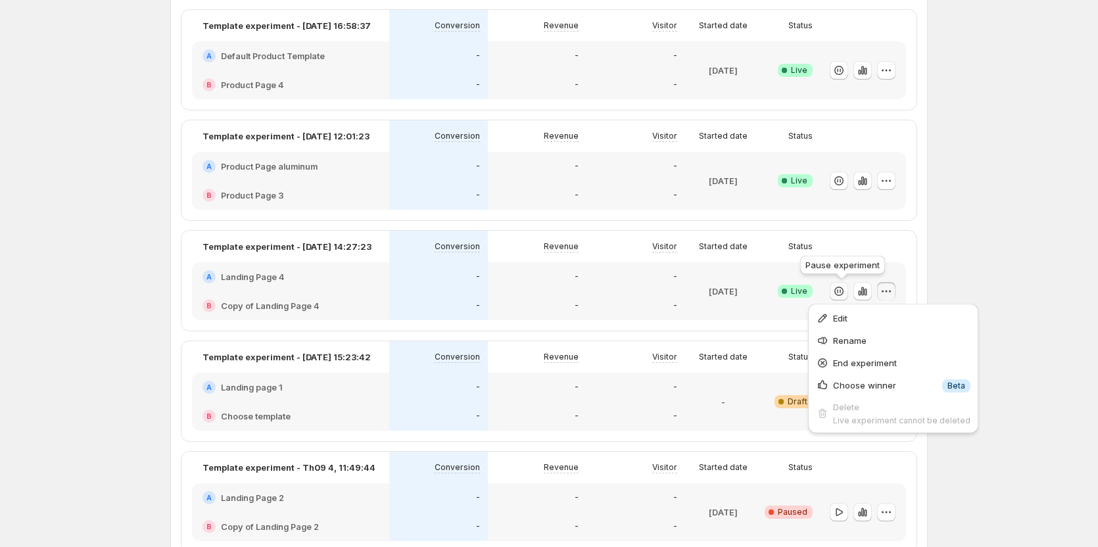
click at [841, 292] on icon "button" at bounding box center [840, 291] width 1 height 4
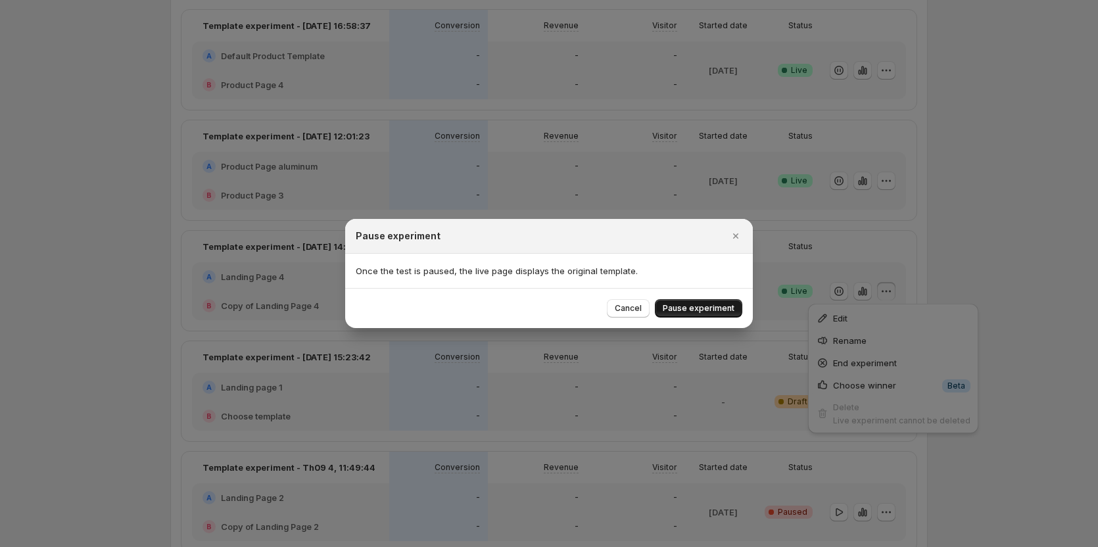
click at [721, 311] on span "Pause experiment" at bounding box center [699, 308] width 72 height 11
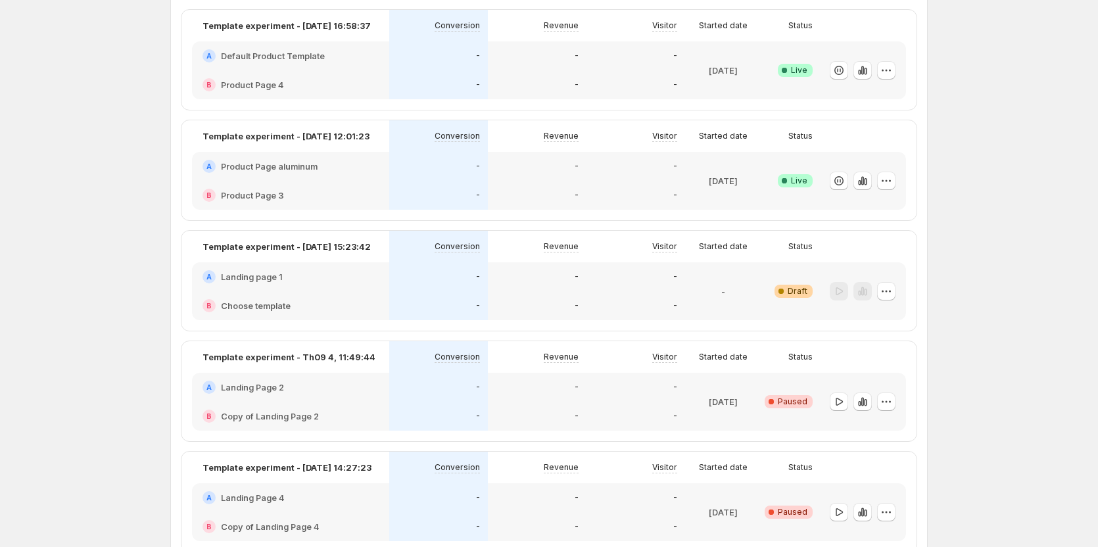
click at [891, 291] on icon "button" at bounding box center [886, 291] width 13 height 13
click at [858, 401] on span "Delete" at bounding box center [899, 407] width 95 height 13
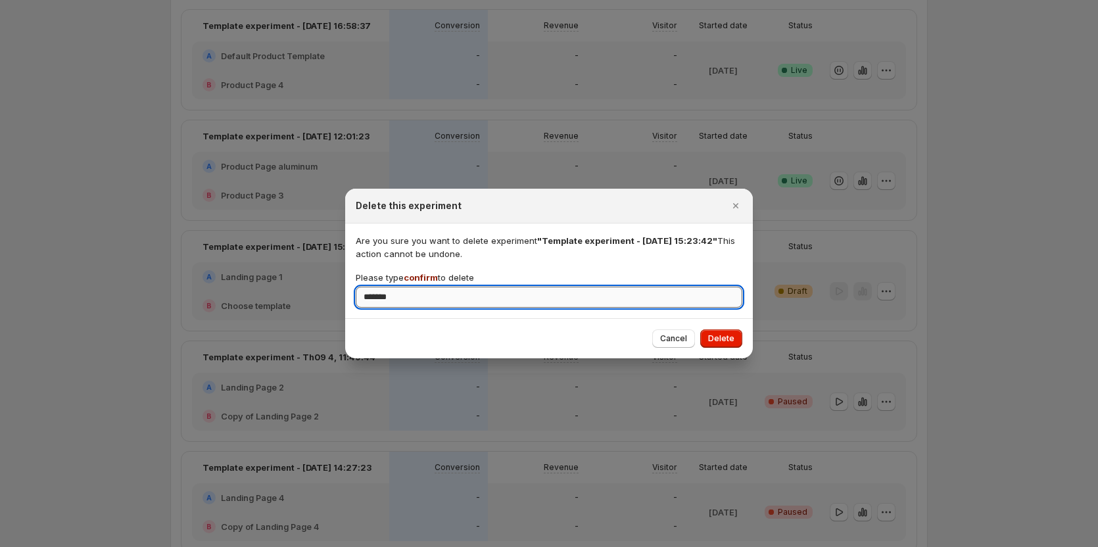
type input "*******"
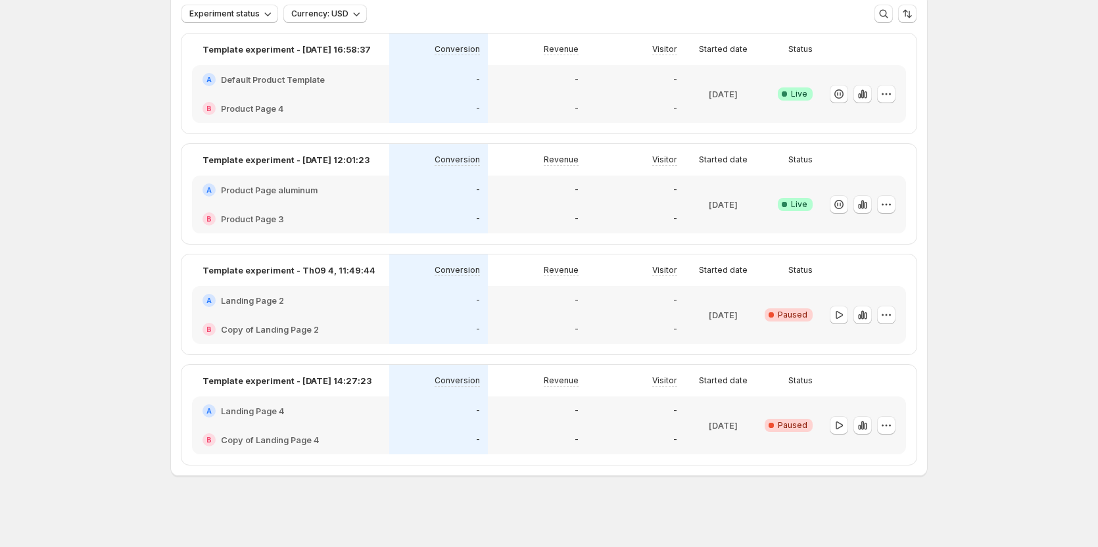
scroll to position [85, 0]
click at [893, 315] on icon "button" at bounding box center [886, 314] width 13 height 13
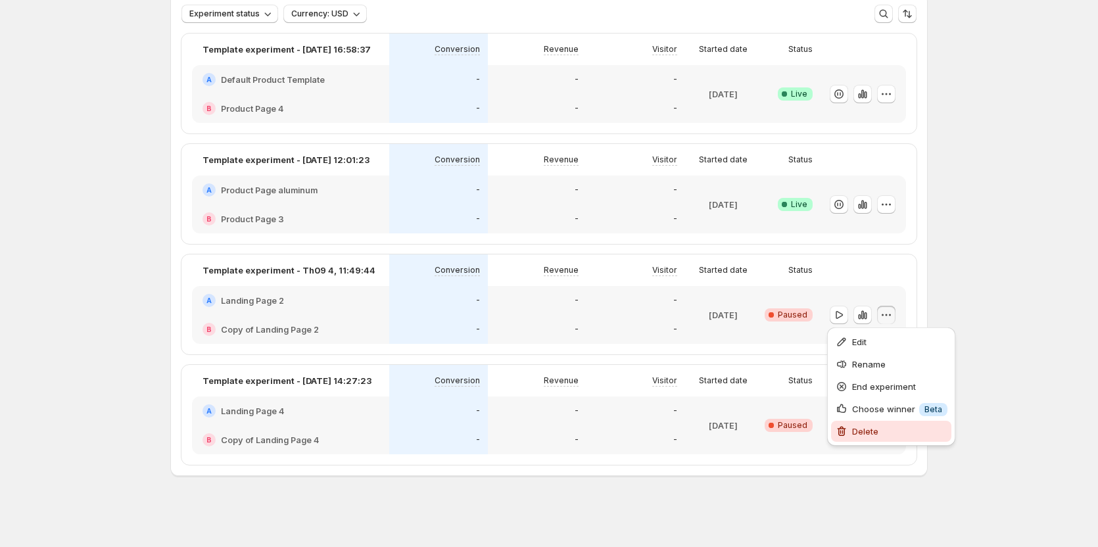
click at [853, 430] on span "Delete" at bounding box center [865, 431] width 26 height 11
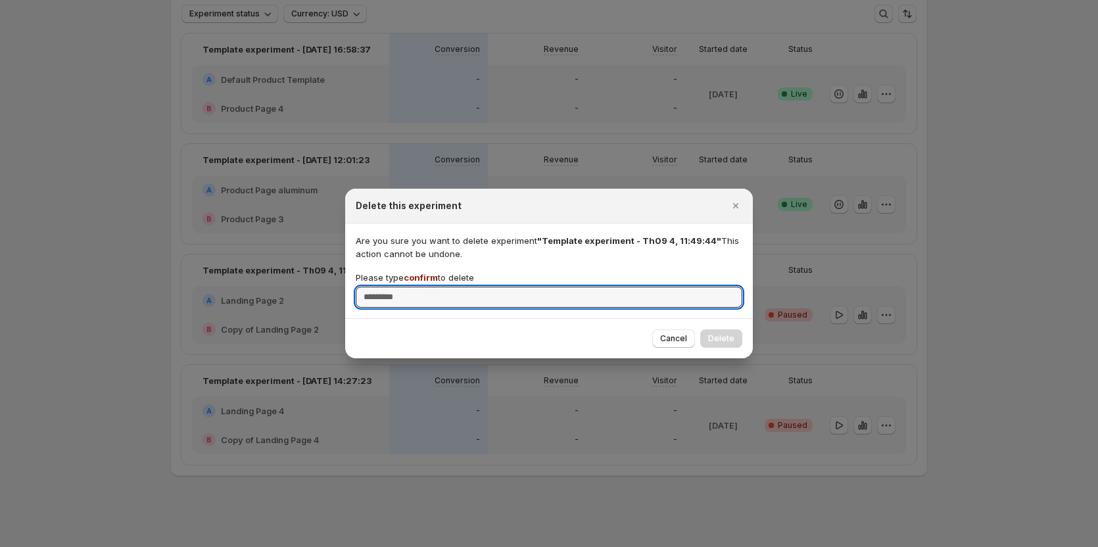
type input "*"
type input "*******"
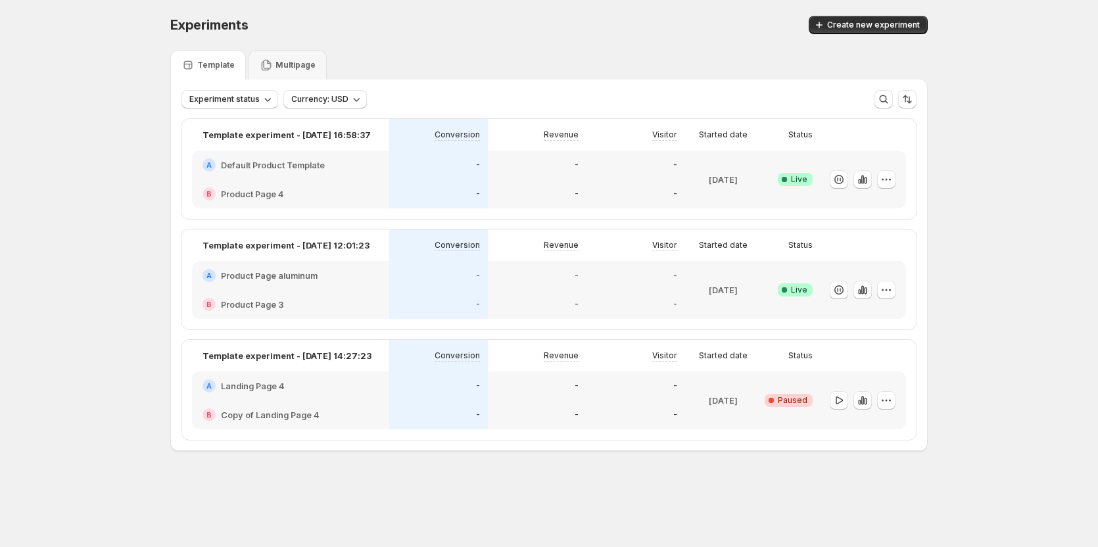
scroll to position [0, 0]
click at [886, 404] on icon "button" at bounding box center [889, 400] width 13 height 13
click at [855, 513] on span "Delete" at bounding box center [865, 517] width 26 height 11
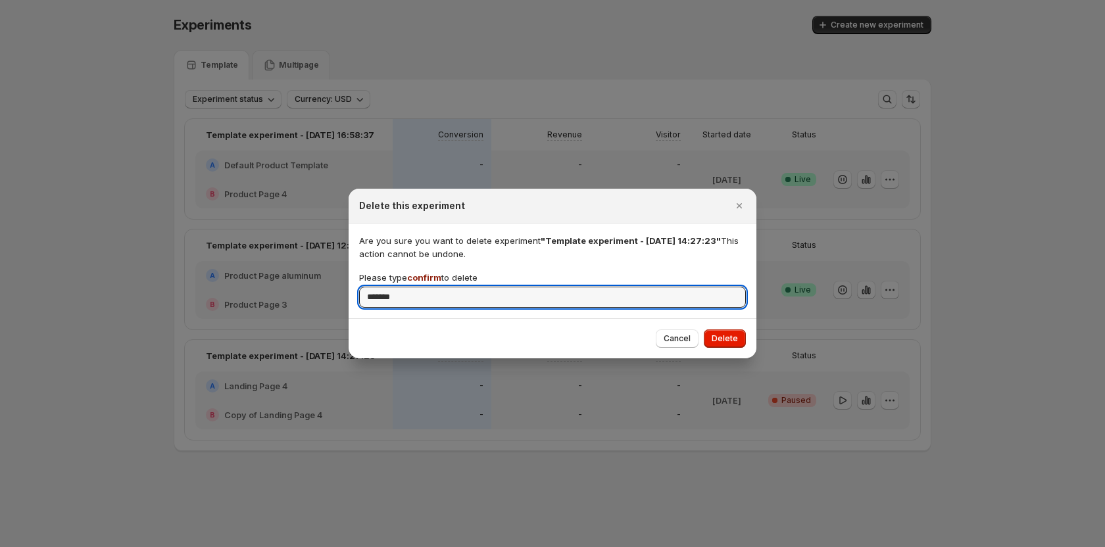
type input "*******"
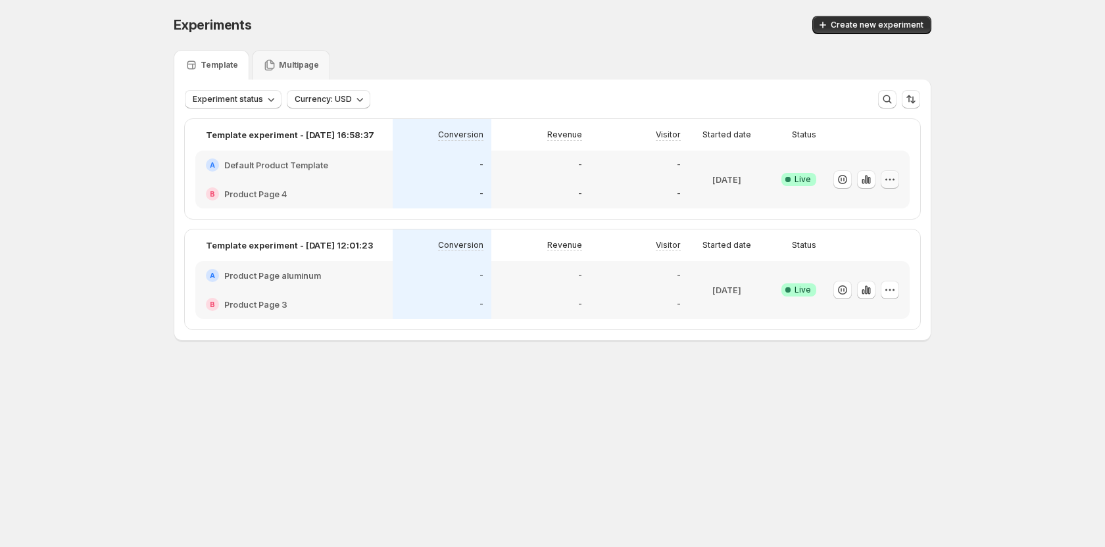
click at [898, 175] on button "button" at bounding box center [889, 179] width 18 height 18
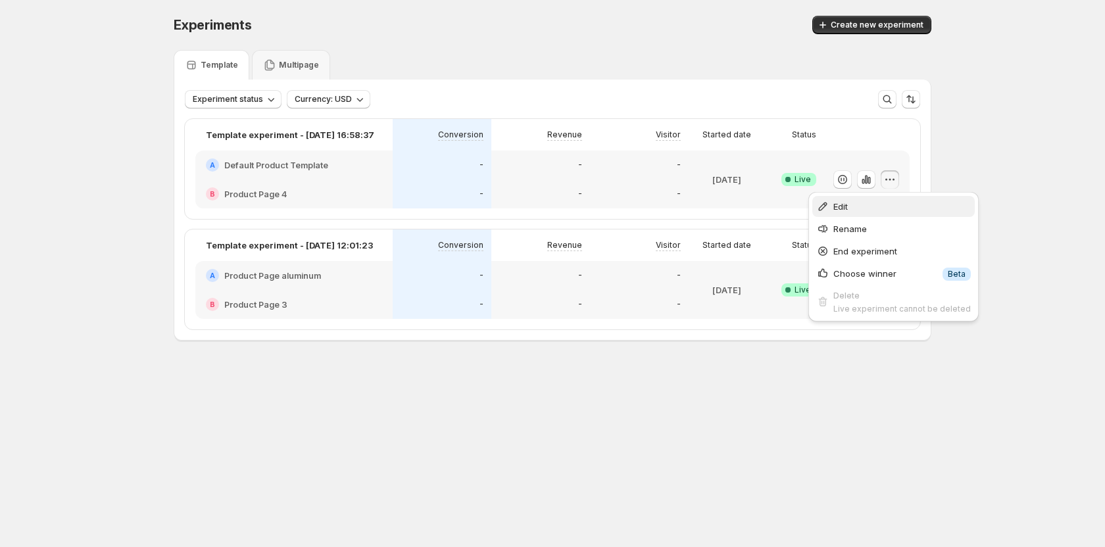
click at [868, 203] on span "Edit" at bounding box center [901, 206] width 137 height 13
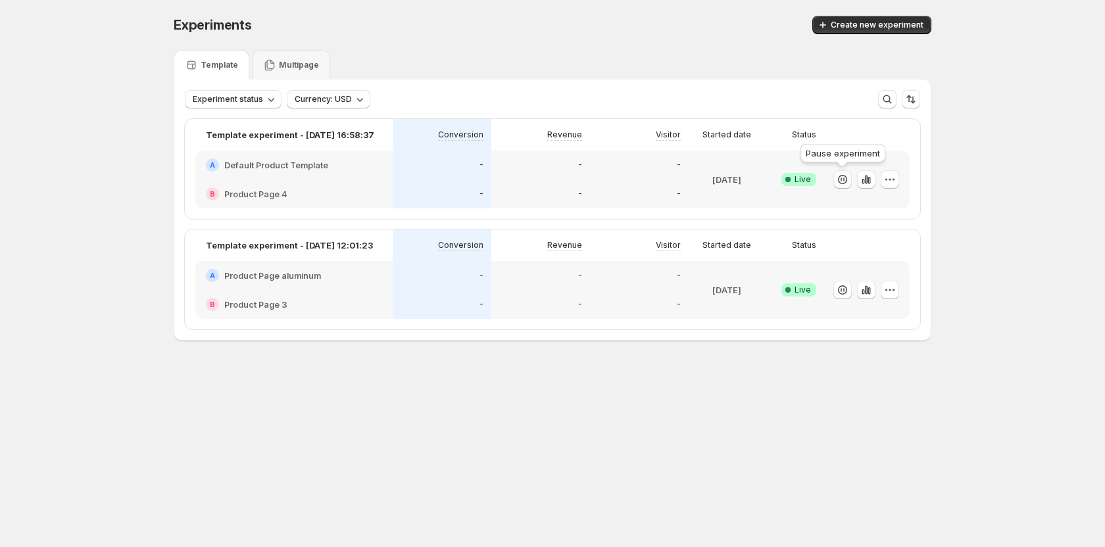
click at [846, 178] on icon "button" at bounding box center [842, 179] width 13 height 13
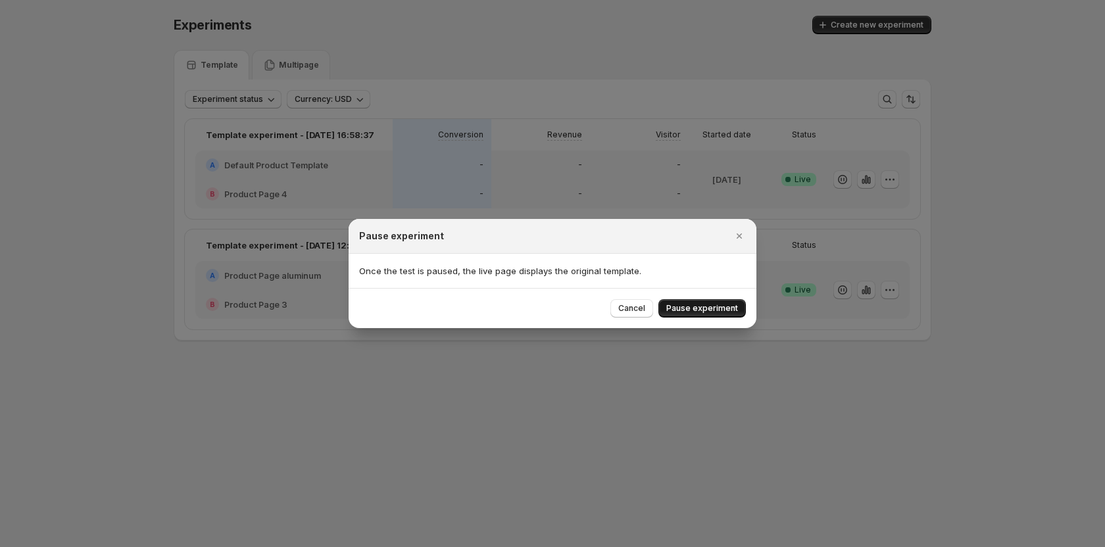
click at [710, 307] on span "Pause experiment" at bounding box center [702, 308] width 72 height 11
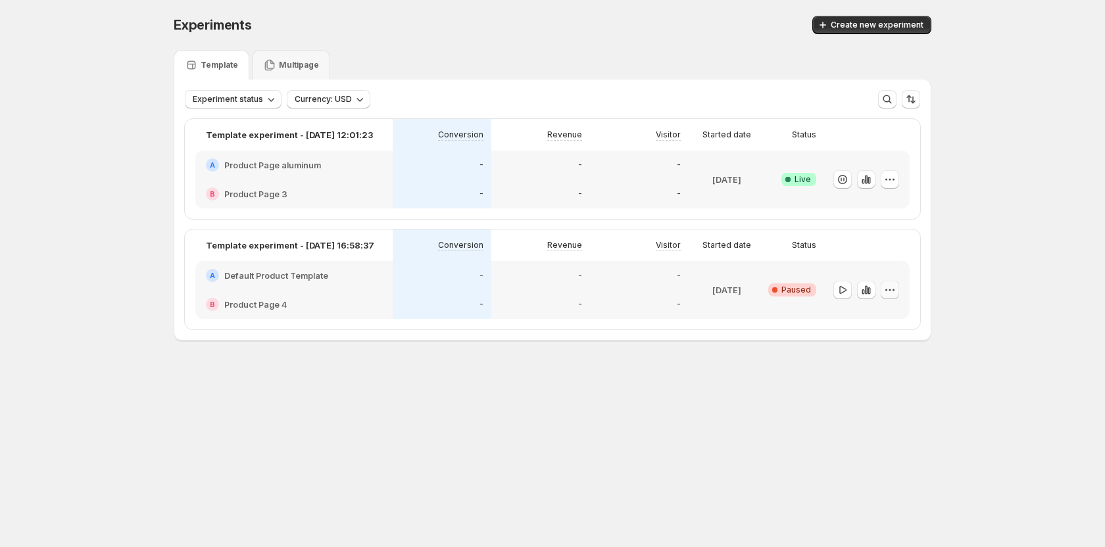
click at [895, 289] on icon "button" at bounding box center [889, 289] width 13 height 13
click at [859, 407] on span "Delete" at bounding box center [865, 406] width 26 height 11
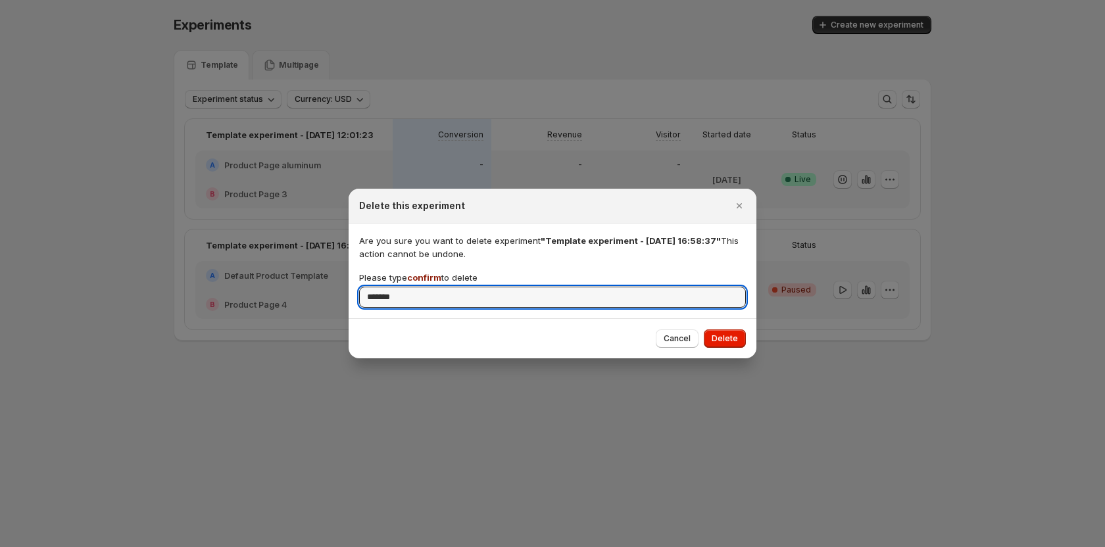
type input "*******"
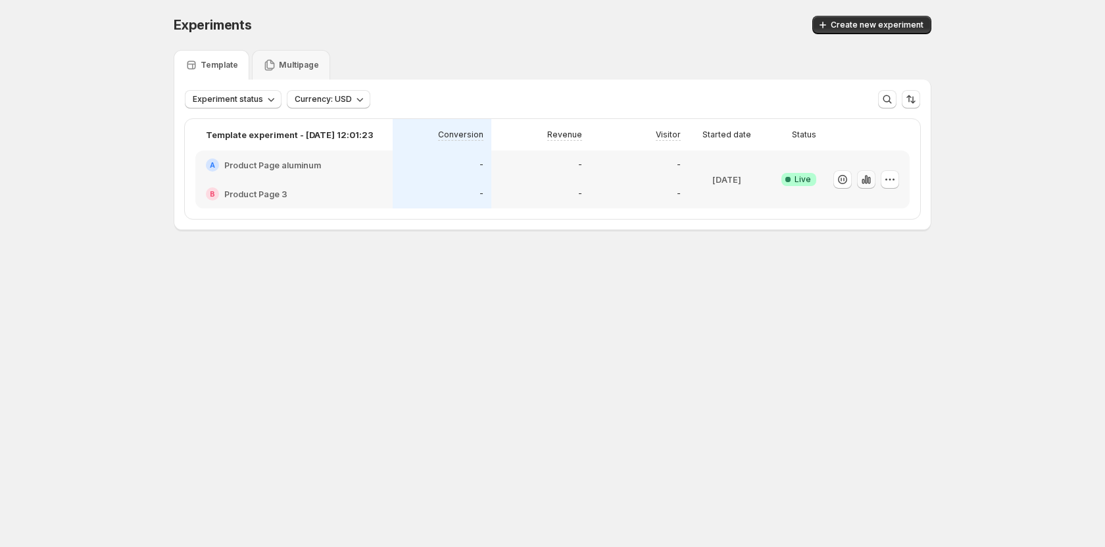
click at [864, 183] on icon "button" at bounding box center [862, 181] width 3 height 5
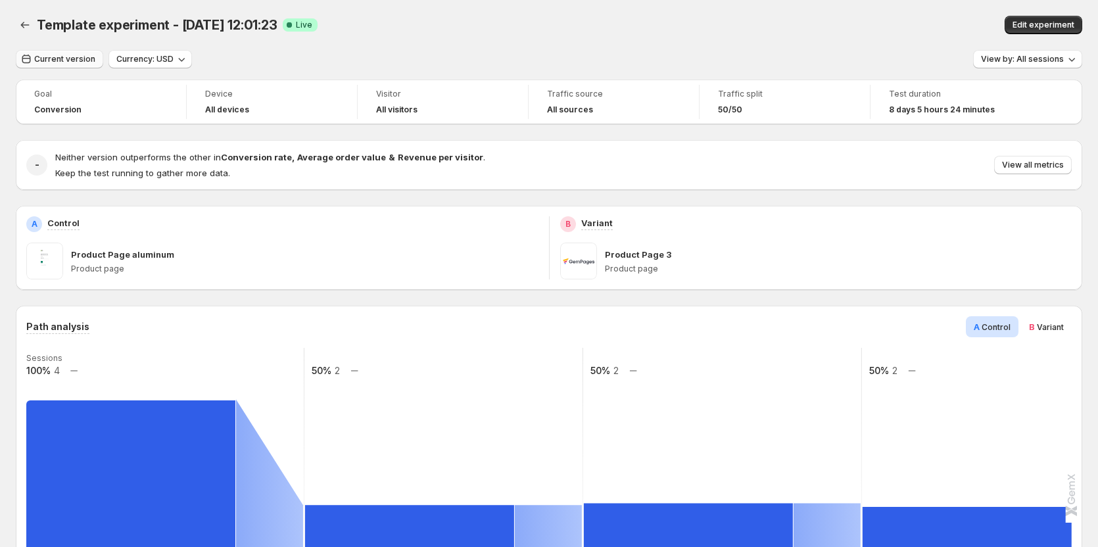
click at [78, 59] on span "Current version" at bounding box center [64, 59] width 61 height 11
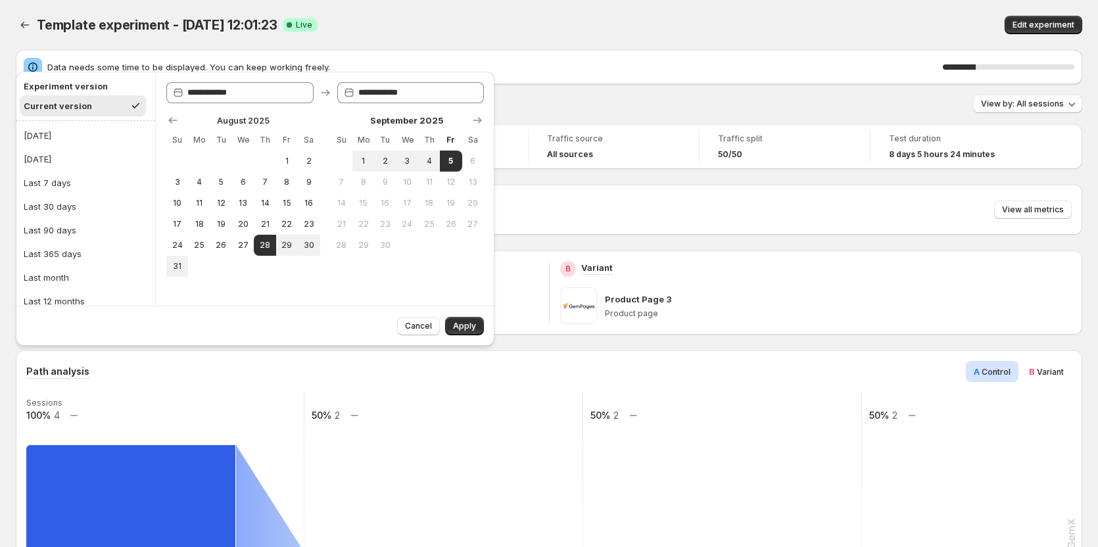
click at [600, 27] on div "Template experiment - Aug 28, 12:01:23 Success Complete Live" at bounding box center [345, 25] width 616 height 18
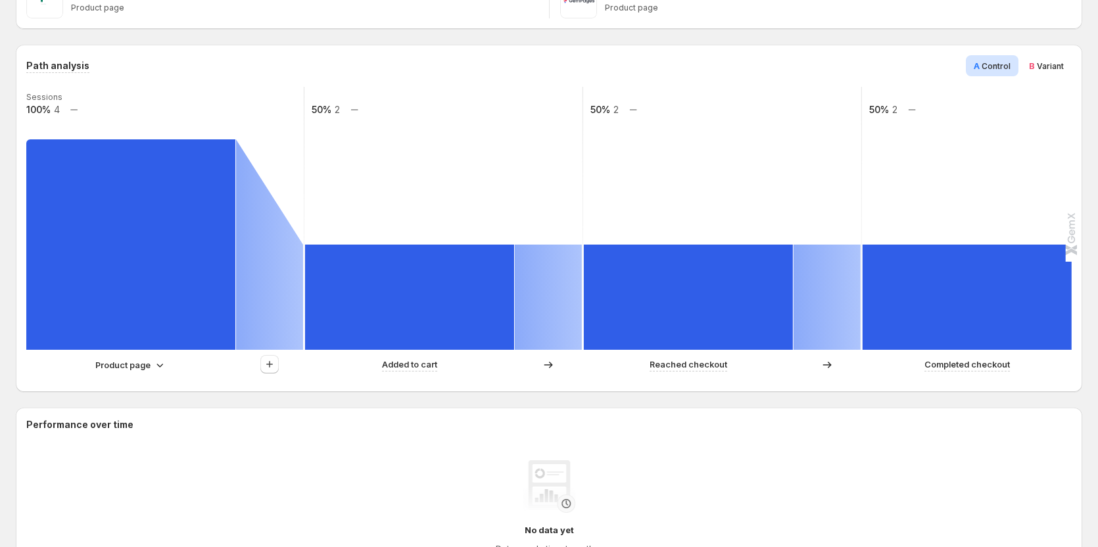
scroll to position [329, 0]
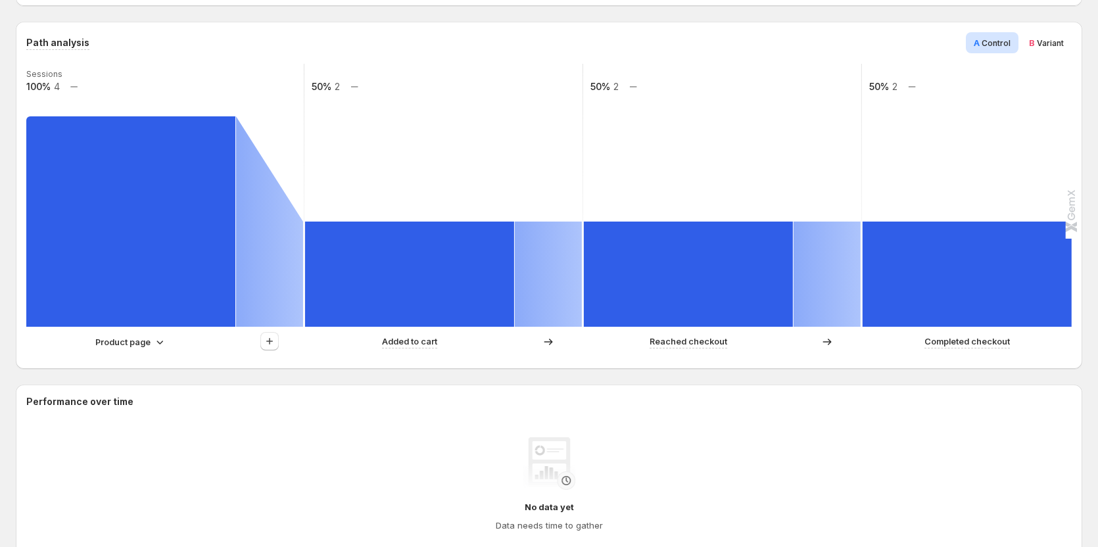
click at [141, 357] on div "Product page Added to cart Reached checkout Completed checkout" at bounding box center [547, 345] width 1043 height 26
click at [144, 343] on p "Product page" at bounding box center [122, 341] width 55 height 13
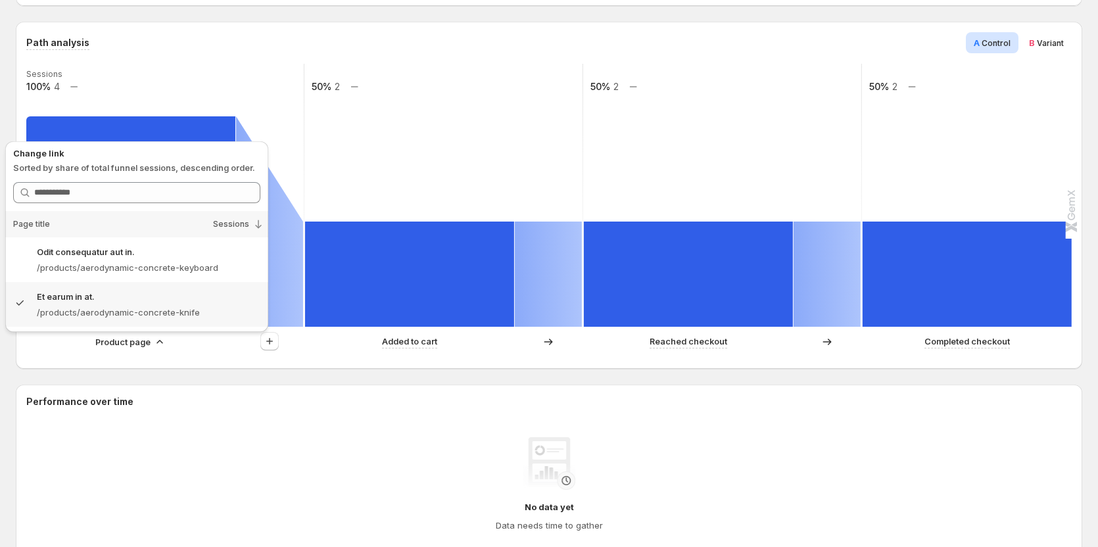
click at [144, 343] on p "Product page" at bounding box center [122, 341] width 55 height 13
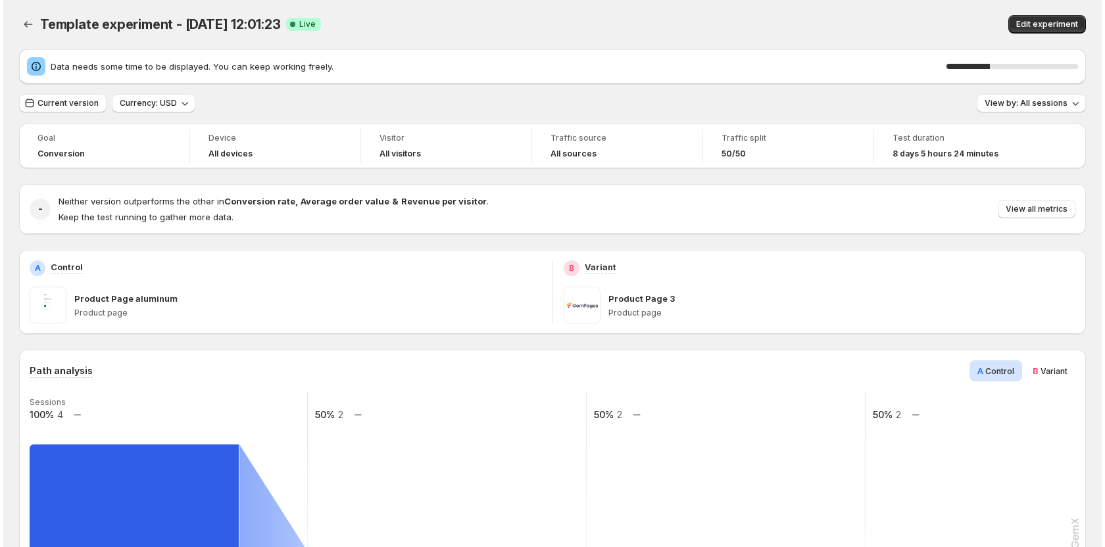
scroll to position [0, 0]
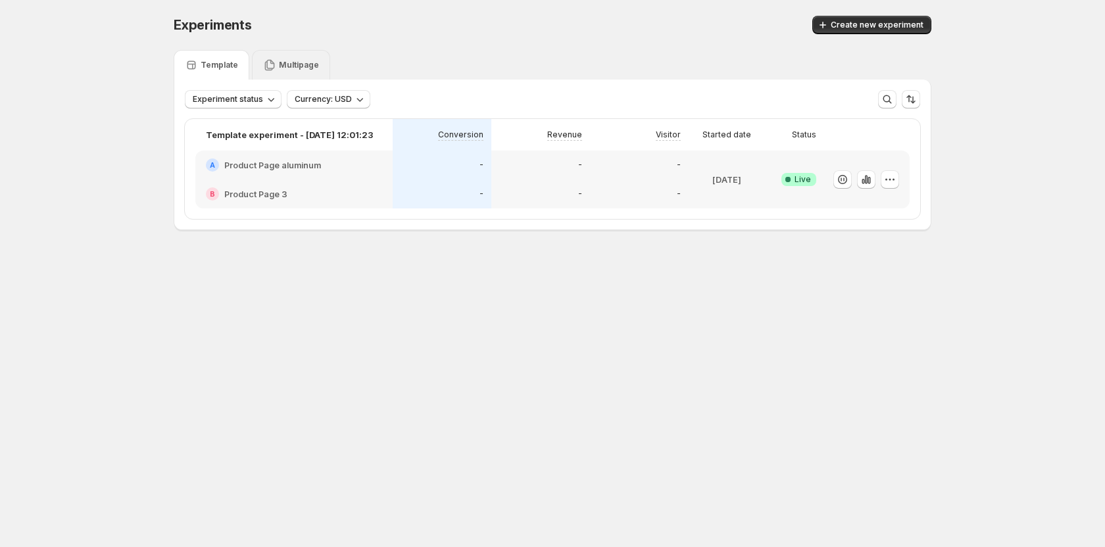
click at [293, 58] on div "Multipage" at bounding box center [291, 65] width 78 height 30
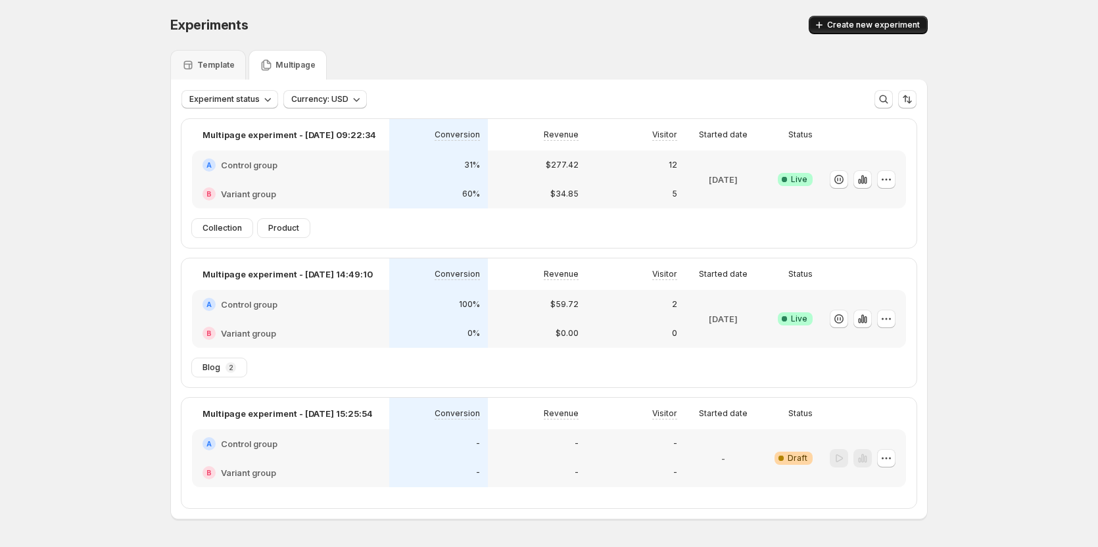
click at [835, 24] on span "Create new experiment" at bounding box center [873, 25] width 93 height 11
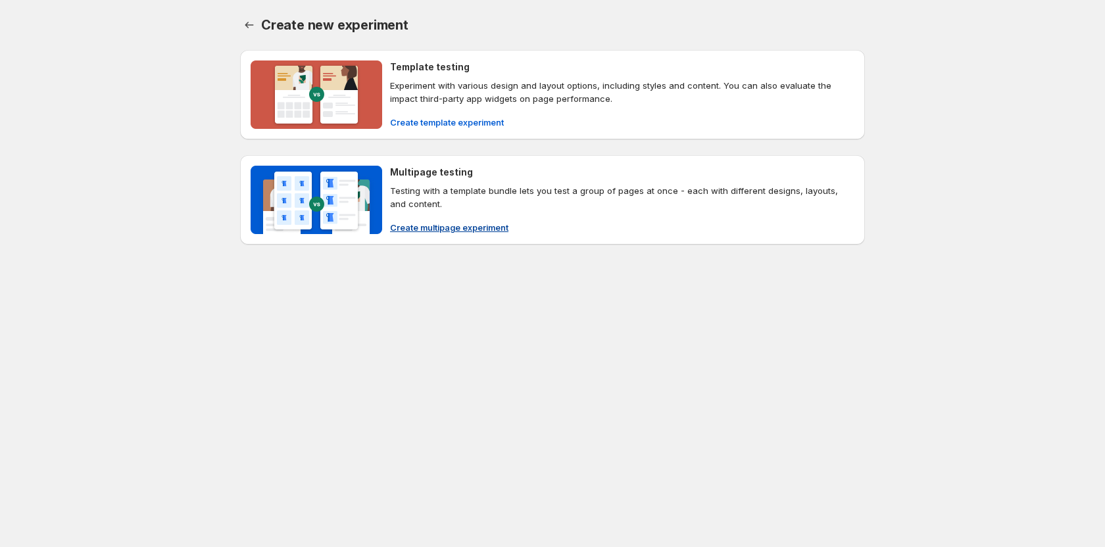
click at [460, 225] on span "Create multipage experiment" at bounding box center [449, 227] width 118 height 13
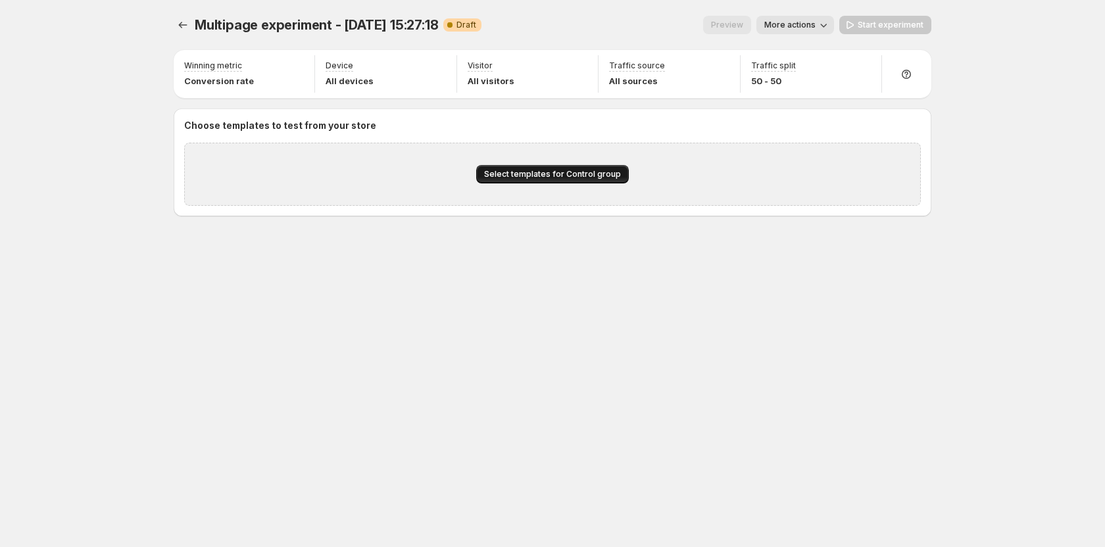
click at [535, 172] on span "Select templates for Control group" at bounding box center [552, 174] width 137 height 11
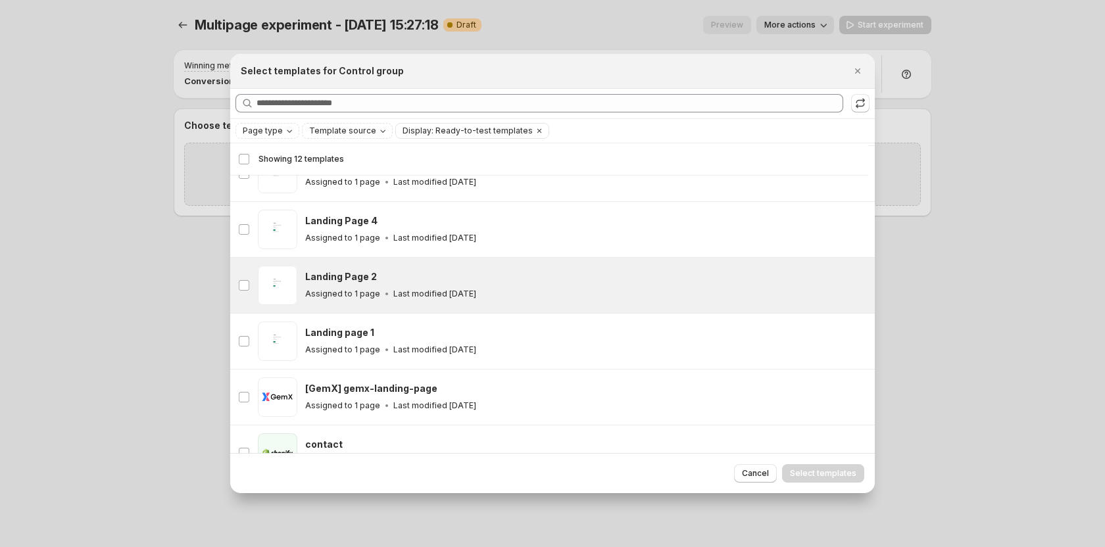
scroll to position [295, 0]
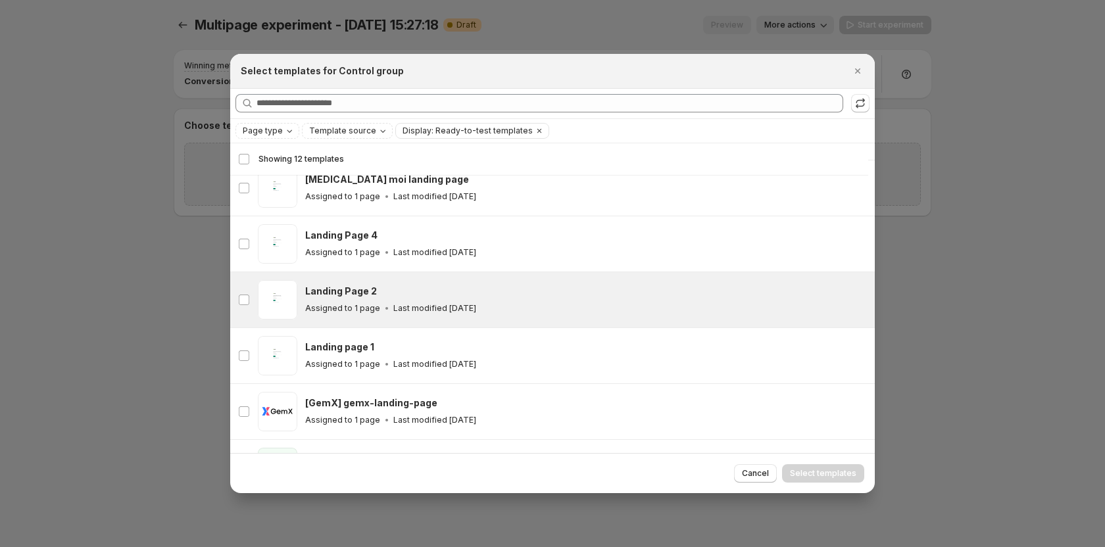
click at [371, 235] on h3 "Landing Page 4" at bounding box center [341, 235] width 72 height 13
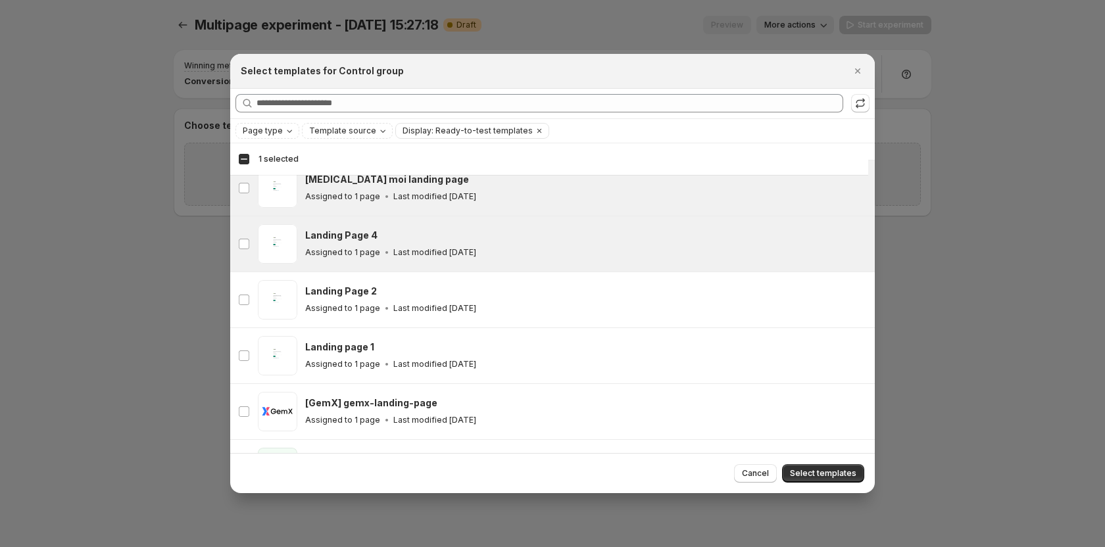
click at [386, 199] on icon ":rpa:" at bounding box center [386, 196] width 13 height 13
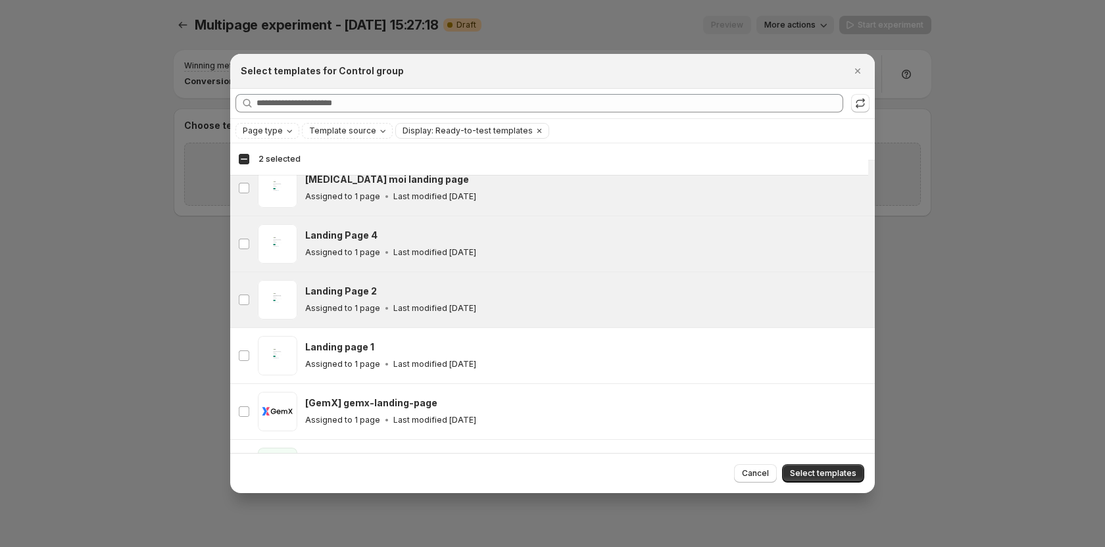
click at [354, 286] on h3 "Landing Page 2" at bounding box center [341, 291] width 72 height 13
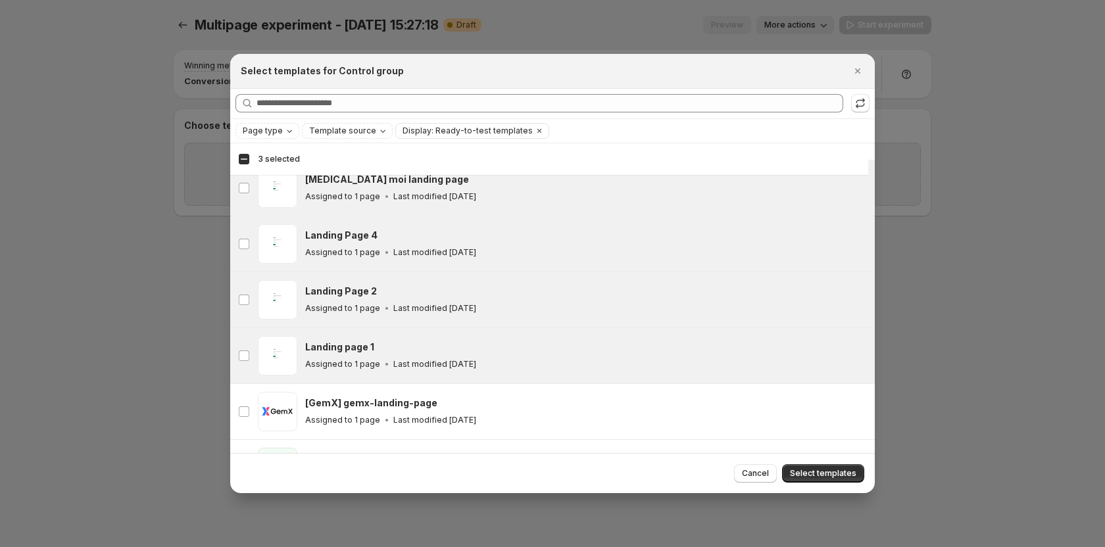
click at [345, 345] on h3 "Landing page 1" at bounding box center [339, 347] width 69 height 13
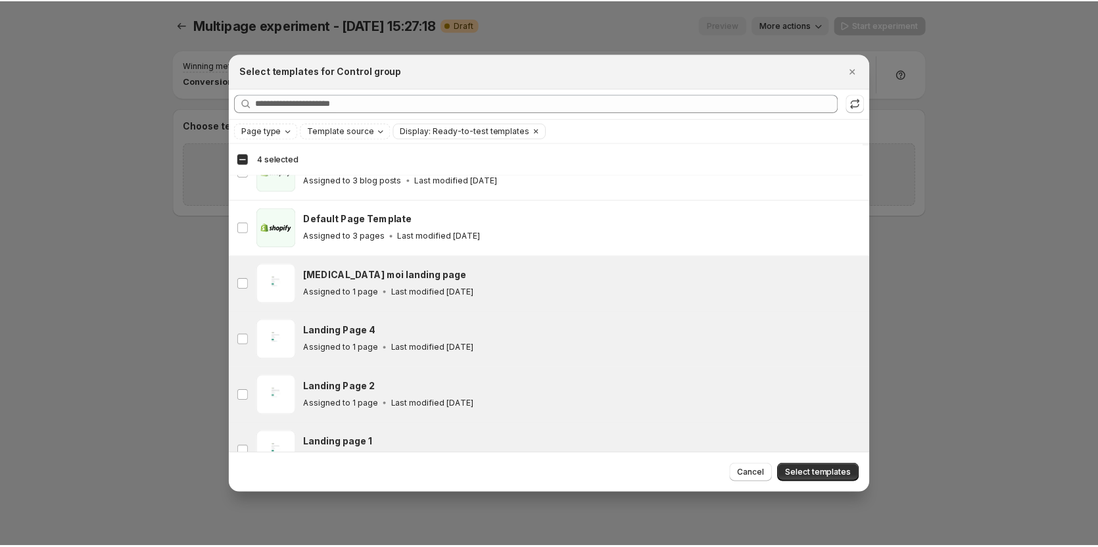
scroll to position [329, 0]
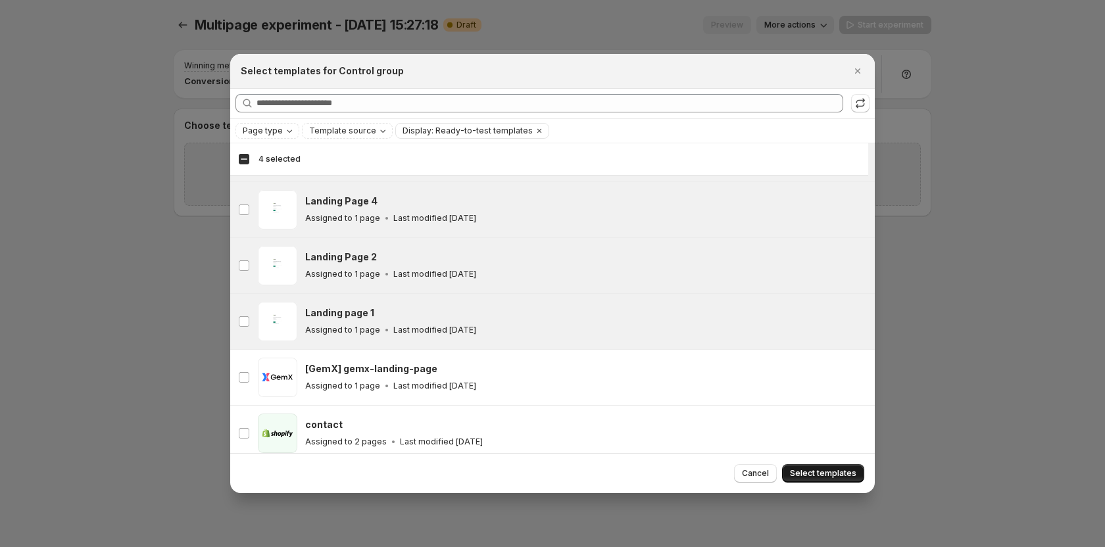
click at [800, 471] on span "Select templates" at bounding box center [823, 473] width 66 height 11
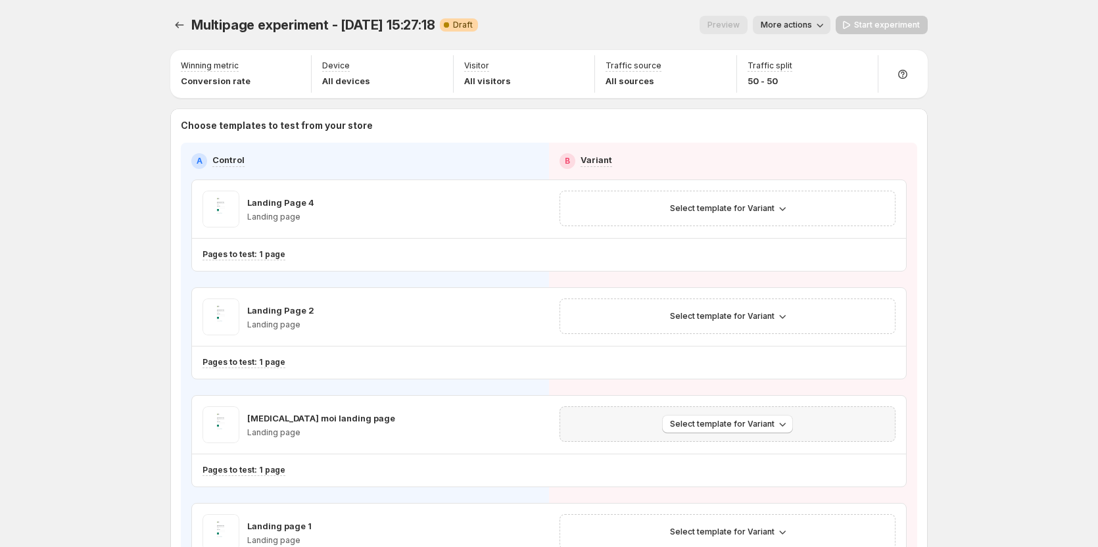
scroll to position [66, 0]
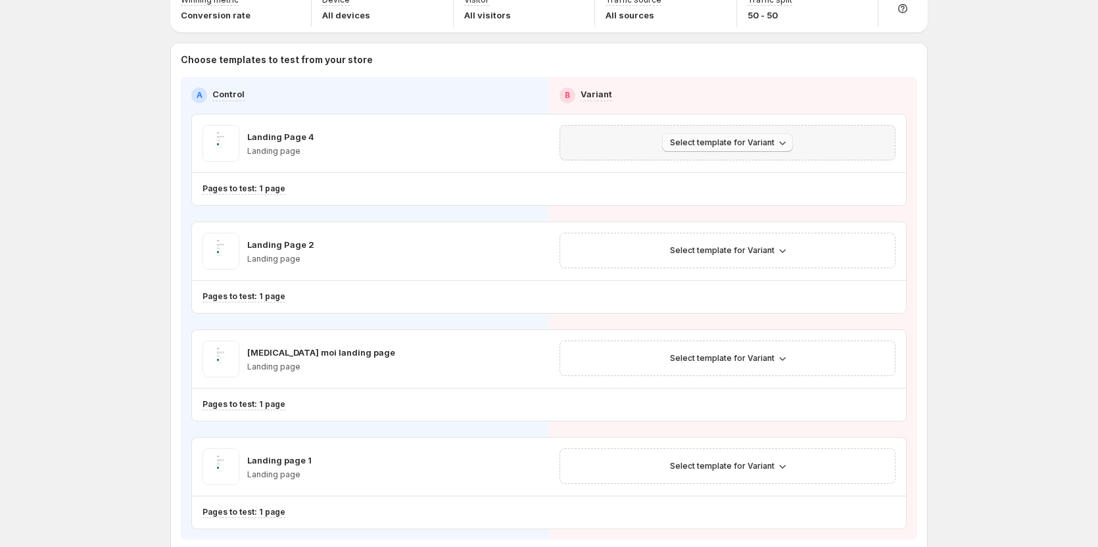
click at [721, 136] on button "Select template for Variant" at bounding box center [727, 142] width 131 height 18
click at [723, 183] on button "Create Variant based on Control" at bounding box center [733, 191] width 142 height 21
click at [694, 251] on span "Select template for Variant" at bounding box center [722, 250] width 105 height 11
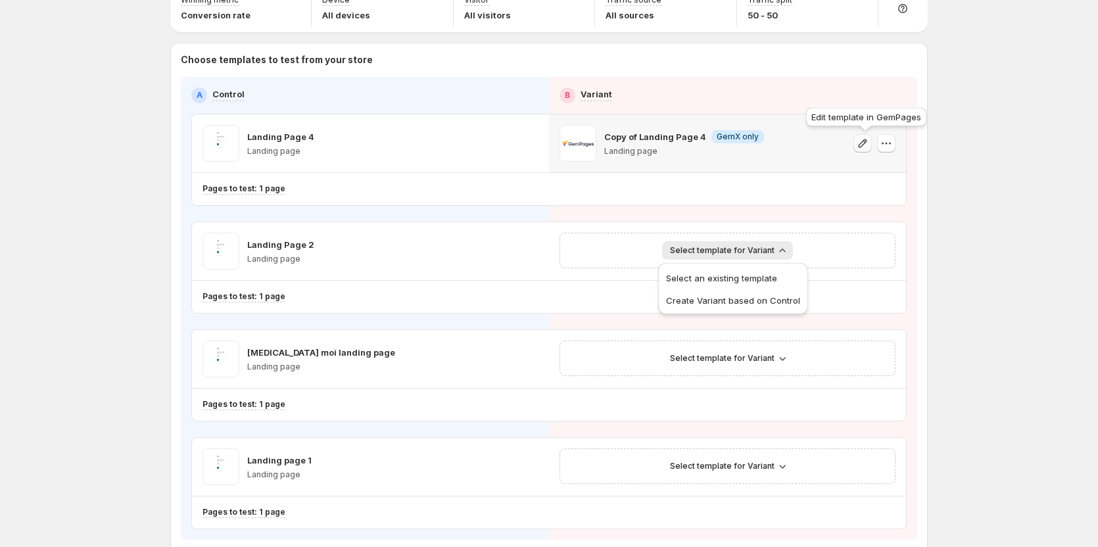
click at [866, 137] on icon "button" at bounding box center [862, 143] width 13 height 13
click at [747, 250] on span "Select template for Variant" at bounding box center [722, 250] width 105 height 11
click at [720, 307] on button "Create Variant based on Control" at bounding box center [733, 299] width 142 height 21
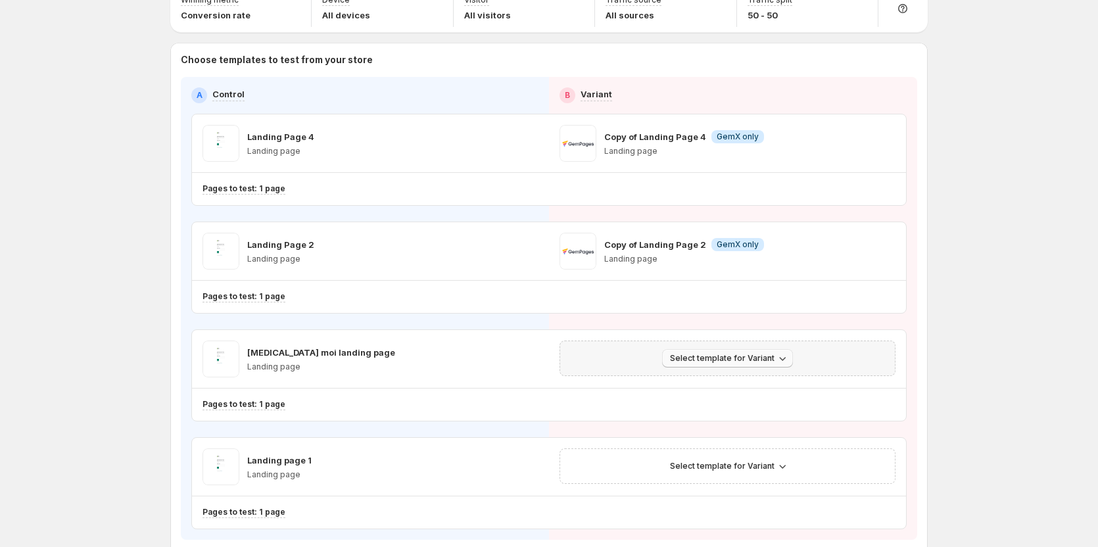
click at [714, 355] on span "Select template for Variant" at bounding box center [722, 358] width 105 height 11
click at [726, 406] on span "Create Variant based on Control" at bounding box center [733, 408] width 134 height 11
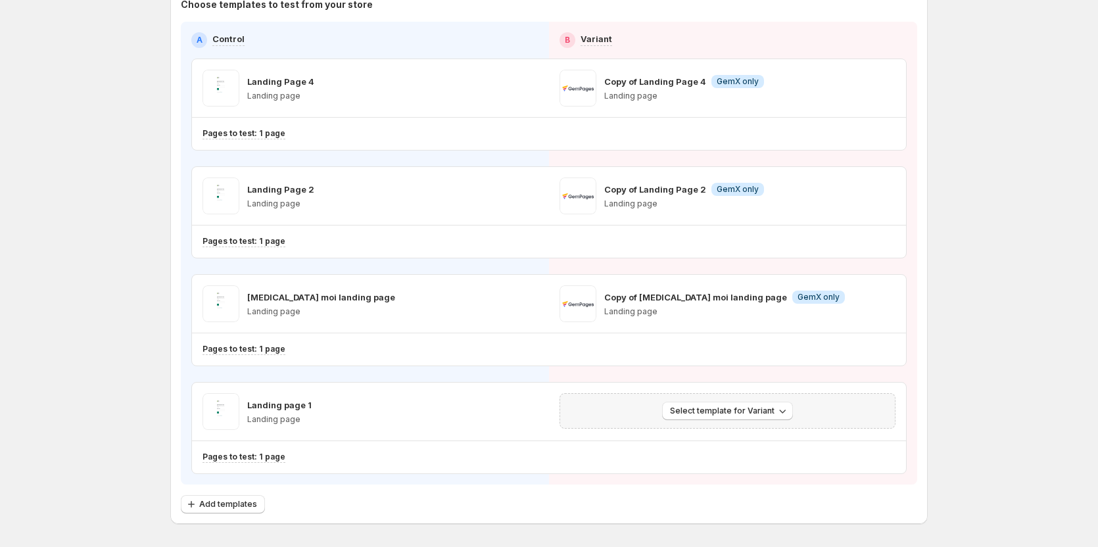
scroll to position [132, 0]
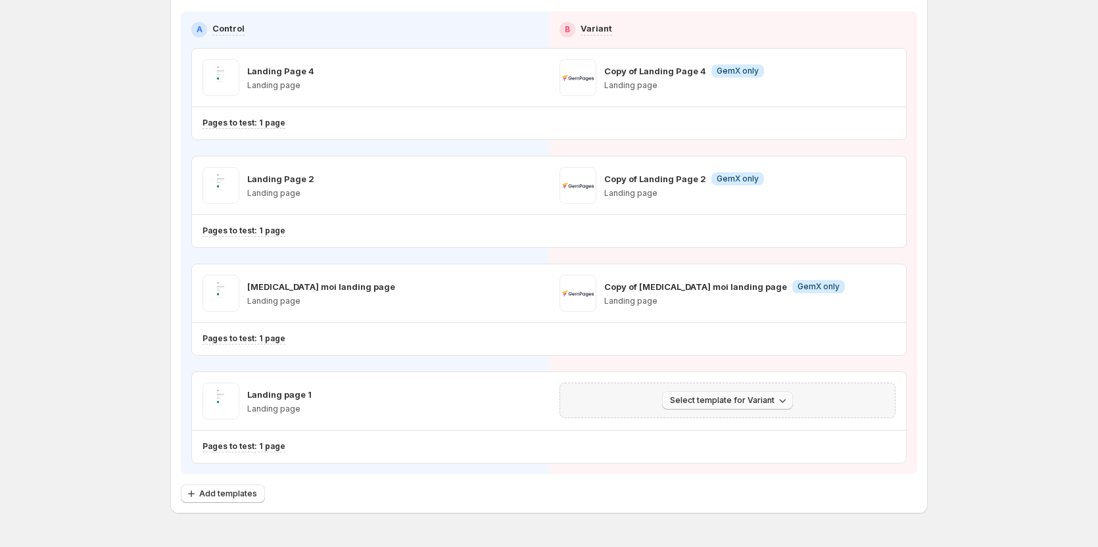
click at [702, 405] on span "Select template for Variant" at bounding box center [722, 400] width 105 height 11
click at [706, 446] on span "Create Variant based on Control" at bounding box center [733, 450] width 134 height 11
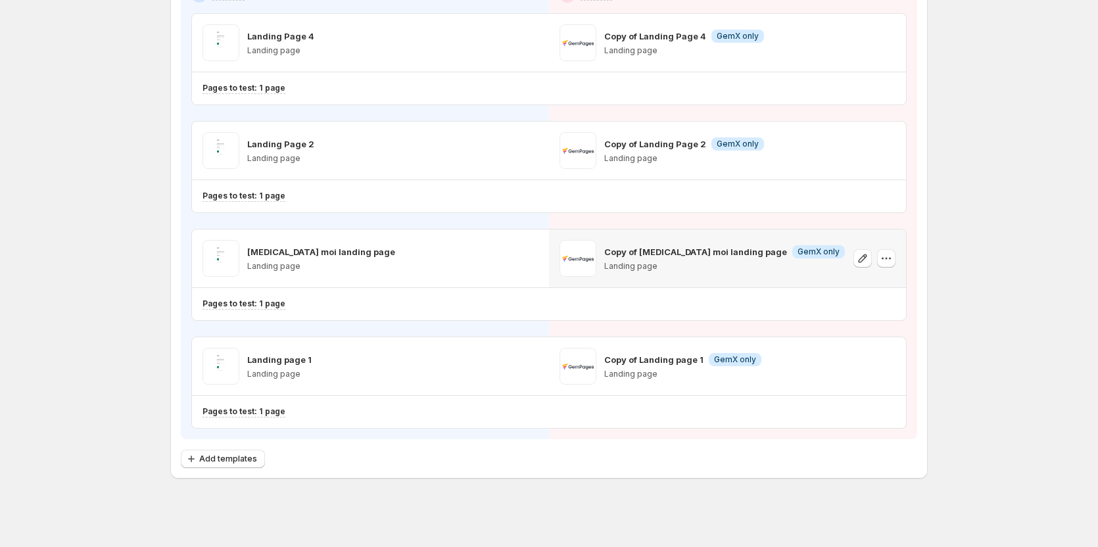
scroll to position [169, 0]
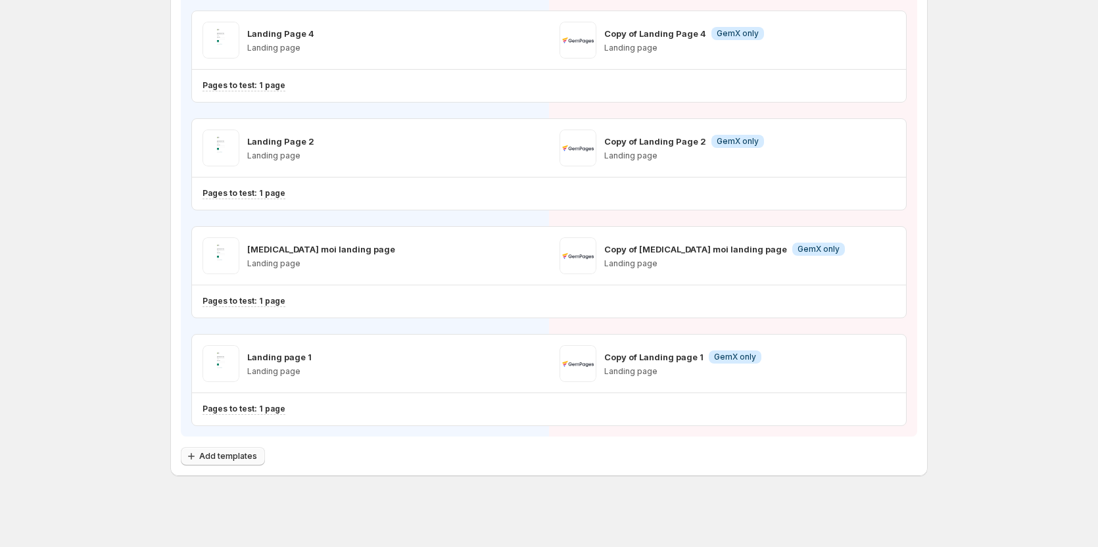
click at [220, 461] on span "Add templates" at bounding box center [228, 456] width 58 height 11
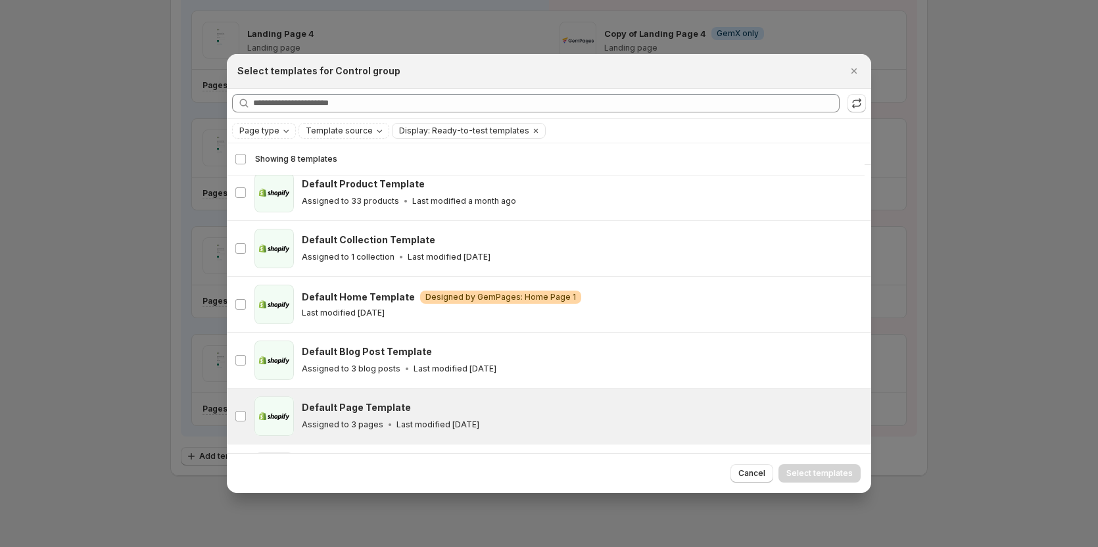
scroll to position [0, 0]
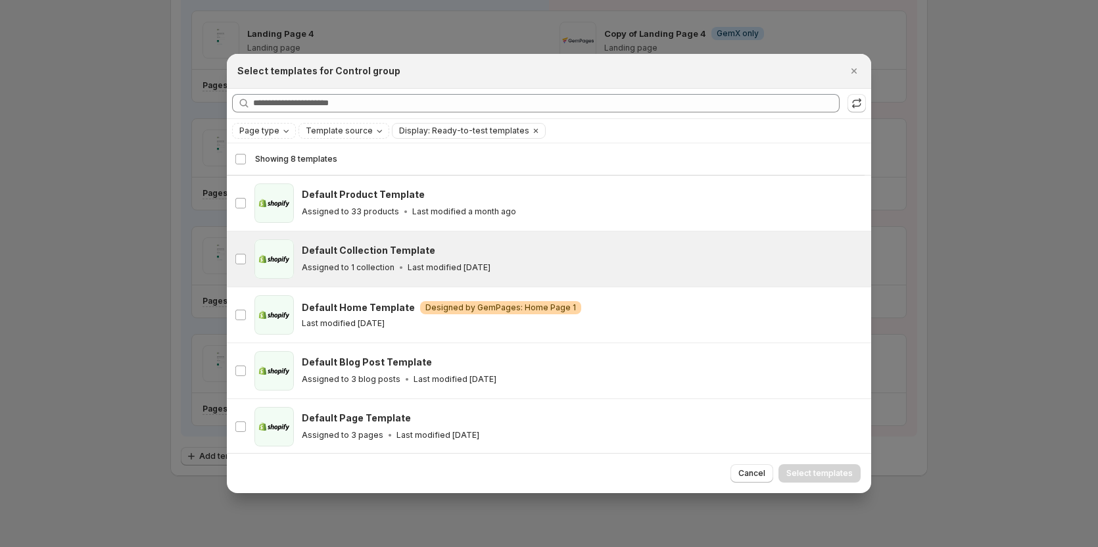
click at [379, 255] on h3 "Default Collection Template" at bounding box center [368, 250] width 133 height 13
click at [809, 469] on span "Select templates" at bounding box center [819, 473] width 66 height 11
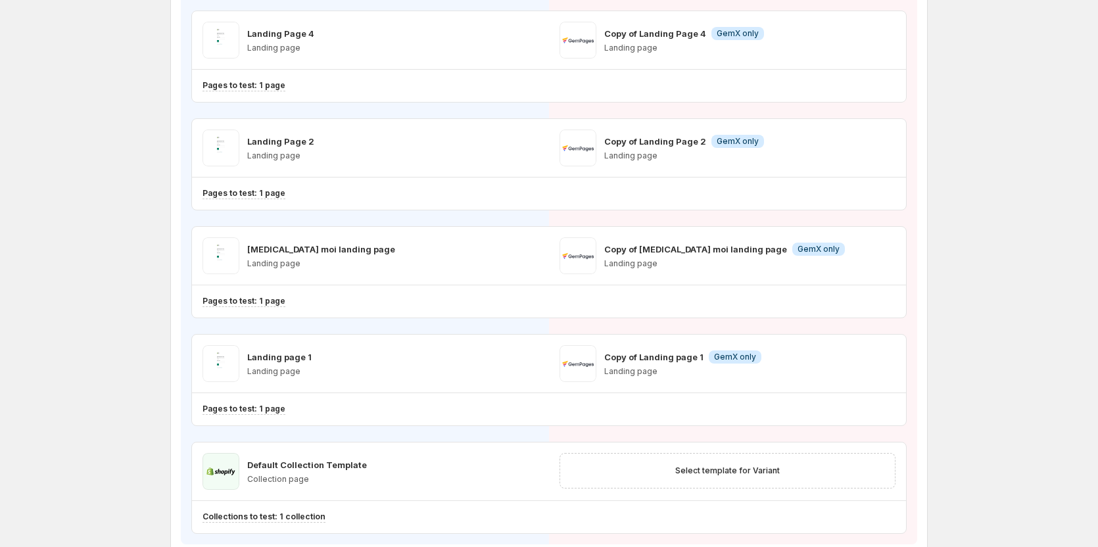
scroll to position [66, 0]
click at [716, 476] on button "Select template for Variant" at bounding box center [727, 471] width 120 height 18
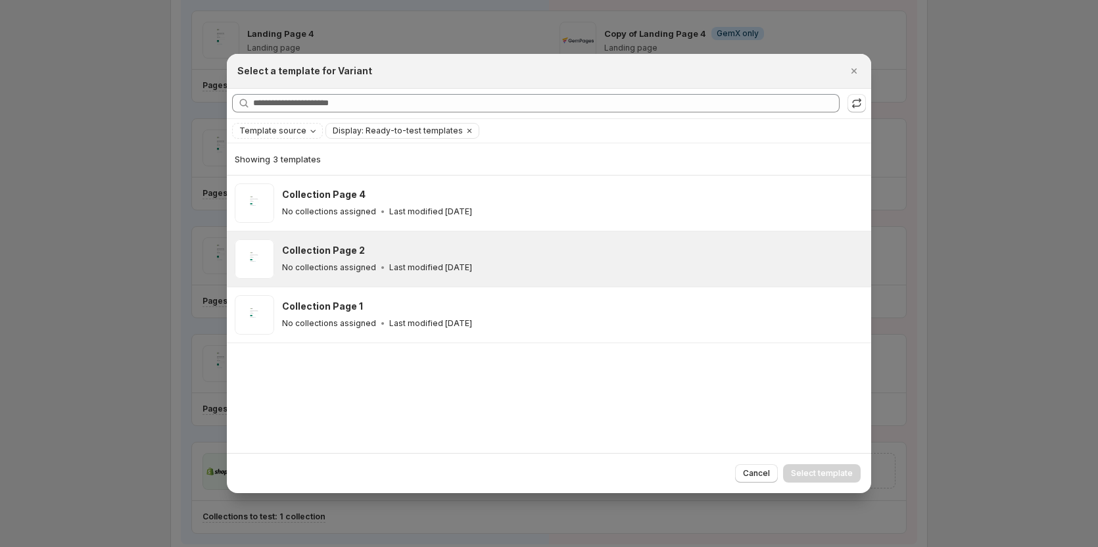
click at [505, 259] on div "Collection Page 2 No collections assigned Last modified 3 months ago" at bounding box center [570, 259] width 577 height 30
click at [797, 469] on span "Select template" at bounding box center [822, 473] width 62 height 11
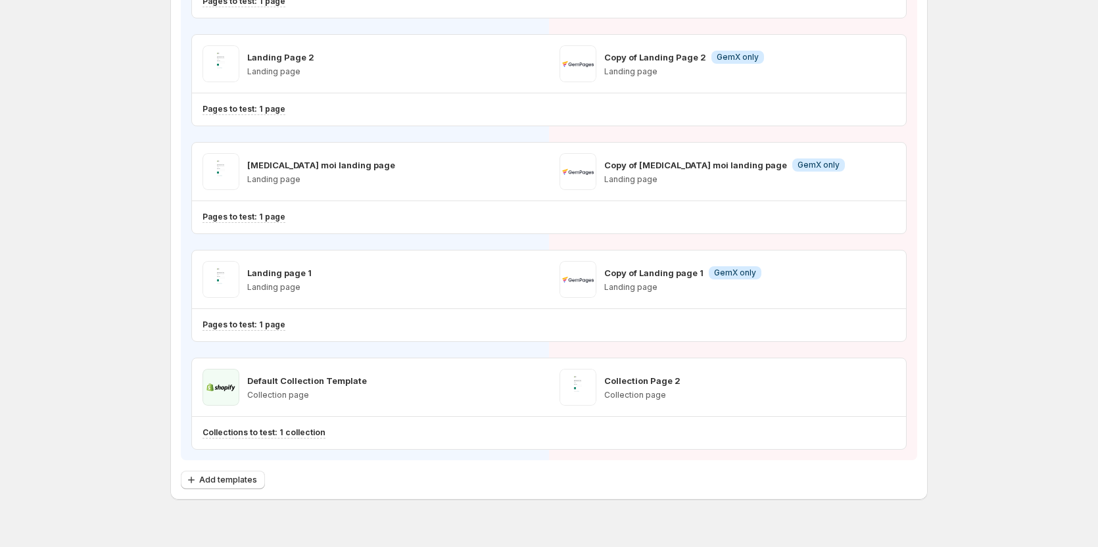
scroll to position [277, 0]
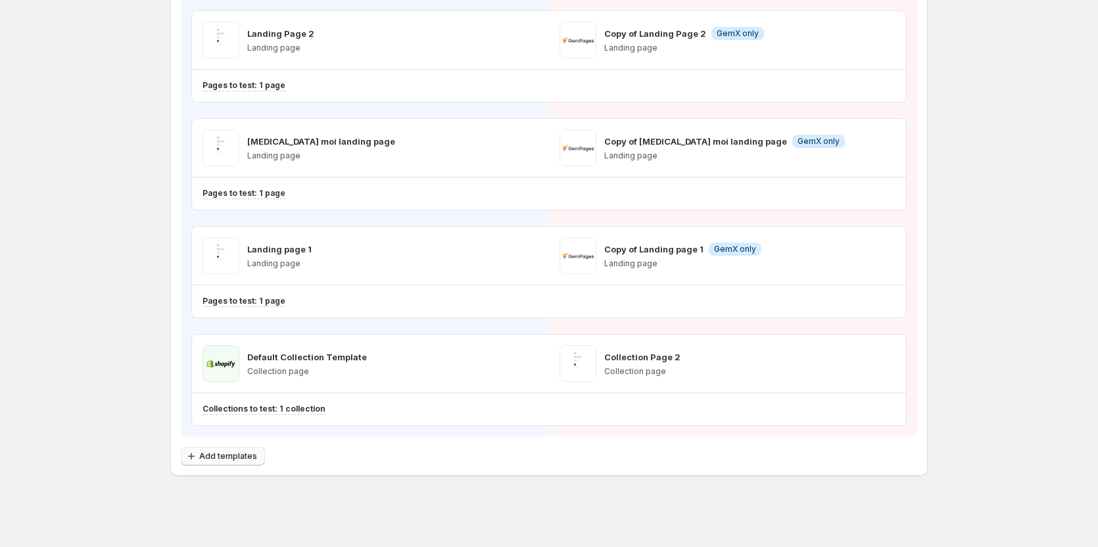
click at [233, 458] on span "Add templates" at bounding box center [228, 456] width 58 height 11
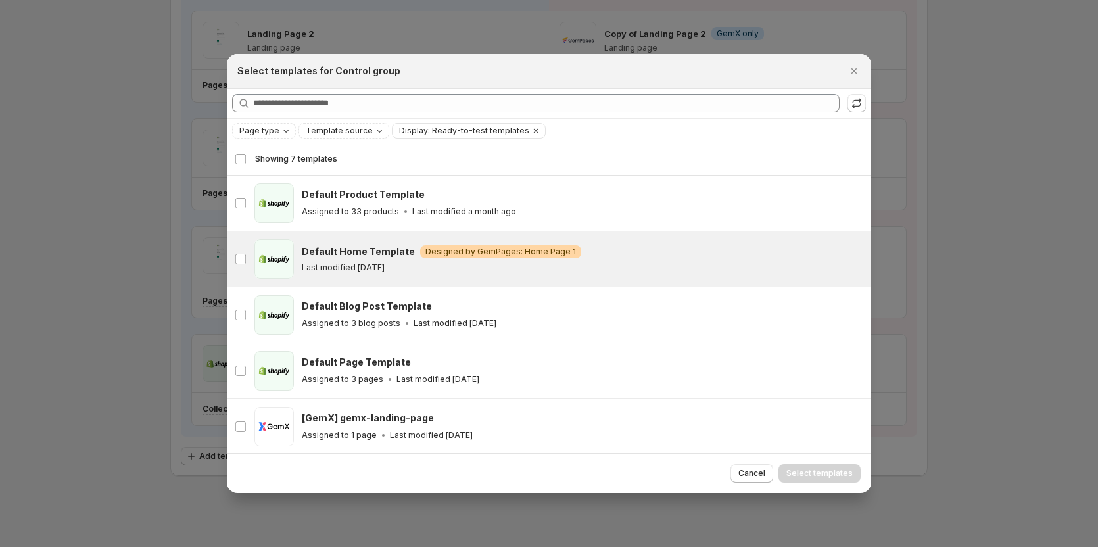
click at [330, 262] on p "Last modified [DATE]" at bounding box center [343, 267] width 83 height 11
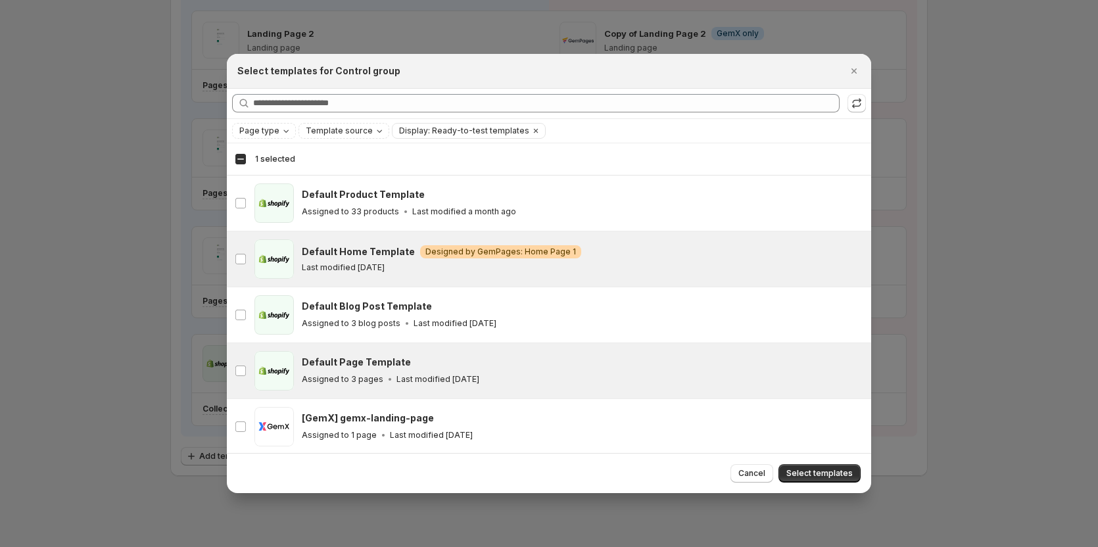
click at [487, 347] on div "page Default Page Template Assigned to 3 pages Last modified 4 months ago" at bounding box center [549, 370] width 644 height 55
click at [803, 468] on button "Select templates" at bounding box center [820, 473] width 82 height 18
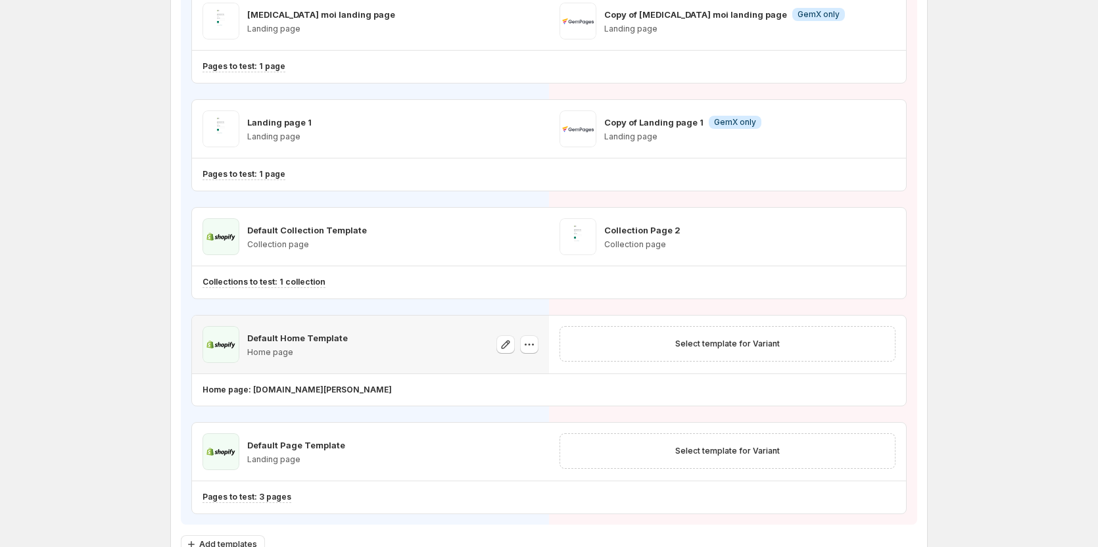
scroll to position [408, 0]
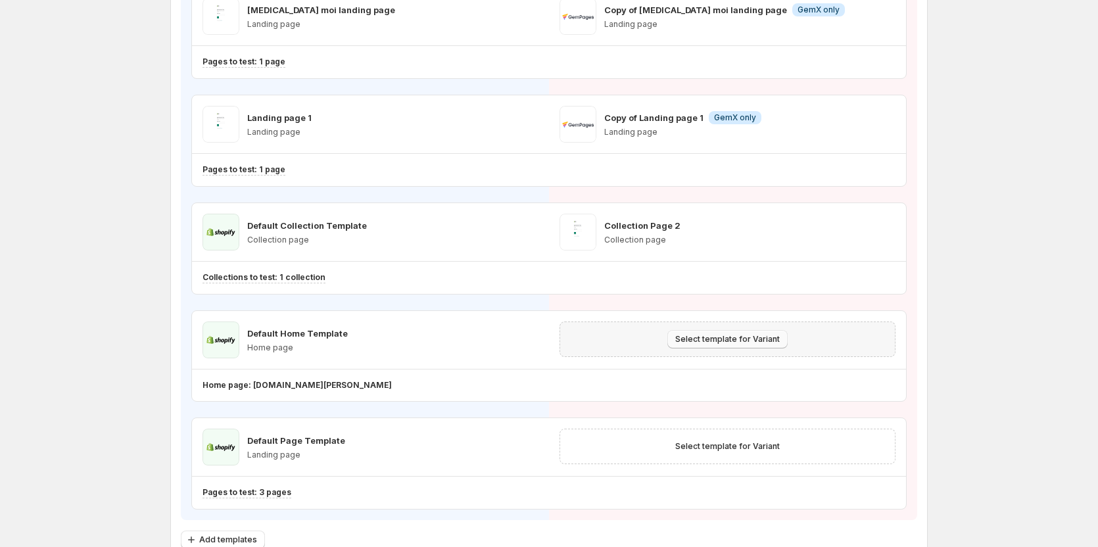
click at [717, 338] on span "Select template for Variant" at bounding box center [727, 339] width 105 height 11
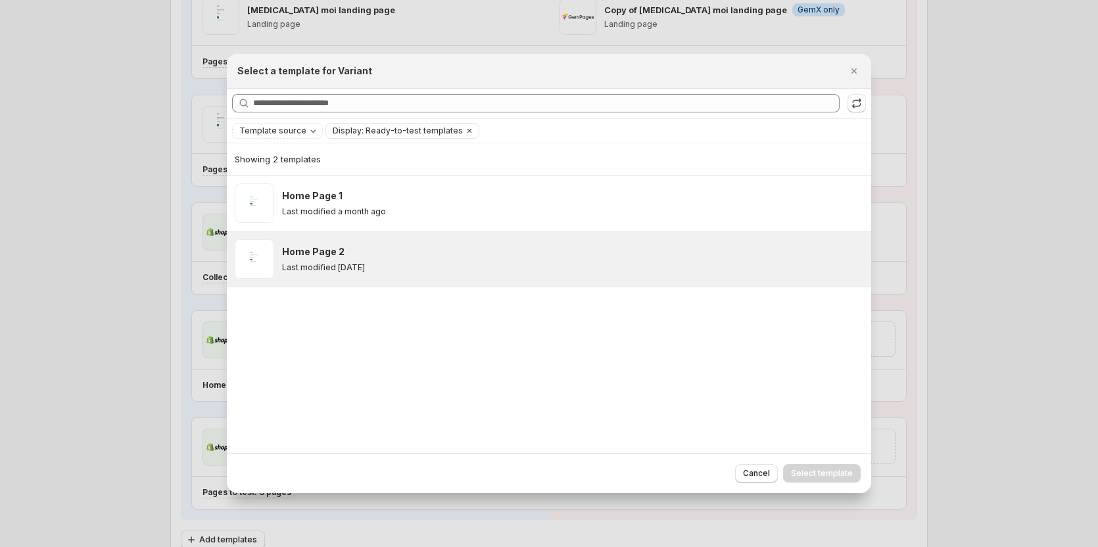
drag, startPoint x: 409, startPoint y: 200, endPoint x: 485, endPoint y: 242, distance: 87.1
click at [409, 201] on div "Home Page 1" at bounding box center [570, 195] width 577 height 13
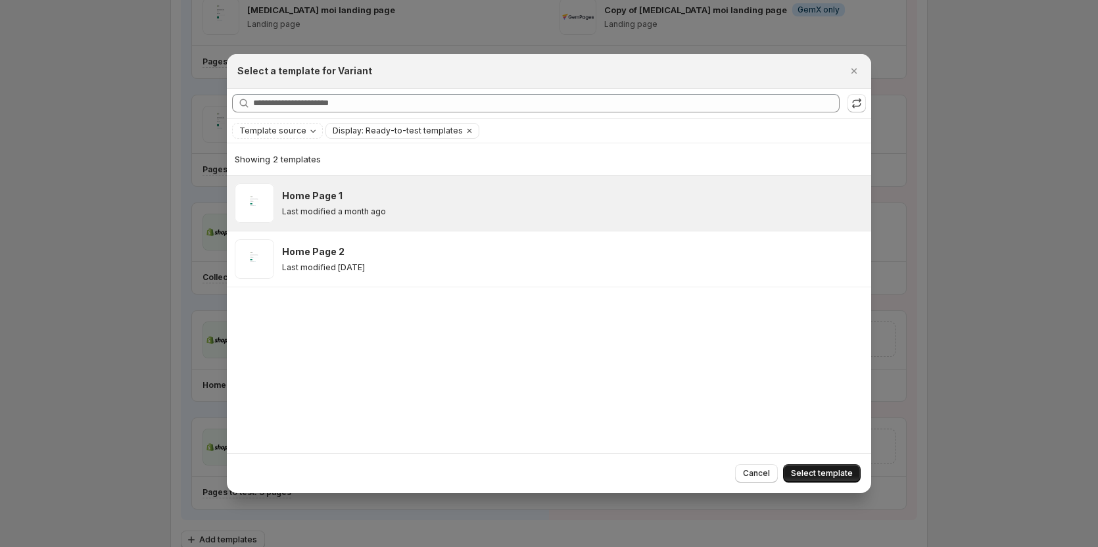
click at [801, 469] on span "Select template" at bounding box center [822, 473] width 62 height 11
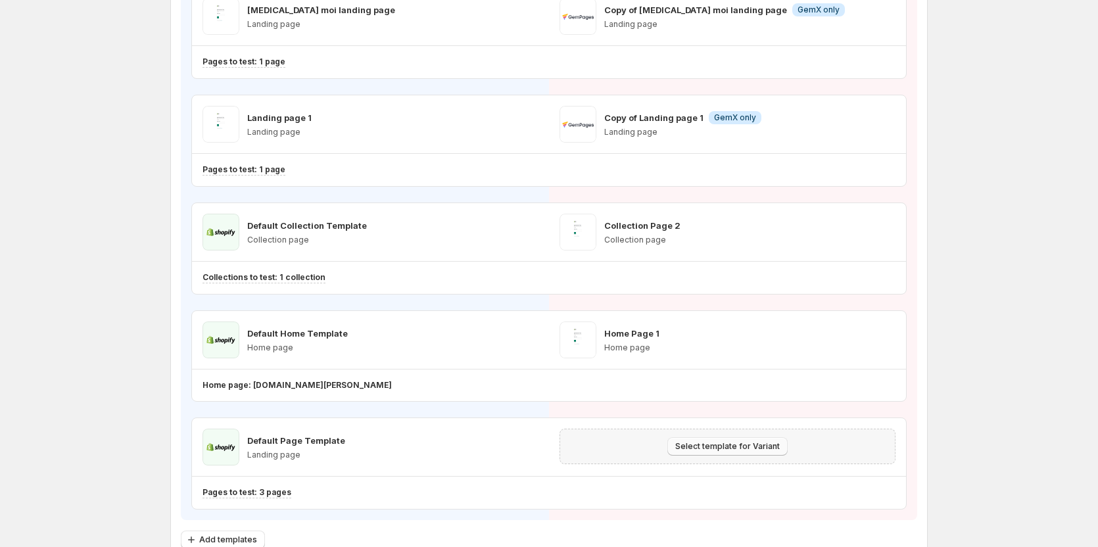
click at [737, 441] on button "Select template for Variant" at bounding box center [727, 446] width 120 height 18
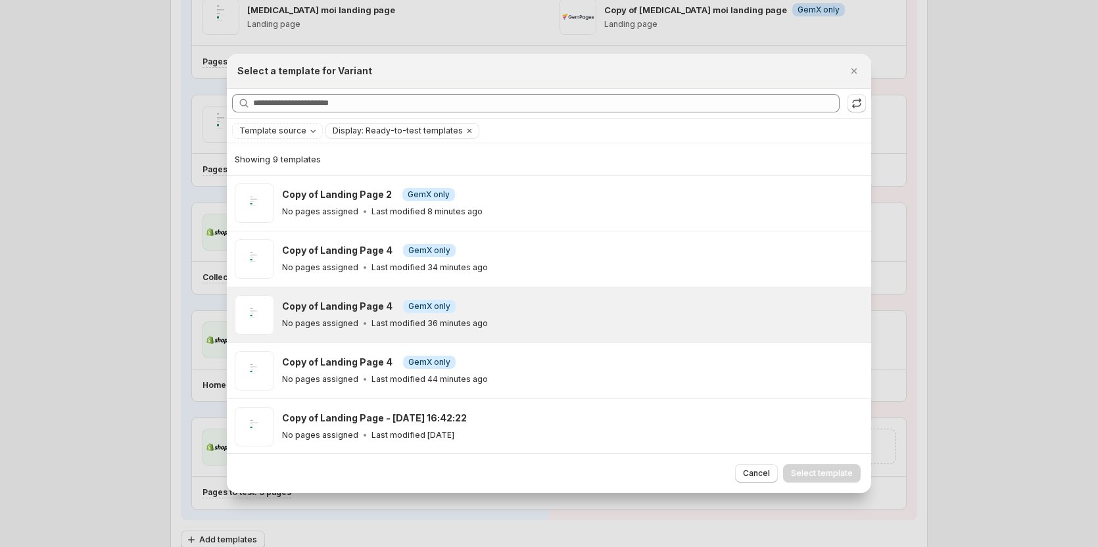
click at [630, 314] on div "Copy of Landing Page 4 Info GemX only No pages assigned Last modified 36 minute…" at bounding box center [570, 315] width 577 height 30
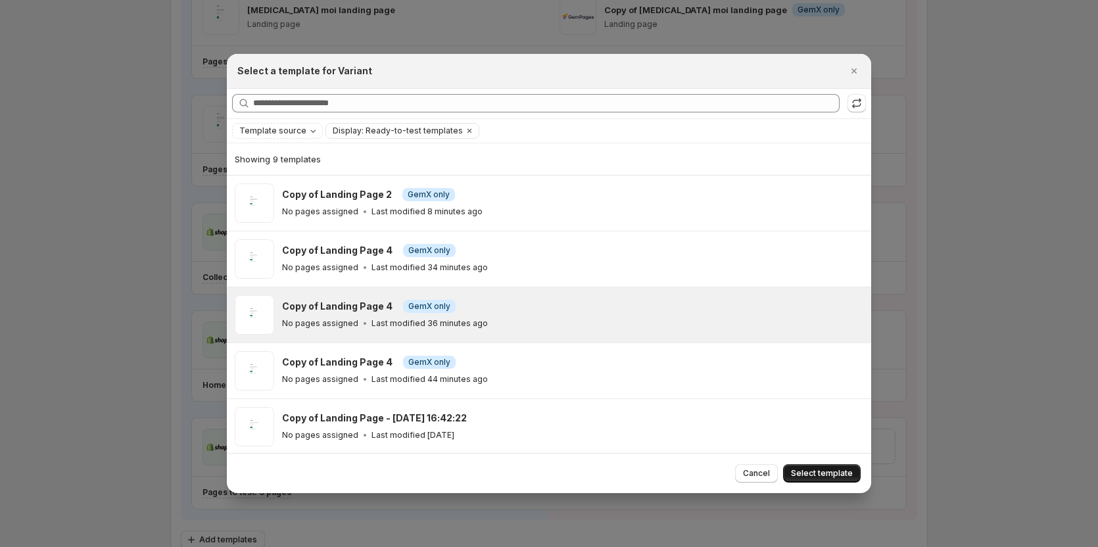
click at [827, 473] on span "Select template" at bounding box center [822, 473] width 62 height 11
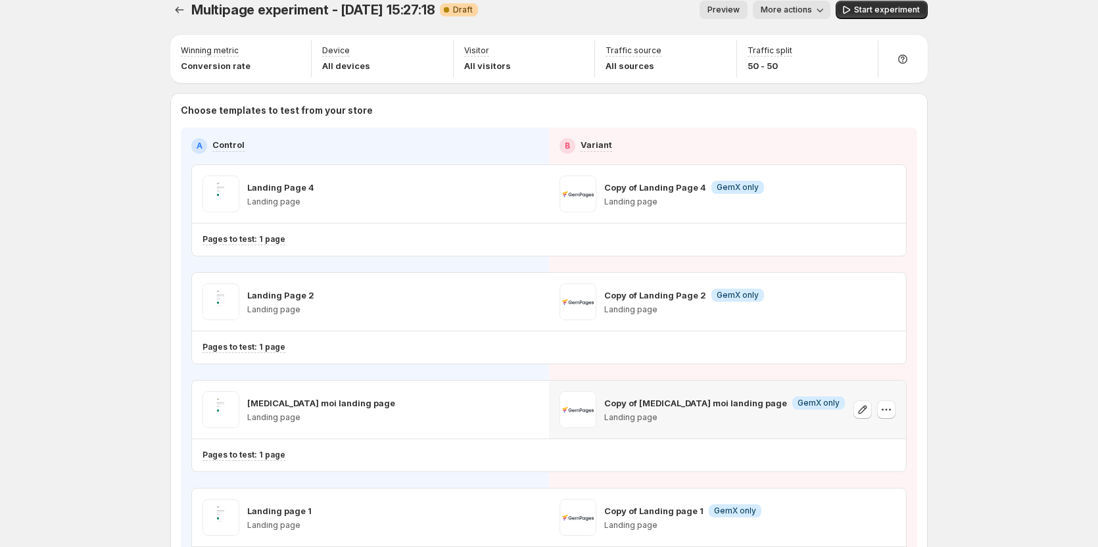
scroll to position [0, 0]
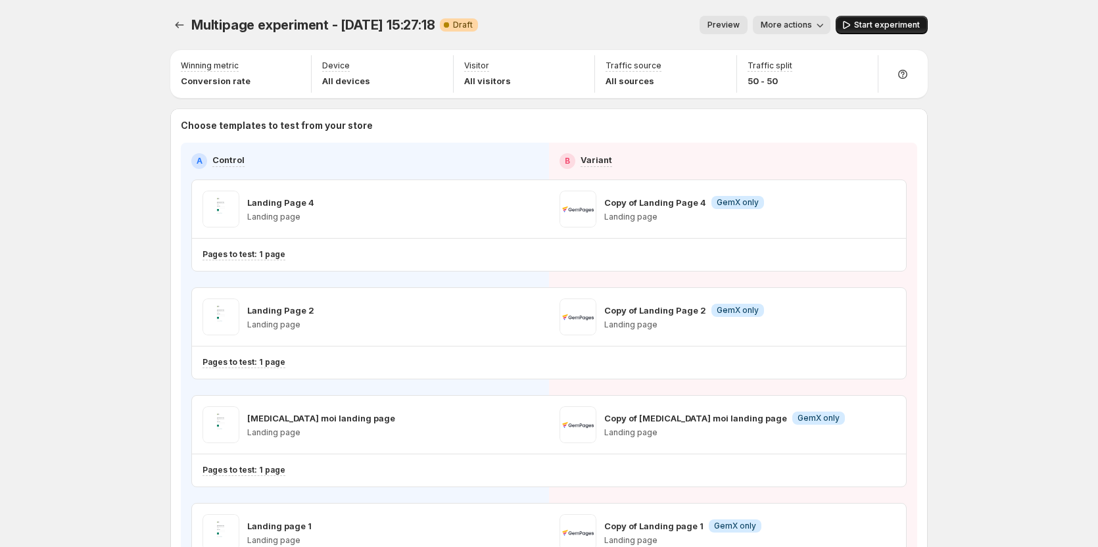
click at [901, 21] on span "Start experiment" at bounding box center [887, 25] width 66 height 11
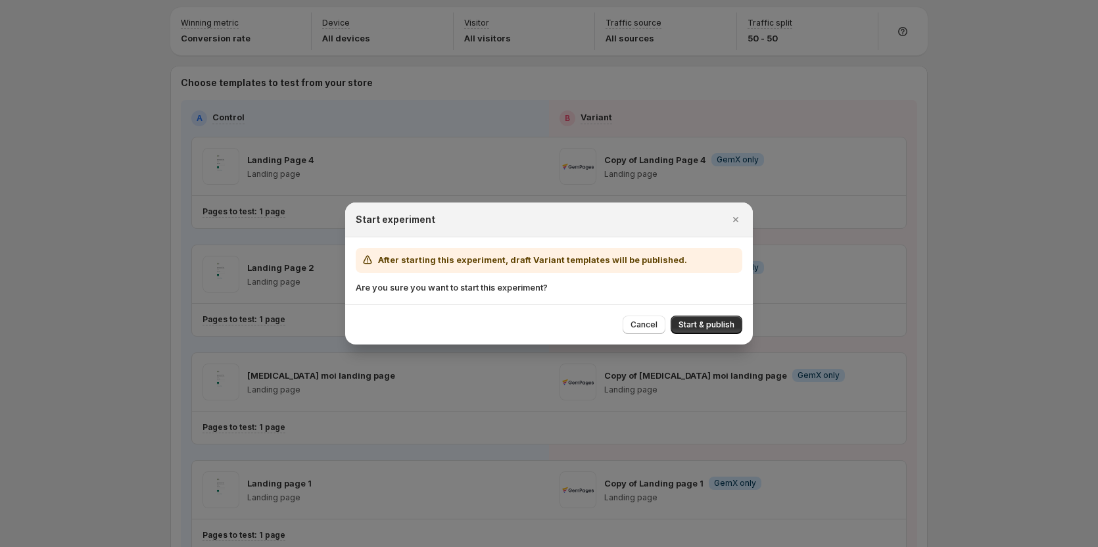
scroll to position [66, 0]
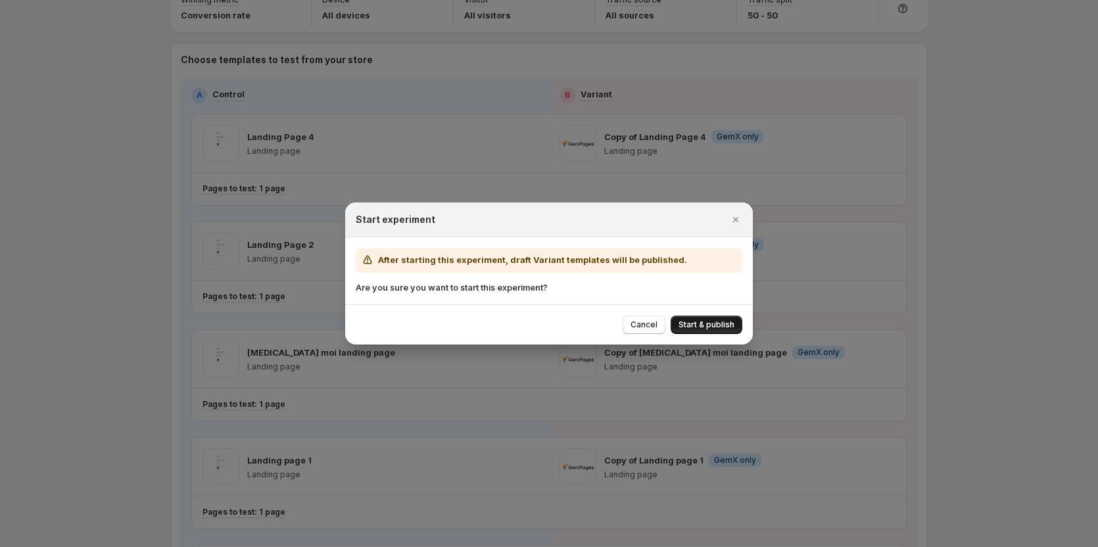
click at [704, 320] on button "Start & publish" at bounding box center [707, 325] width 72 height 18
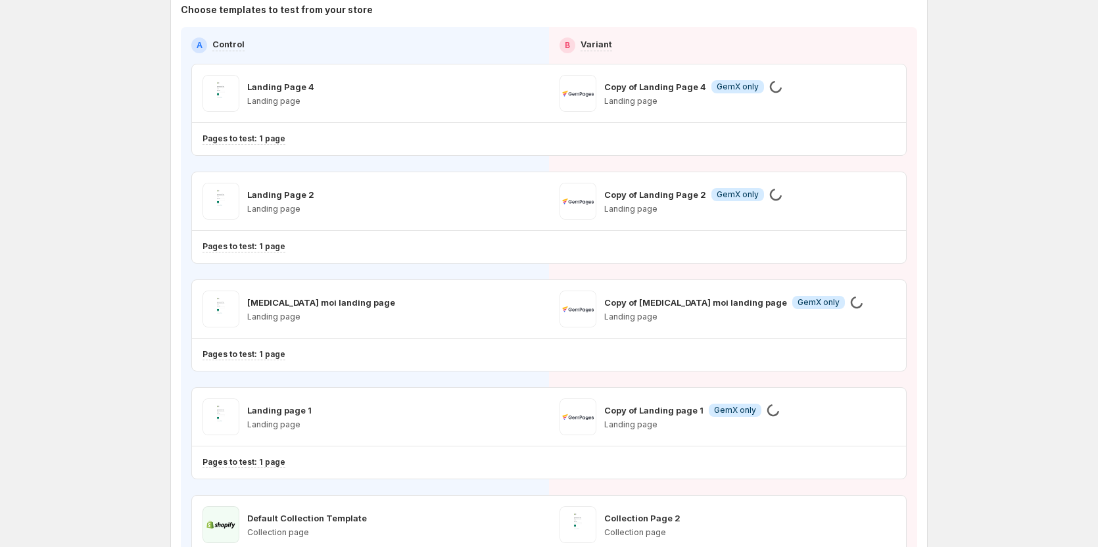
scroll to position [132, 0]
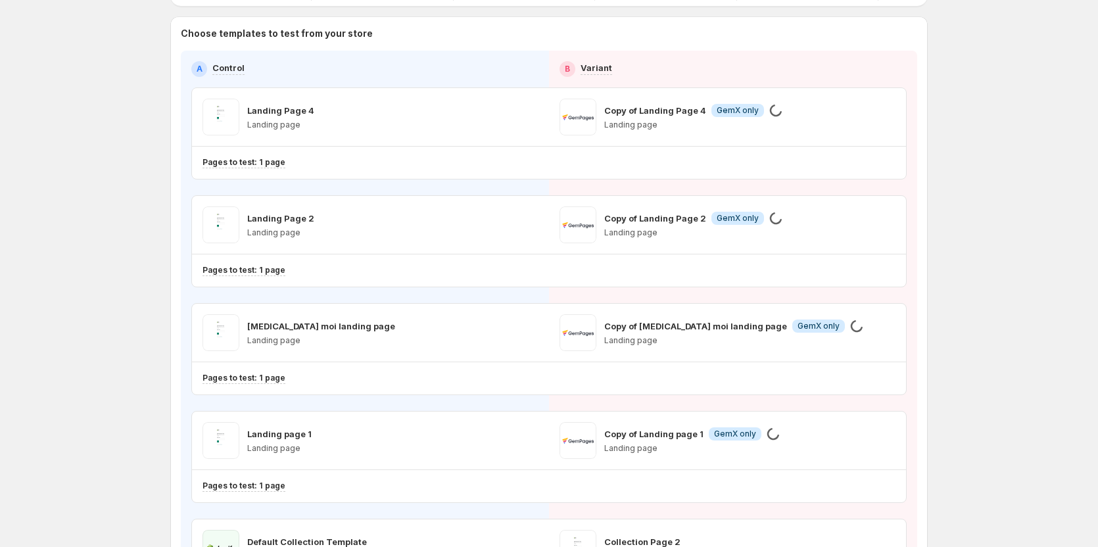
drag, startPoint x: 1024, startPoint y: 158, endPoint x: 1029, endPoint y: 128, distance: 30.6
click at [1029, 128] on div "Multipage experiment - Sep 5, 15:27:18. This page is ready Multipage experiment…" at bounding box center [549, 407] width 1098 height 1078
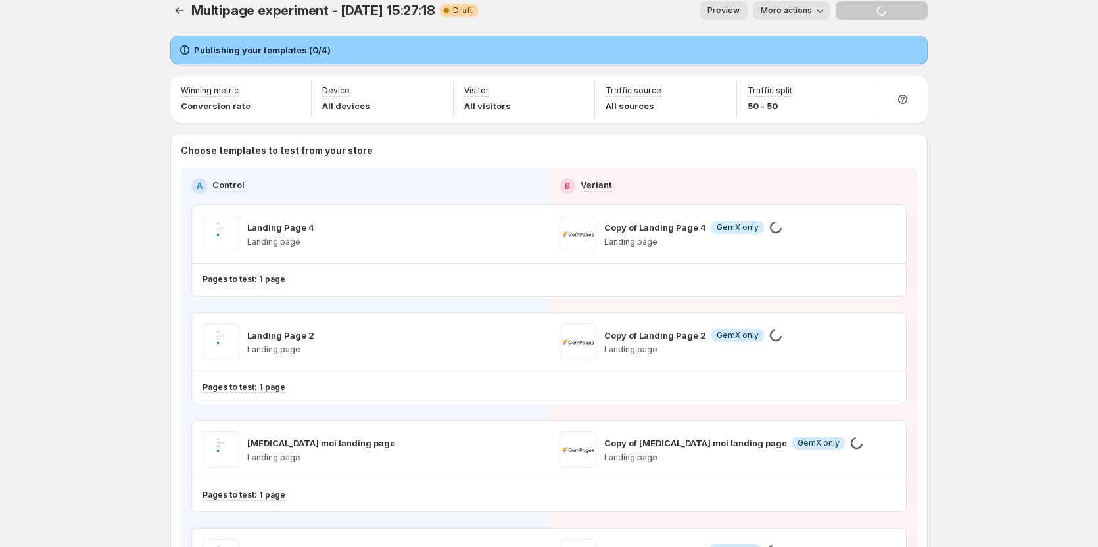
scroll to position [0, 0]
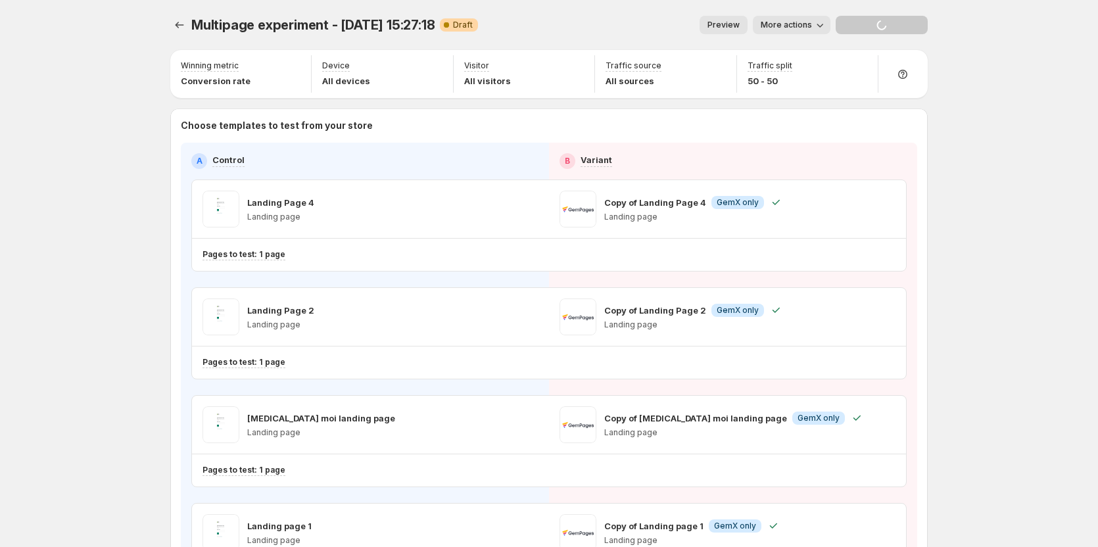
drag, startPoint x: 1029, startPoint y: 128, endPoint x: 976, endPoint y: 117, distance: 54.4
click at [976, 117] on div "Multipage experiment - Sep 5, 15:27:18. This page is ready Multipage experiment…" at bounding box center [549, 519] width 1098 height 1039
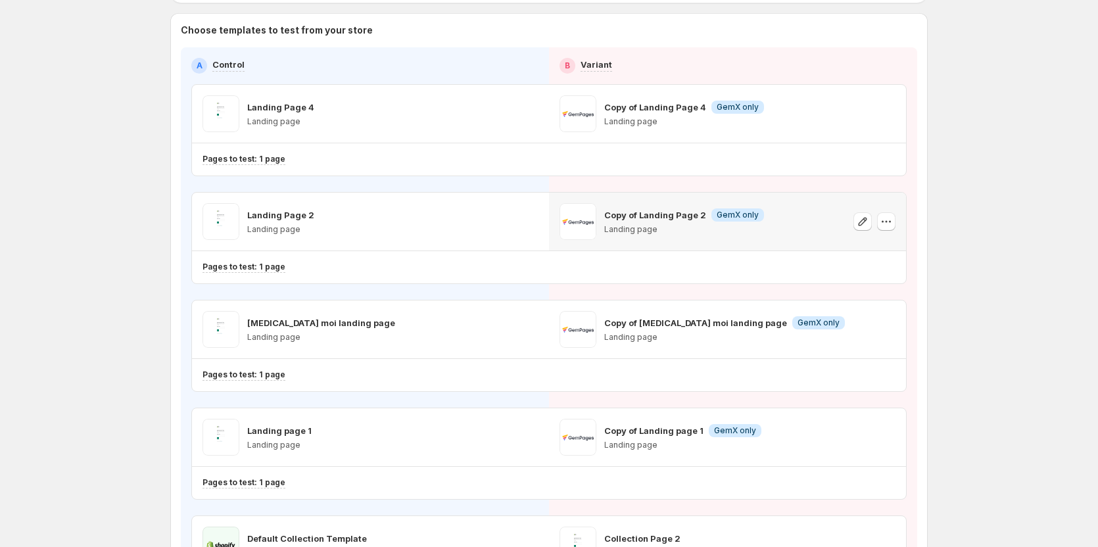
scroll to position [66, 0]
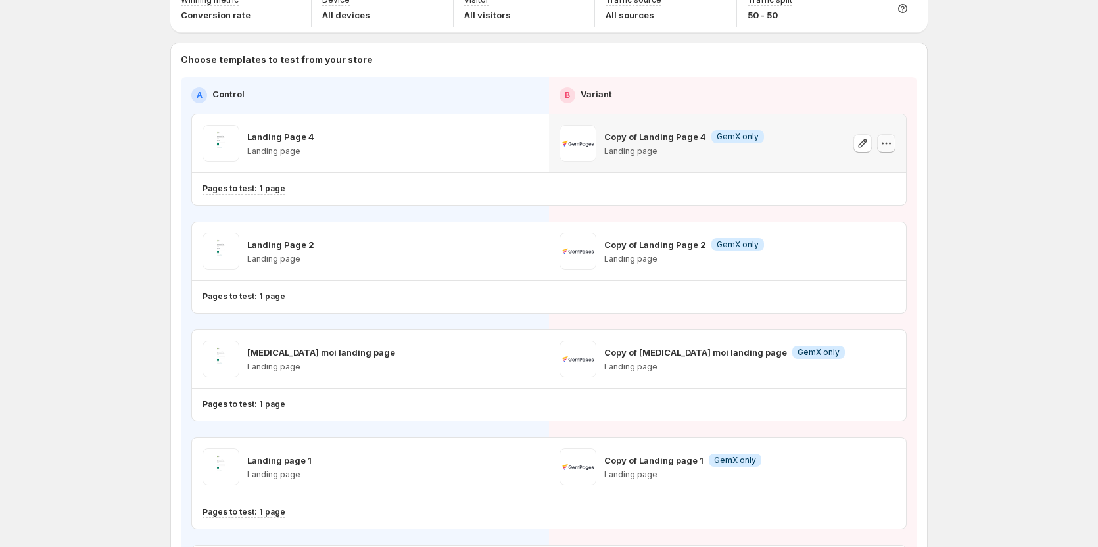
click at [888, 141] on icon "button" at bounding box center [886, 143] width 13 height 13
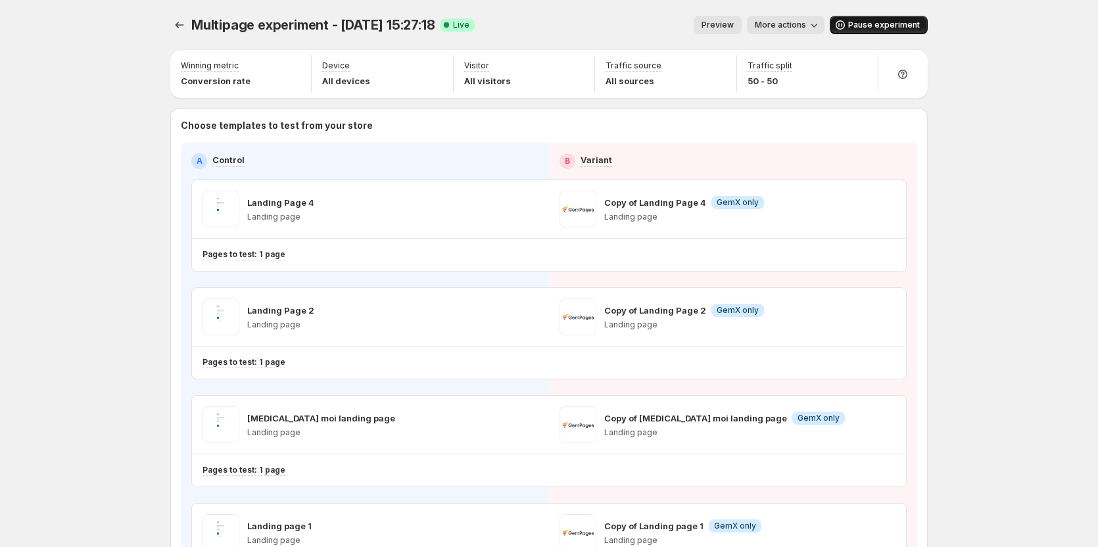
click at [871, 24] on span "Pause experiment" at bounding box center [884, 25] width 72 height 11
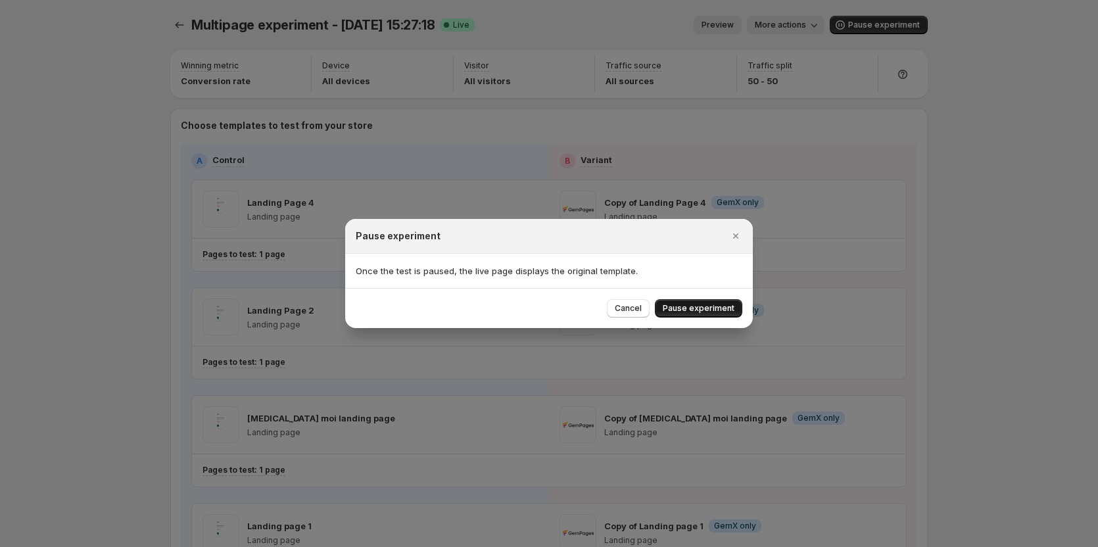
click at [687, 310] on span "Pause experiment" at bounding box center [699, 308] width 72 height 11
click at [949, 245] on div at bounding box center [549, 273] width 1098 height 547
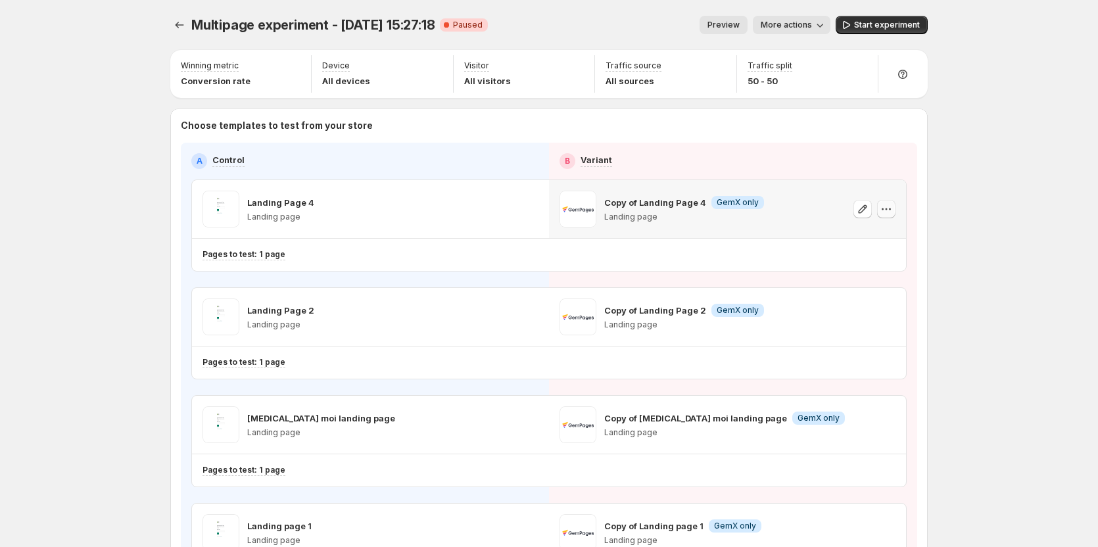
click at [887, 210] on icon "button" at bounding box center [886, 209] width 13 height 13
click at [857, 291] on span "Remove template" at bounding box center [892, 292] width 71 height 11
click at [888, 204] on icon "button" at bounding box center [886, 209] width 13 height 13
click at [759, 205] on span "Select template for Variant" at bounding box center [722, 208] width 105 height 11
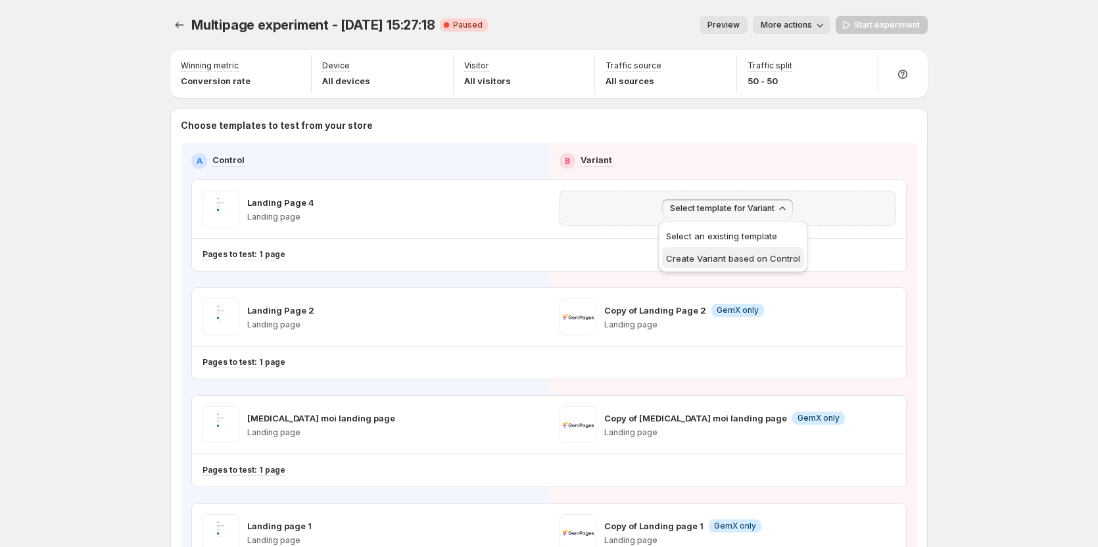
click at [732, 256] on span "Create Variant based on Control" at bounding box center [733, 258] width 134 height 11
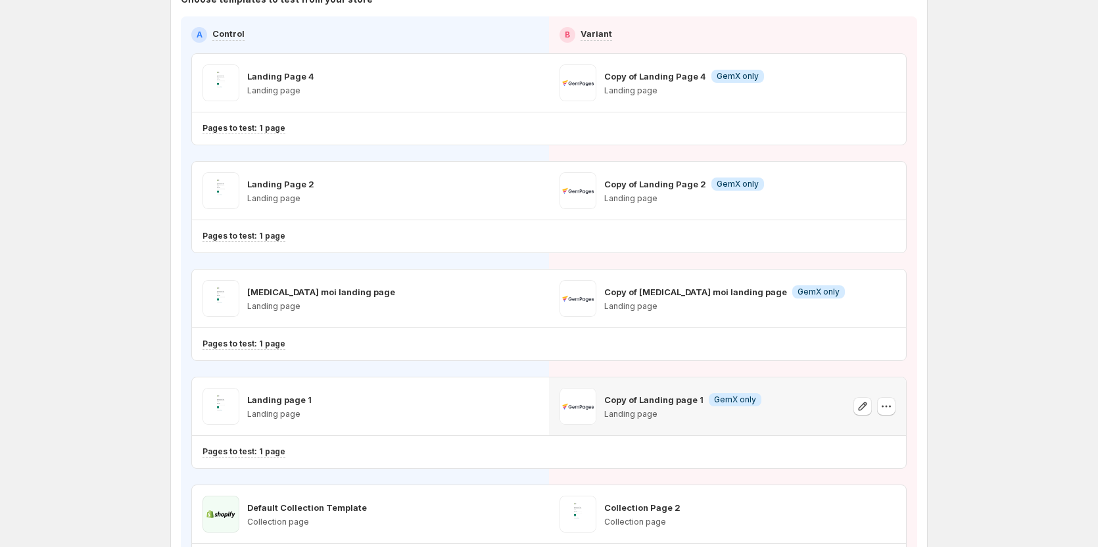
scroll to position [132, 0]
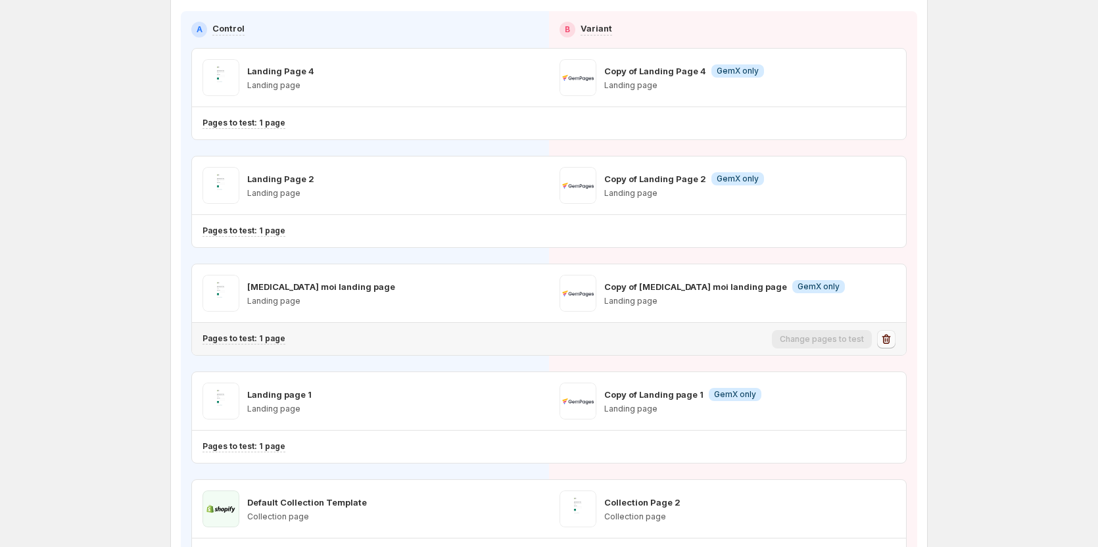
click at [888, 339] on icon "button" at bounding box center [887, 340] width 1 height 4
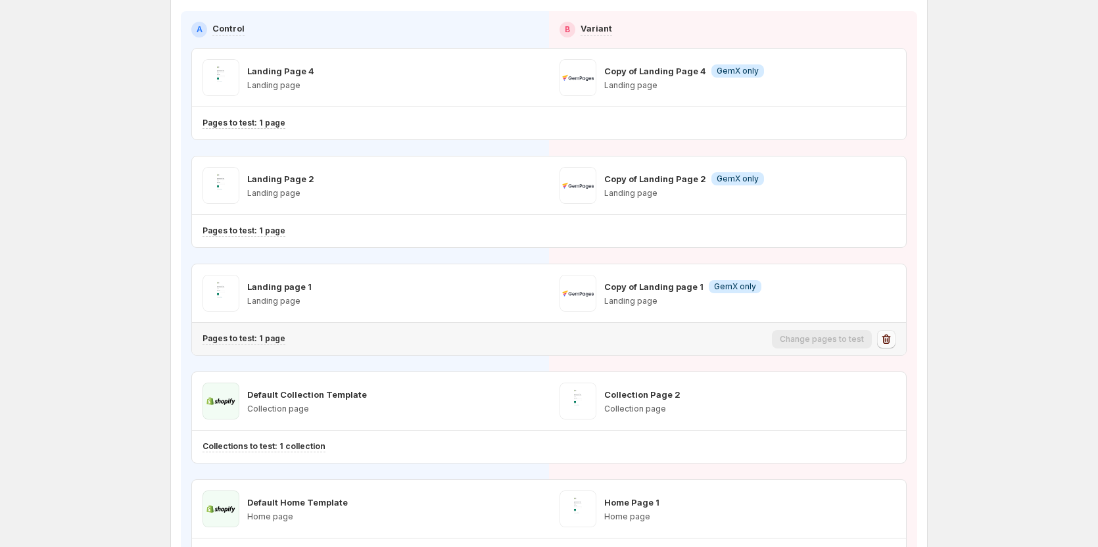
click at [893, 339] on icon "button" at bounding box center [886, 339] width 13 height 13
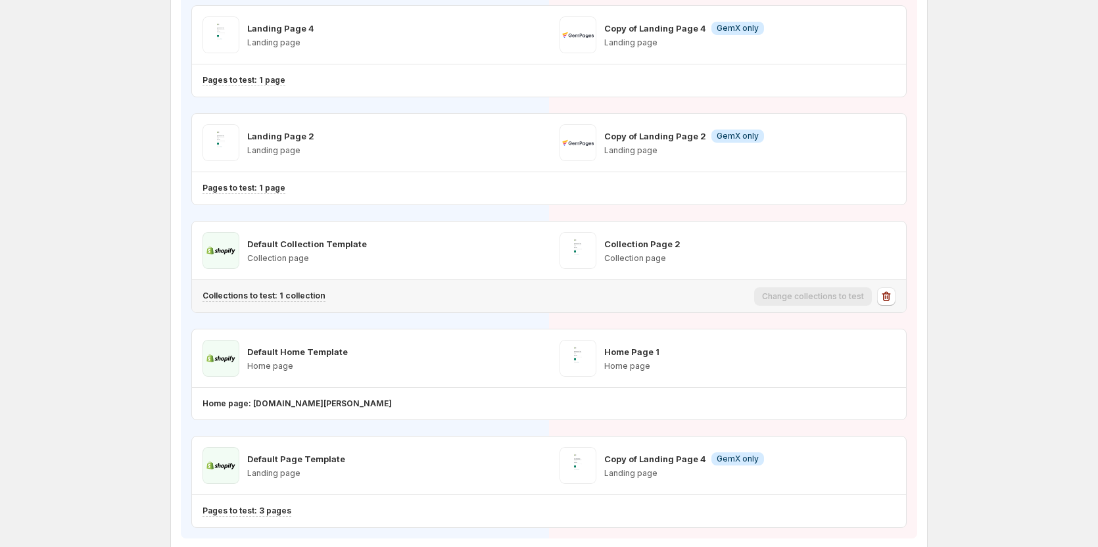
scroll to position [197, 0]
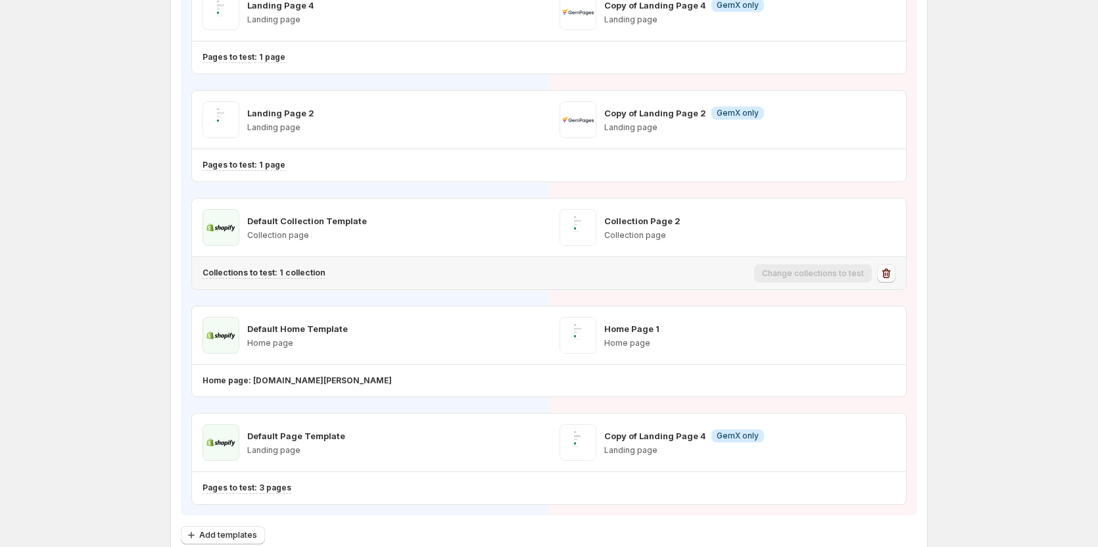
click at [886, 279] on icon "button" at bounding box center [886, 273] width 13 height 13
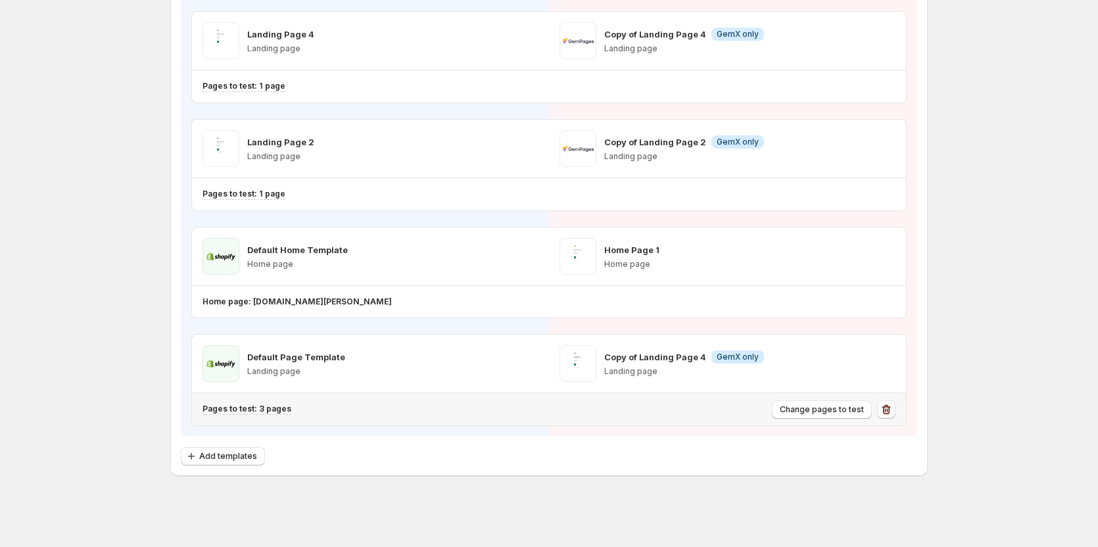
click at [888, 414] on icon "button" at bounding box center [886, 409] width 9 height 10
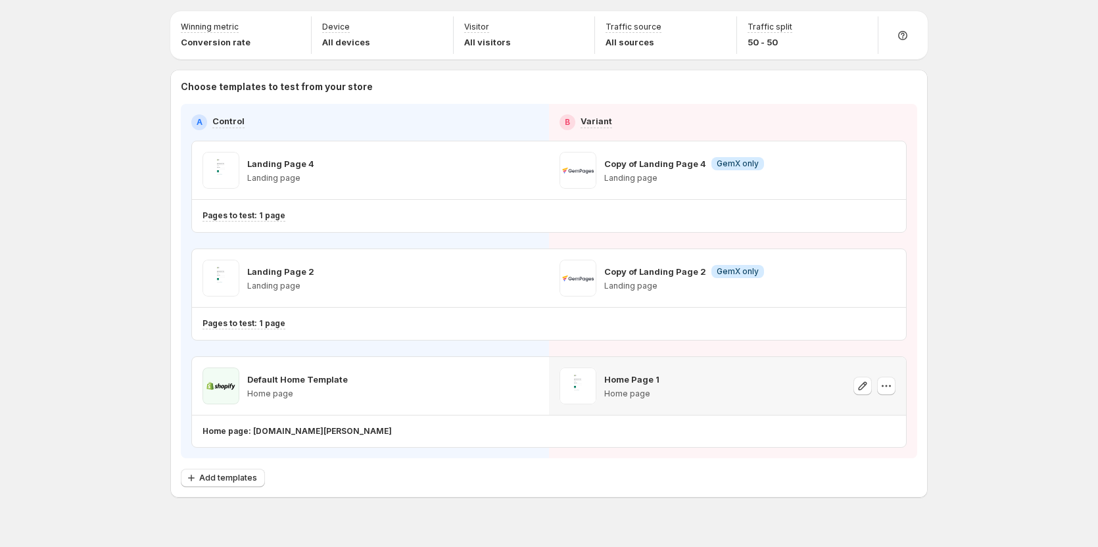
scroll to position [0, 0]
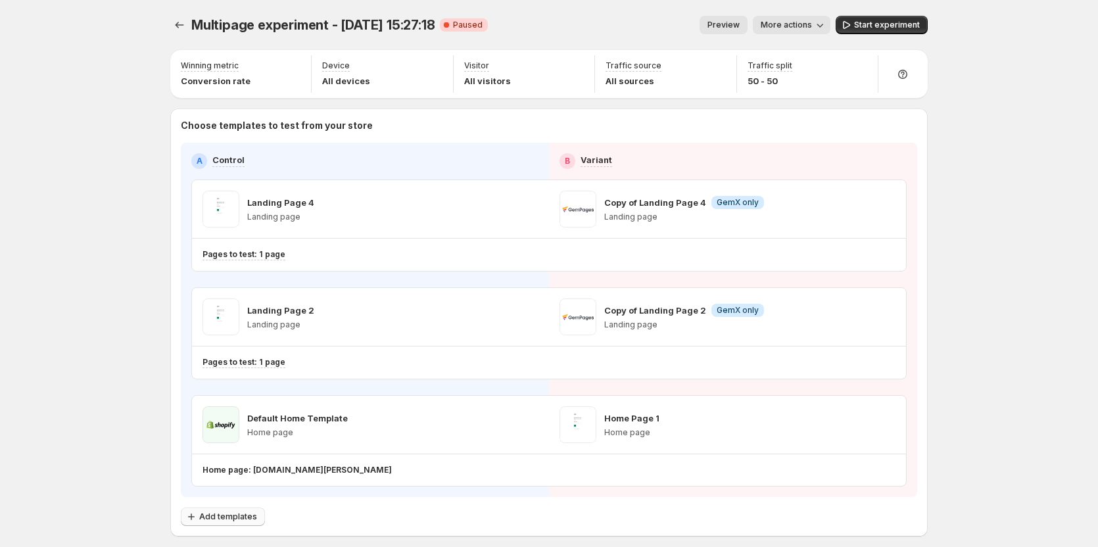
click at [252, 518] on span "Add templates" at bounding box center [228, 517] width 58 height 11
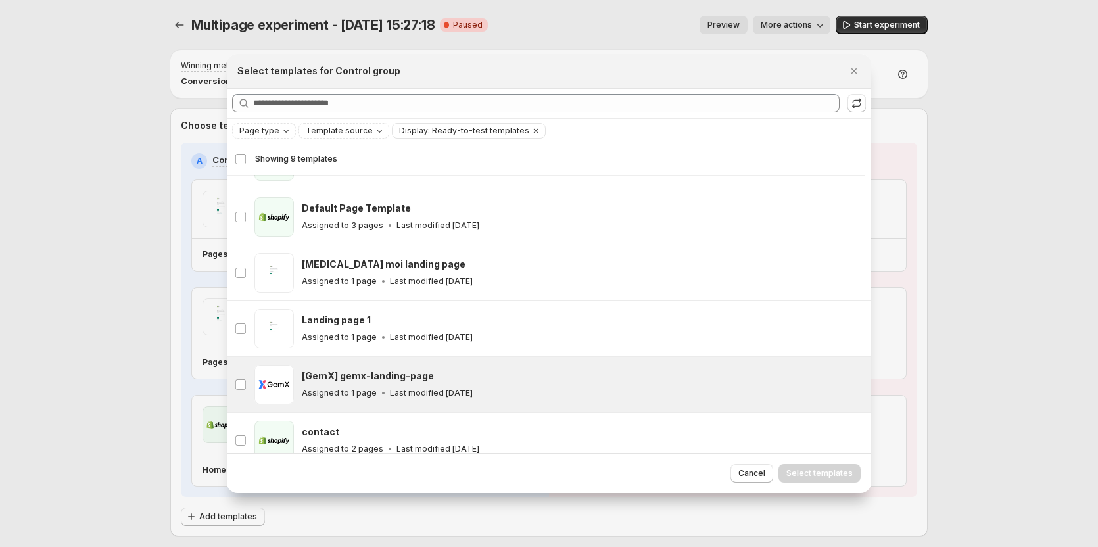
scroll to position [163, 0]
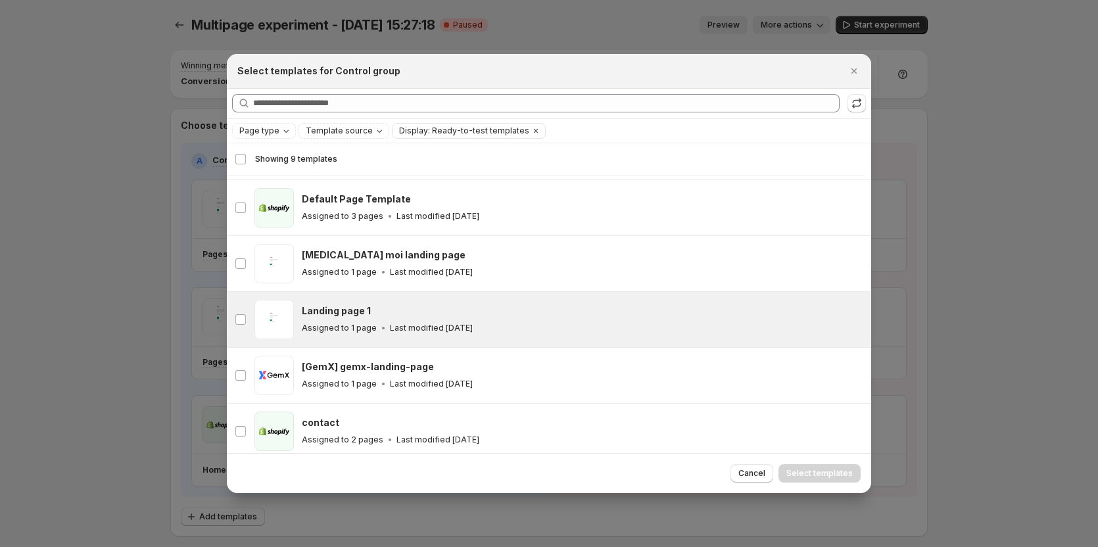
click at [404, 310] on div "Landing page 1" at bounding box center [581, 310] width 558 height 13
click at [804, 471] on span "Select templates" at bounding box center [819, 473] width 66 height 11
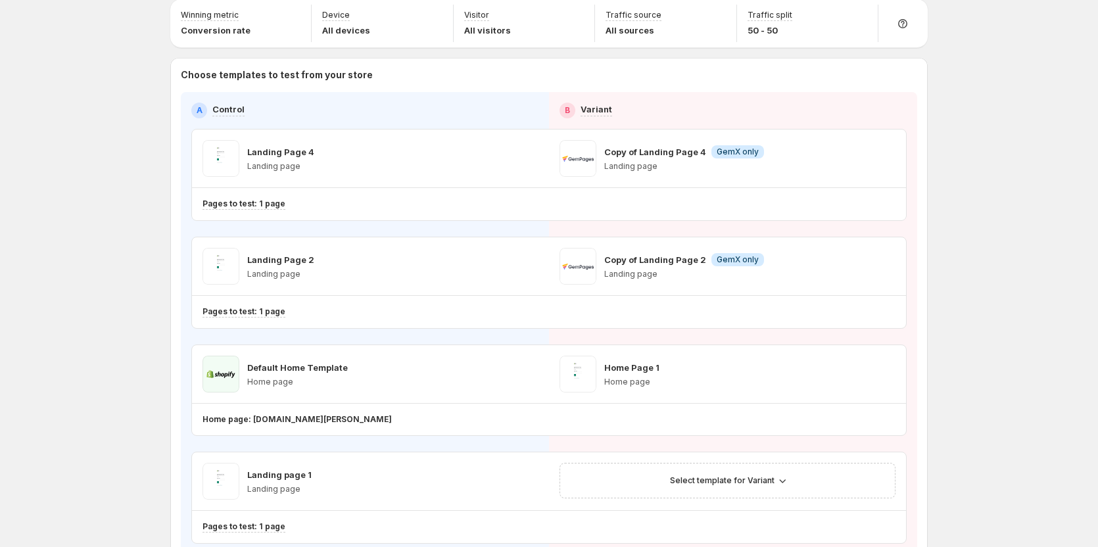
scroll to position [66, 0]
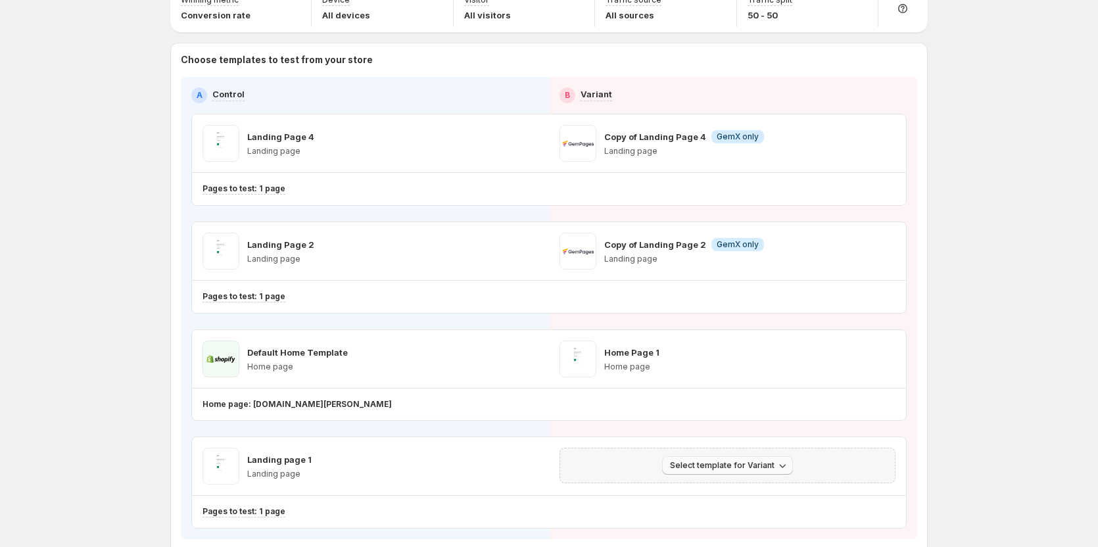
click at [756, 464] on span "Select template for Variant" at bounding box center [722, 465] width 105 height 11
click at [748, 517] on span "Create Variant based on Control" at bounding box center [733, 515] width 134 height 11
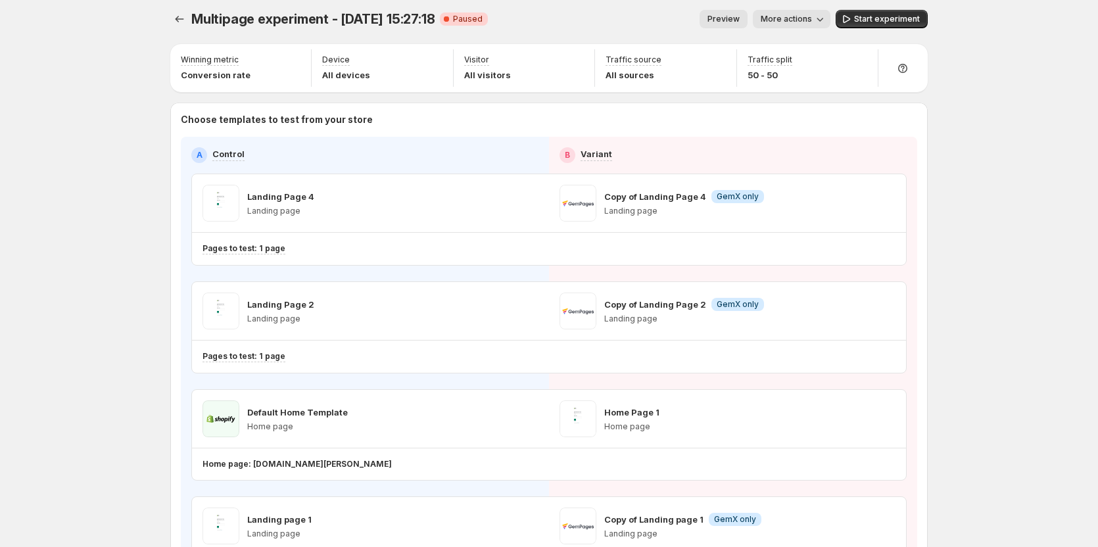
scroll to position [0, 0]
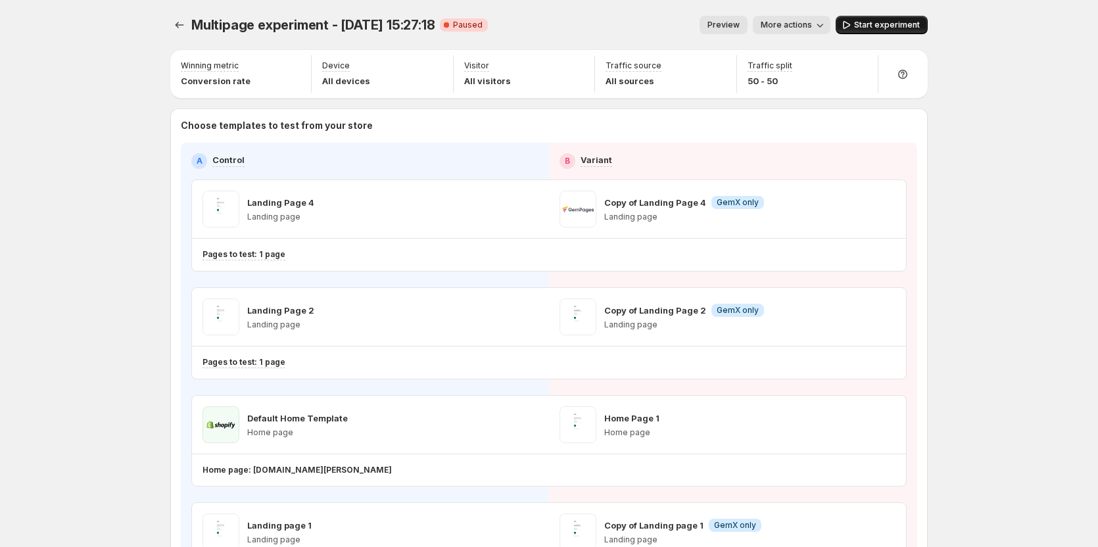
click at [882, 24] on span "Start experiment" at bounding box center [887, 25] width 66 height 11
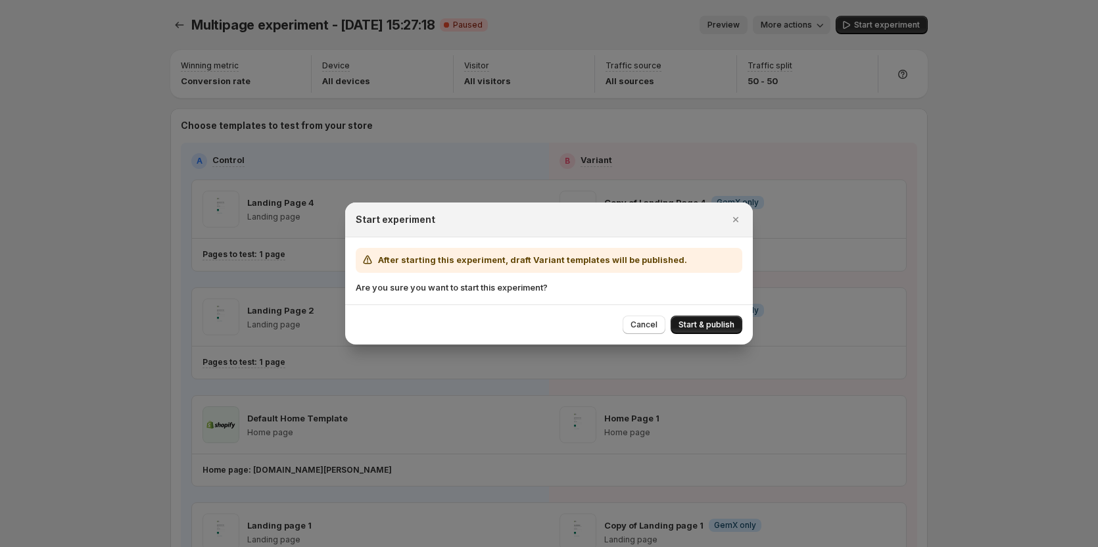
click at [692, 323] on span "Start & publish" at bounding box center [707, 325] width 56 height 11
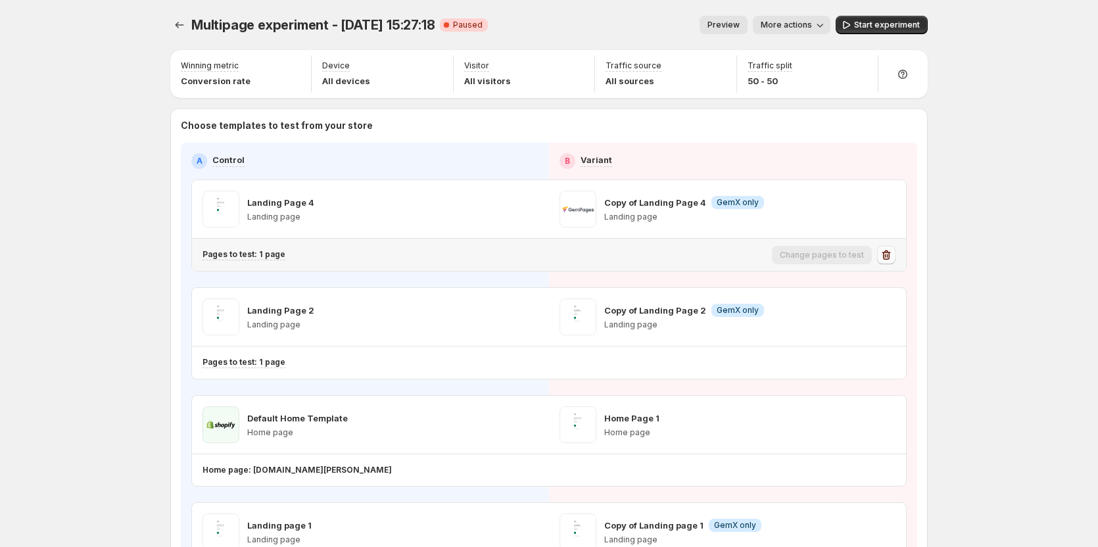
click at [891, 252] on icon "button" at bounding box center [886, 255] width 9 height 10
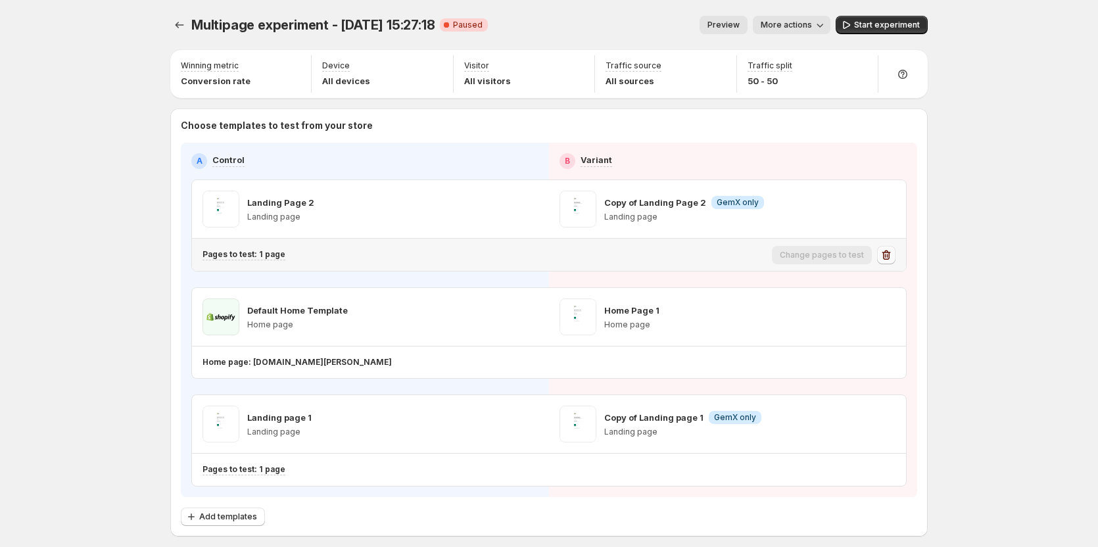
click at [892, 258] on icon "button" at bounding box center [886, 255] width 13 height 13
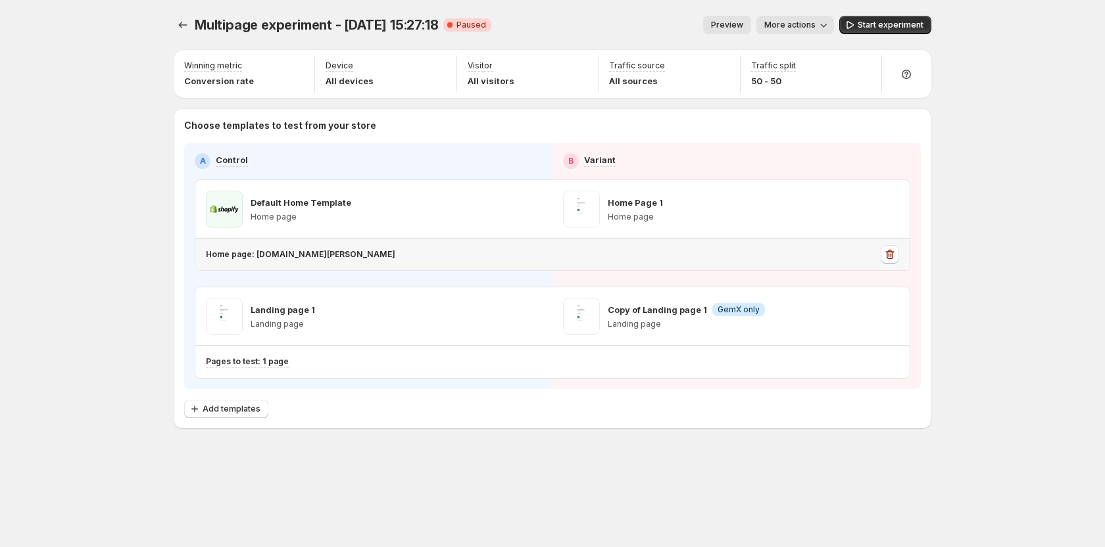
click at [892, 258] on icon "button" at bounding box center [889, 254] width 13 height 13
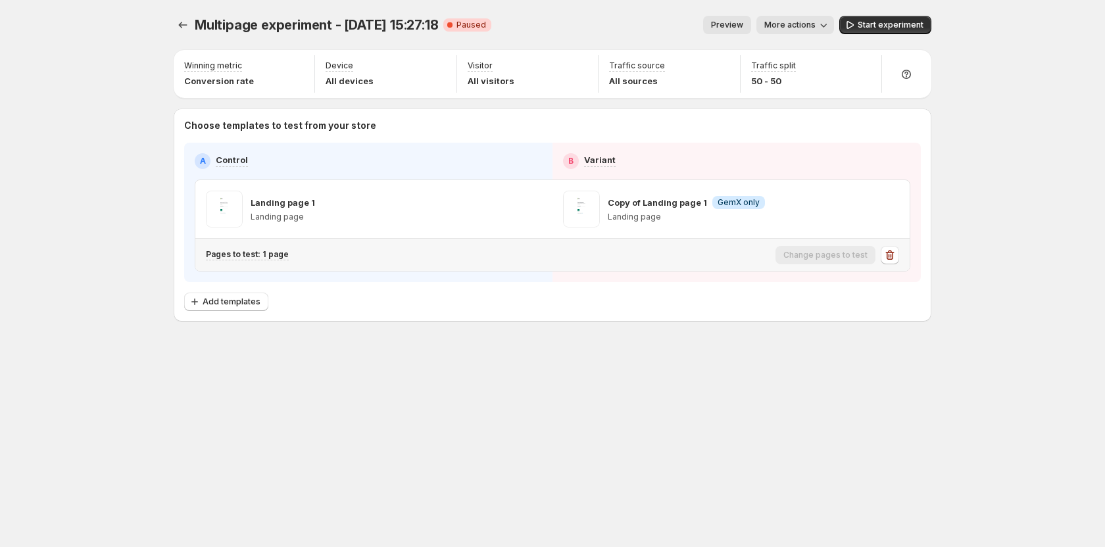
click at [892, 258] on icon "button" at bounding box center [889, 255] width 13 height 13
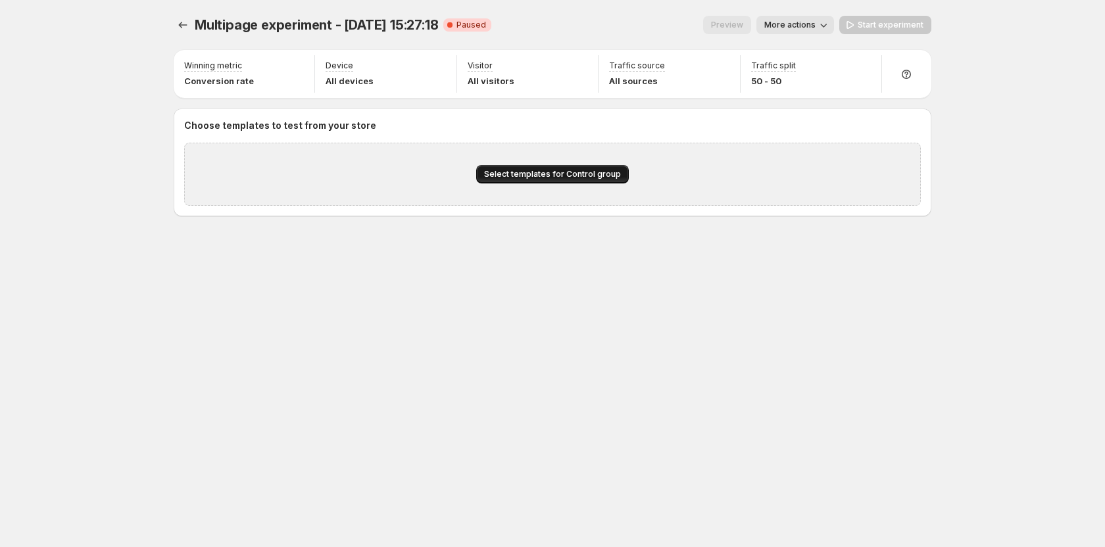
click at [585, 174] on span "Select templates for Control group" at bounding box center [552, 174] width 137 height 11
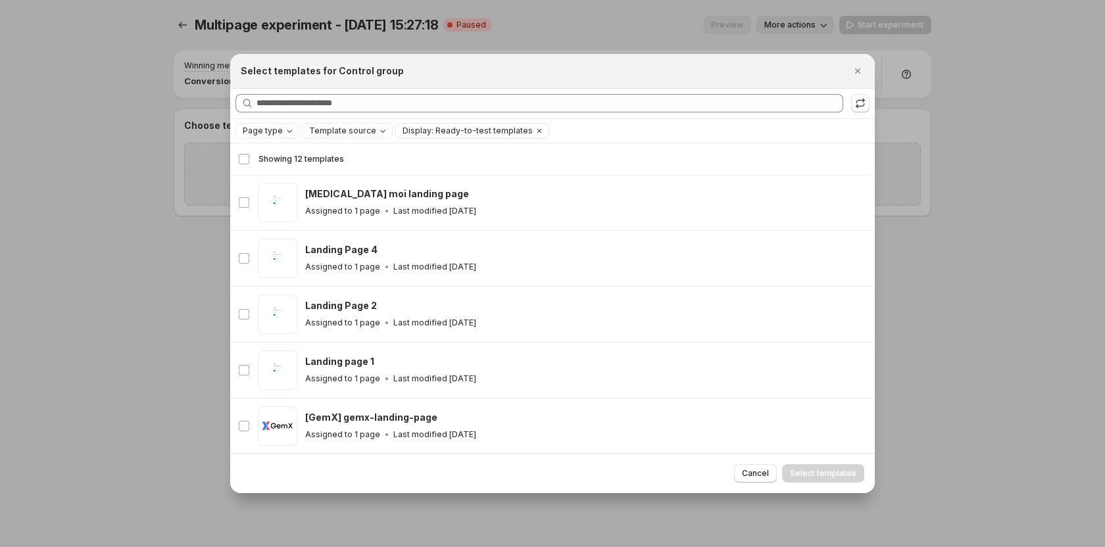
scroll to position [295, 0]
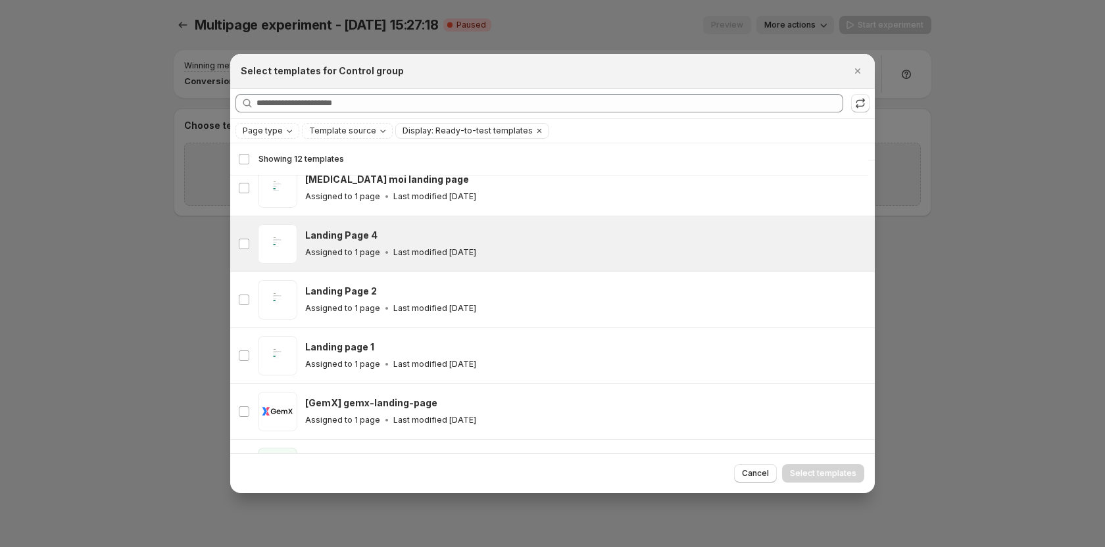
click at [340, 248] on p "Assigned to 1 page" at bounding box center [342, 252] width 75 height 11
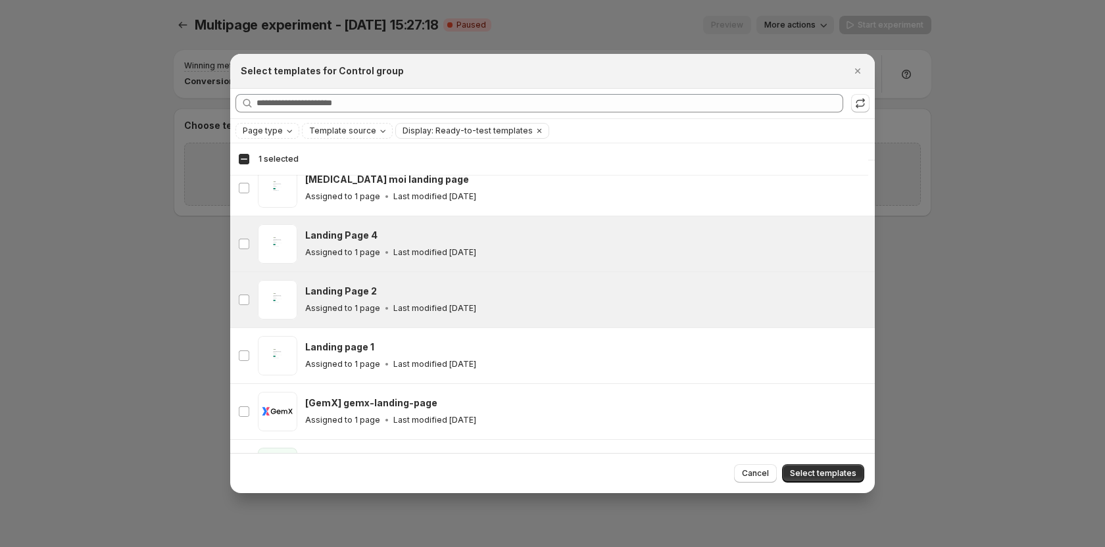
click at [344, 290] on h3 "Landing Page 2" at bounding box center [341, 291] width 72 height 13
click at [796, 467] on button "Select templates" at bounding box center [823, 473] width 82 height 18
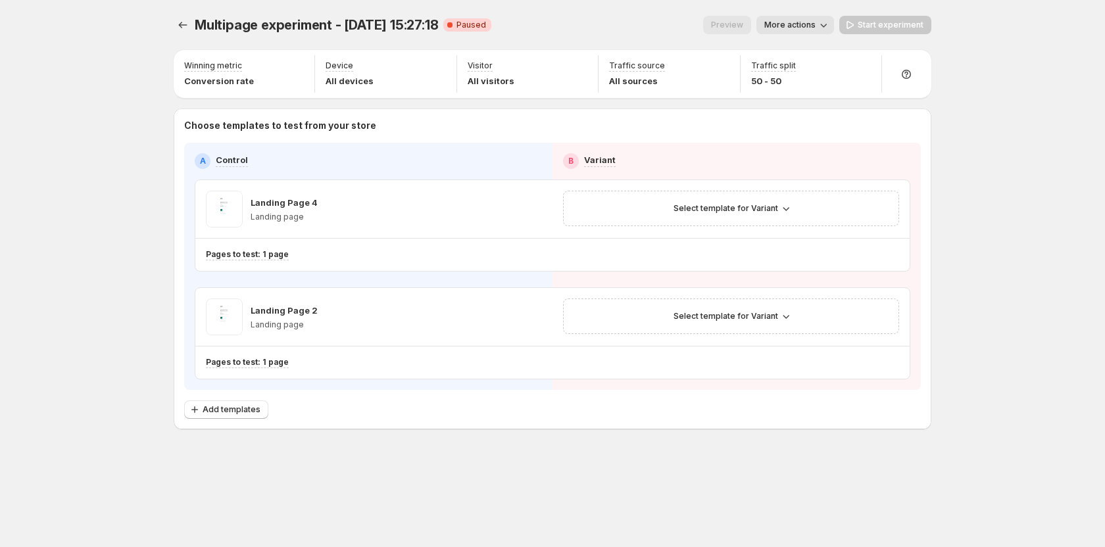
scroll to position [281, 0]
click at [717, 202] on button "Select template for Variant" at bounding box center [730, 208] width 131 height 18
click at [712, 241] on span "Select an existing template" at bounding box center [721, 236] width 111 height 11
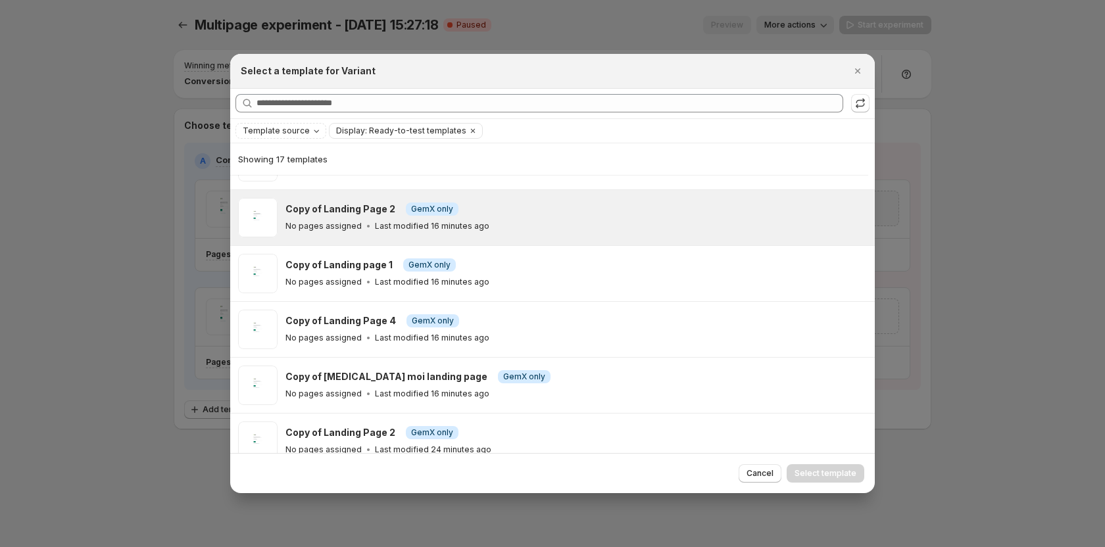
scroll to position [163, 0]
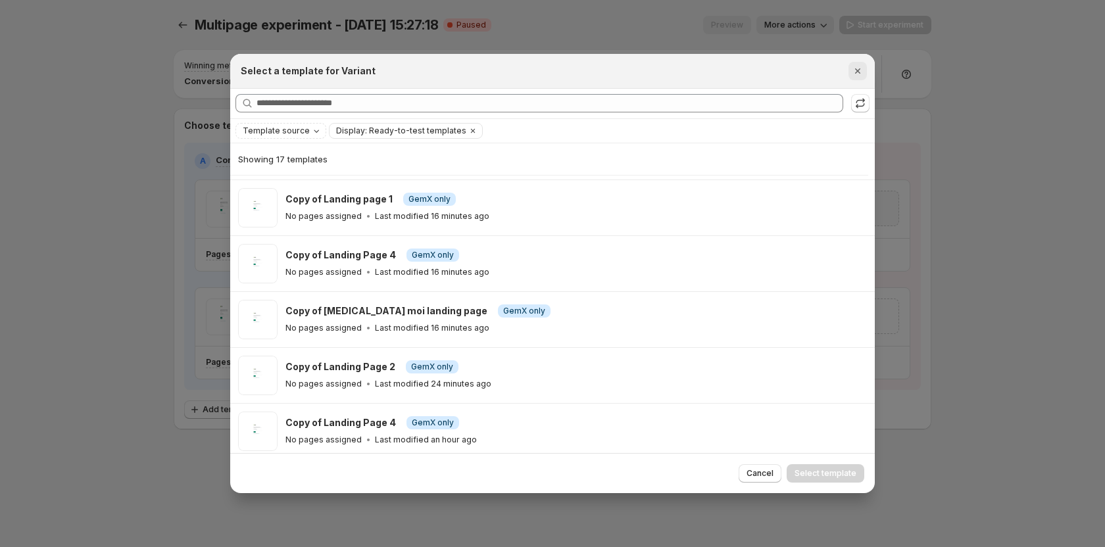
click at [852, 73] on icon "Close" at bounding box center [857, 70] width 13 height 13
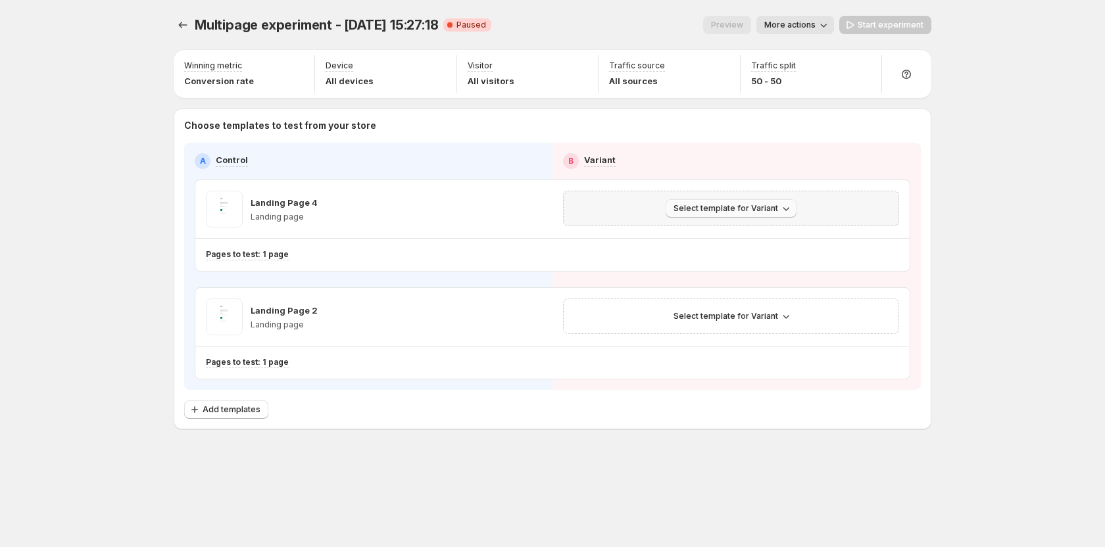
click at [733, 210] on span "Select template for Variant" at bounding box center [725, 208] width 105 height 11
click at [729, 258] on span "Create Variant based on Control" at bounding box center [733, 258] width 134 height 11
click at [719, 312] on span "Select template for Variant" at bounding box center [725, 316] width 105 height 11
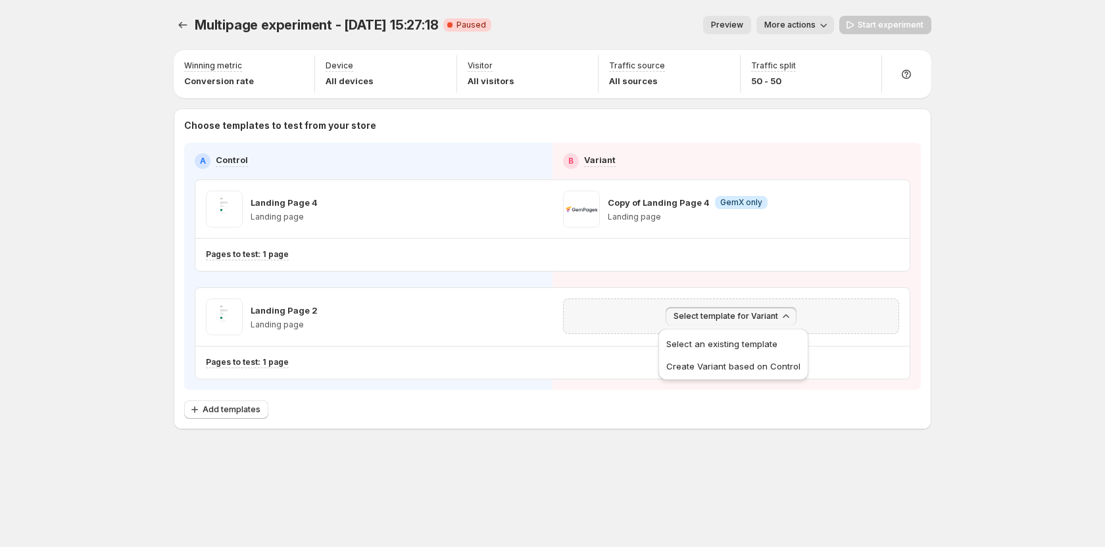
click at [721, 362] on span "Create Variant based on Control" at bounding box center [733, 366] width 134 height 11
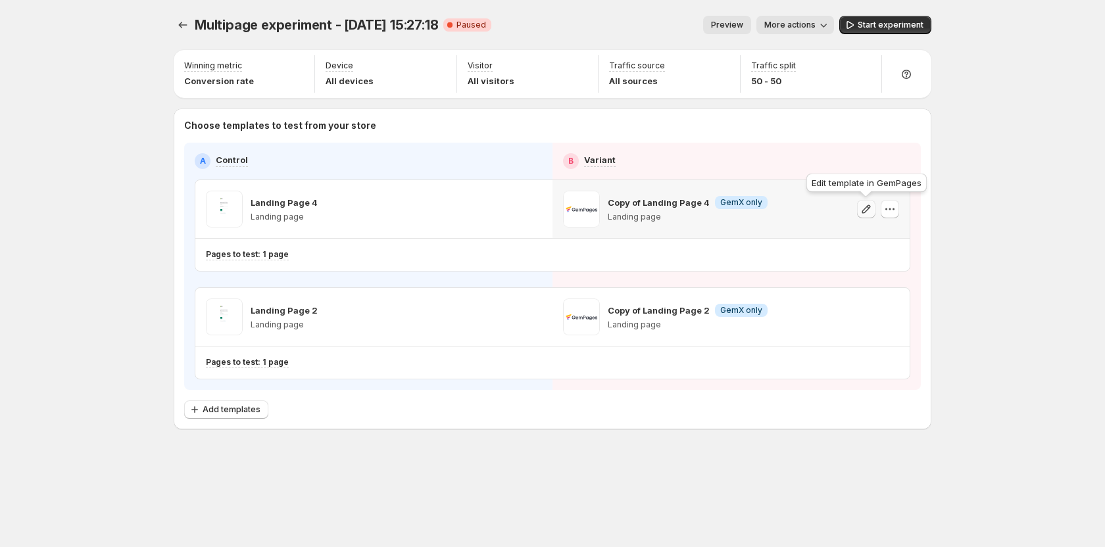
click at [869, 208] on icon "button" at bounding box center [866, 208] width 9 height 9
click at [860, 314] on icon "button" at bounding box center [865, 316] width 13 height 13
click at [240, 408] on span "Add templates" at bounding box center [232, 409] width 58 height 11
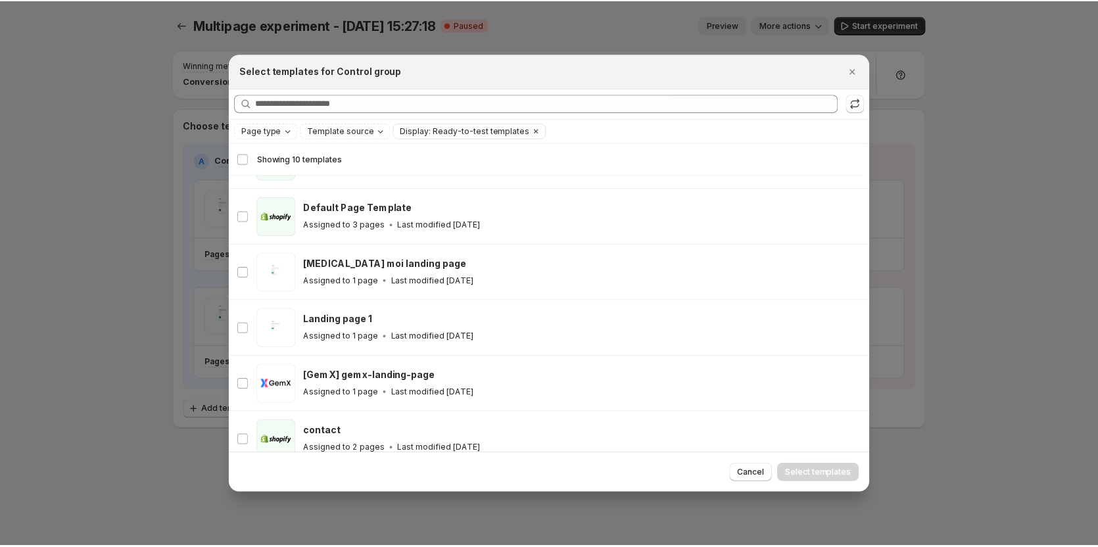
scroll to position [229, 0]
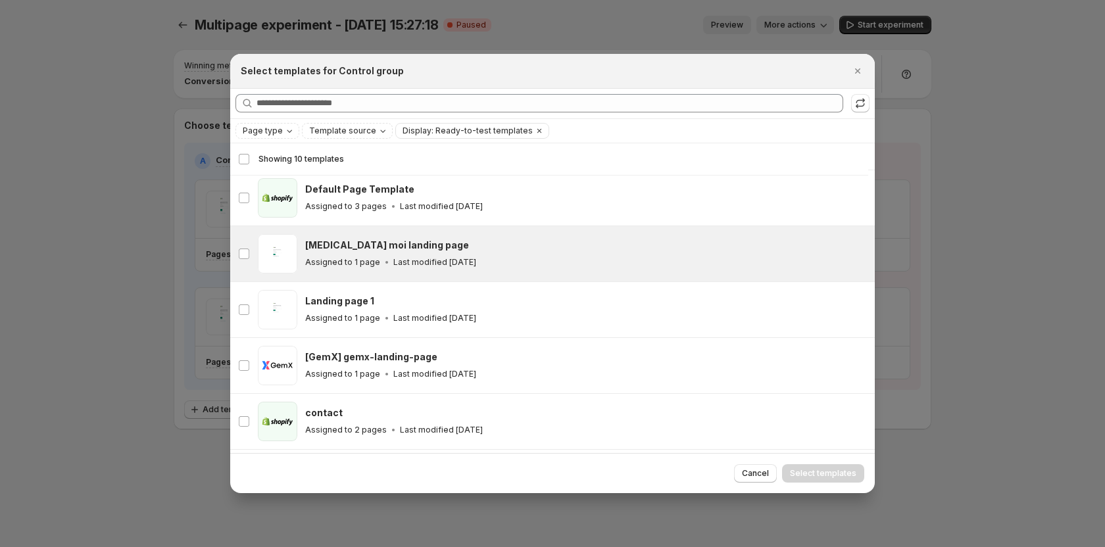
click at [400, 263] on p "Last modified [DATE]" at bounding box center [434, 262] width 83 height 11
click at [806, 473] on span "Select templates" at bounding box center [823, 473] width 66 height 11
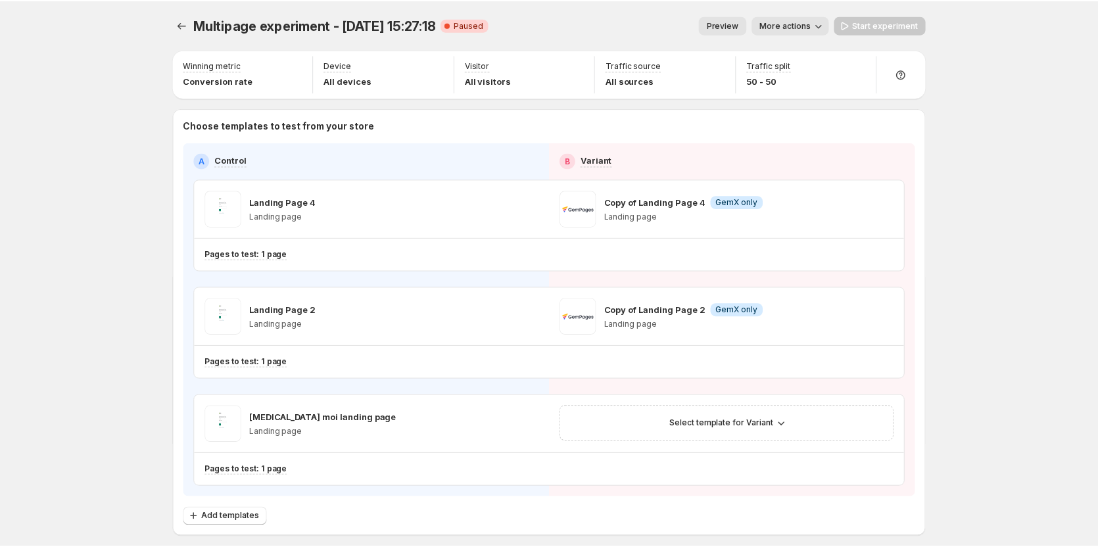
scroll to position [225, 0]
click at [742, 420] on span "Select template for Variant" at bounding box center [722, 424] width 105 height 11
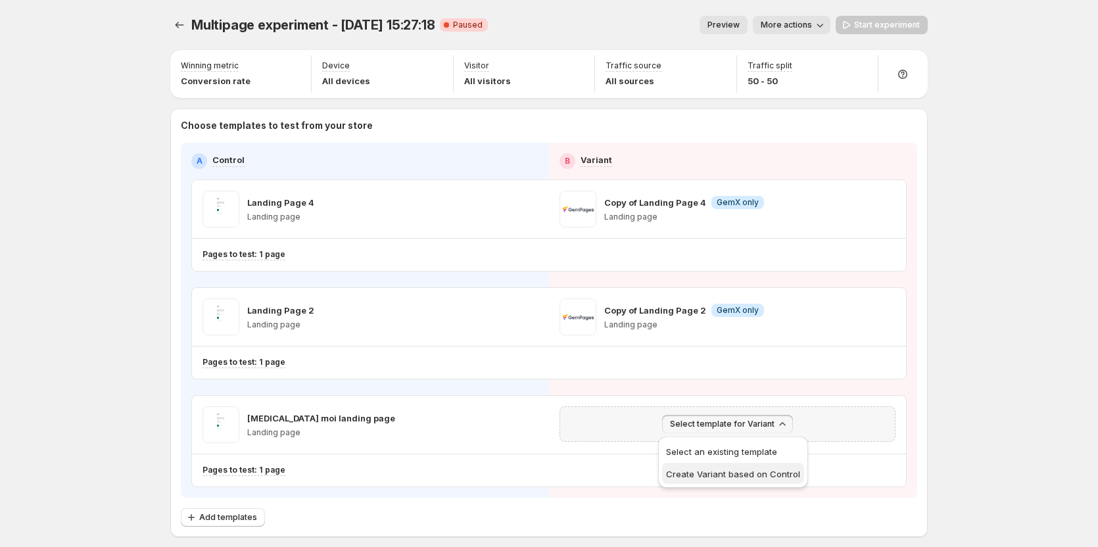
click at [692, 472] on span "Create Variant based on Control" at bounding box center [733, 474] width 134 height 11
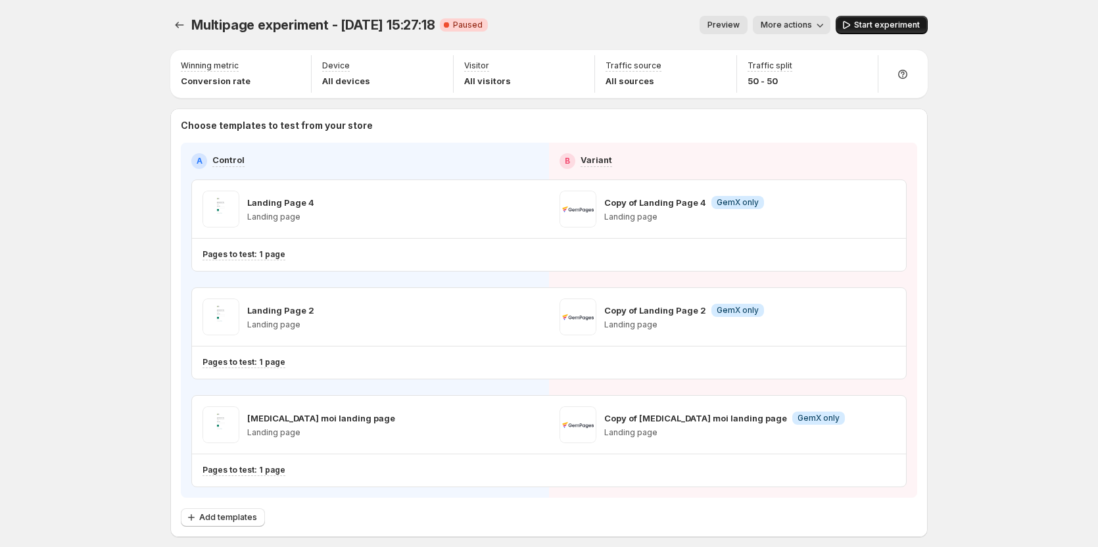
click at [882, 23] on span "Start experiment" at bounding box center [887, 25] width 66 height 11
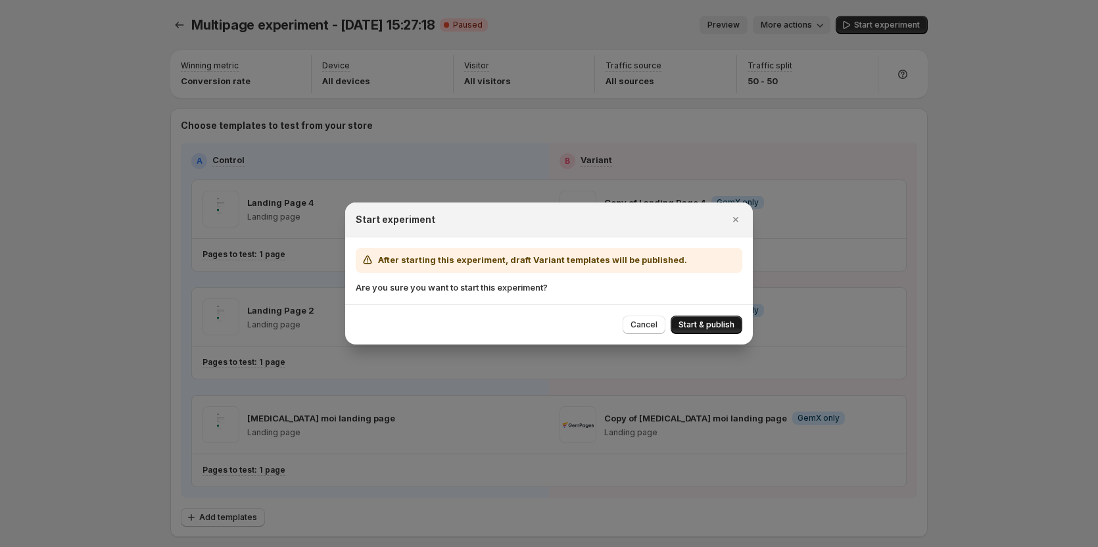
click at [688, 328] on span "Start & publish" at bounding box center [707, 325] width 56 height 11
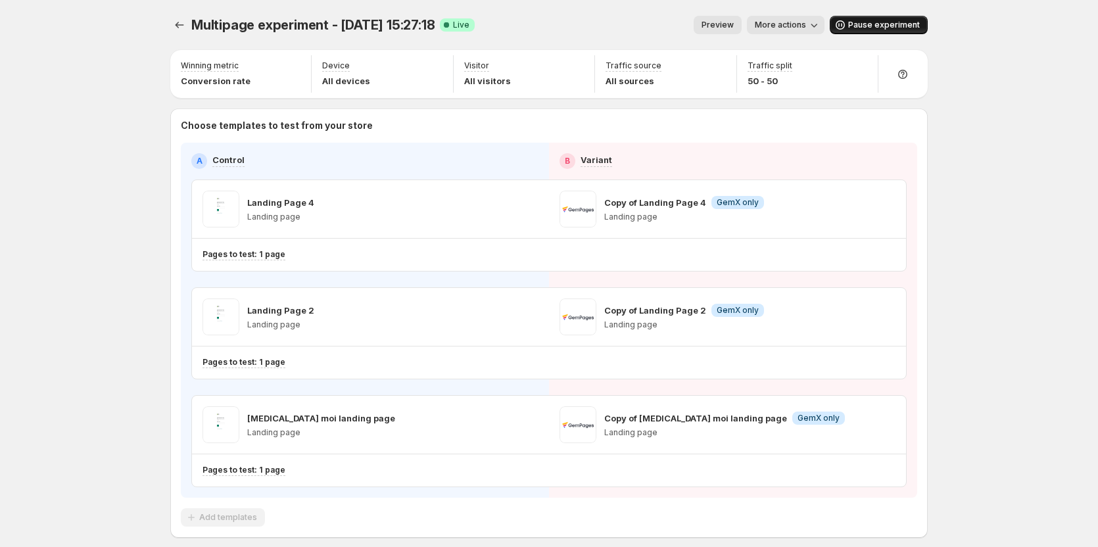
click at [880, 22] on span "Pause experiment" at bounding box center [884, 25] width 72 height 11
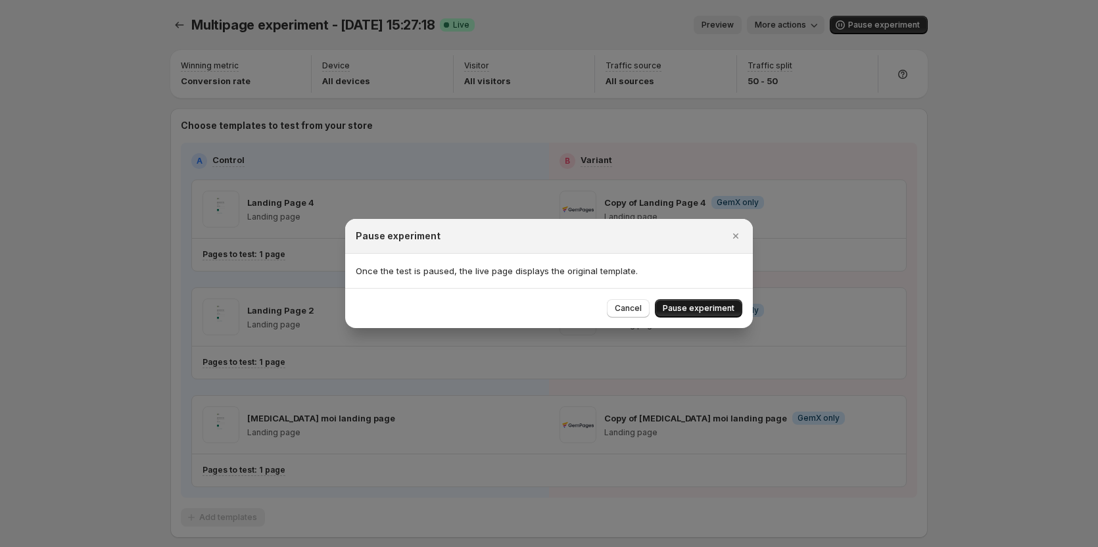
click at [692, 307] on span "Pause experiment" at bounding box center [699, 308] width 72 height 11
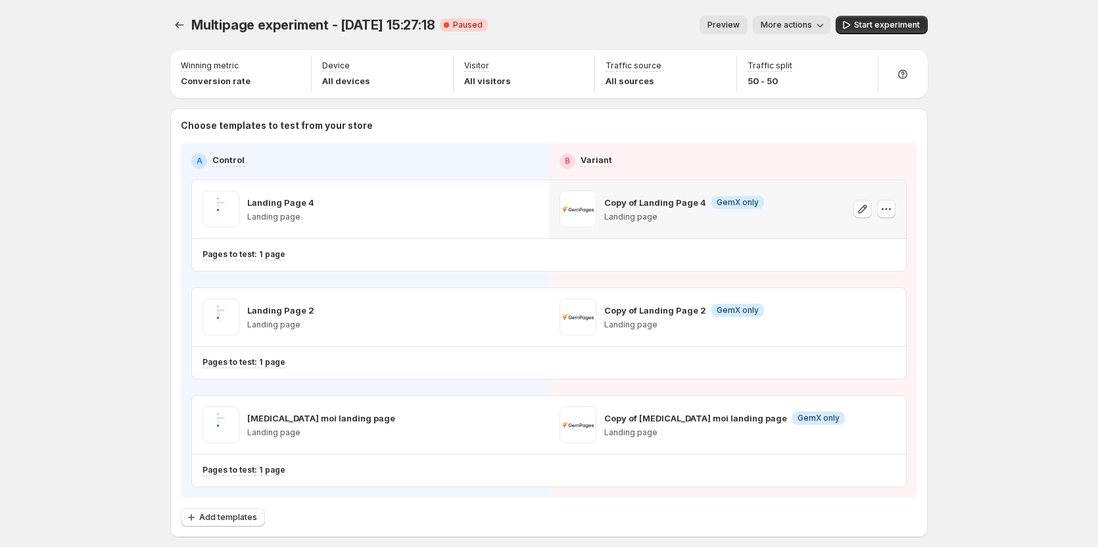
click at [891, 208] on icon "button" at bounding box center [886, 209] width 13 height 13
click at [853, 287] on div "Remove template" at bounding box center [892, 292] width 107 height 13
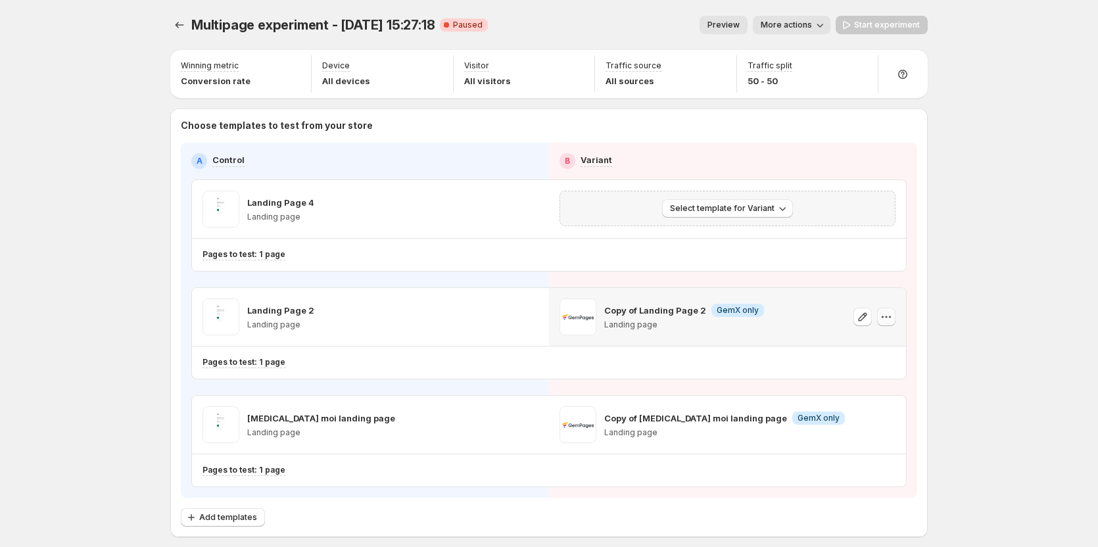
click at [891, 314] on icon "button" at bounding box center [886, 316] width 13 height 13
click at [879, 400] on span "Remove template" at bounding box center [892, 400] width 71 height 11
drag, startPoint x: 888, startPoint y: 423, endPoint x: 888, endPoint y: 431, distance: 7.9
click at [888, 424] on icon "button" at bounding box center [886, 424] width 13 height 13
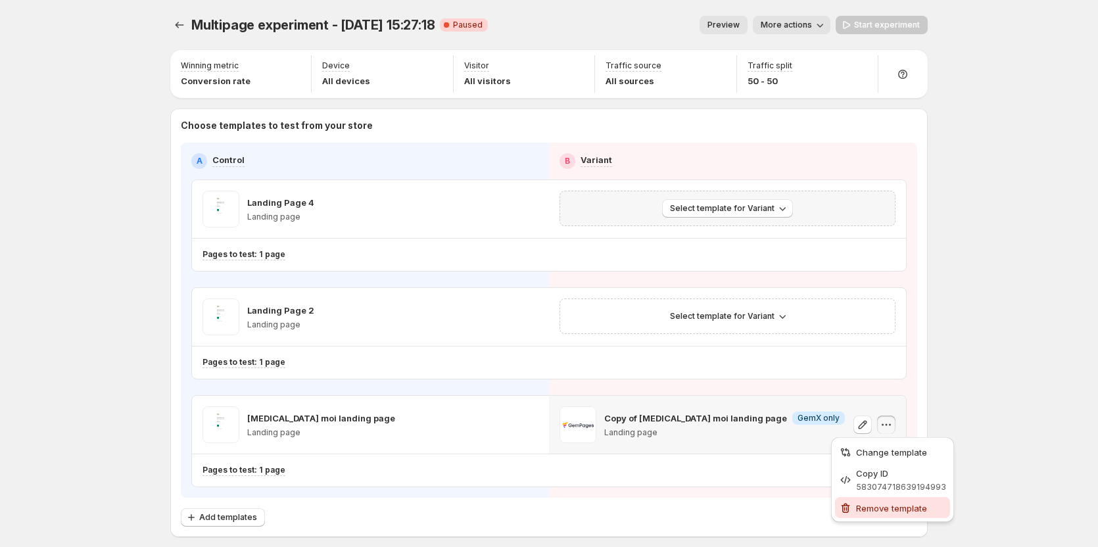
click at [876, 508] on span "Remove template" at bounding box center [891, 508] width 71 height 11
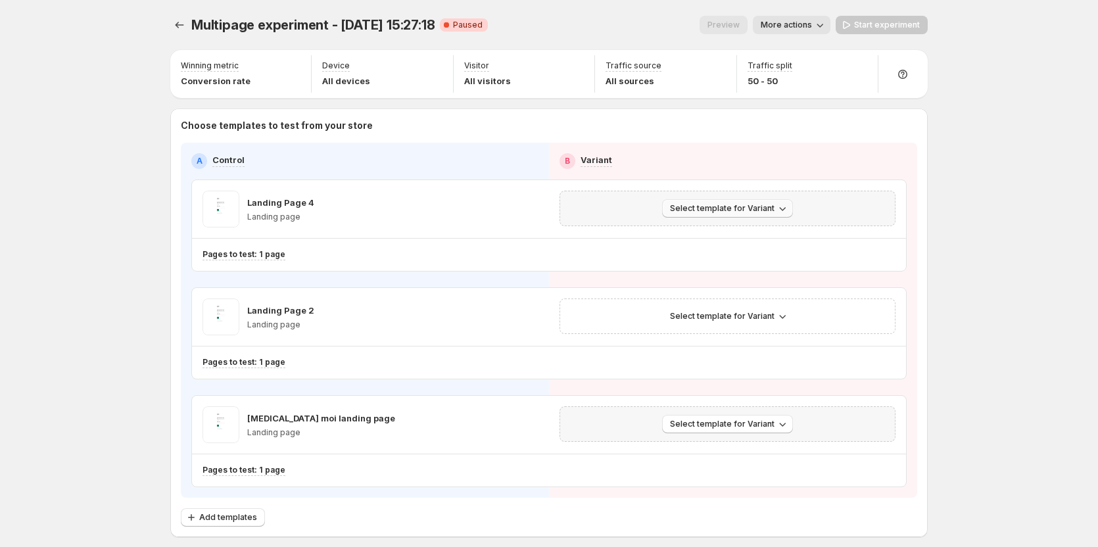
click at [734, 208] on span "Select template for Variant" at bounding box center [722, 208] width 105 height 11
click at [739, 256] on span "Create Variant based on Control" at bounding box center [733, 258] width 134 height 11
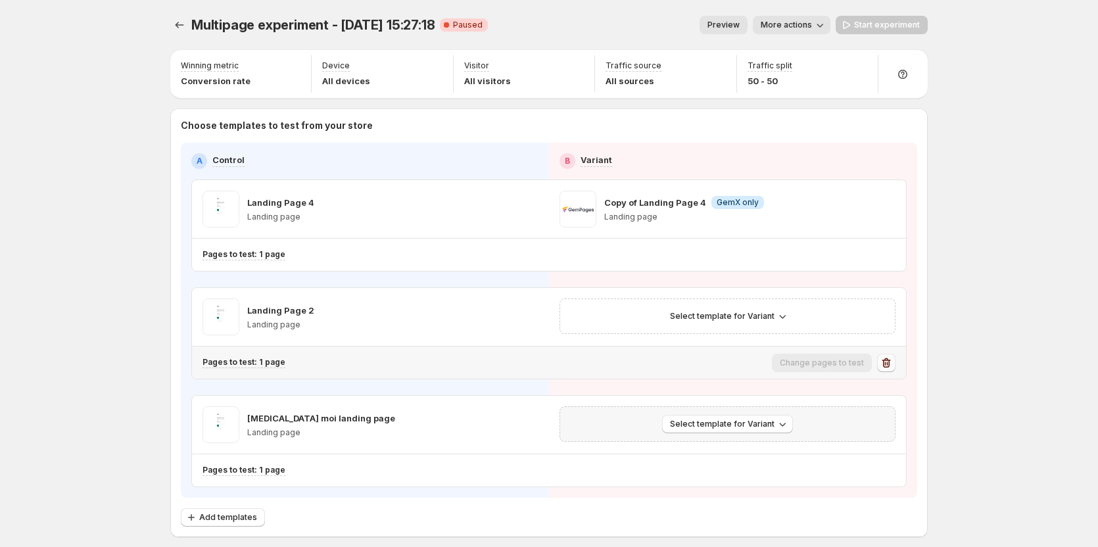
click at [886, 357] on icon "button" at bounding box center [886, 362] width 13 height 13
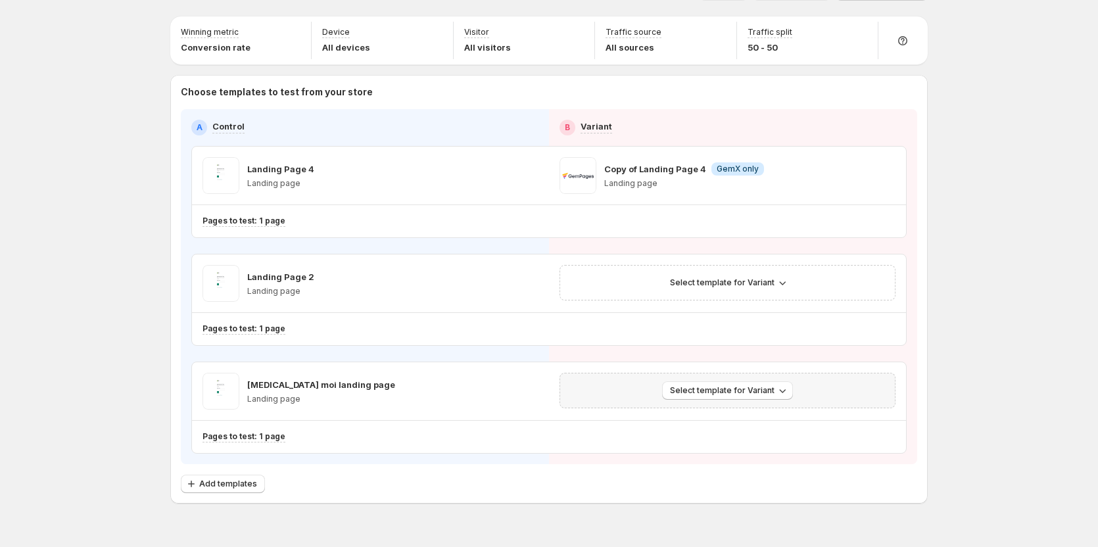
scroll to position [61, 0]
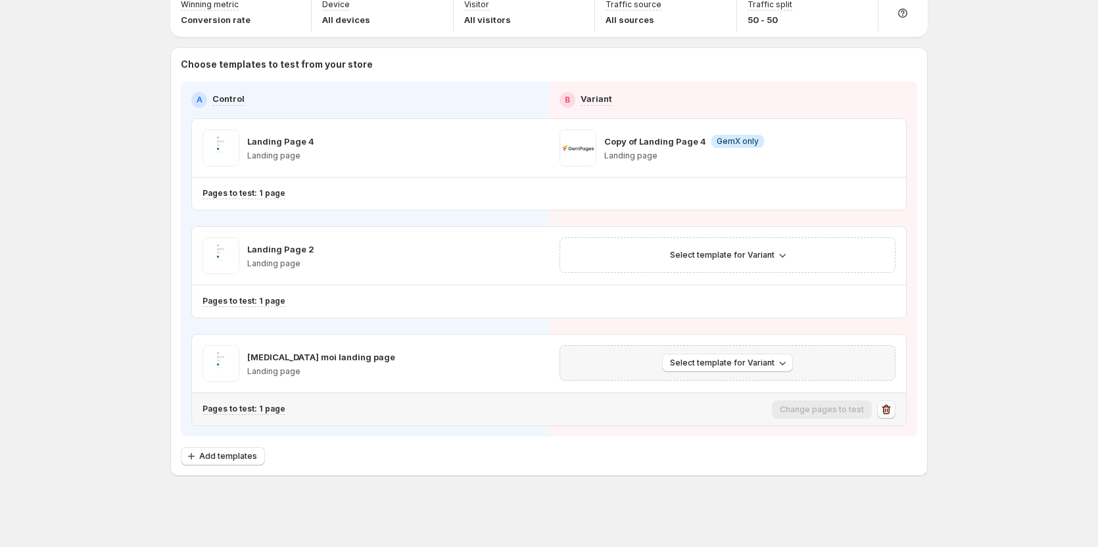
click at [886, 410] on icon "button" at bounding box center [885, 410] width 1 height 4
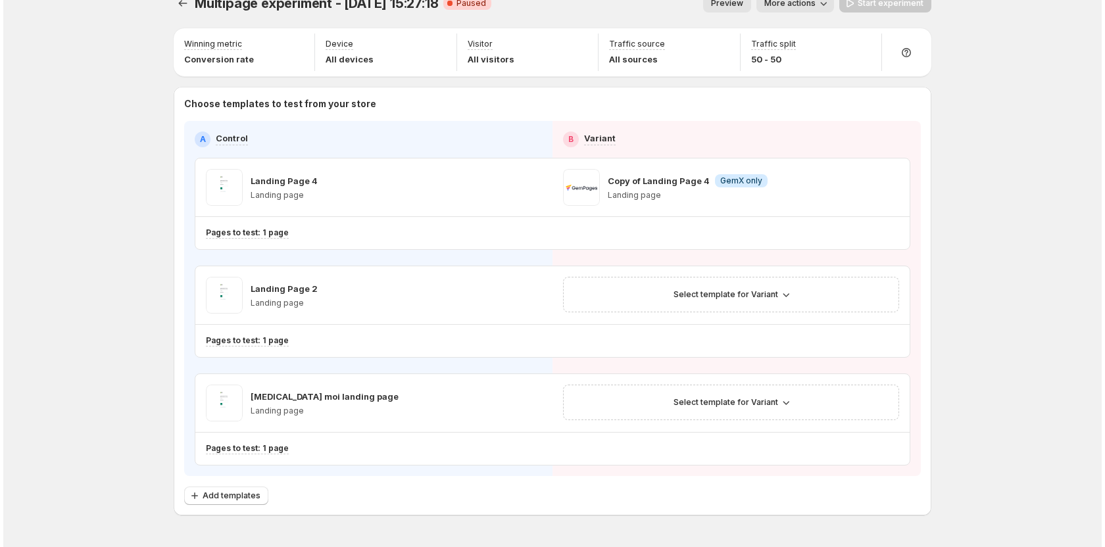
scroll to position [0, 0]
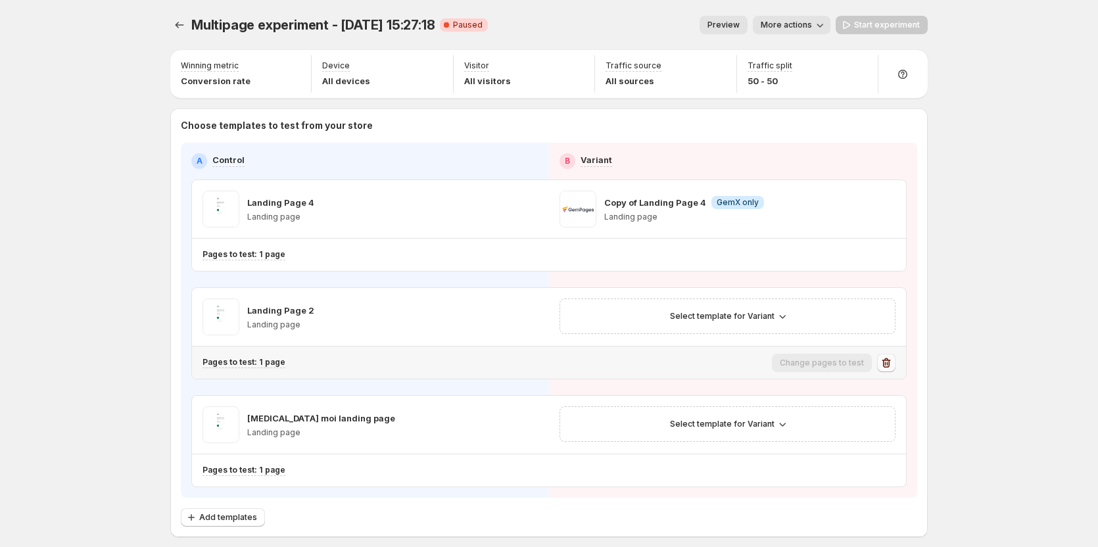
click at [890, 360] on icon "button" at bounding box center [886, 363] width 9 height 10
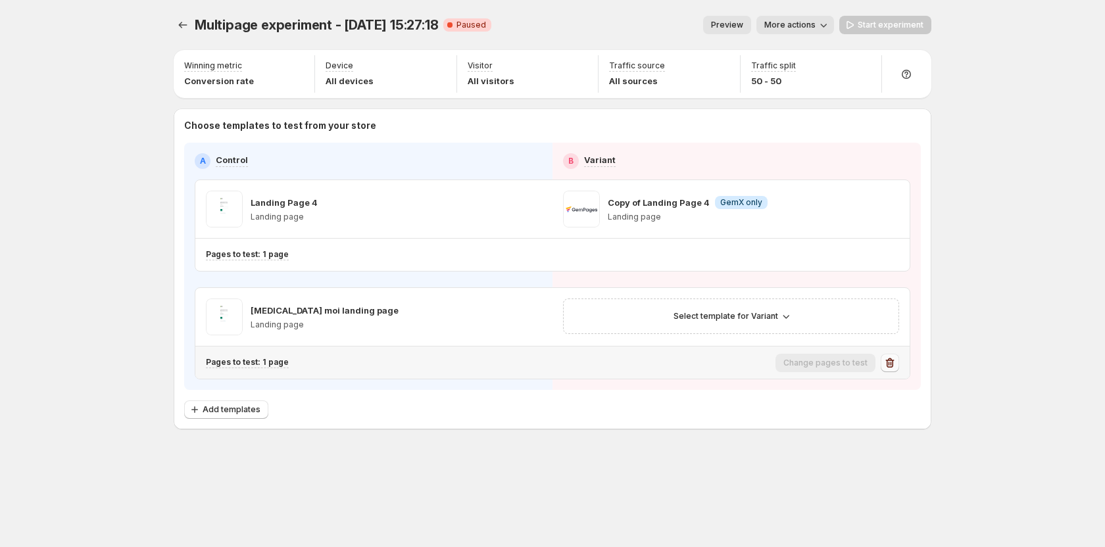
click at [892, 362] on icon "button" at bounding box center [889, 362] width 13 height 13
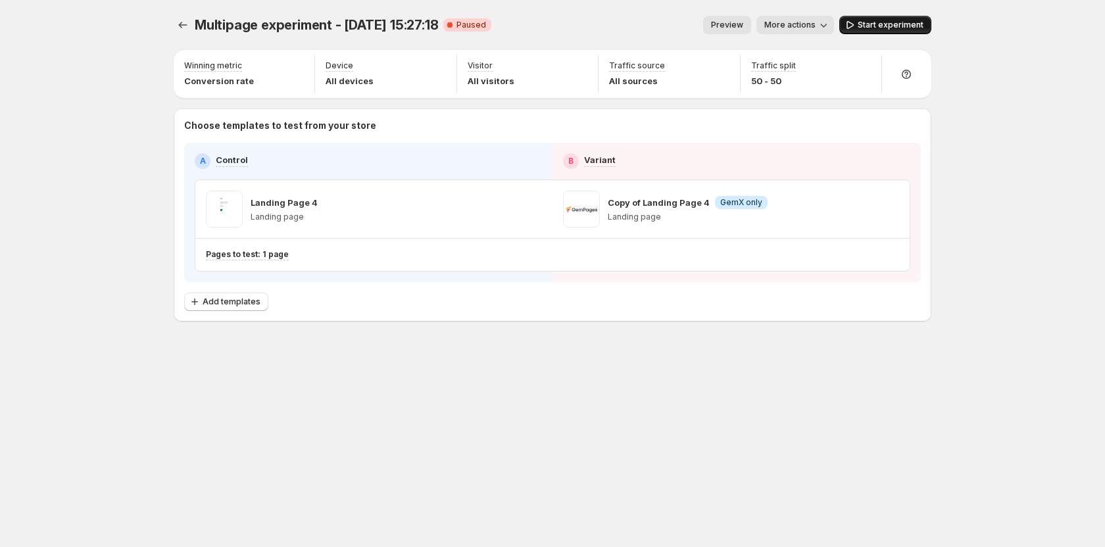
click at [892, 26] on span "Start experiment" at bounding box center [890, 25] width 66 height 11
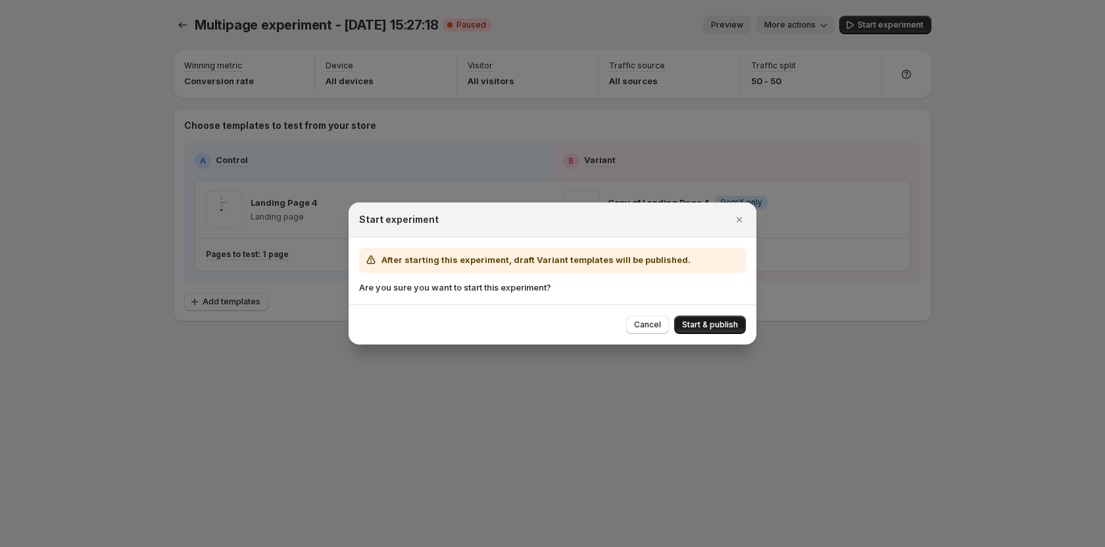
click at [715, 326] on span "Start & publish" at bounding box center [710, 325] width 56 height 11
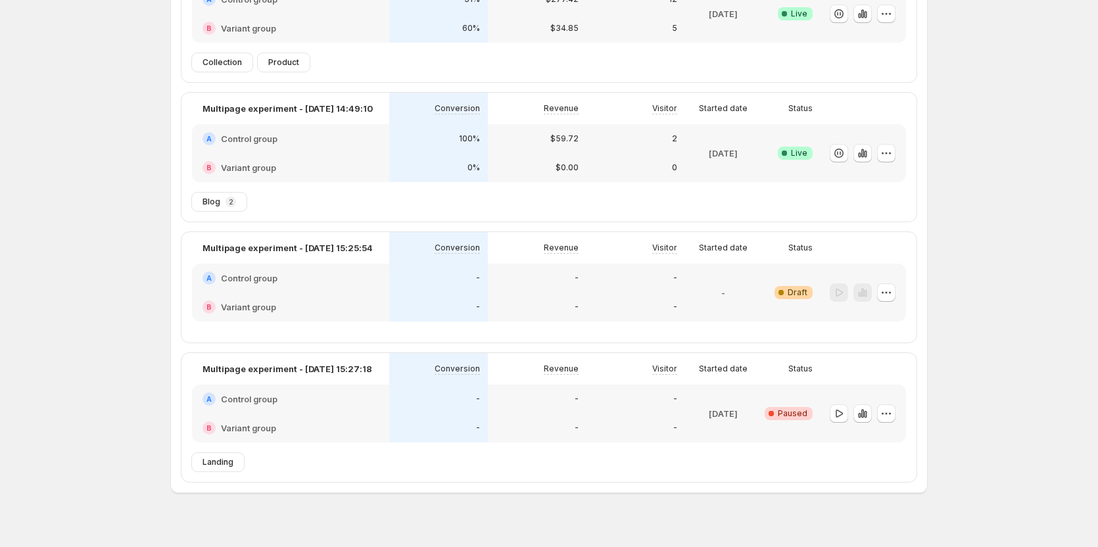
scroll to position [183, 0]
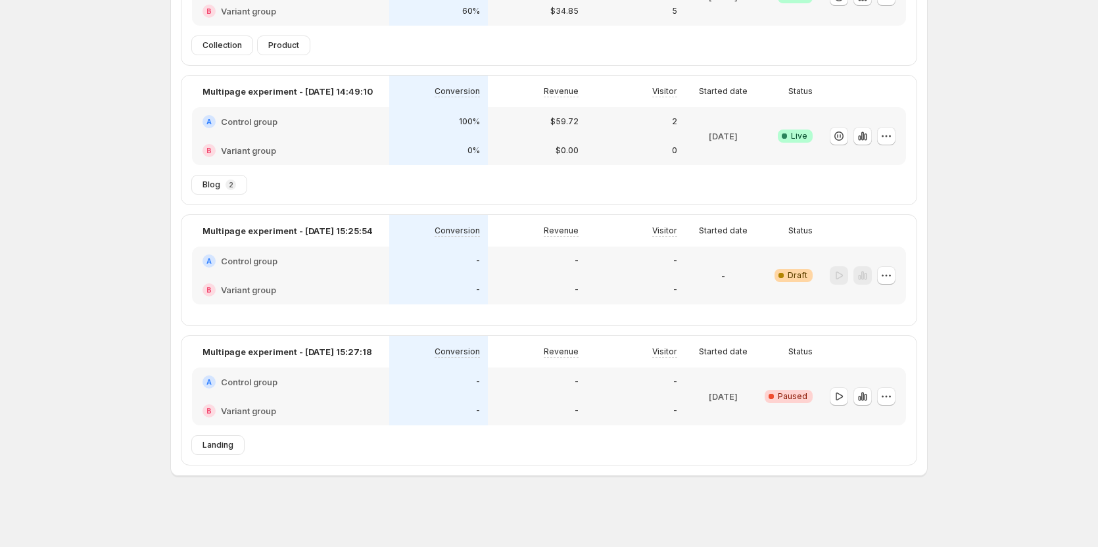
click at [878, 274] on div at bounding box center [863, 275] width 66 height 19
click at [888, 283] on button "button" at bounding box center [886, 275] width 18 height 18
click at [859, 376] on button "Delete" at bounding box center [890, 369] width 89 height 21
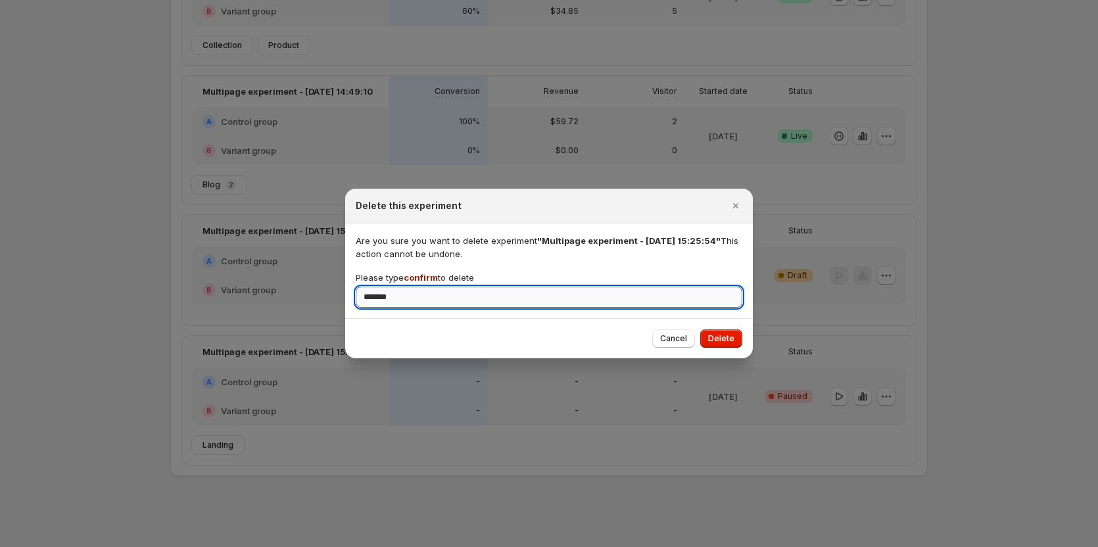
type input "*******"
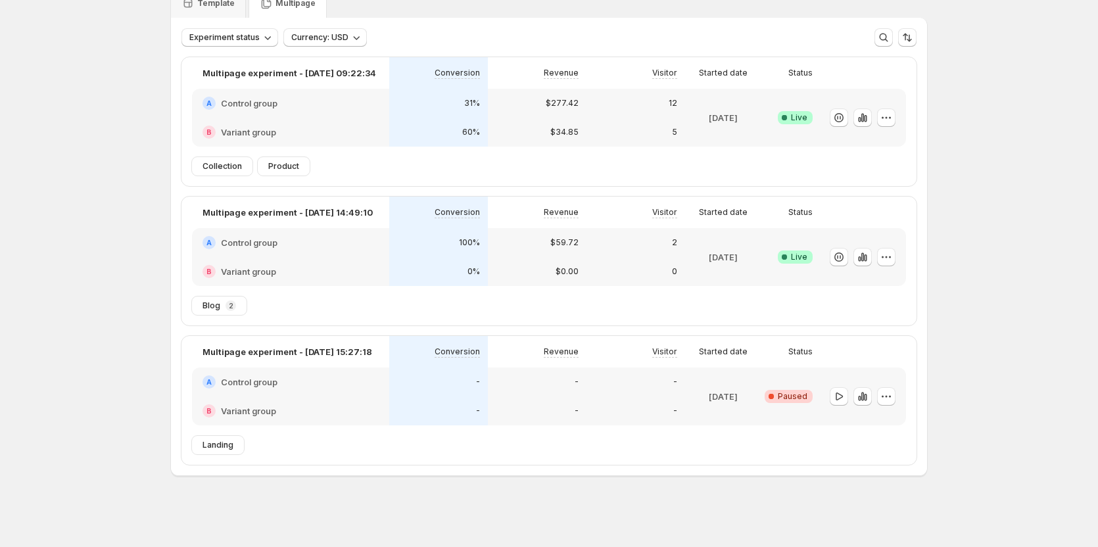
scroll to position [62, 0]
click at [882, 400] on button "button" at bounding box center [886, 396] width 18 height 18
drag, startPoint x: 878, startPoint y: 418, endPoint x: 969, endPoint y: 385, distance: 96.5
click at [915, 394] on div "Experiments. This page is ready Experiments Create new experiment Template Mult…" at bounding box center [549, 242] width 1098 height 609
click at [969, 385] on div "Experiments. This page is ready Experiments Create new experiment Template Mult…" at bounding box center [549, 242] width 1098 height 609
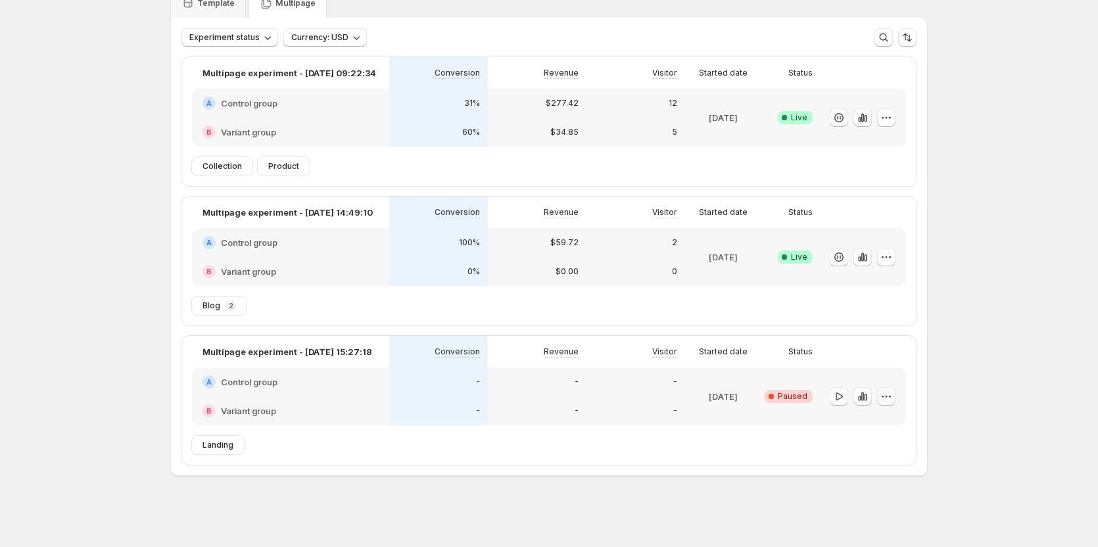
click at [893, 398] on icon "button" at bounding box center [886, 396] width 13 height 13
click at [878, 488] on span "Delete" at bounding box center [880, 490] width 26 height 11
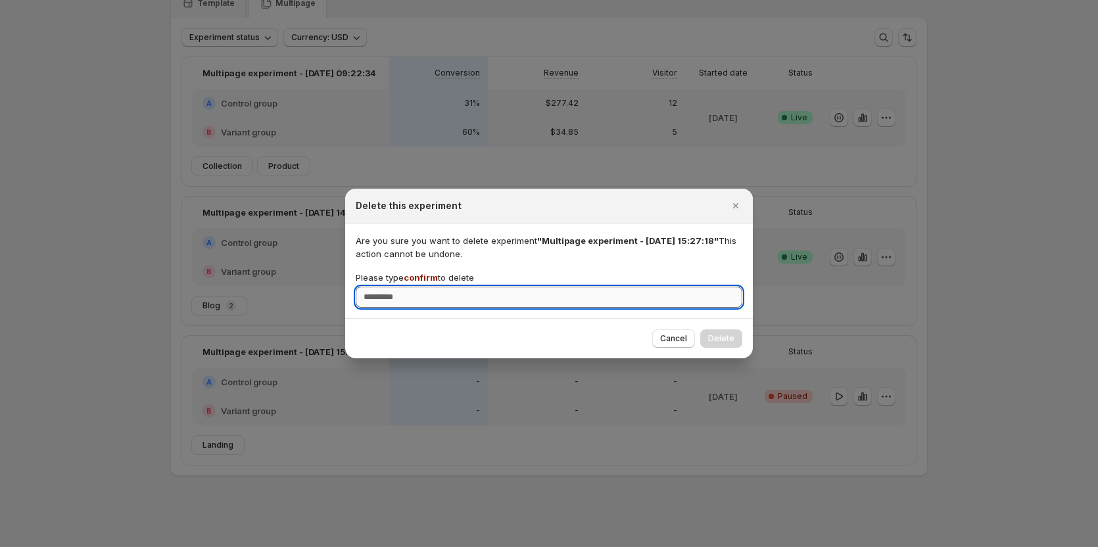
click at [556, 298] on input "Please type confirm to delete" at bounding box center [549, 297] width 387 height 21
type input "*******"
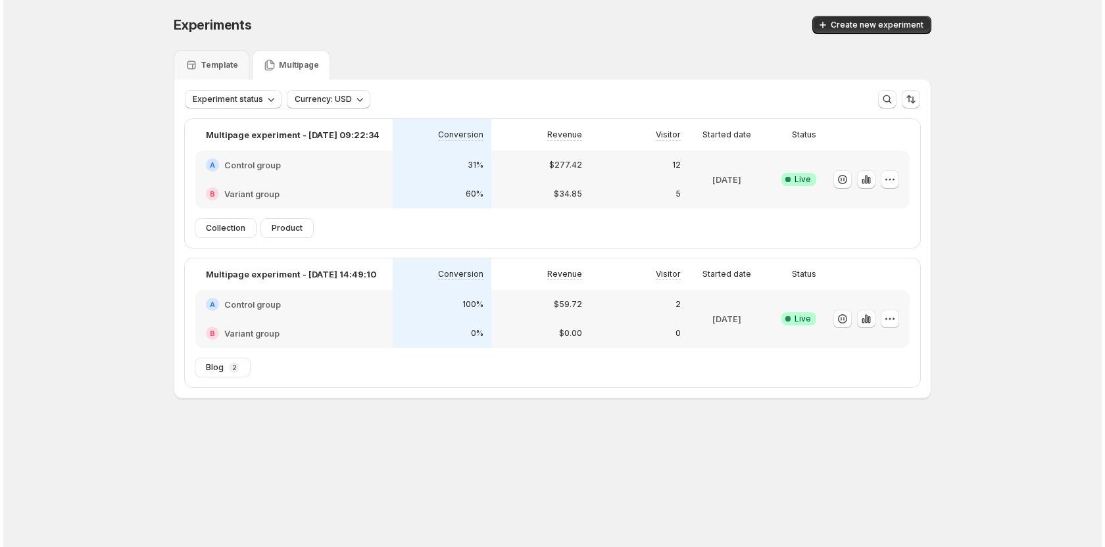
scroll to position [0, 0]
click at [900, 26] on span "Create new experiment" at bounding box center [876, 25] width 93 height 11
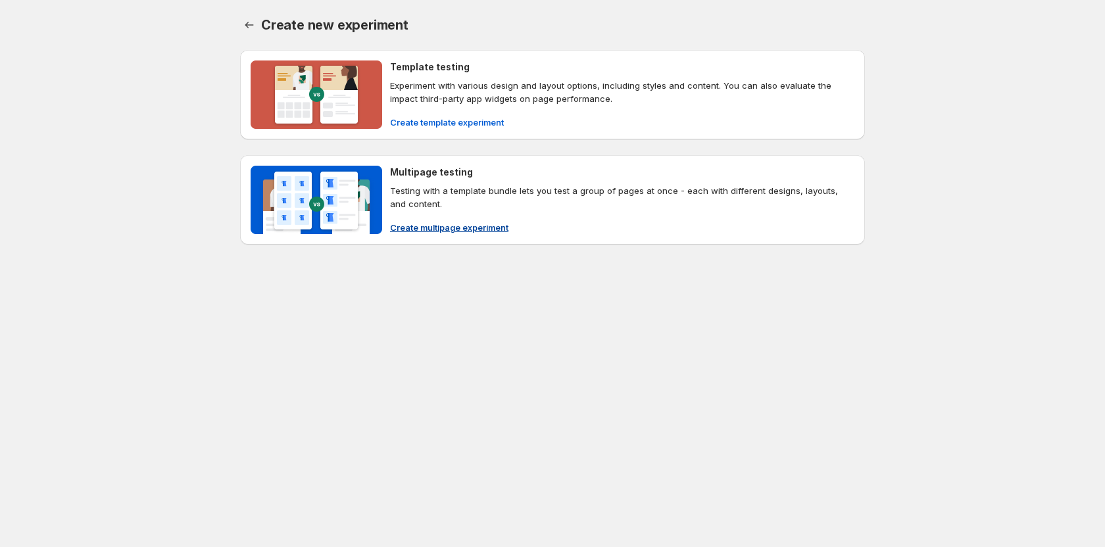
click at [407, 229] on span "Create multipage experiment" at bounding box center [449, 227] width 118 height 13
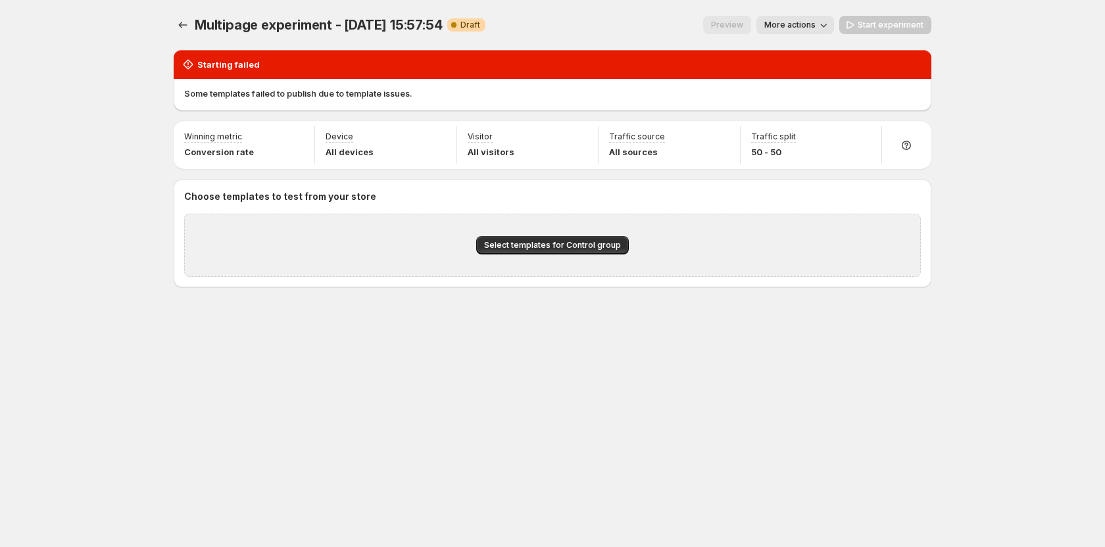
click at [1007, 347] on div "Multipage experiment - Sep 5, 15:57:54. This page is ready Multipage experiment…" at bounding box center [552, 273] width 1105 height 547
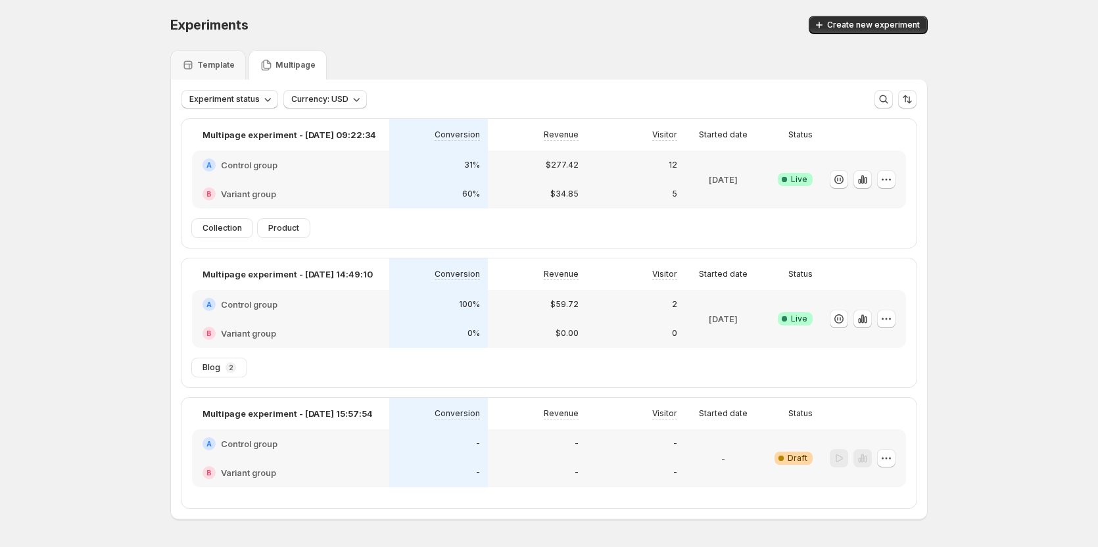
scroll to position [43, 0]
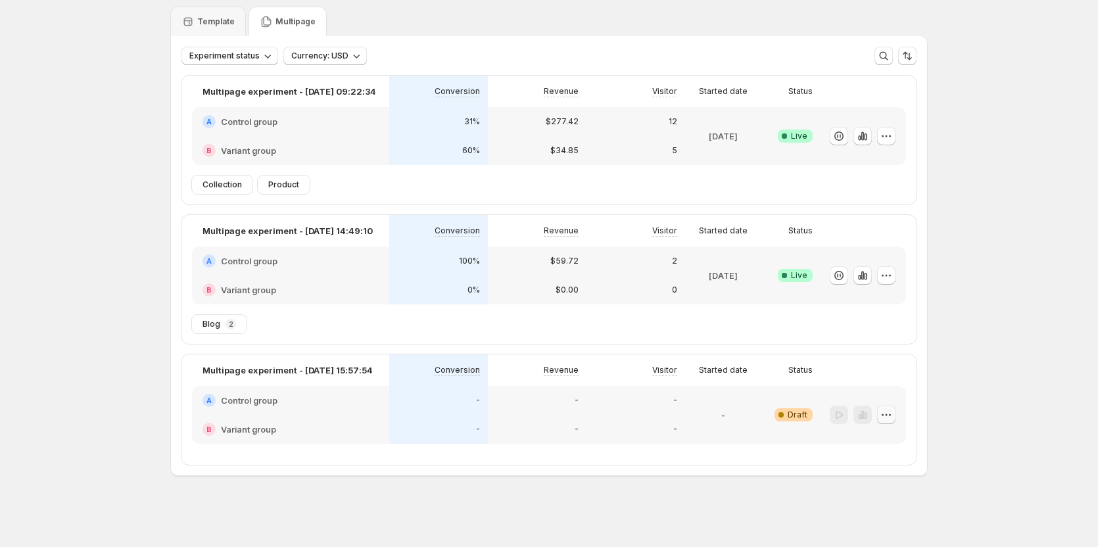
click at [886, 414] on icon "button" at bounding box center [886, 414] width 13 height 13
click at [865, 442] on div "Edit" at bounding box center [890, 441] width 81 height 13
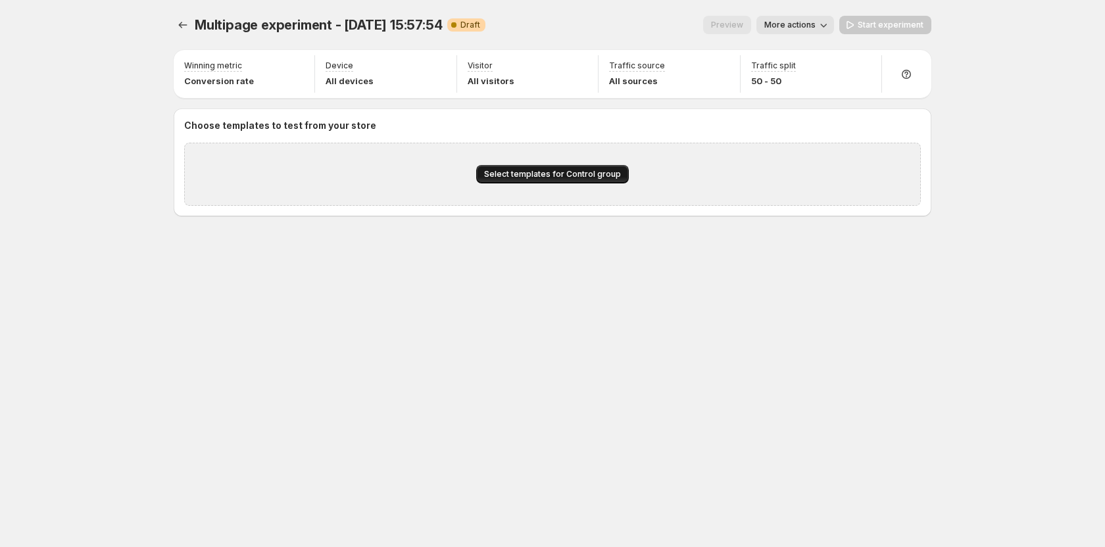
click at [518, 175] on span "Select templates for Control group" at bounding box center [552, 174] width 137 height 11
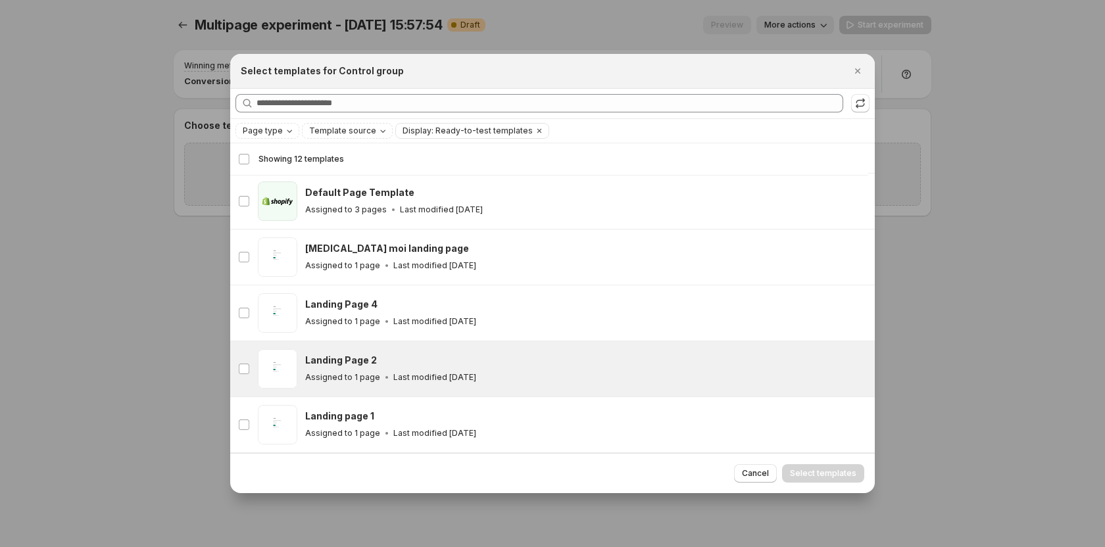
scroll to position [229, 0]
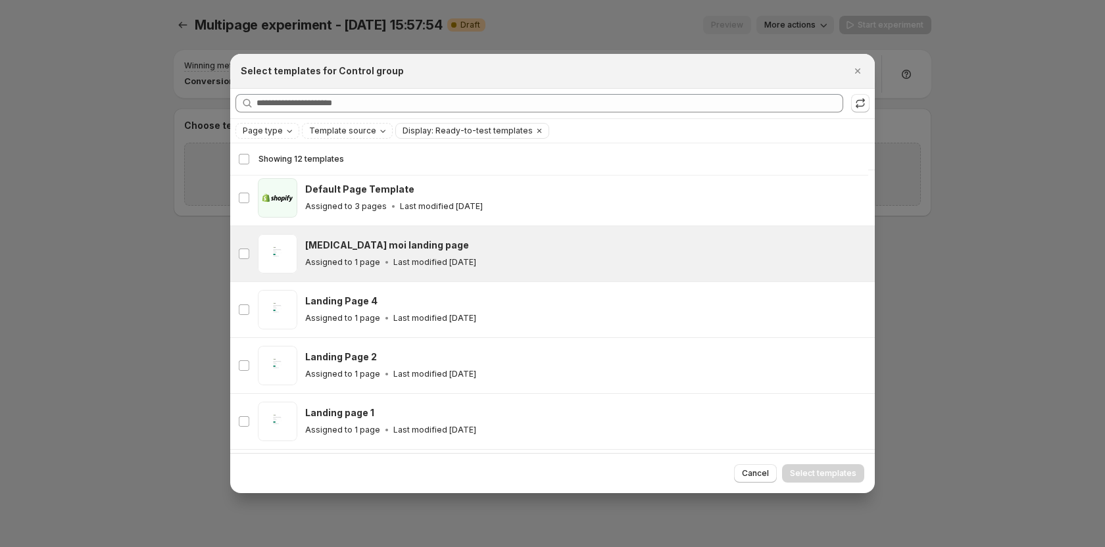
click at [354, 264] on p "Assigned to 1 page" at bounding box center [342, 262] width 75 height 11
click at [826, 472] on span "Select templates" at bounding box center [823, 473] width 66 height 11
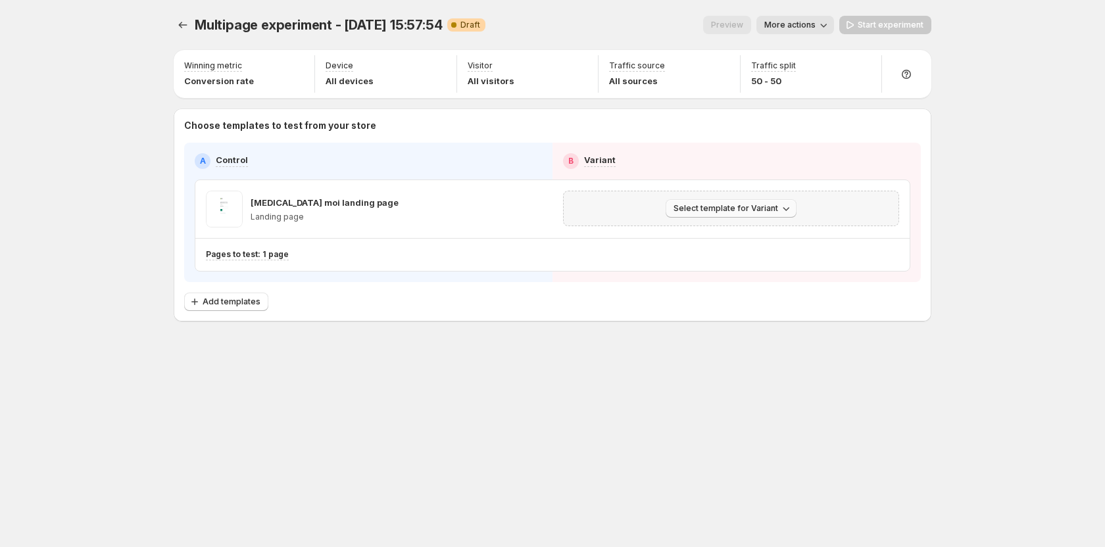
click at [741, 208] on span "Select template for Variant" at bounding box center [725, 208] width 105 height 11
click at [727, 259] on span "Create Variant based on Control" at bounding box center [733, 258] width 134 height 11
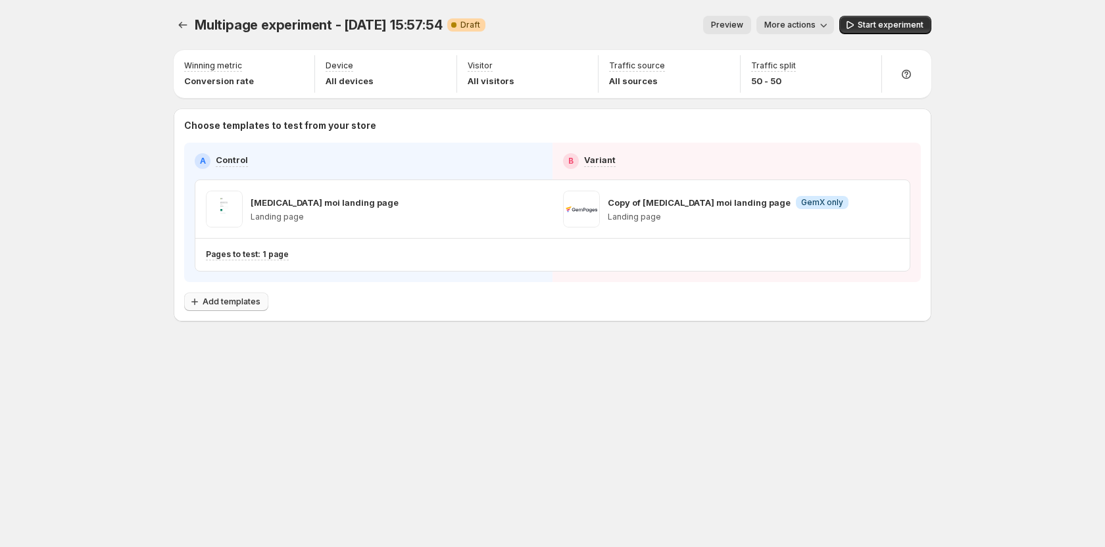
click at [236, 304] on span "Add templates" at bounding box center [232, 302] width 58 height 11
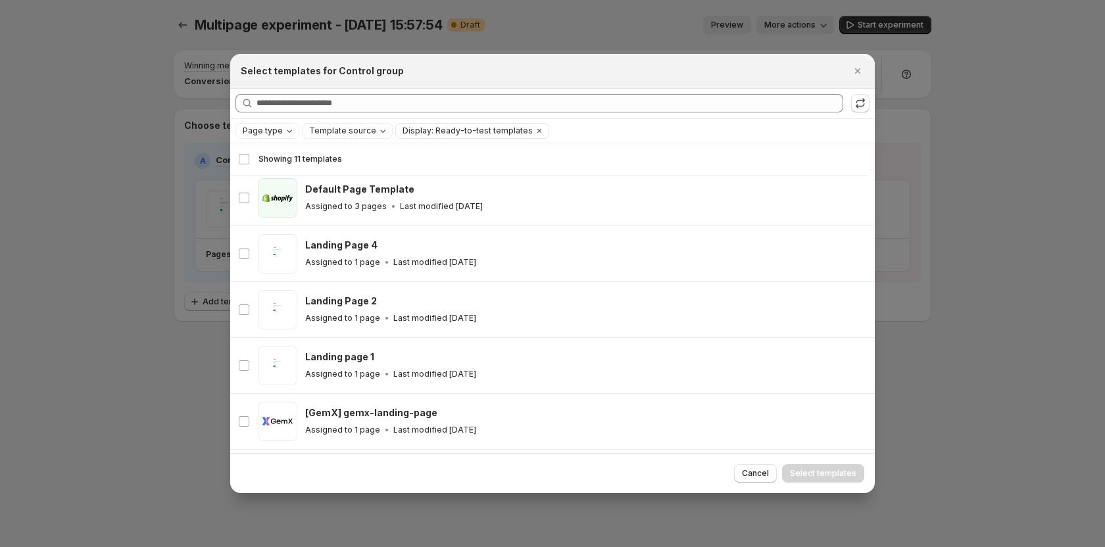
scroll to position [295, 0]
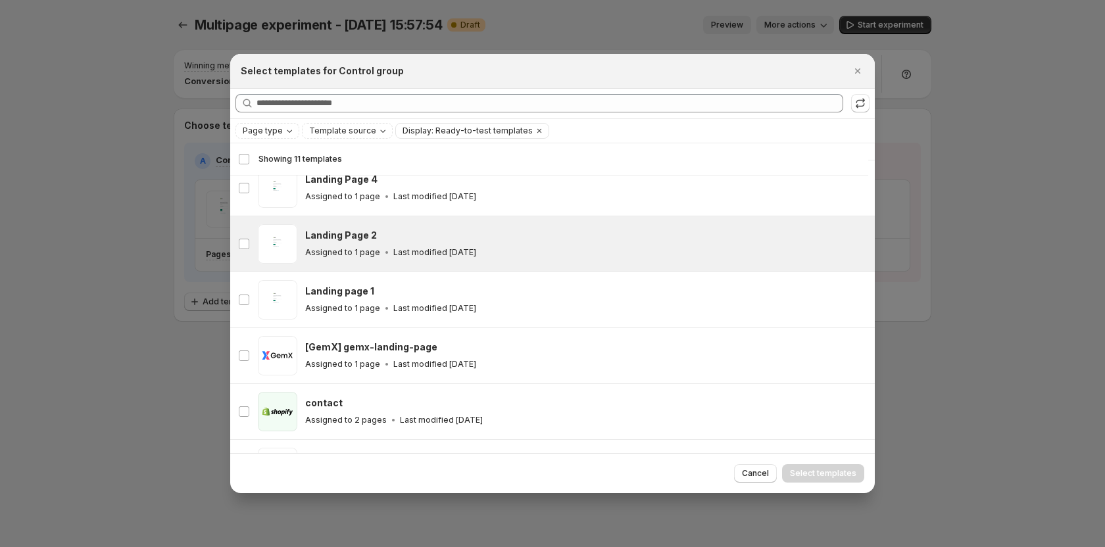
click at [375, 236] on div "Landing Page 2" at bounding box center [584, 235] width 558 height 13
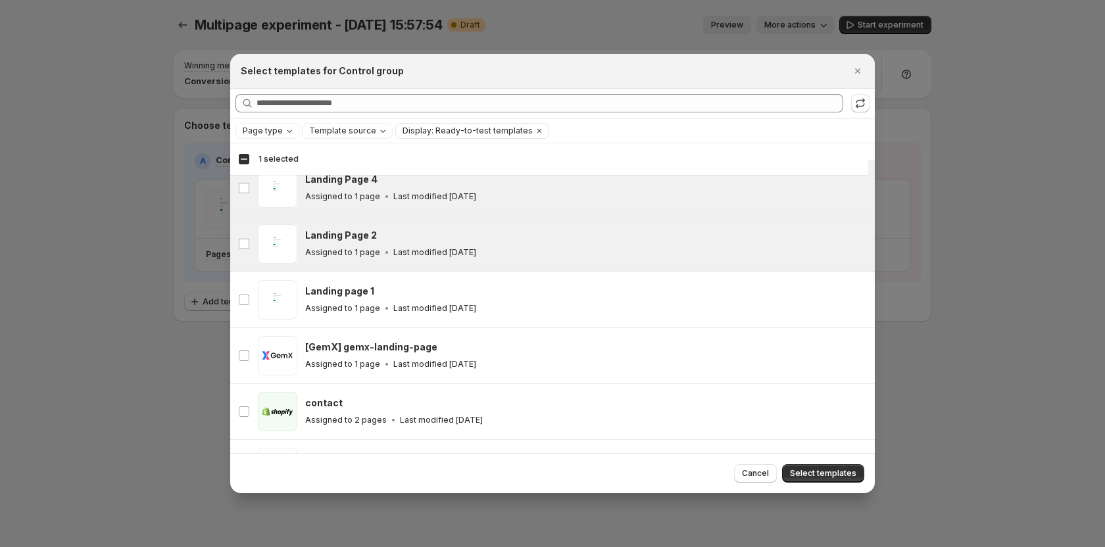
click at [380, 197] on icon ":r3j:" at bounding box center [386, 196] width 13 height 13
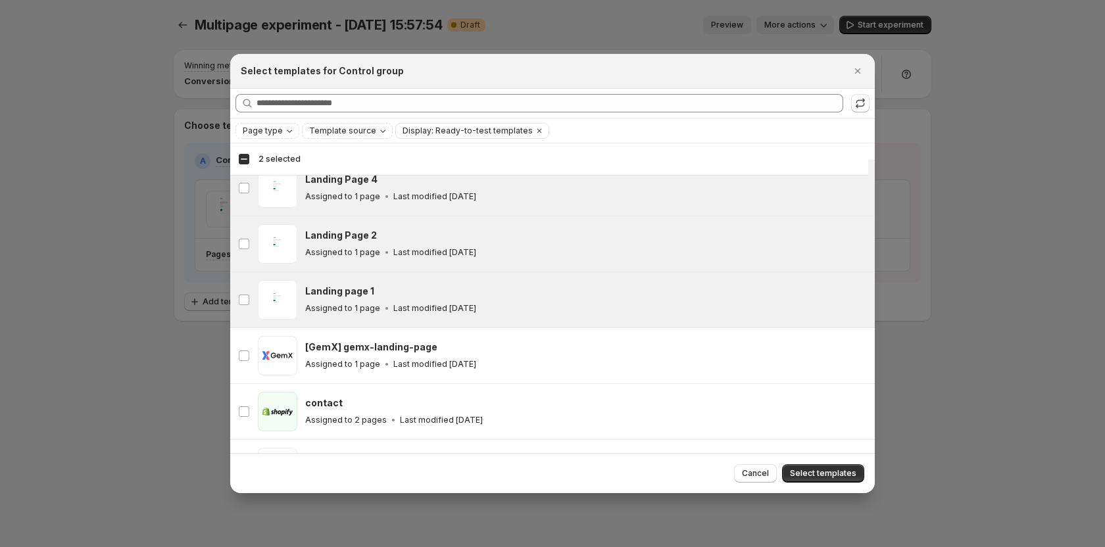
click at [347, 290] on h3 "Landing page 1" at bounding box center [339, 291] width 69 height 13
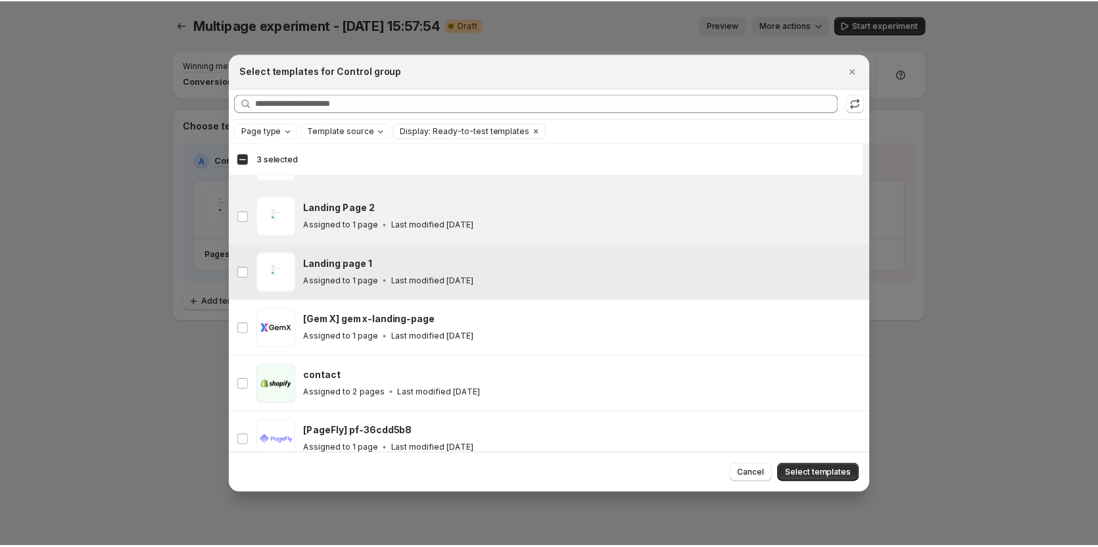
scroll to position [337, 0]
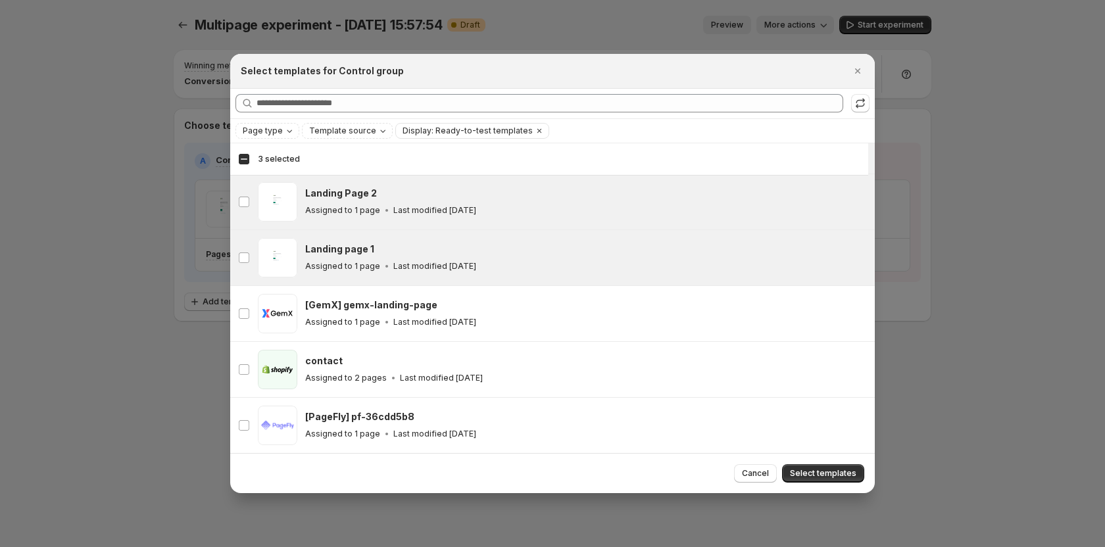
click at [794, 463] on div "Cancel Select templates" at bounding box center [552, 473] width 644 height 40
click at [800, 469] on span "Select templates" at bounding box center [823, 473] width 66 height 11
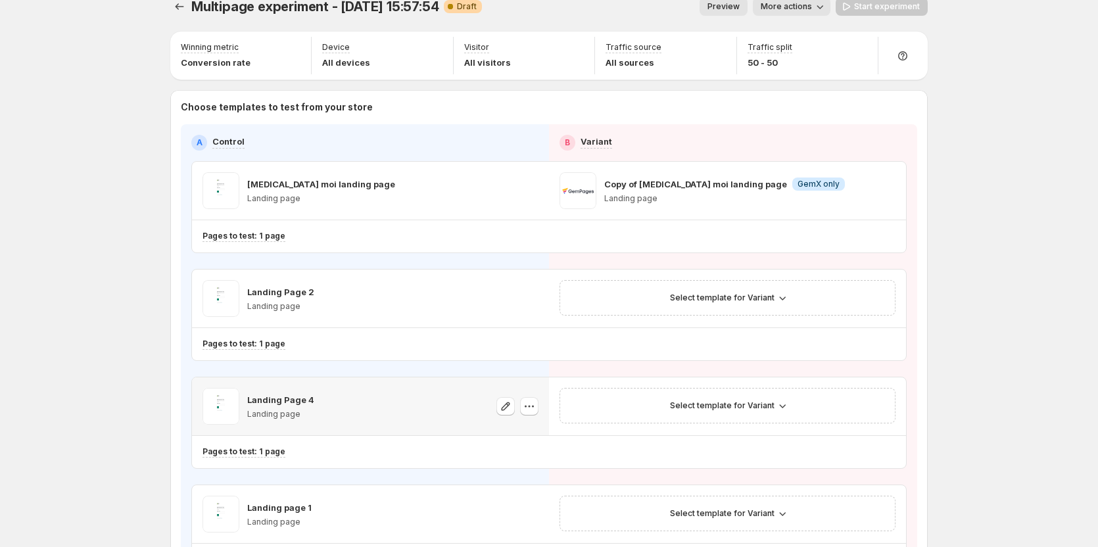
scroll to position [0, 0]
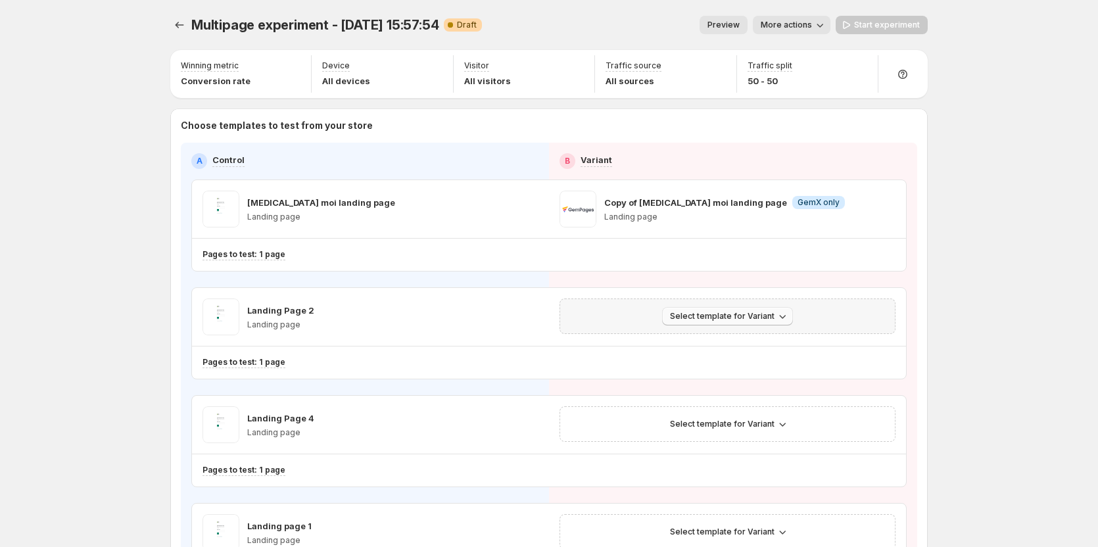
click at [688, 318] on span "Select template for Variant" at bounding box center [722, 316] width 105 height 11
click at [706, 368] on span "Create Variant based on Control" at bounding box center [733, 366] width 134 height 11
click at [690, 423] on span "Select template for Variant" at bounding box center [722, 424] width 105 height 11
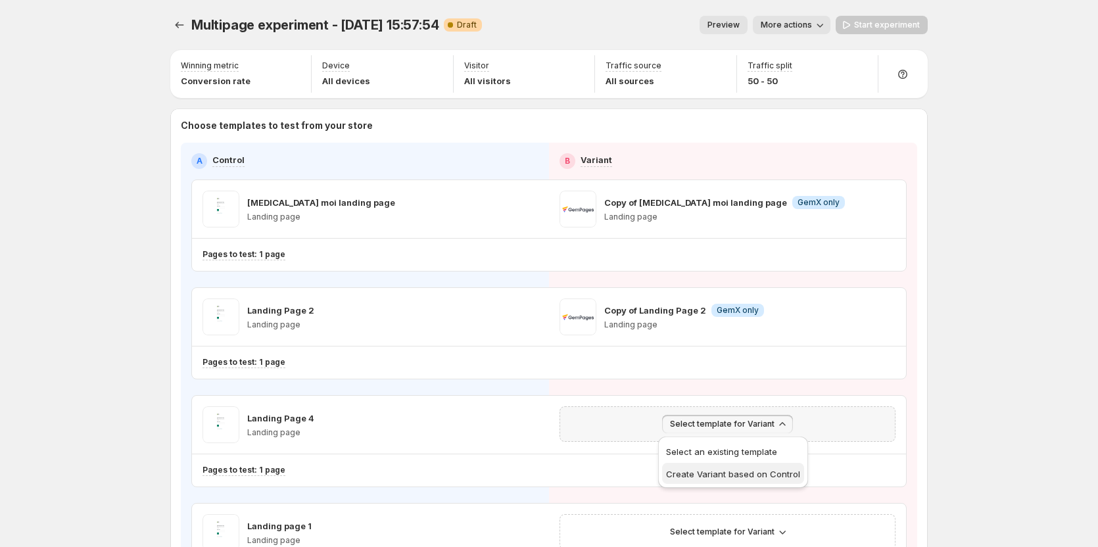
click at [698, 466] on button "Create Variant based on Control" at bounding box center [733, 473] width 142 height 21
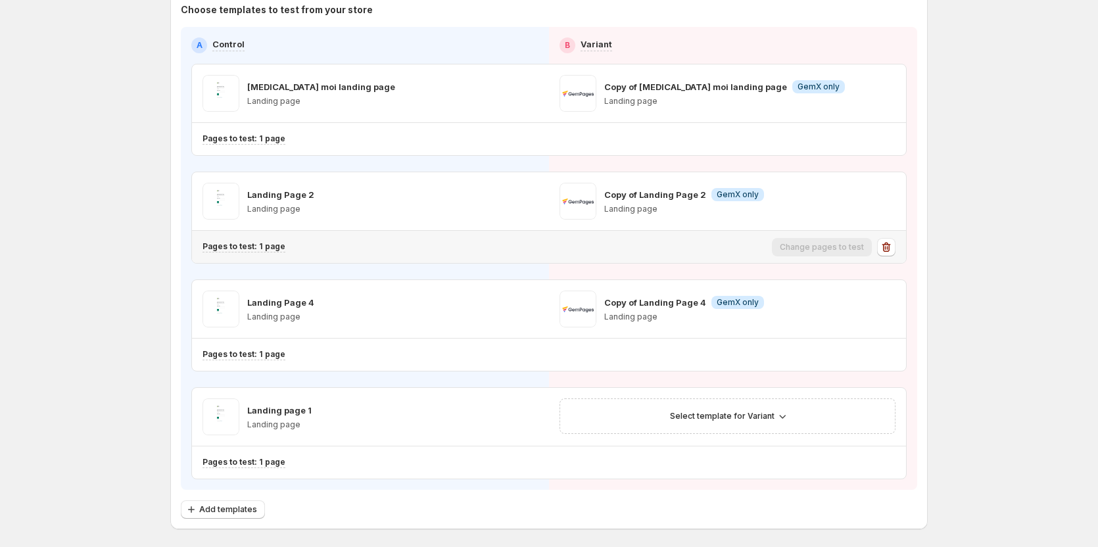
scroll to position [132, 0]
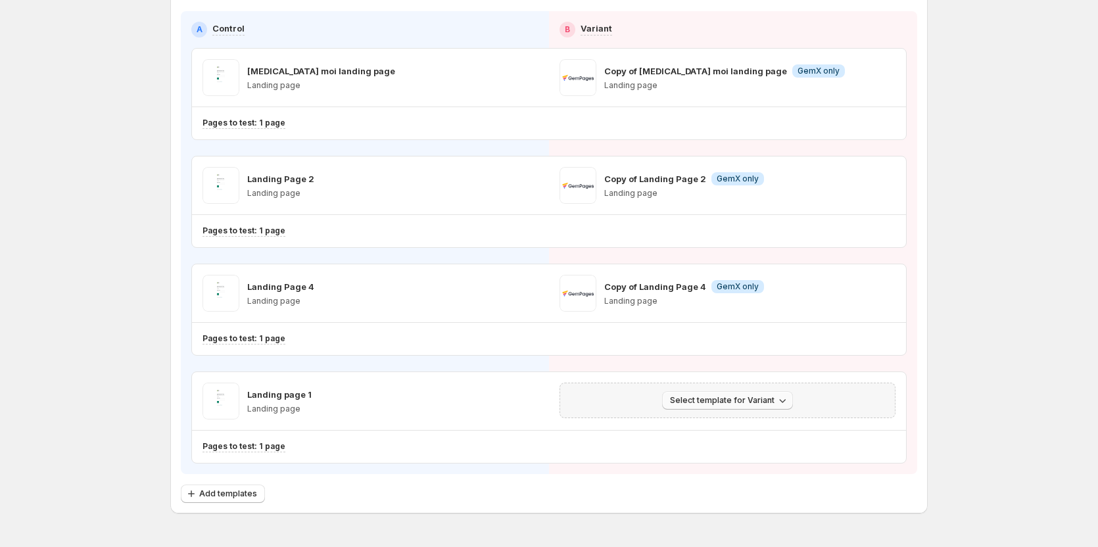
click at [691, 398] on span "Select template for Variant" at bounding box center [722, 400] width 105 height 11
click at [715, 447] on span "Create Variant based on Control" at bounding box center [733, 450] width 134 height 11
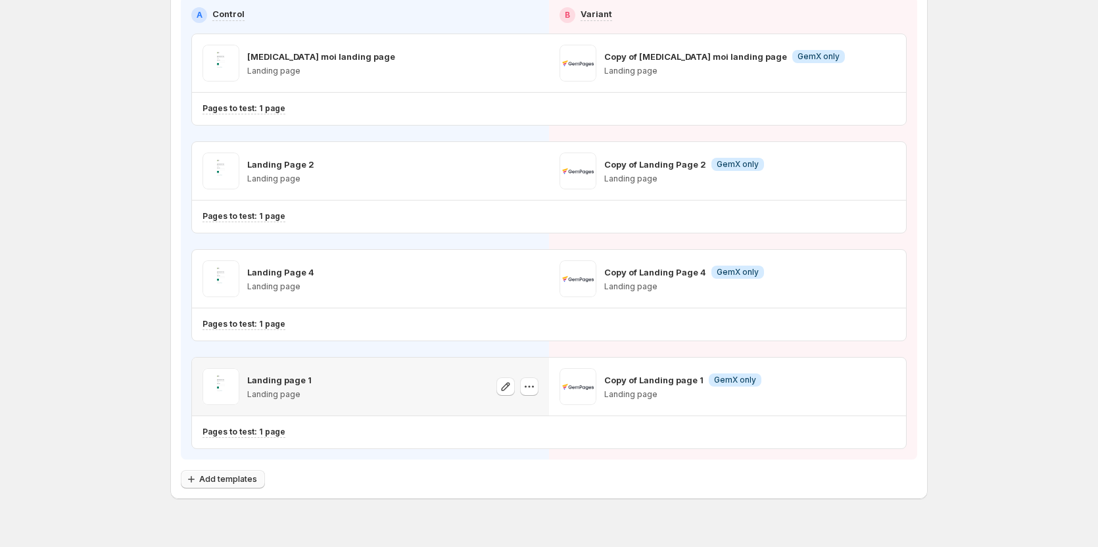
scroll to position [169, 0]
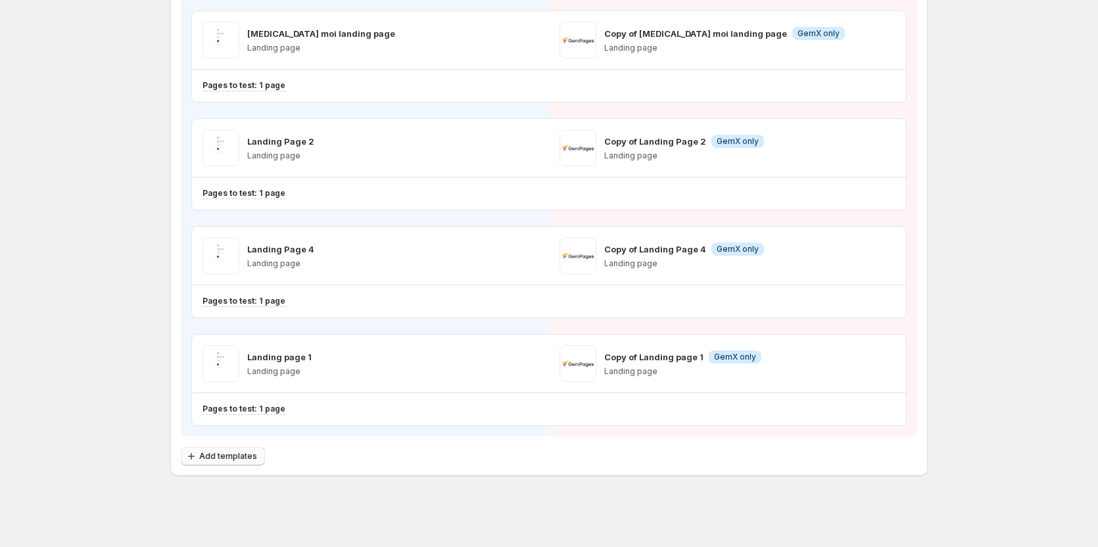
click at [220, 456] on span "Add templates" at bounding box center [228, 456] width 58 height 11
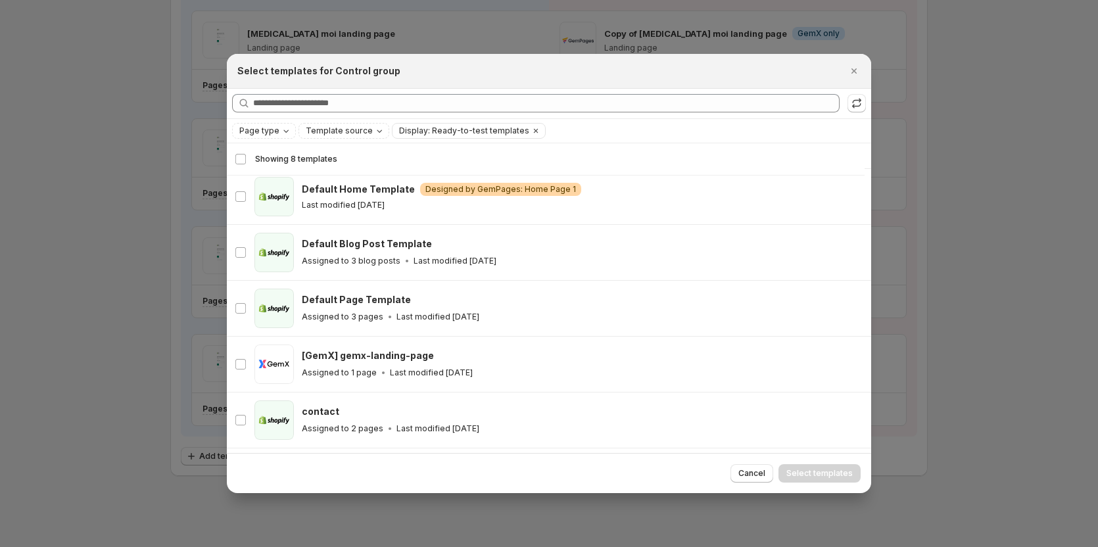
scroll to position [104, 0]
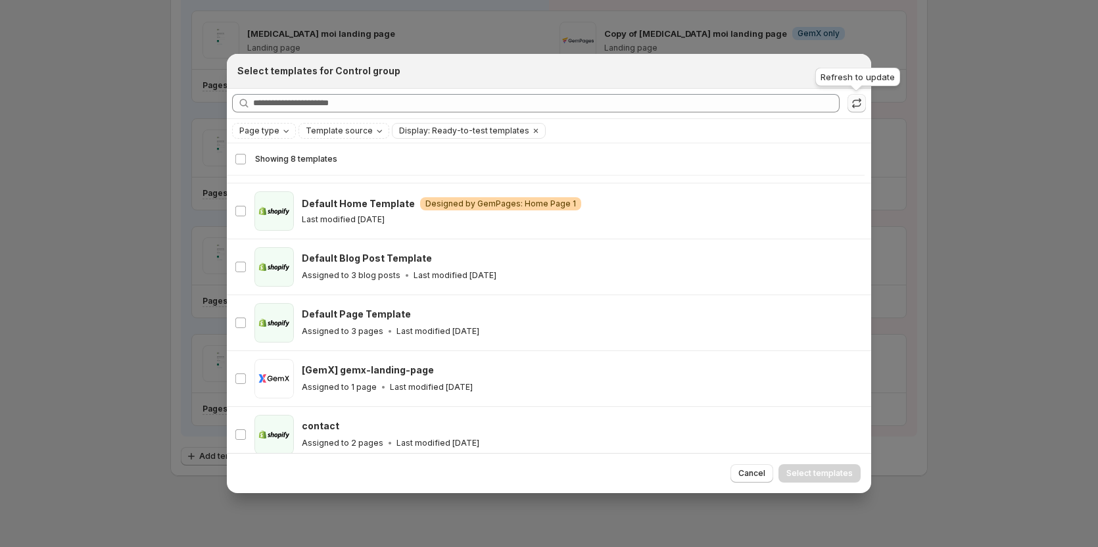
click at [858, 97] on icon ":r3j:" at bounding box center [856, 103] width 13 height 13
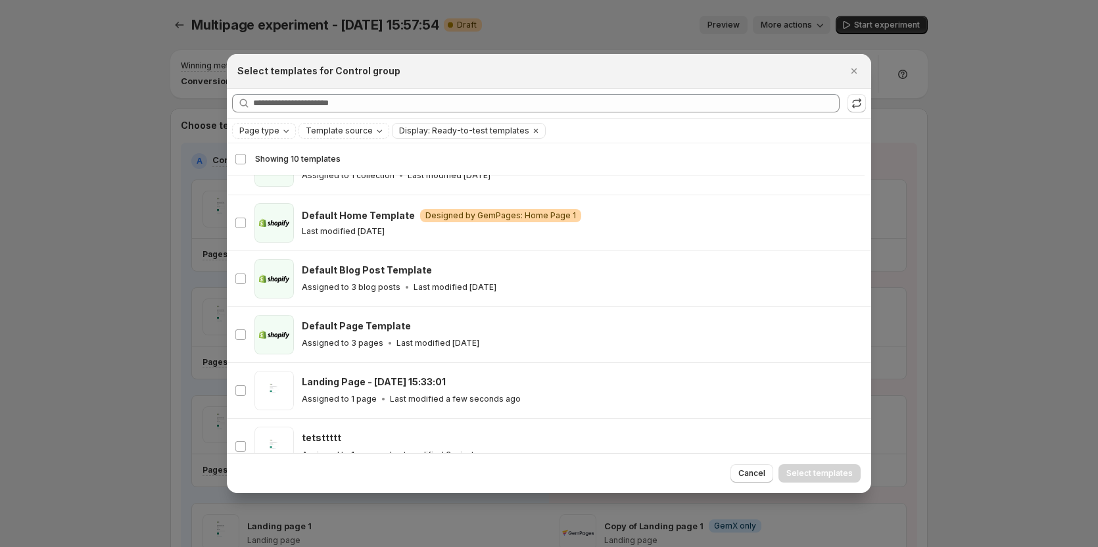
scroll to position [281, 0]
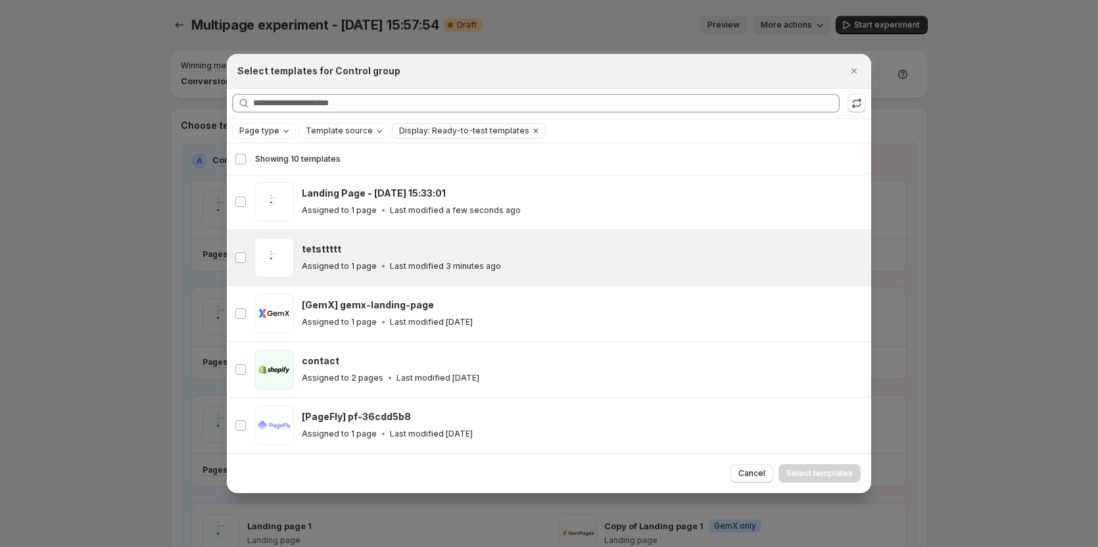
click at [424, 265] on p "Last modified 3 minutes ago" at bounding box center [445, 266] width 111 height 11
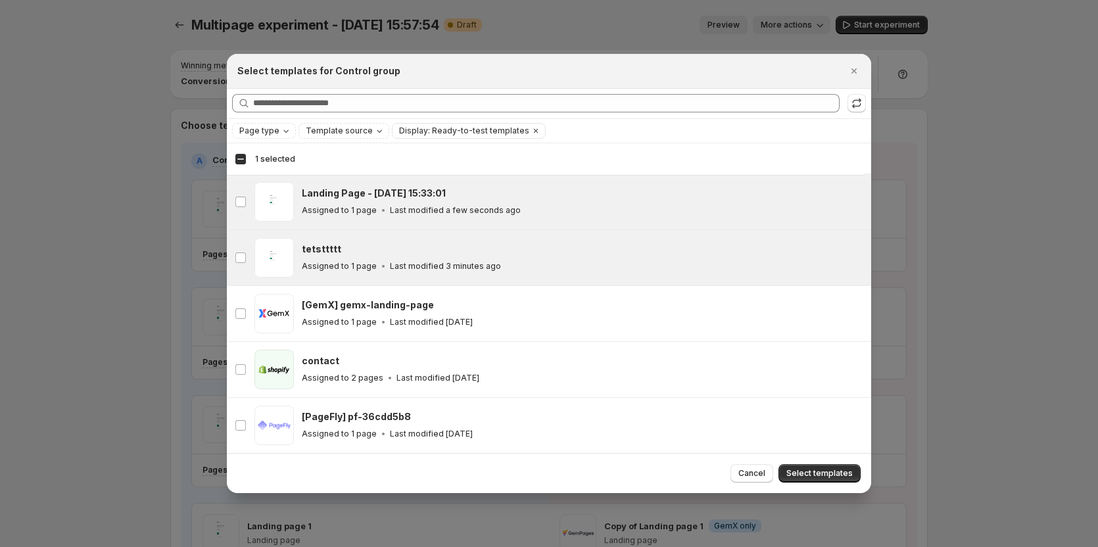
click at [382, 219] on div "Landing Page - [DATE] 15:33:01 Assigned to 1 page Last modified a few seconds a…" at bounding box center [583, 201] width 562 height 39
click at [828, 475] on span "Select templates" at bounding box center [819, 473] width 66 height 11
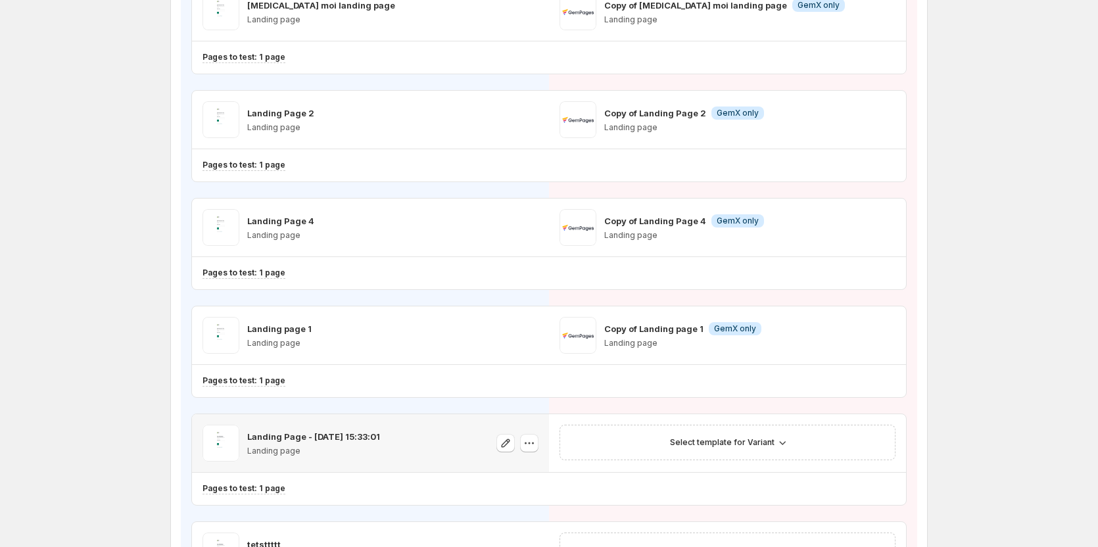
scroll to position [385, 0]
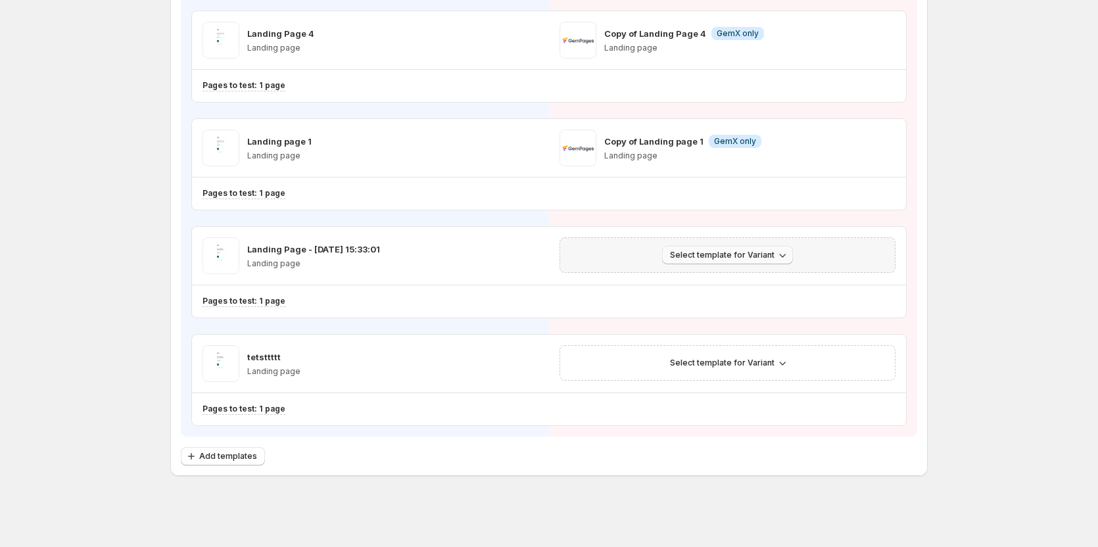
click at [725, 258] on span "Select template for Variant" at bounding box center [722, 255] width 105 height 11
click at [729, 302] on span "Create Variant based on Control" at bounding box center [733, 305] width 134 height 11
click at [696, 361] on span "Select template for Variant" at bounding box center [722, 363] width 105 height 11
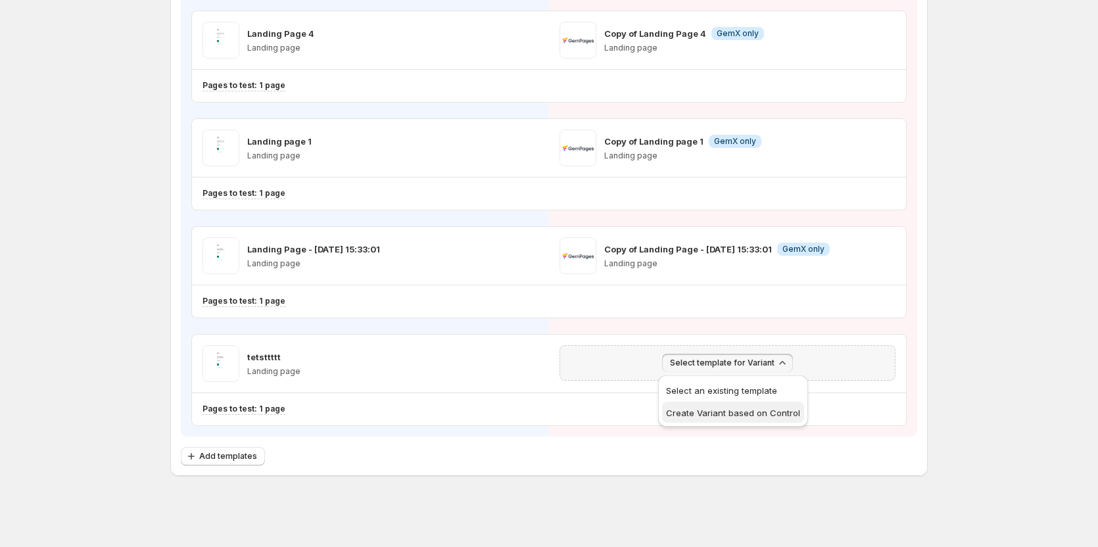
click at [694, 408] on span "Create Variant based on Control" at bounding box center [733, 413] width 134 height 11
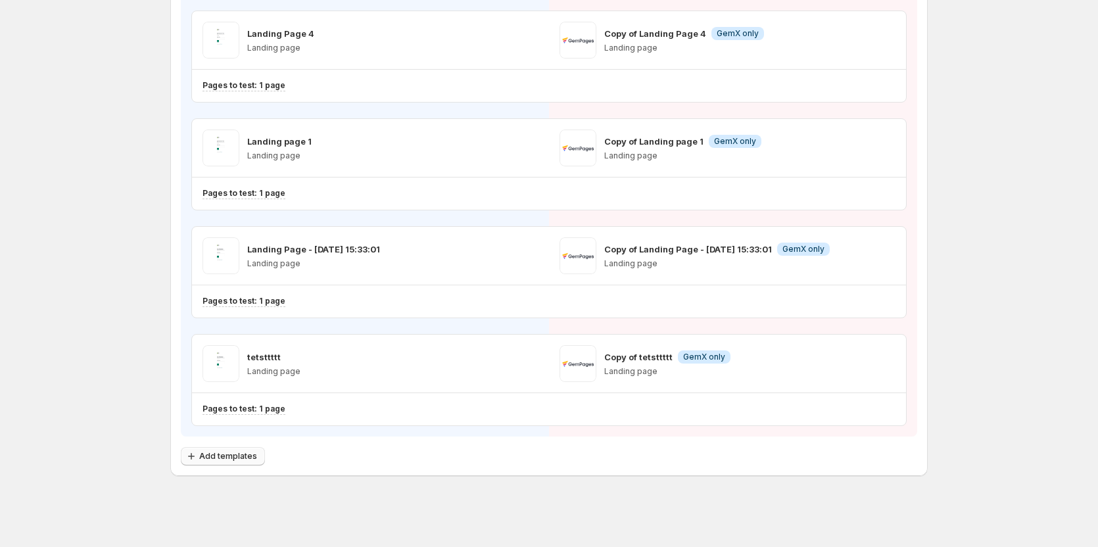
click at [245, 455] on span "Add templates" at bounding box center [228, 456] width 58 height 11
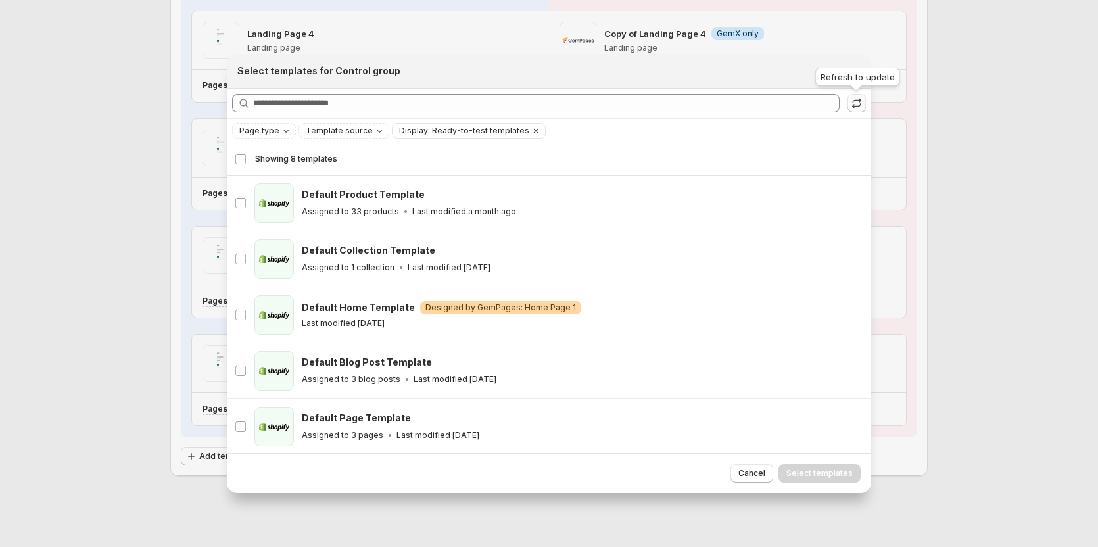
click at [862, 103] on icon ":r3j:" at bounding box center [856, 103] width 13 height 13
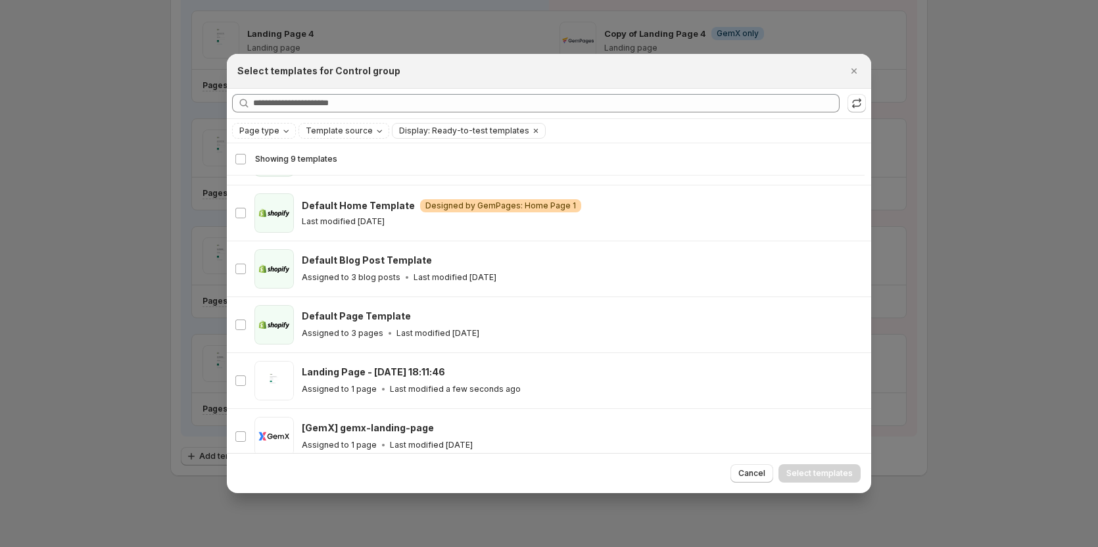
scroll to position [225, 0]
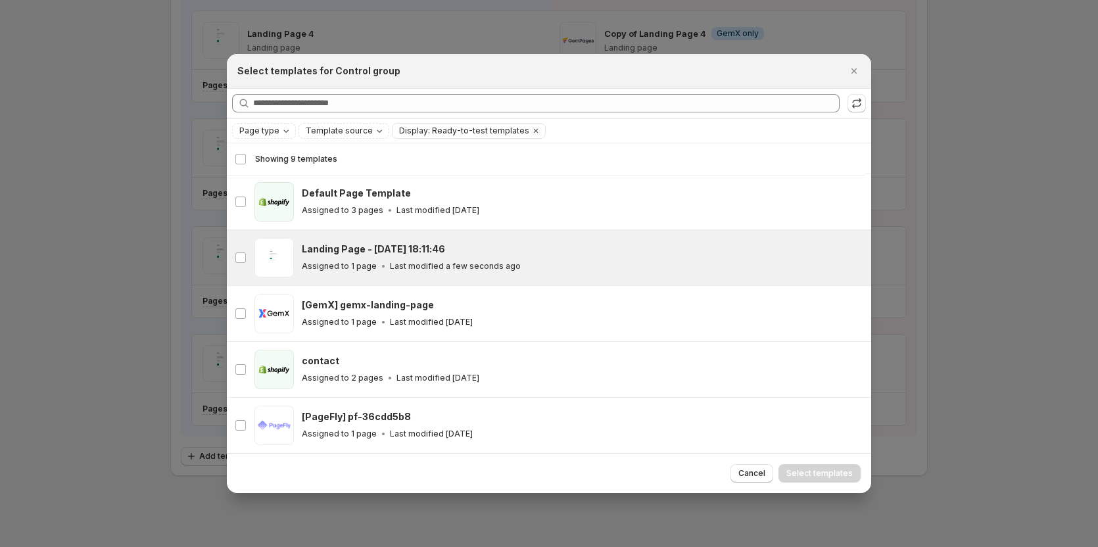
click at [387, 281] on div "gp-template-583077225021047635 Landing Page - [DATE] 18:11:46 Assigned to 1 pag…" at bounding box center [549, 257] width 644 height 55
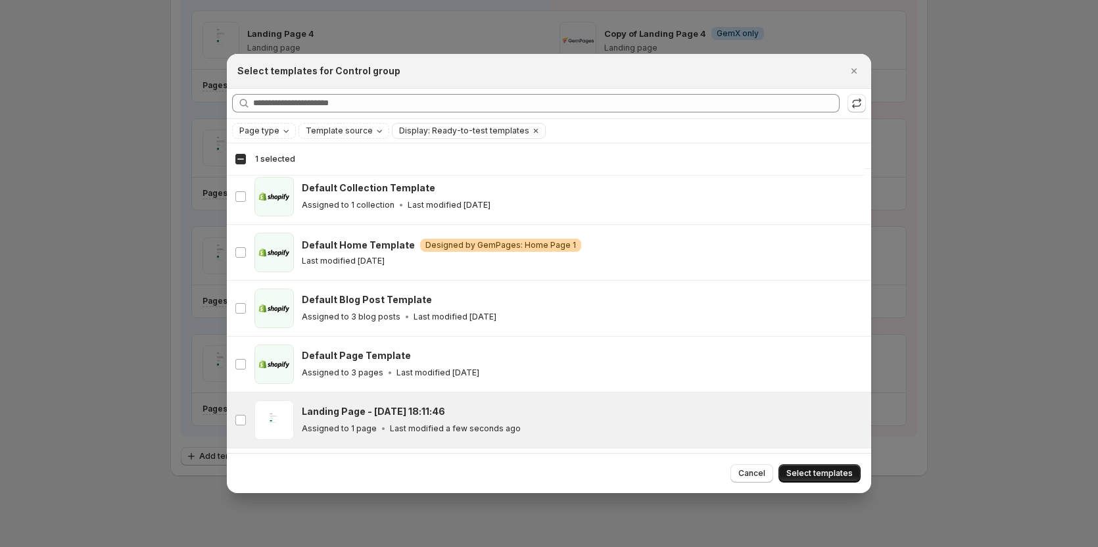
scroll to position [132, 0]
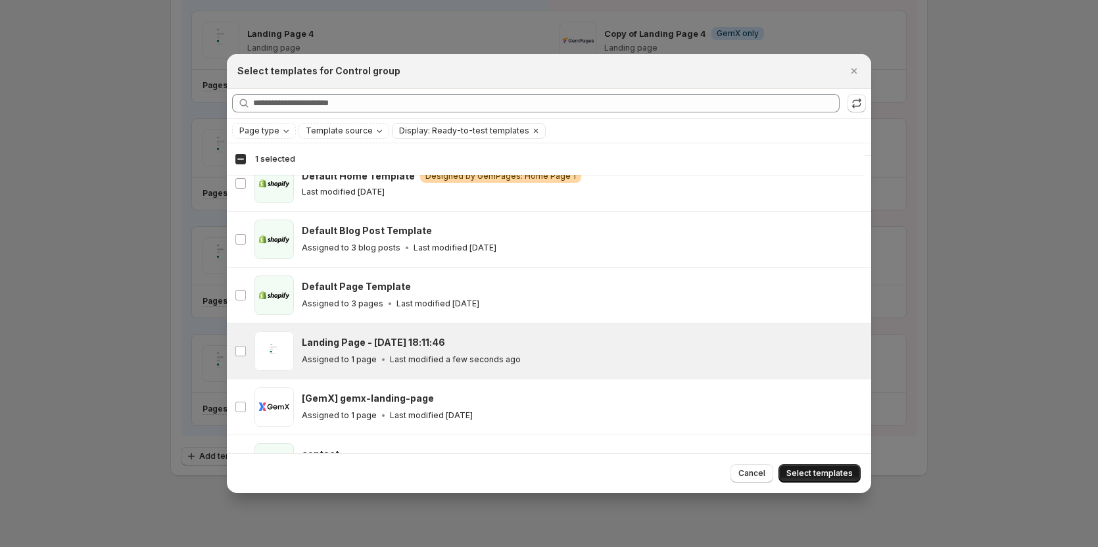
click at [808, 468] on button "Select templates" at bounding box center [820, 473] width 82 height 18
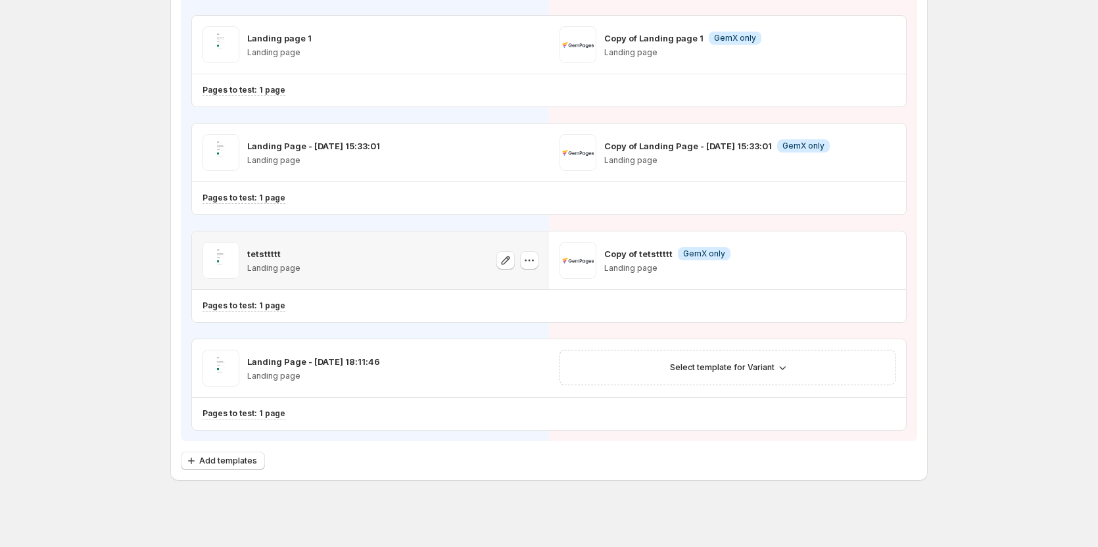
scroll to position [492, 0]
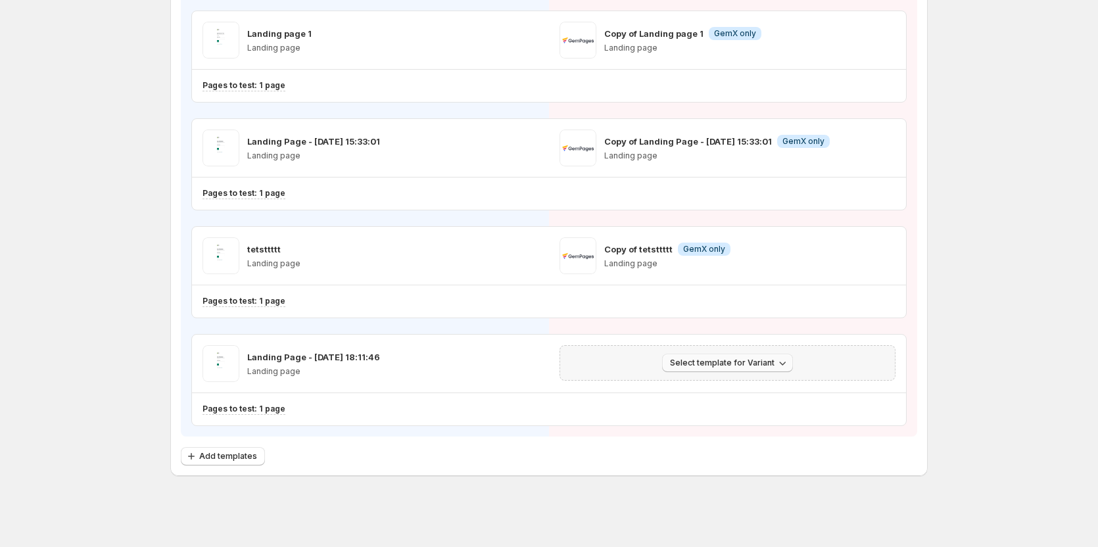
click at [719, 361] on span "Select template for Variant" at bounding box center [722, 363] width 105 height 11
click at [713, 411] on span "Create Variant based on Control" at bounding box center [733, 413] width 134 height 11
click at [237, 452] on span "Add templates" at bounding box center [228, 456] width 58 height 11
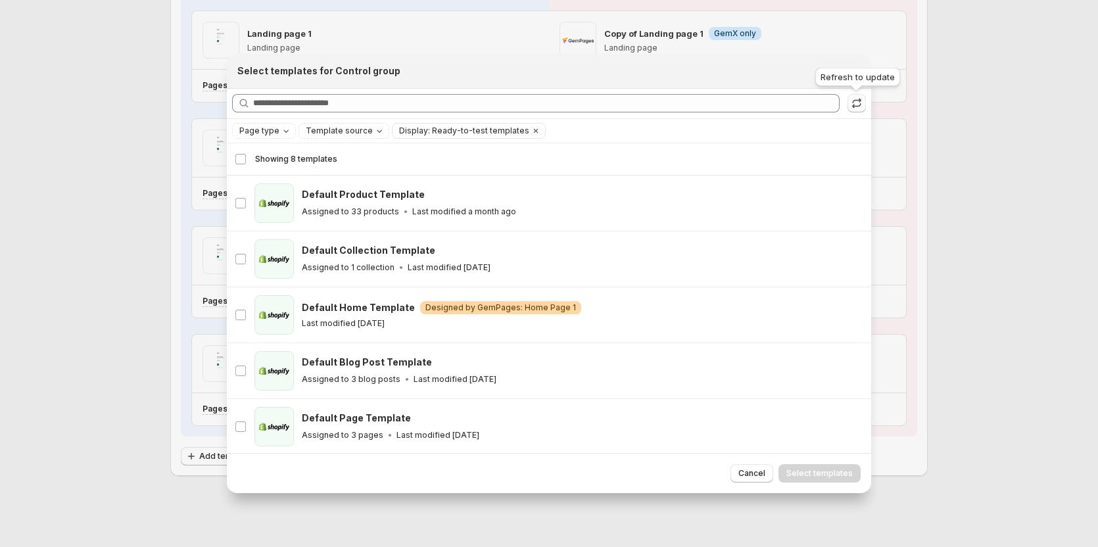
click at [858, 107] on icon ":r3j:" at bounding box center [856, 103] width 13 height 13
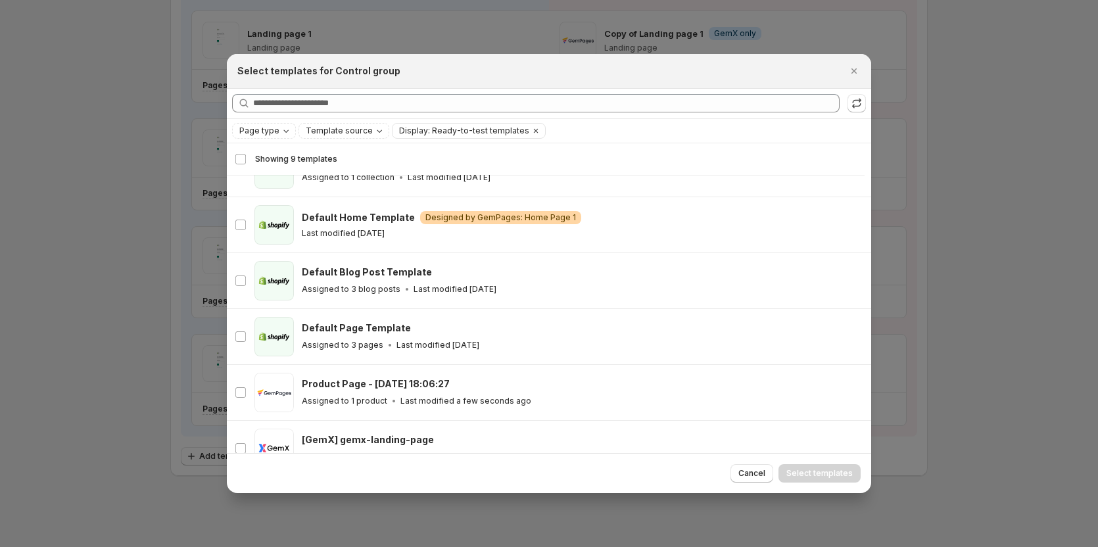
scroll to position [225, 0]
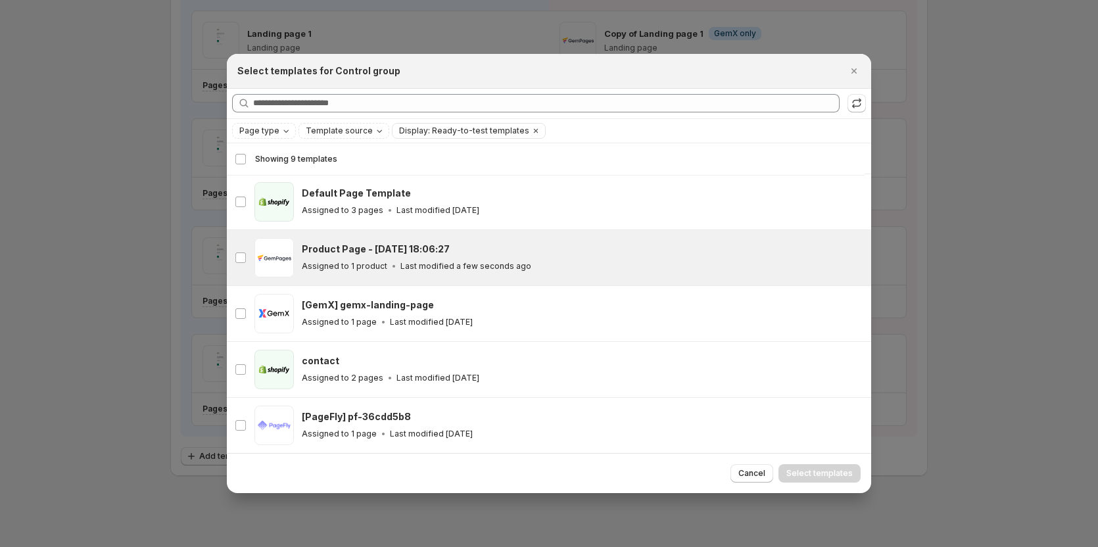
click at [437, 266] on p "Last modified a few seconds ago" at bounding box center [465, 266] width 131 height 11
click at [833, 465] on button "Select templates" at bounding box center [820, 473] width 82 height 18
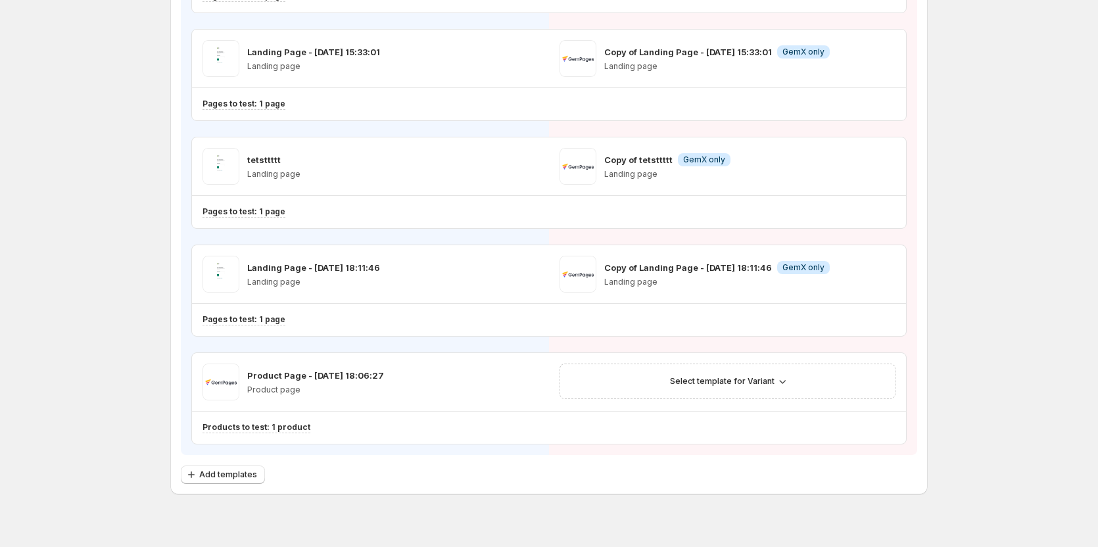
scroll to position [600, 0]
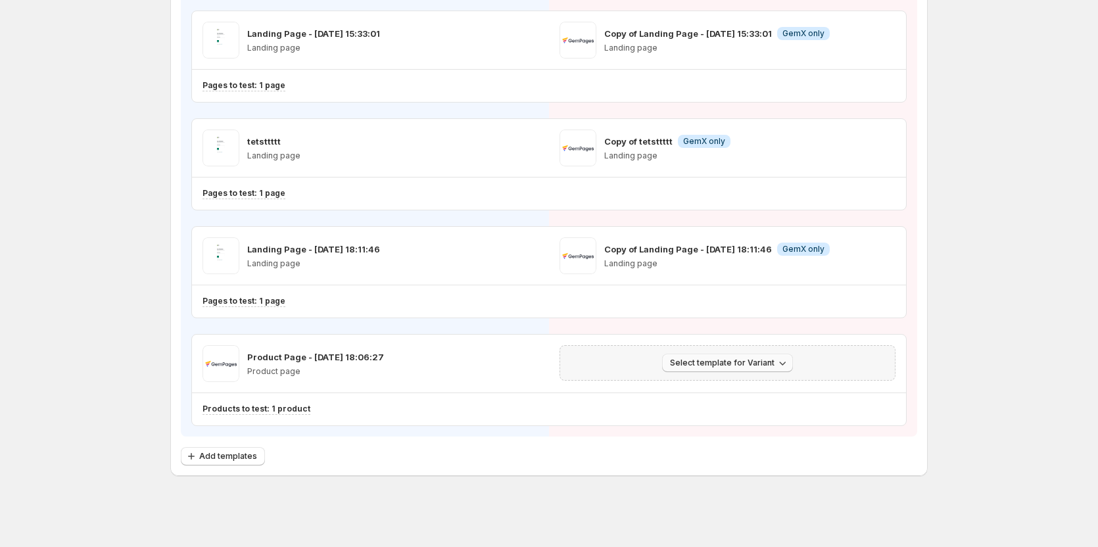
click at [711, 363] on span "Select template for Variant" at bounding box center [722, 363] width 105 height 11
click at [727, 411] on span "Create Variant based on Control" at bounding box center [733, 413] width 134 height 11
click at [240, 452] on span "Add templates" at bounding box center [228, 456] width 58 height 11
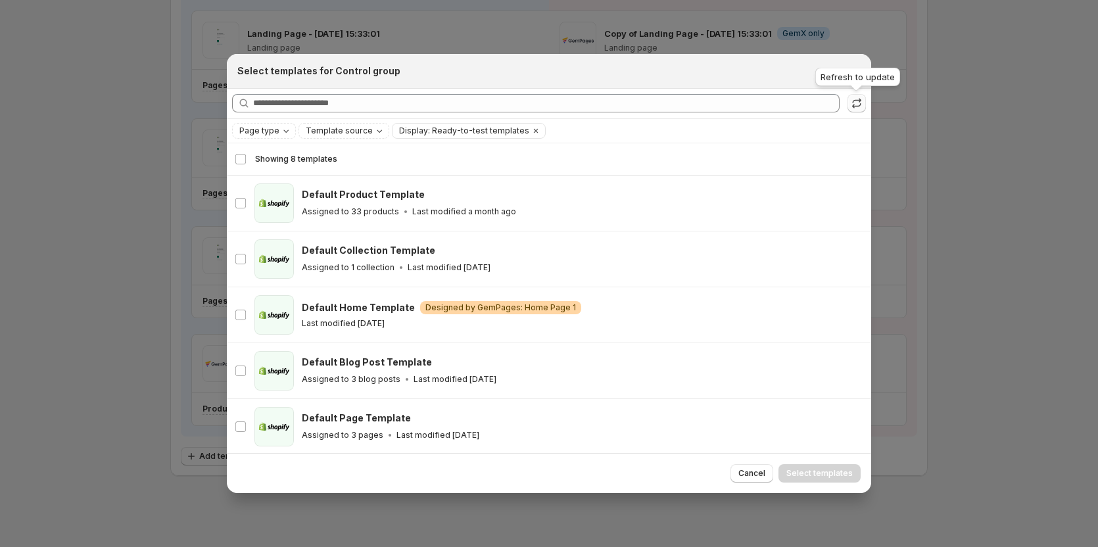
click at [852, 102] on icon ":r3j:" at bounding box center [856, 103] width 13 height 13
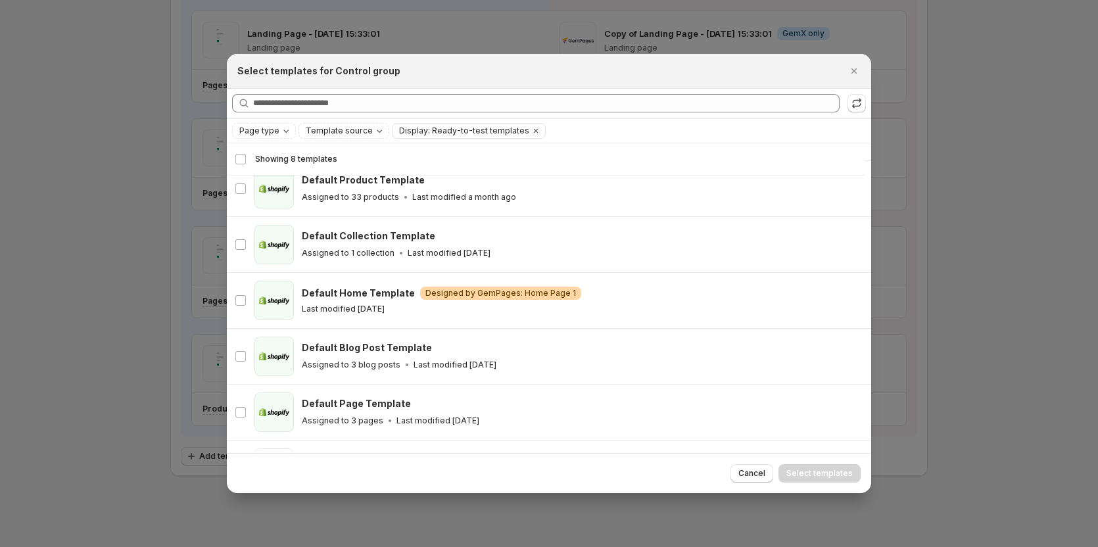
scroll to position [0, 0]
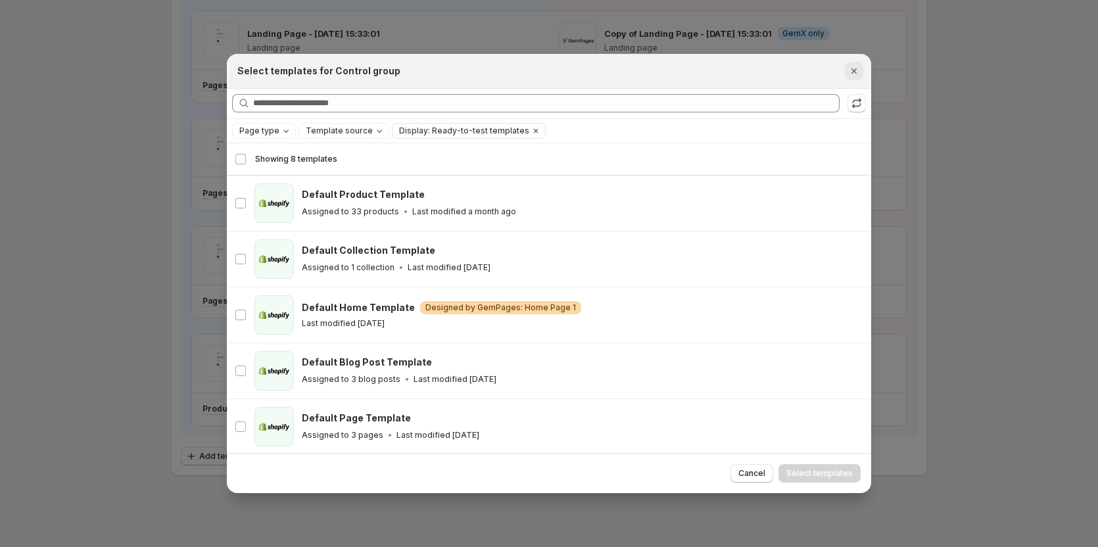
click at [855, 74] on icon "Close" at bounding box center [854, 70] width 13 height 13
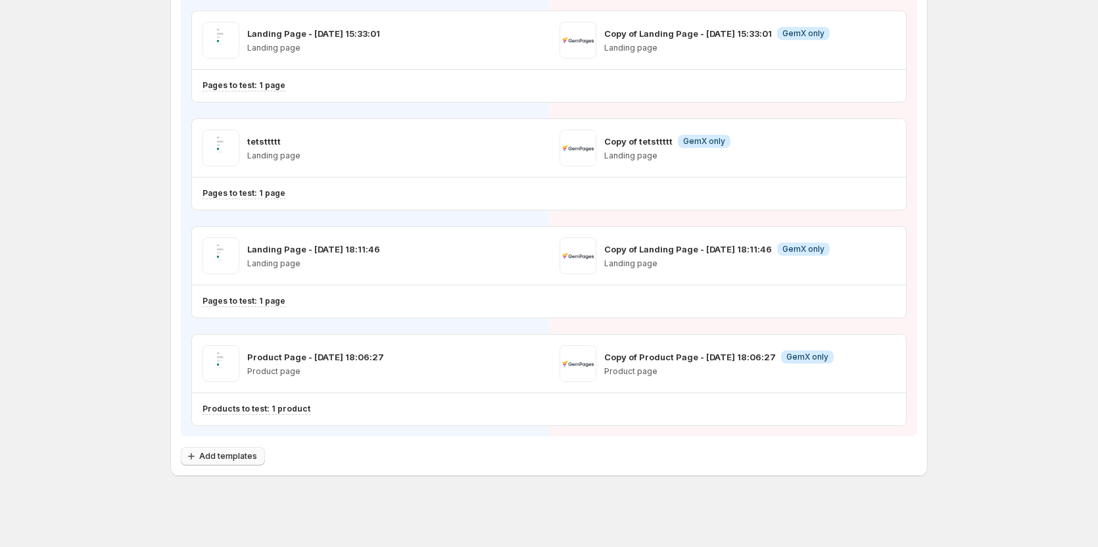
click at [247, 461] on span "Add templates" at bounding box center [228, 456] width 58 height 11
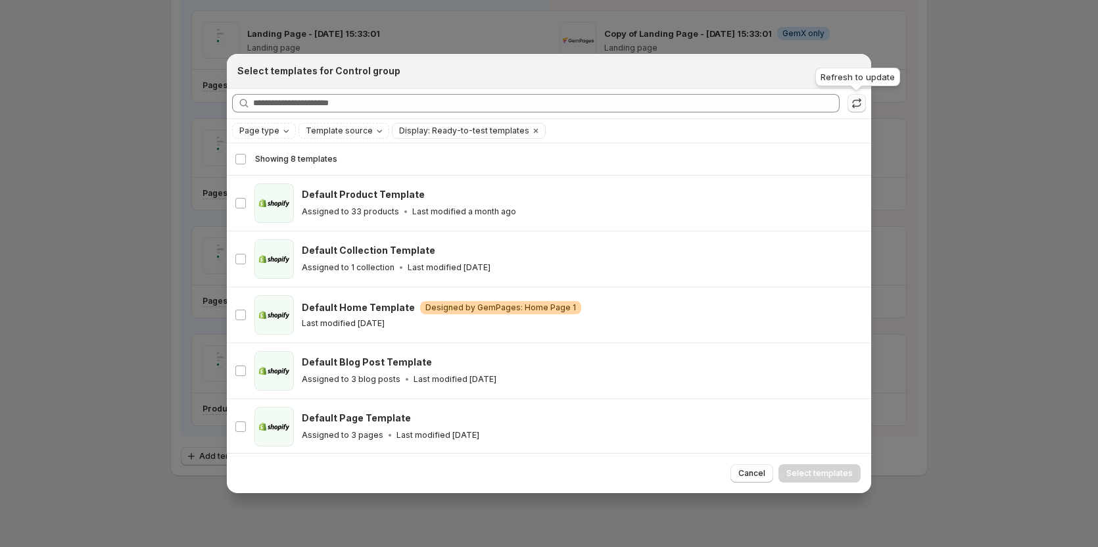
click at [853, 103] on icon ":r3j:" at bounding box center [856, 103] width 13 height 13
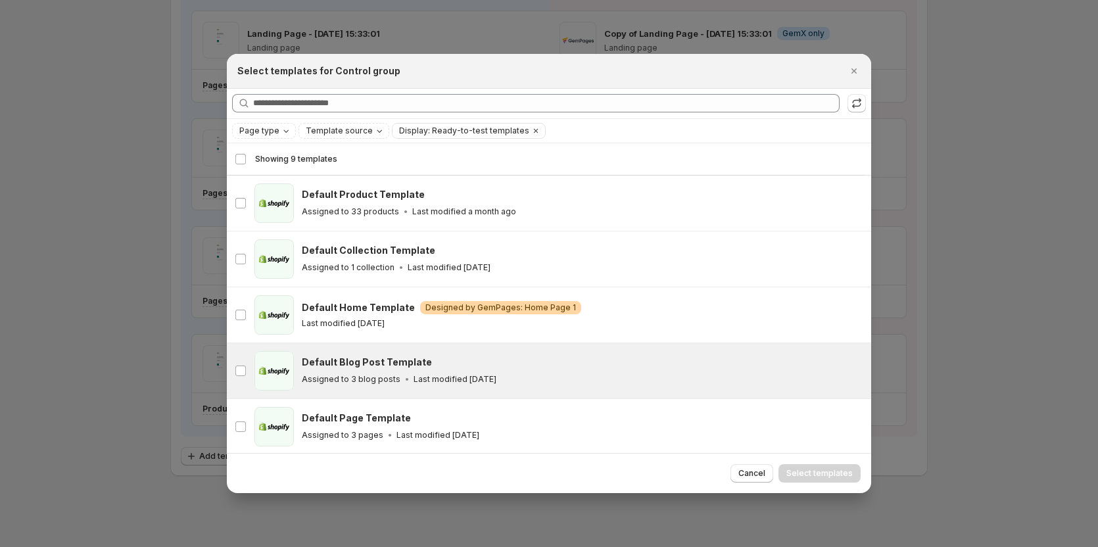
scroll to position [225, 0]
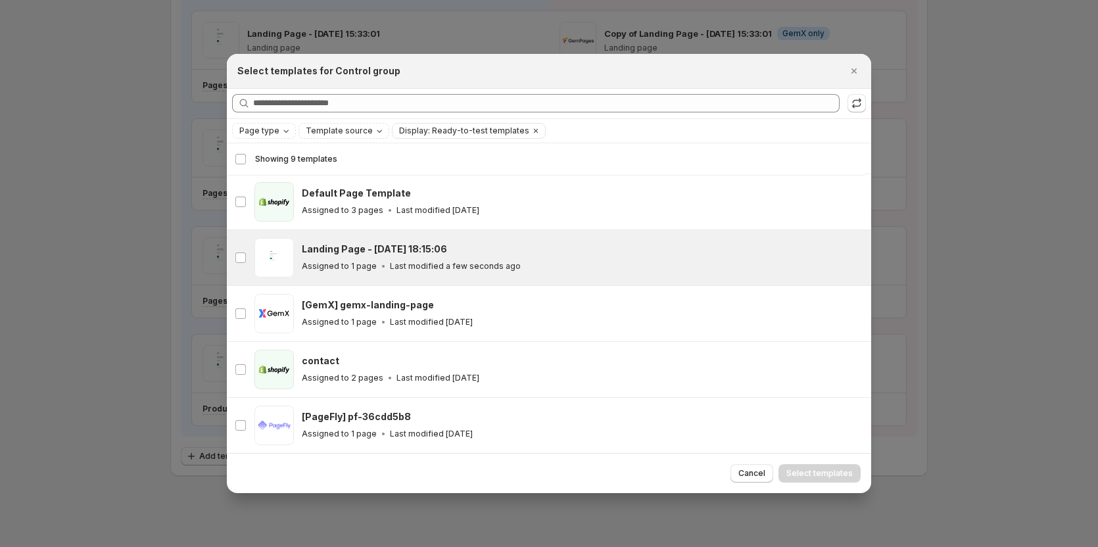
click at [437, 262] on p "Last modified a few seconds ago" at bounding box center [455, 266] width 131 height 11
click at [801, 468] on button "Select templates" at bounding box center [820, 473] width 82 height 18
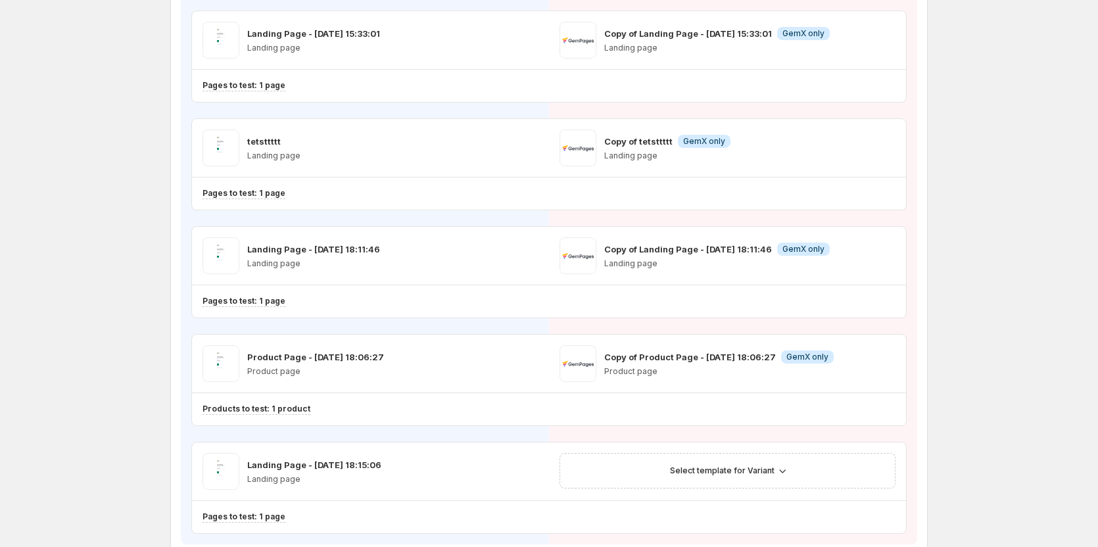
scroll to position [169, 0]
click at [749, 468] on span "Select template for Variant" at bounding box center [722, 471] width 105 height 11
click at [727, 519] on span "Create Variant based on Control" at bounding box center [733, 521] width 134 height 11
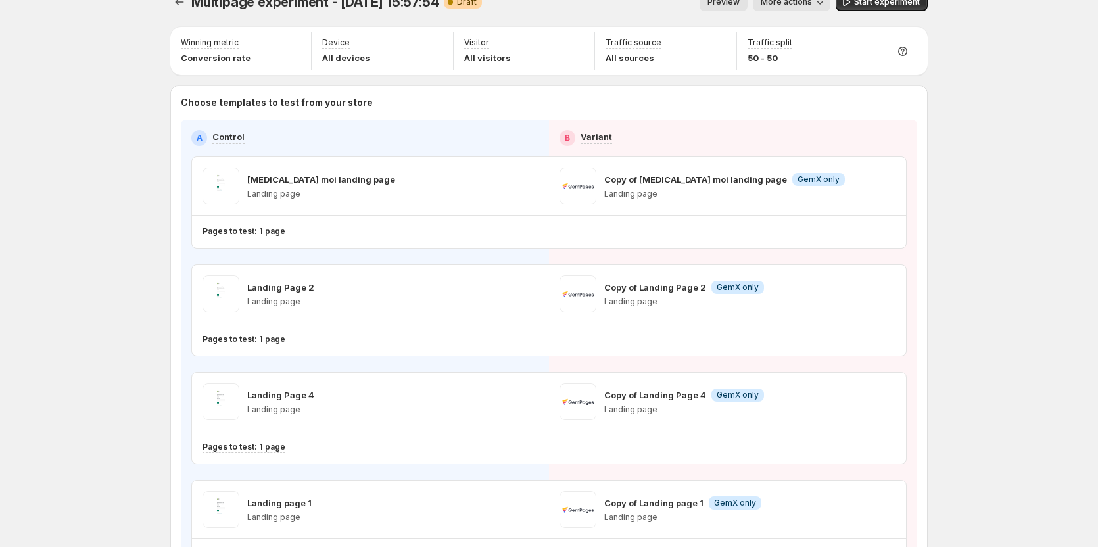
scroll to position [0, 0]
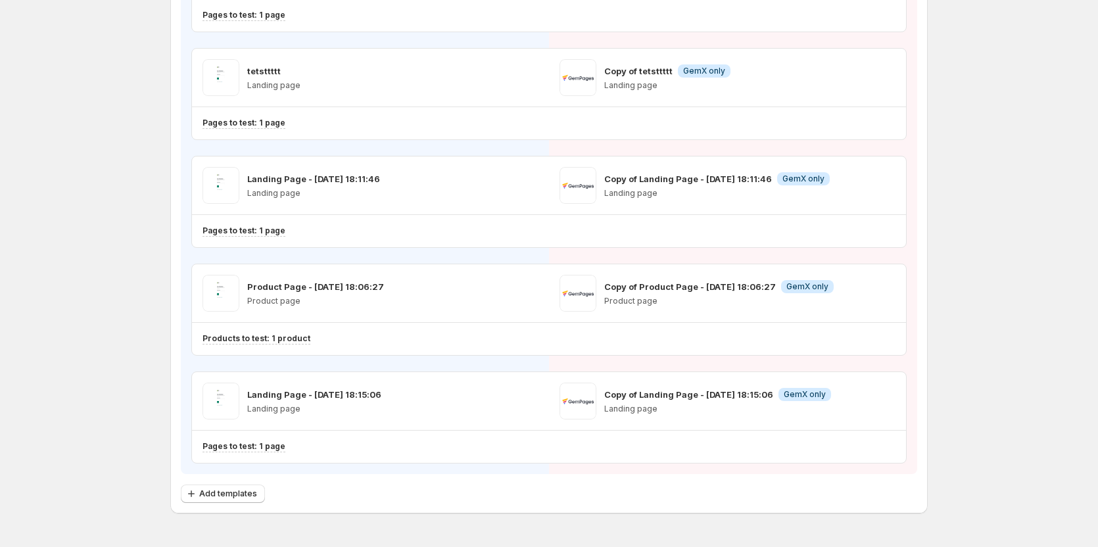
scroll to position [708, 0]
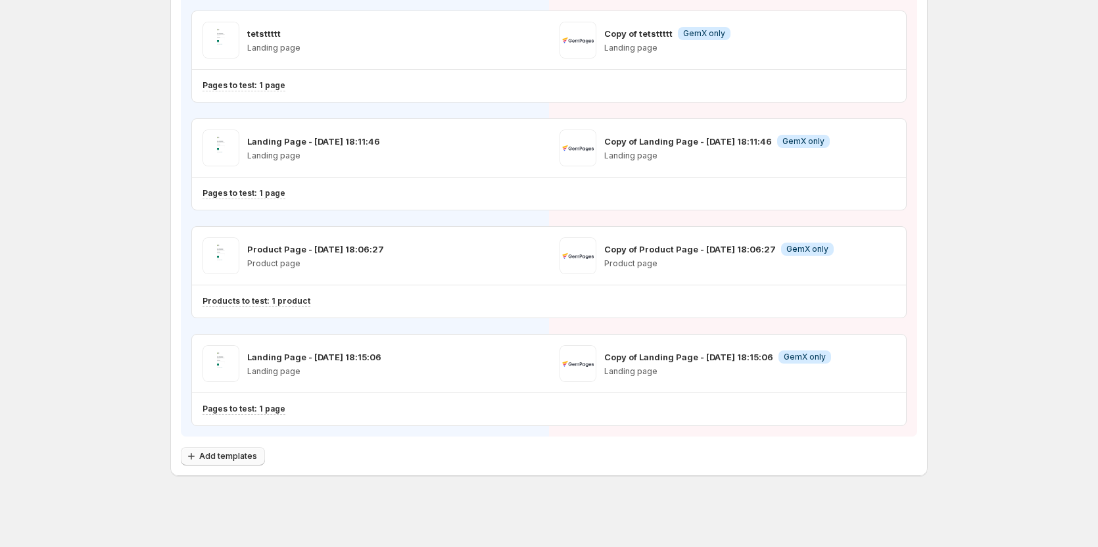
click at [244, 452] on span "Add templates" at bounding box center [228, 456] width 58 height 11
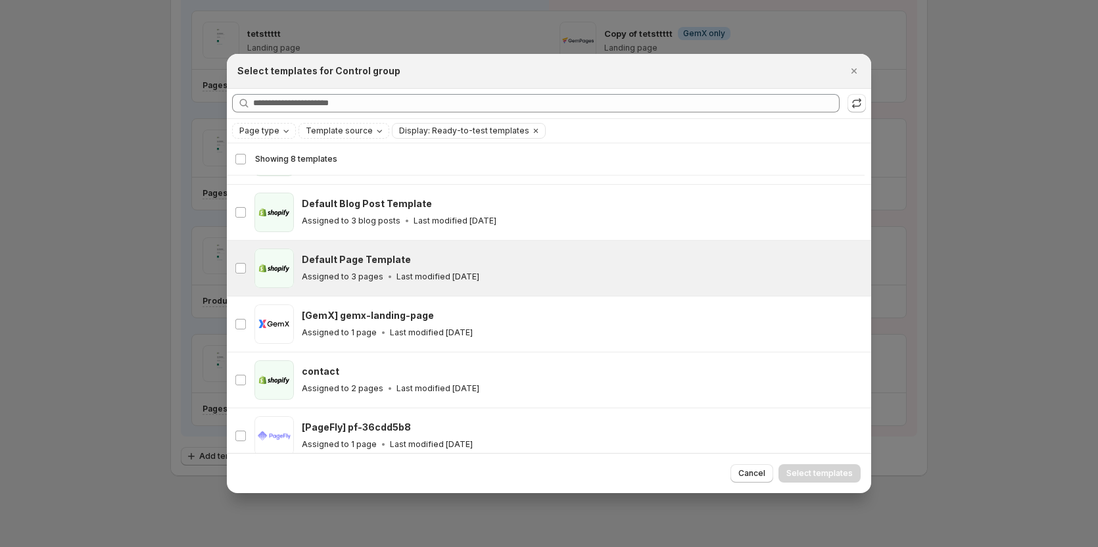
scroll to position [169, 0]
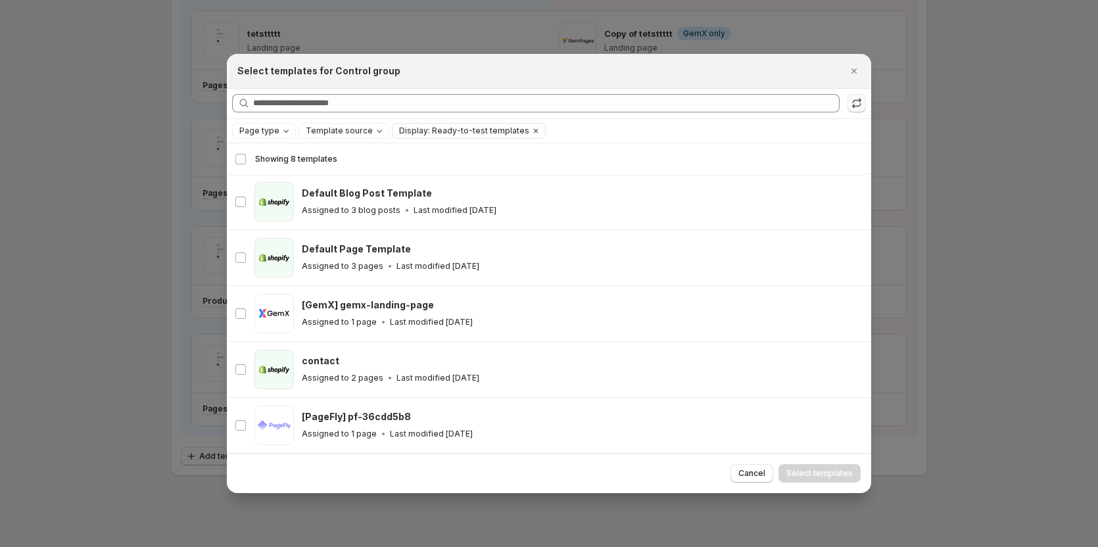
click at [850, 99] on icon ":rj:" at bounding box center [856, 103] width 13 height 13
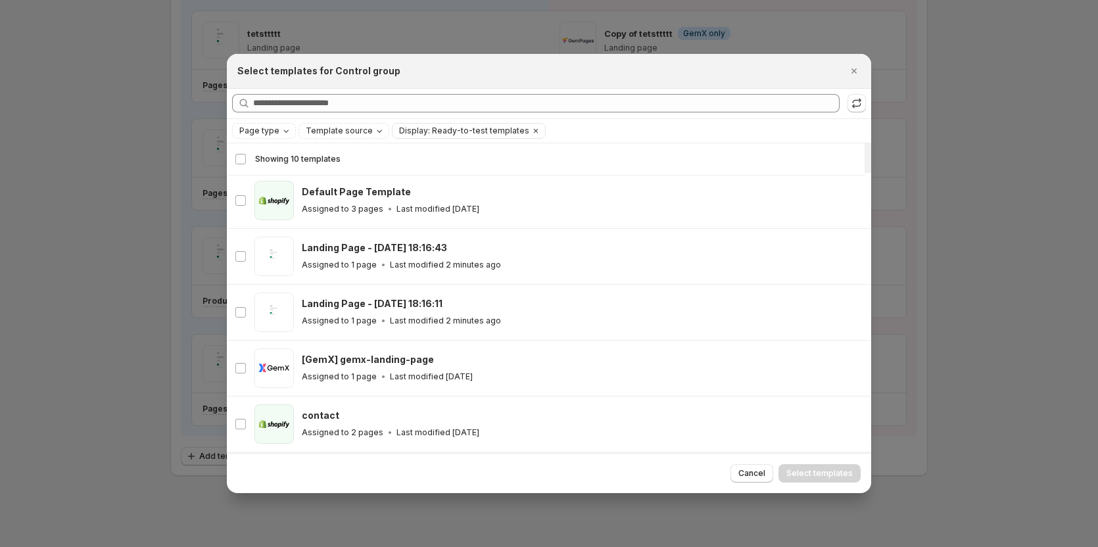
scroll to position [229, 0]
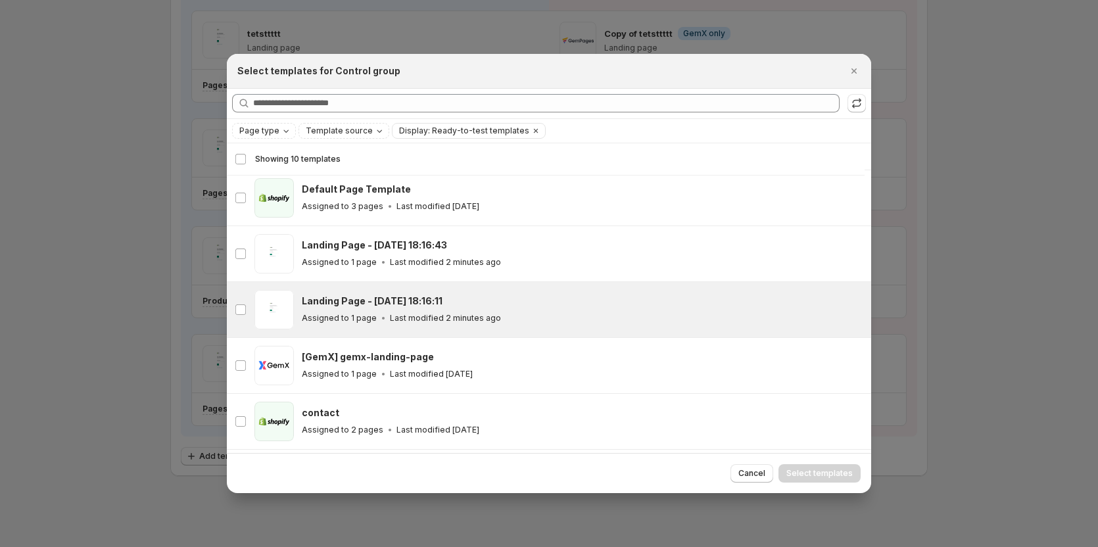
click at [385, 300] on h3 "Landing Page - [DATE] 18:16:11" at bounding box center [372, 301] width 141 height 13
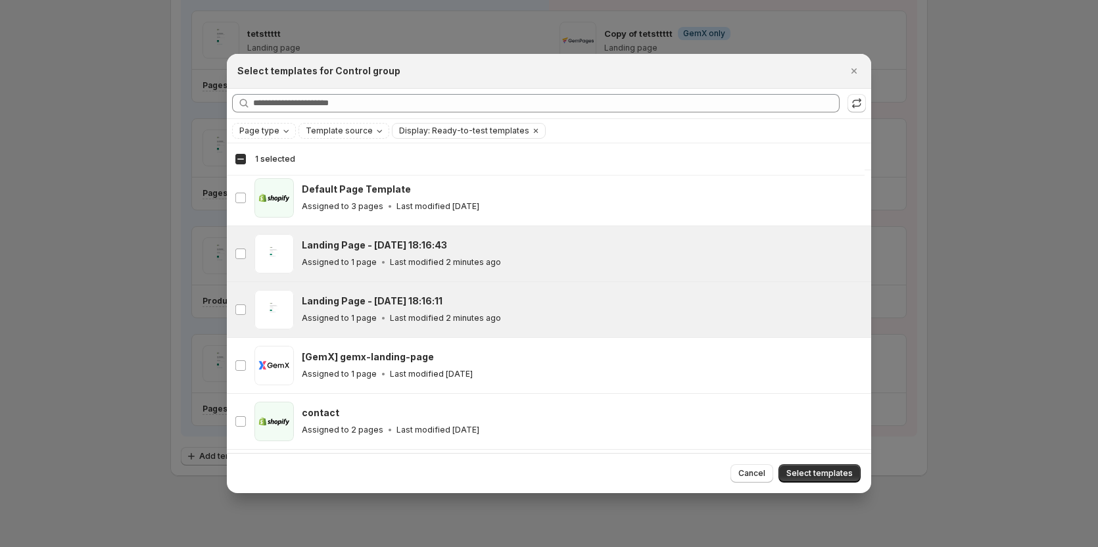
click at [390, 266] on p "Last modified 2 minutes ago" at bounding box center [445, 262] width 111 height 11
click at [800, 471] on span "Select templates" at bounding box center [819, 473] width 66 height 11
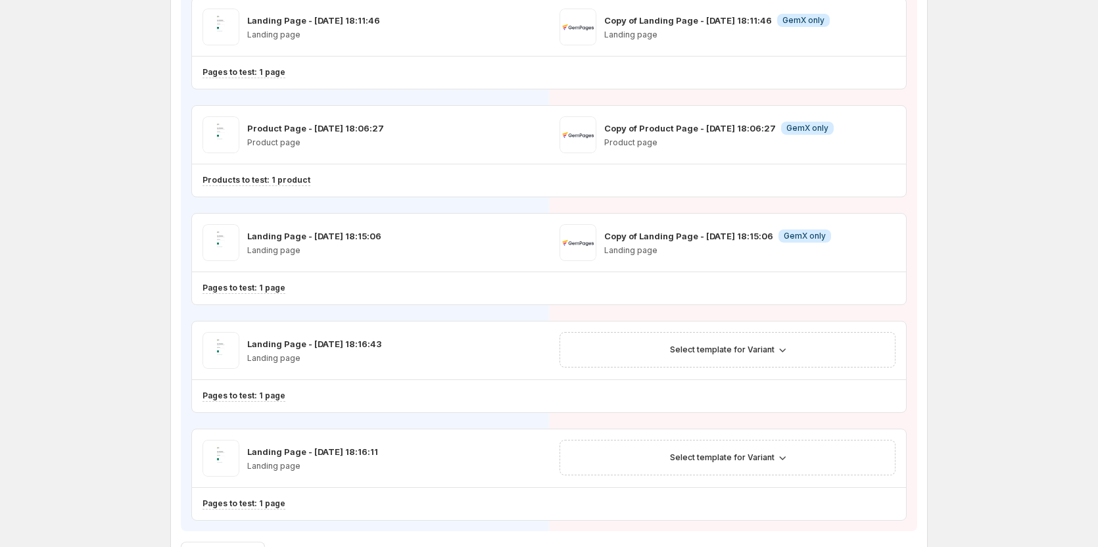
scroll to position [840, 0]
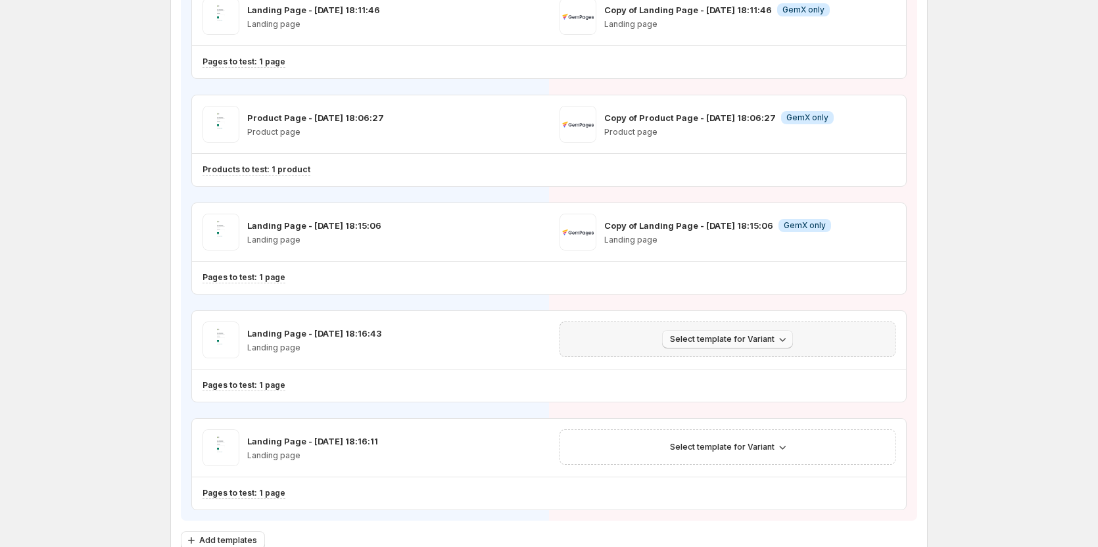
click at [709, 332] on button "Select template for Variant" at bounding box center [727, 339] width 131 height 18
click at [704, 381] on button "Create Variant based on Control" at bounding box center [733, 388] width 142 height 21
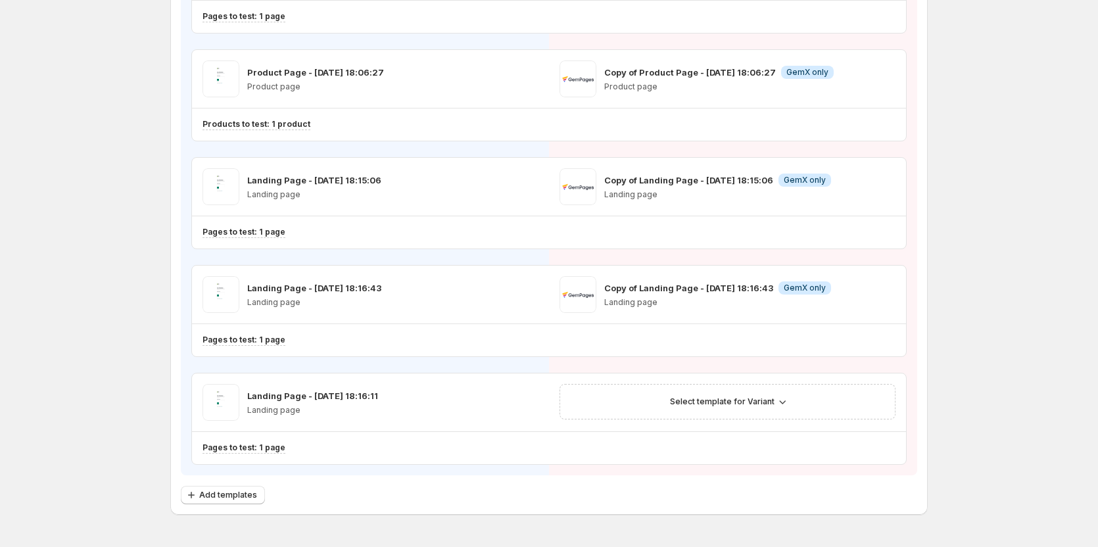
scroll to position [905, 0]
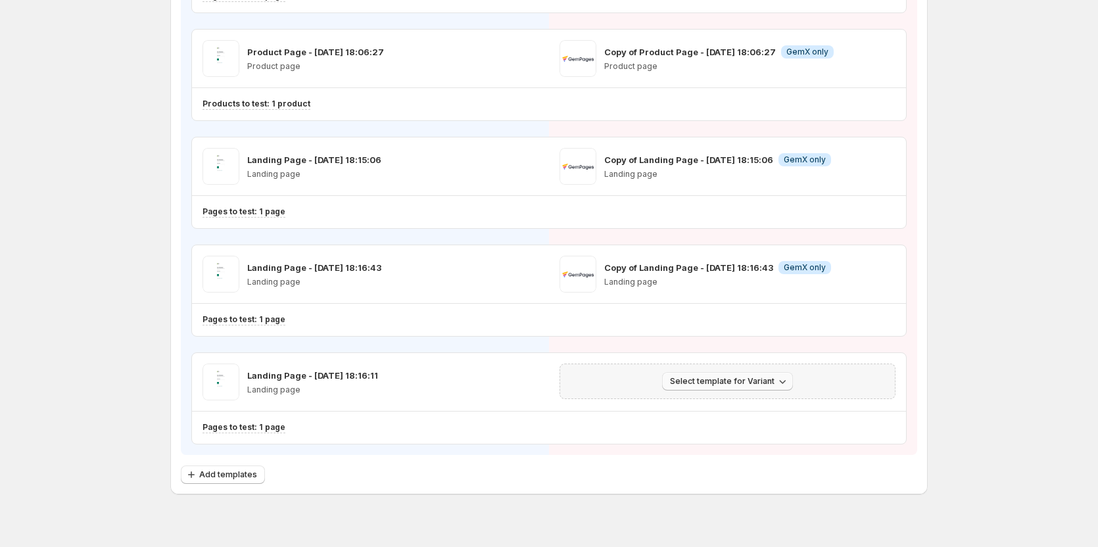
click at [748, 385] on span "Select template for Variant" at bounding box center [722, 381] width 105 height 11
click at [729, 429] on span "Create Variant based on Control" at bounding box center [733, 431] width 134 height 11
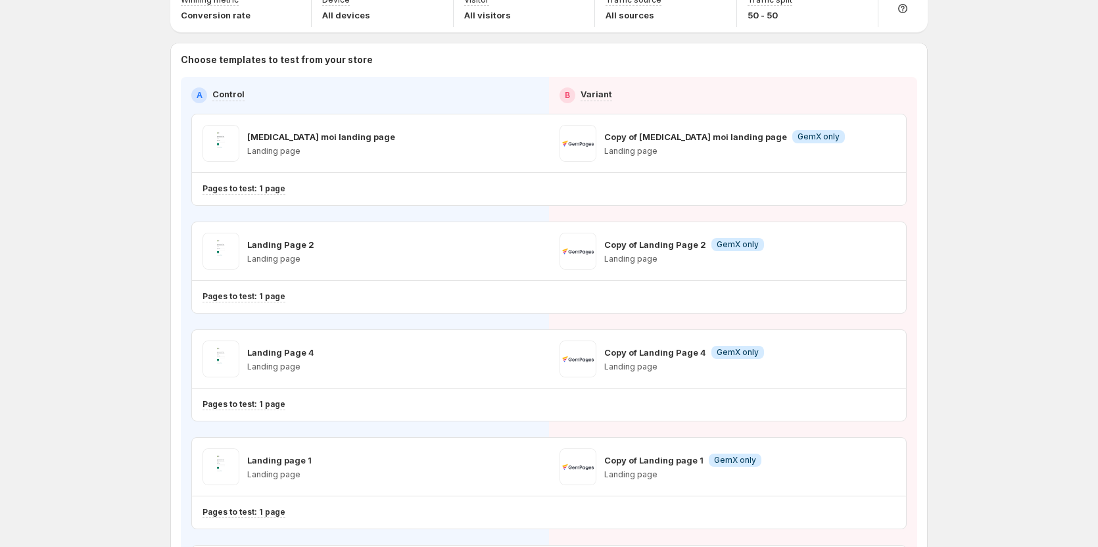
scroll to position [0, 0]
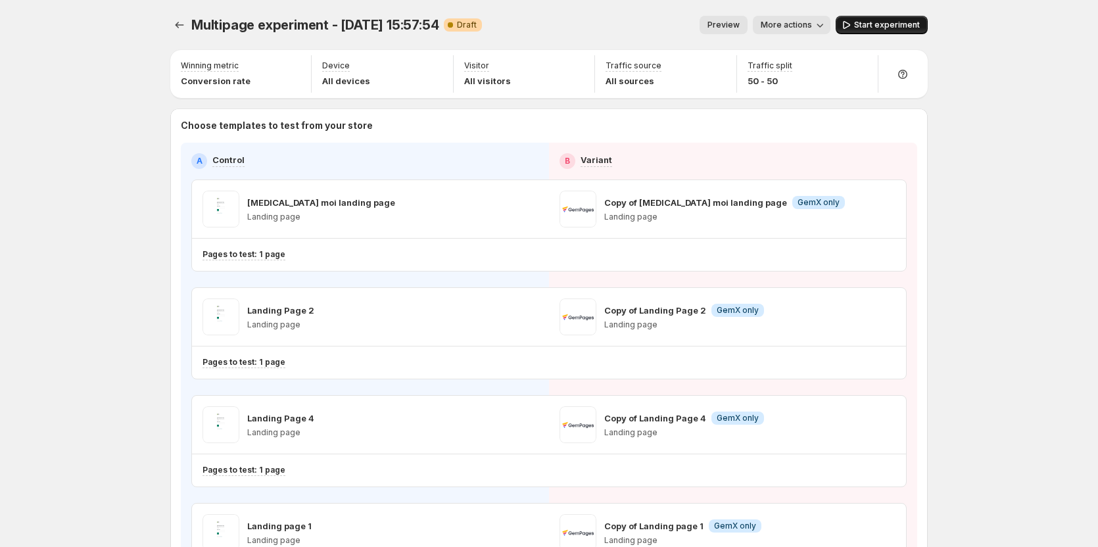
click at [865, 24] on span "Start experiment" at bounding box center [887, 25] width 66 height 11
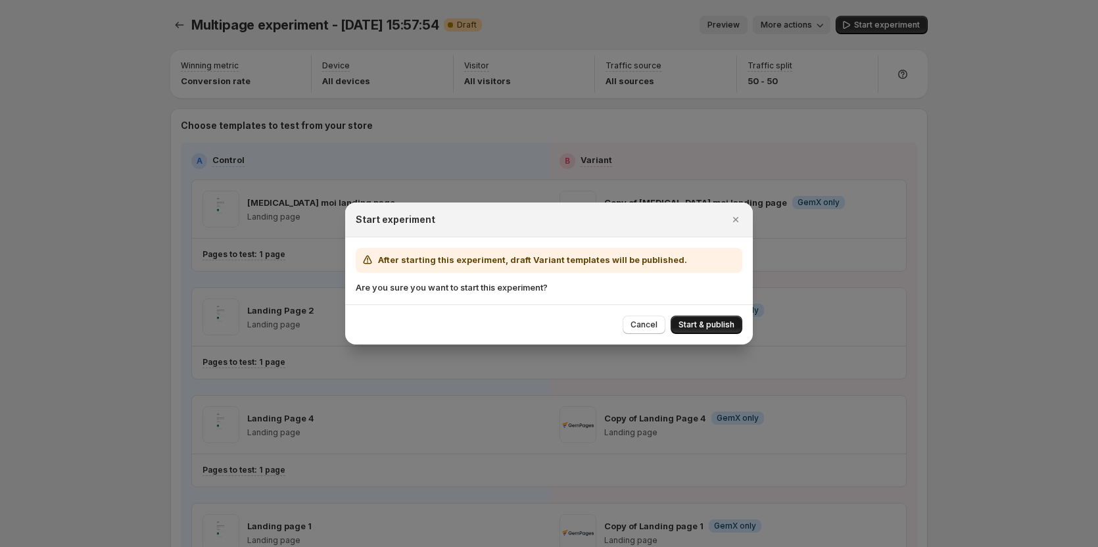
click at [714, 318] on button "Start & publish" at bounding box center [707, 325] width 72 height 18
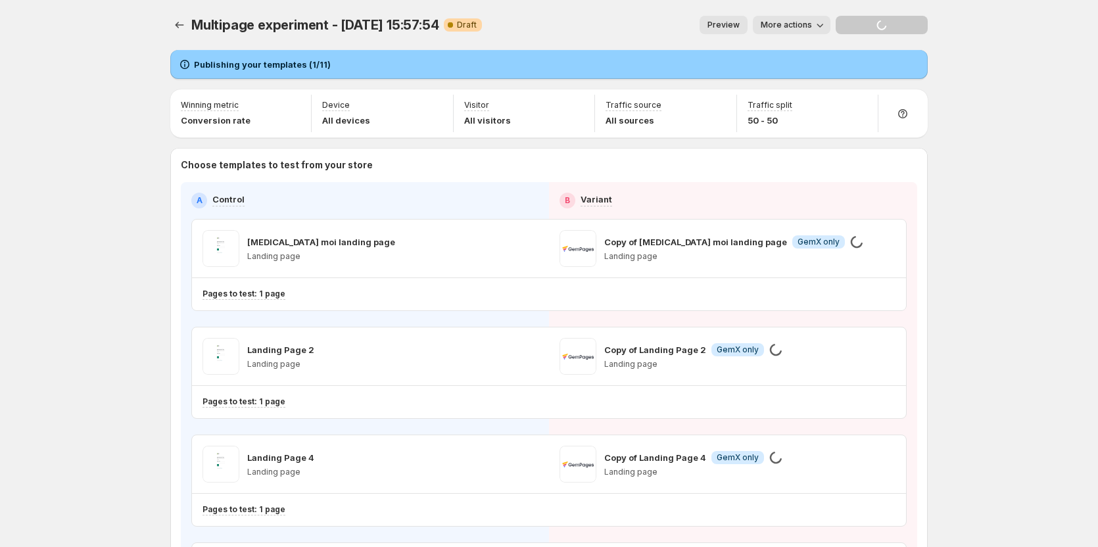
drag, startPoint x: 965, startPoint y: 299, endPoint x: 1004, endPoint y: 374, distance: 84.4
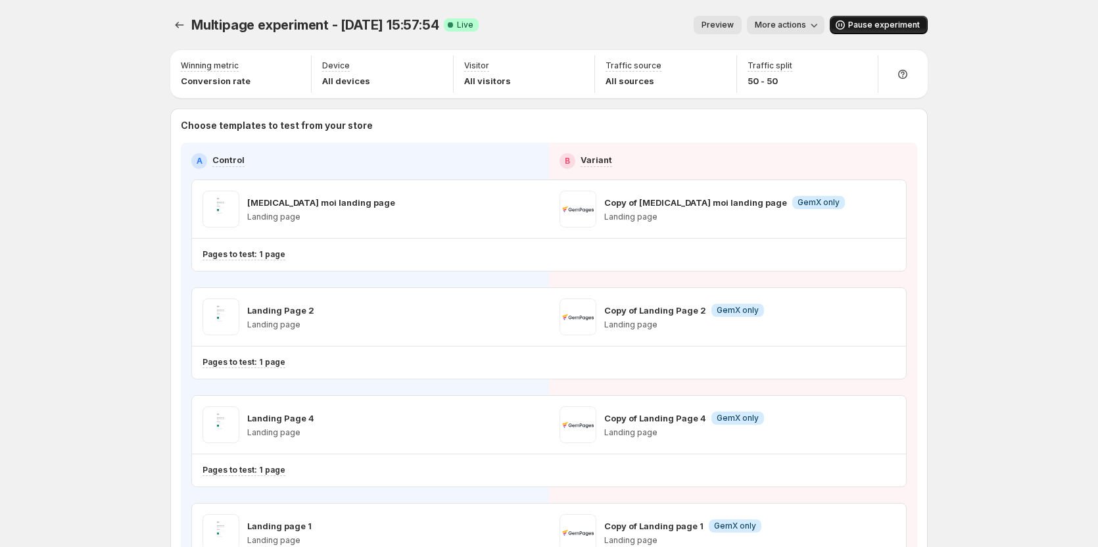
click at [873, 24] on span "Pause experiment" at bounding box center [884, 25] width 72 height 11
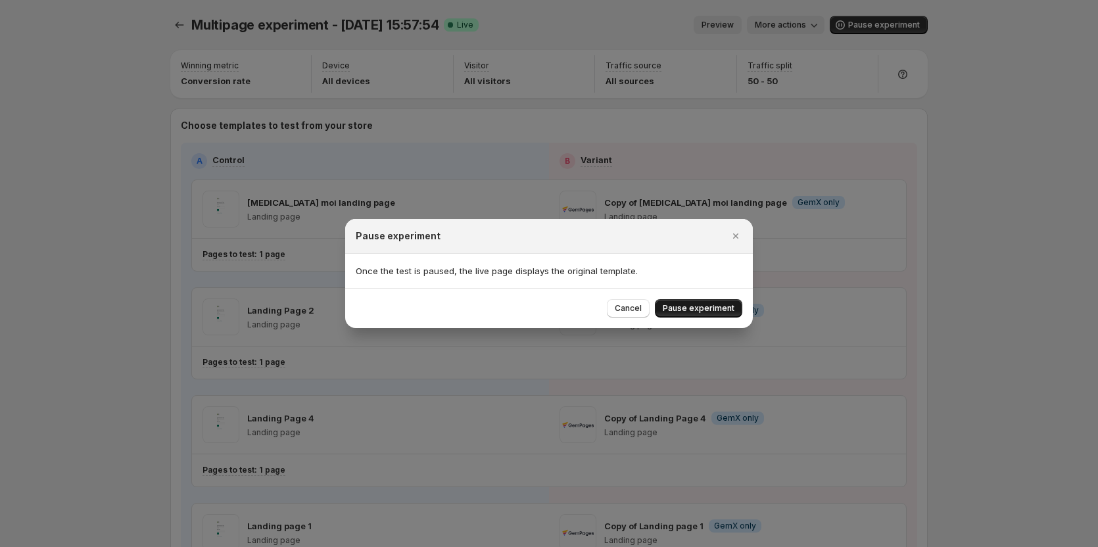
click at [692, 312] on span "Pause experiment" at bounding box center [699, 308] width 72 height 11
click at [965, 262] on div at bounding box center [549, 273] width 1098 height 547
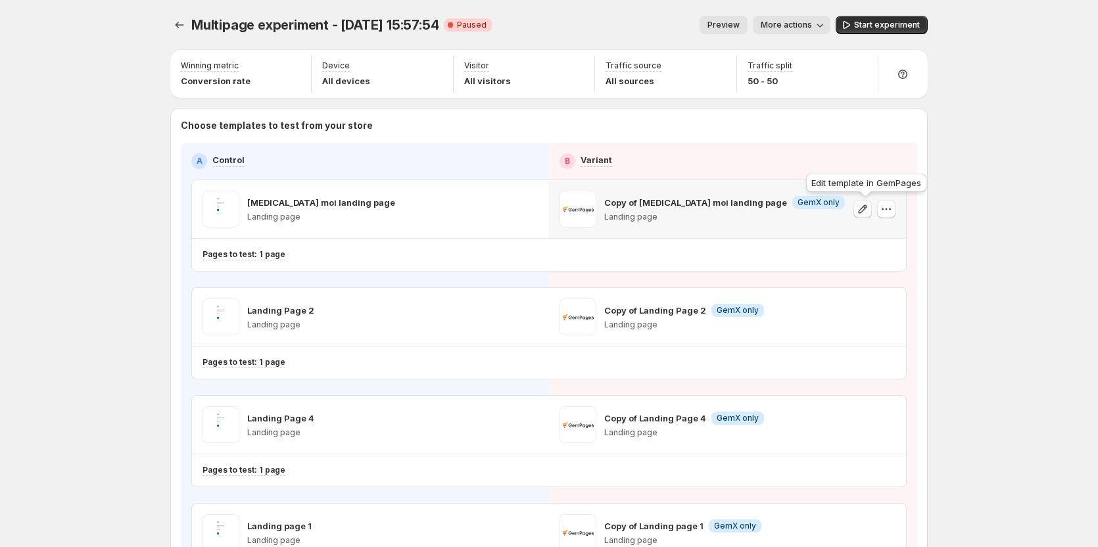
click at [860, 210] on icon "button" at bounding box center [862, 209] width 13 height 13
click at [869, 315] on icon "button" at bounding box center [862, 316] width 13 height 13
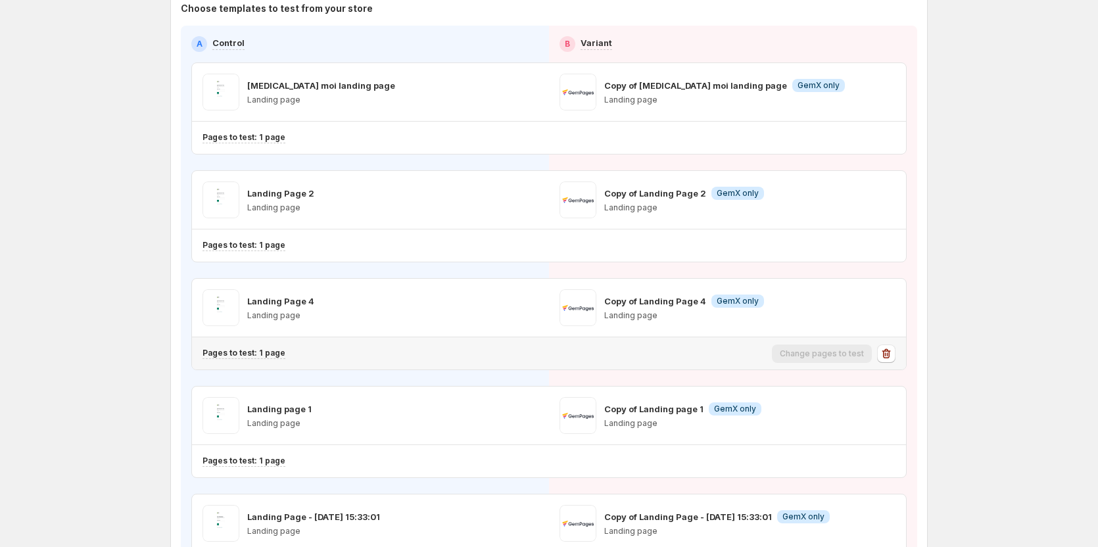
scroll to position [132, 0]
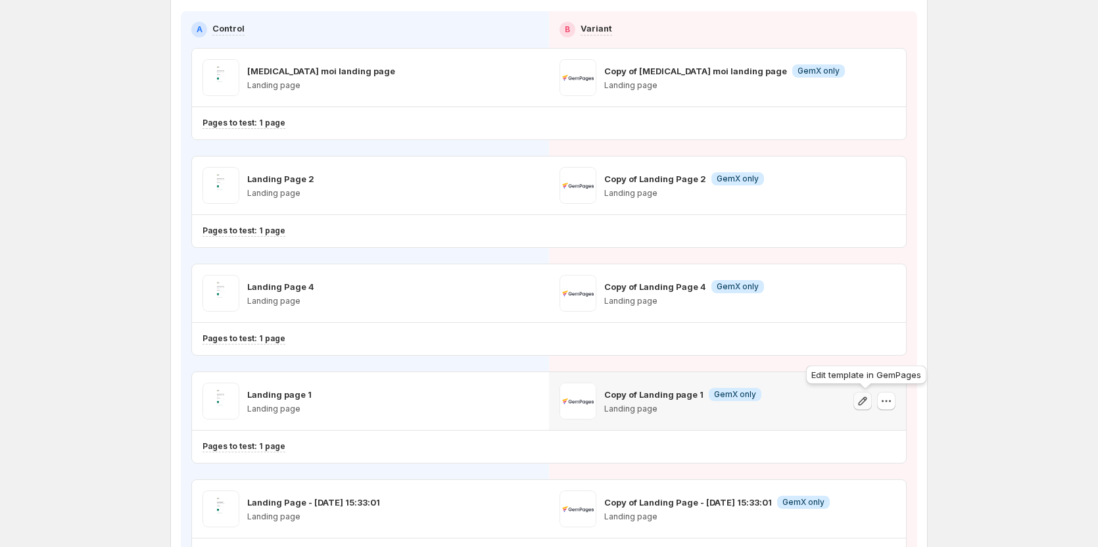
click at [869, 398] on icon "button" at bounding box center [862, 401] width 13 height 13
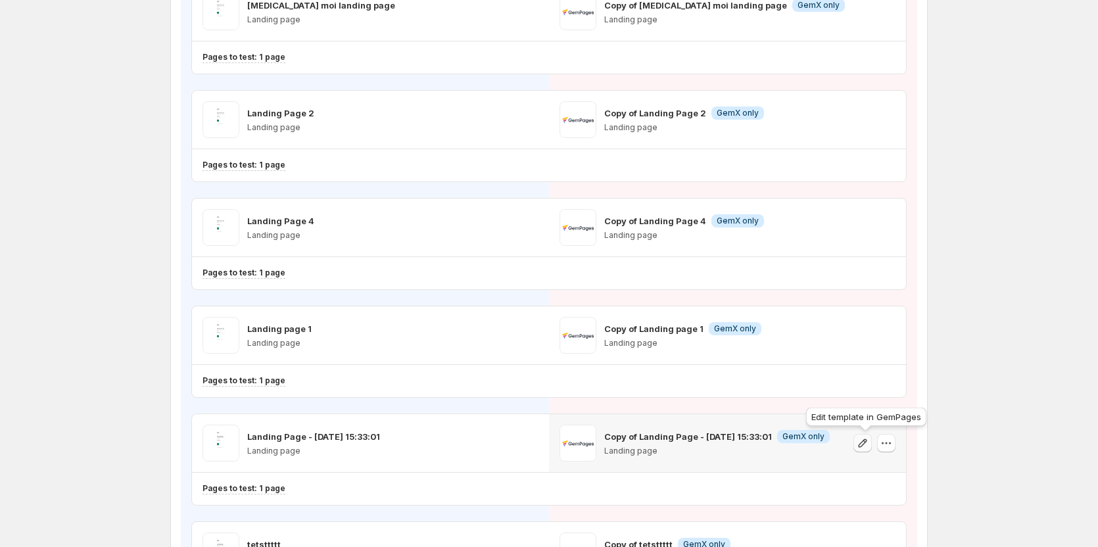
click at [867, 442] on icon "button" at bounding box center [863, 443] width 9 height 9
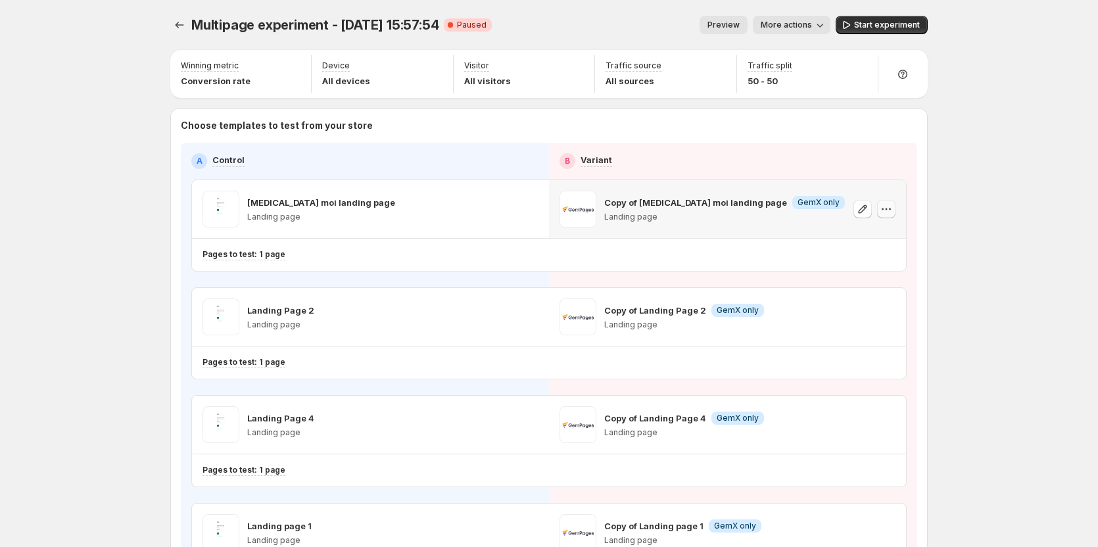
click at [893, 208] on icon "button" at bounding box center [886, 209] width 13 height 13
click at [864, 290] on span "Remove template" at bounding box center [890, 292] width 71 height 11
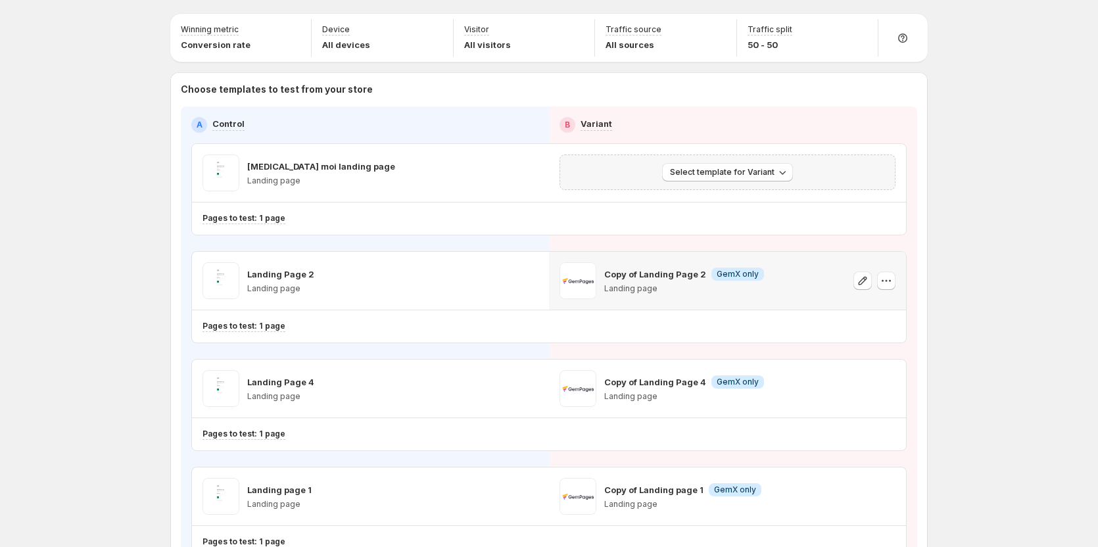
scroll to position [66, 0]
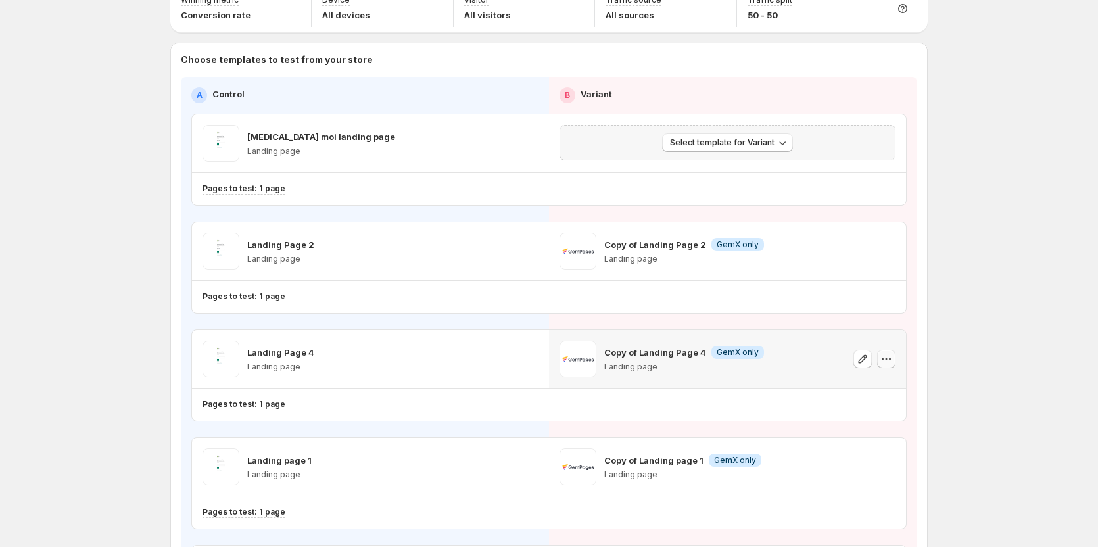
click at [888, 360] on icon "button" at bounding box center [886, 358] width 13 height 13
click at [867, 435] on button "Remove template" at bounding box center [893, 441] width 118 height 21
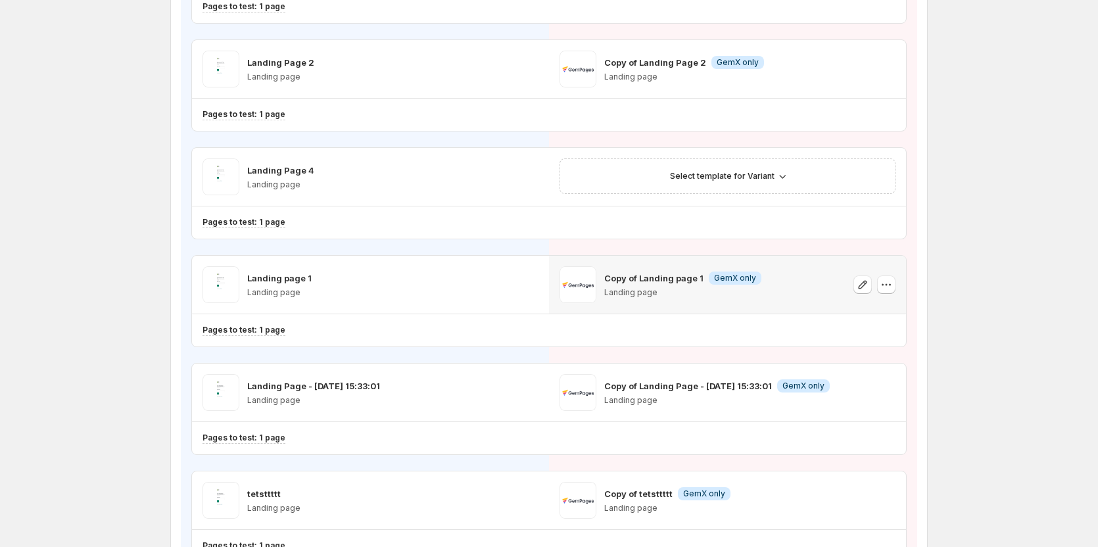
scroll to position [263, 0]
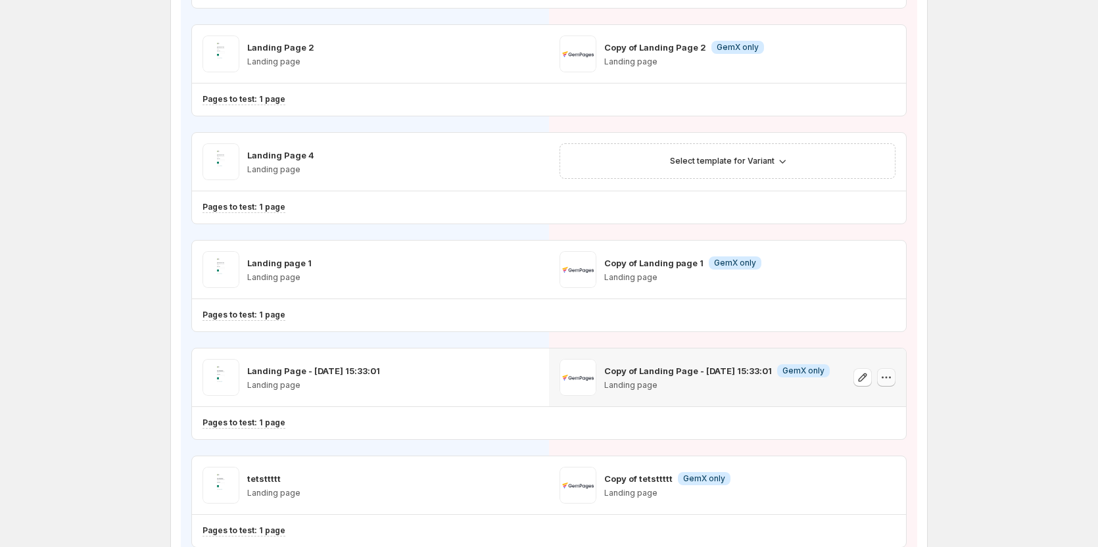
click at [888, 379] on icon "button" at bounding box center [886, 377] width 13 height 13
click at [864, 452] on button "Remove template" at bounding box center [893, 460] width 114 height 21
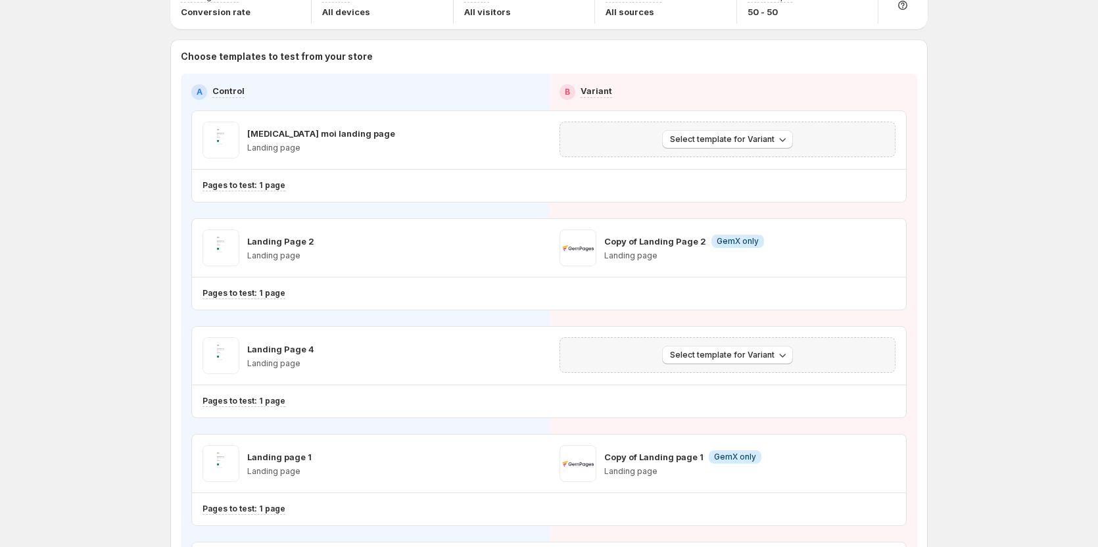
scroll to position [0, 0]
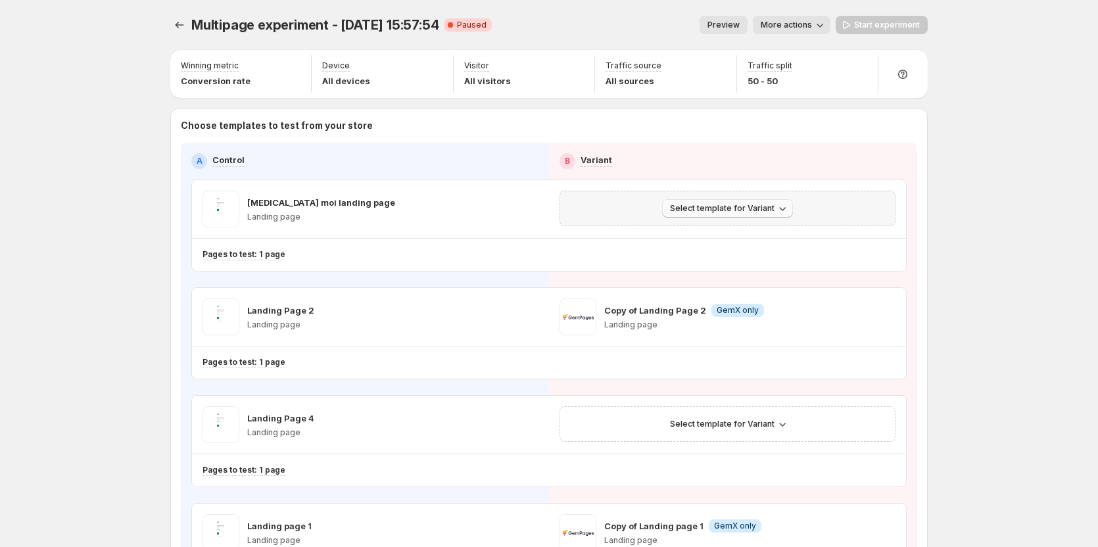
click at [748, 210] on span "Select template for Variant" at bounding box center [722, 208] width 105 height 11
click at [740, 264] on span "Create Variant based on Control" at bounding box center [733, 258] width 134 height 13
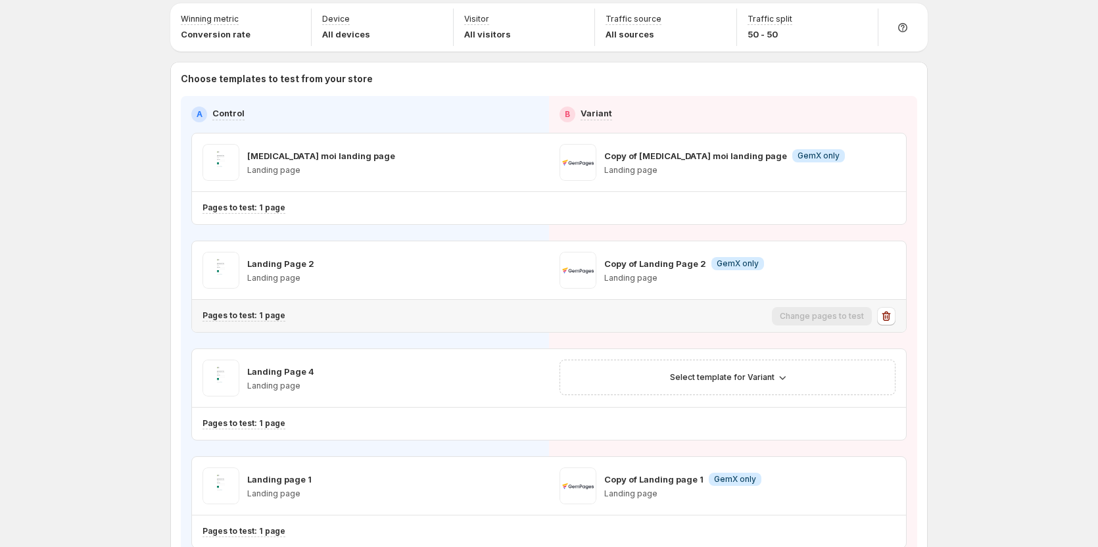
scroll to position [132, 0]
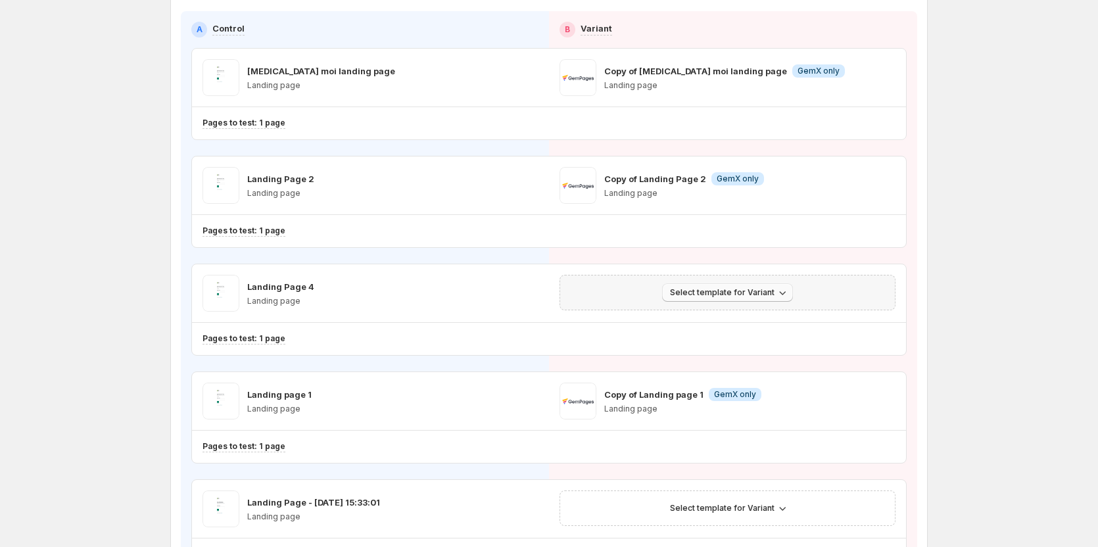
click at [717, 286] on button "Select template for Variant" at bounding box center [727, 292] width 131 height 18
click at [724, 337] on span "Create Variant based on Control" at bounding box center [733, 342] width 134 height 11
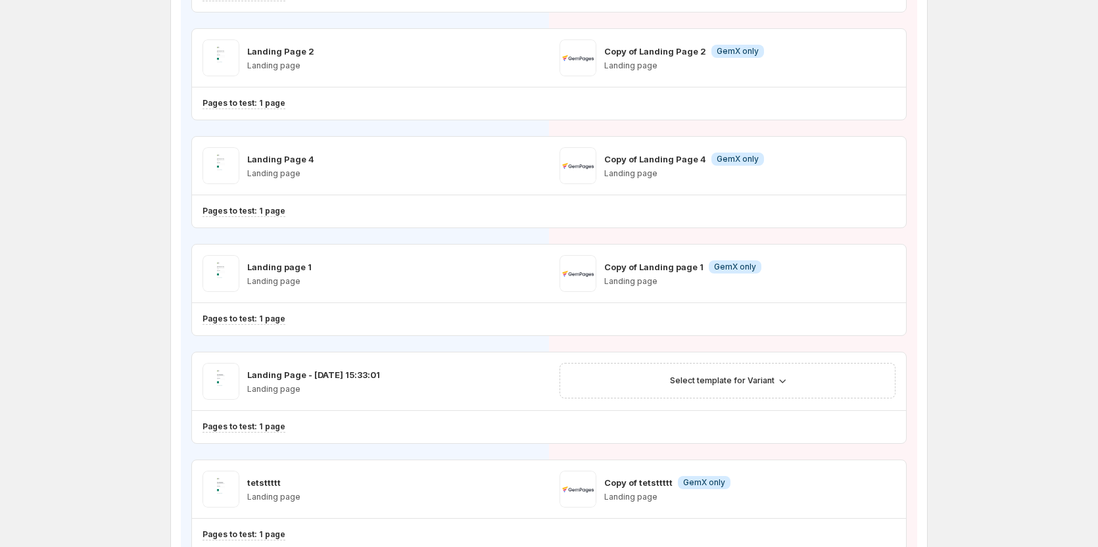
scroll to position [263, 0]
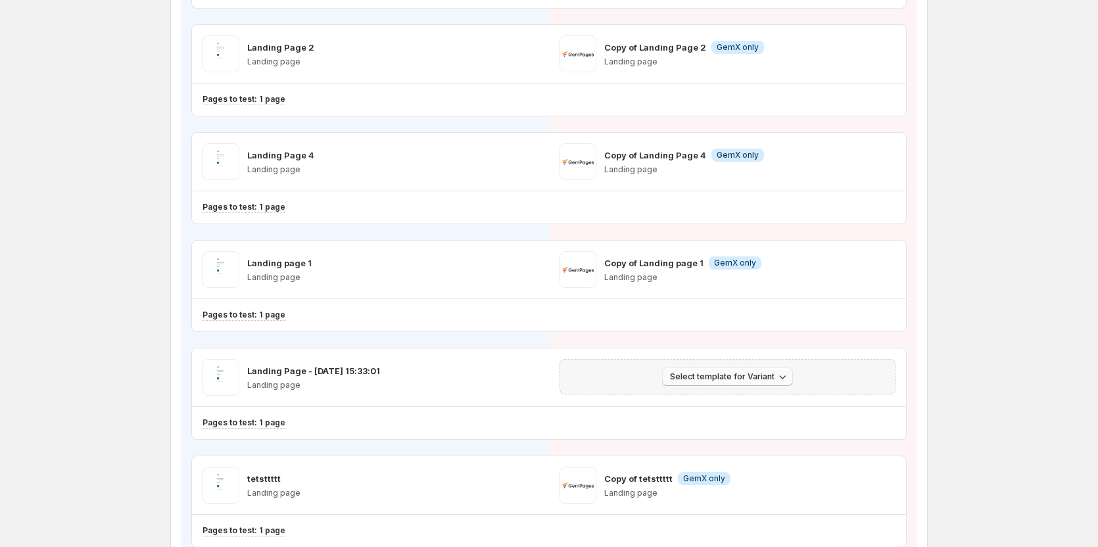
click at [751, 375] on span "Select template for Variant" at bounding box center [722, 377] width 105 height 11
click at [737, 421] on span "Create Variant based on Control" at bounding box center [733, 426] width 134 height 11
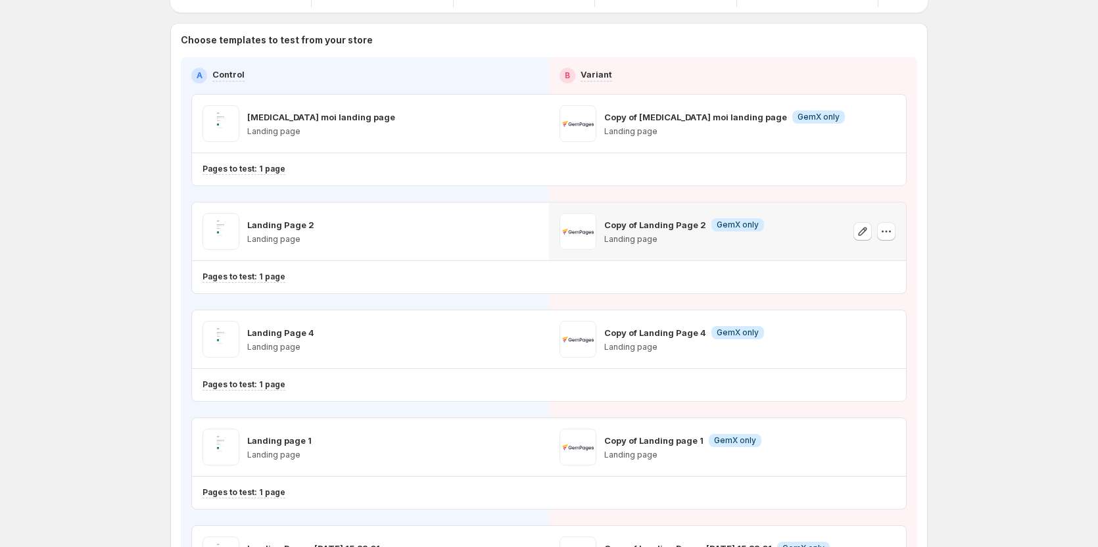
scroll to position [0, 0]
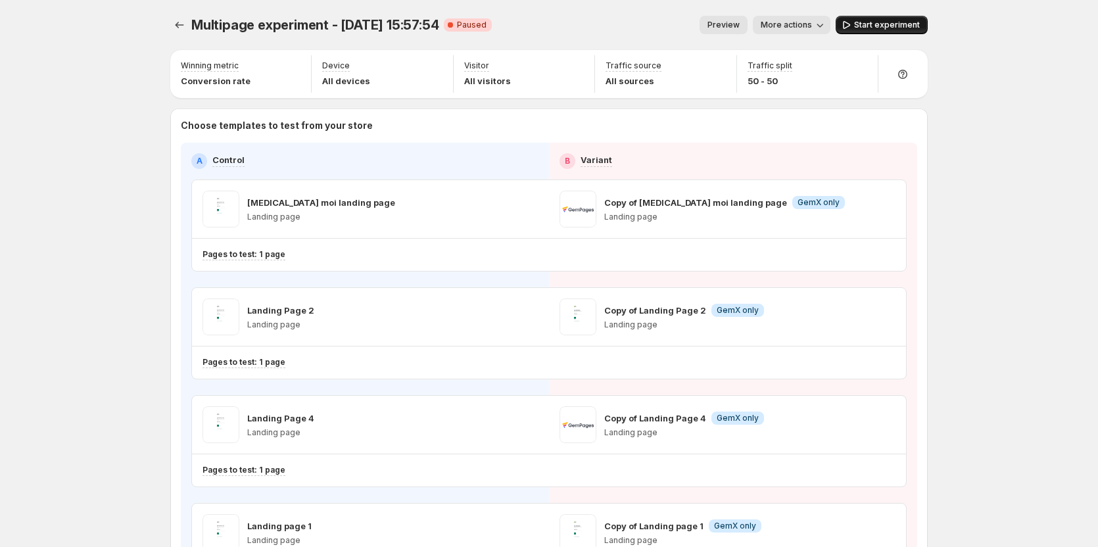
click at [869, 24] on span "Start experiment" at bounding box center [887, 25] width 66 height 11
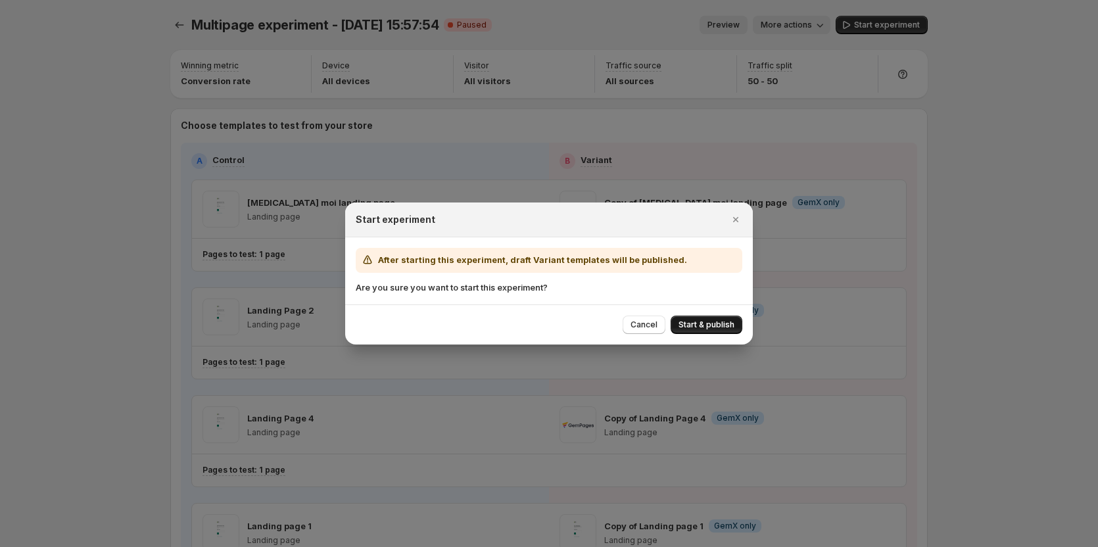
click at [706, 320] on span "Start & publish" at bounding box center [707, 325] width 56 height 11
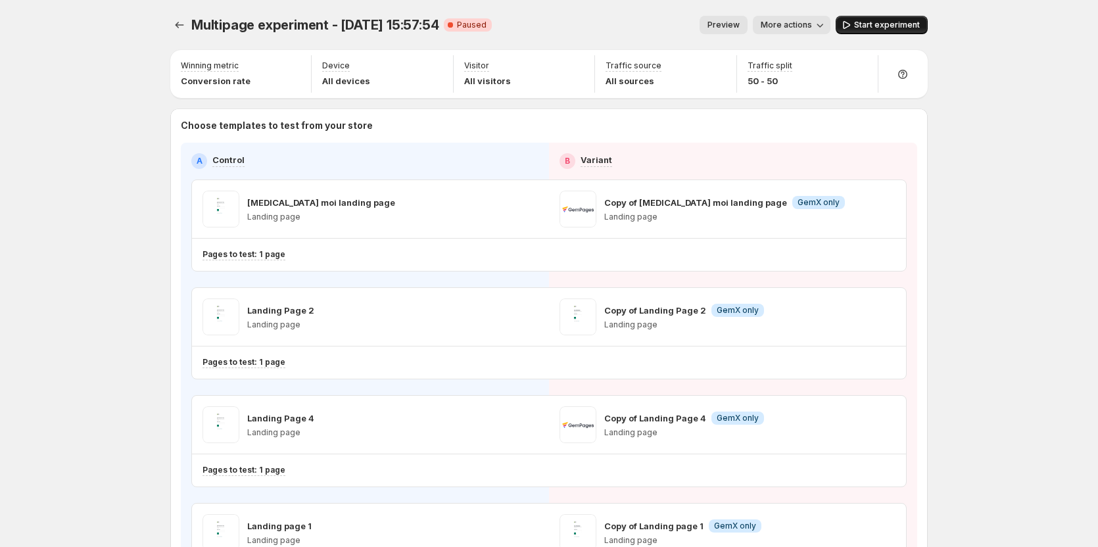
click at [878, 28] on span "Start experiment" at bounding box center [887, 25] width 66 height 11
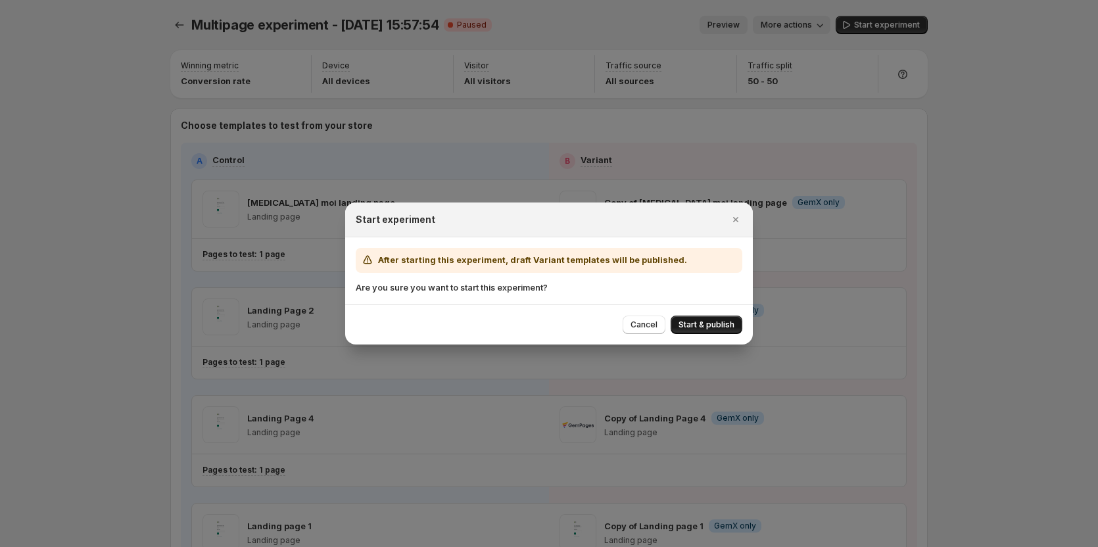
click at [699, 329] on span "Start & publish" at bounding box center [707, 325] width 56 height 11
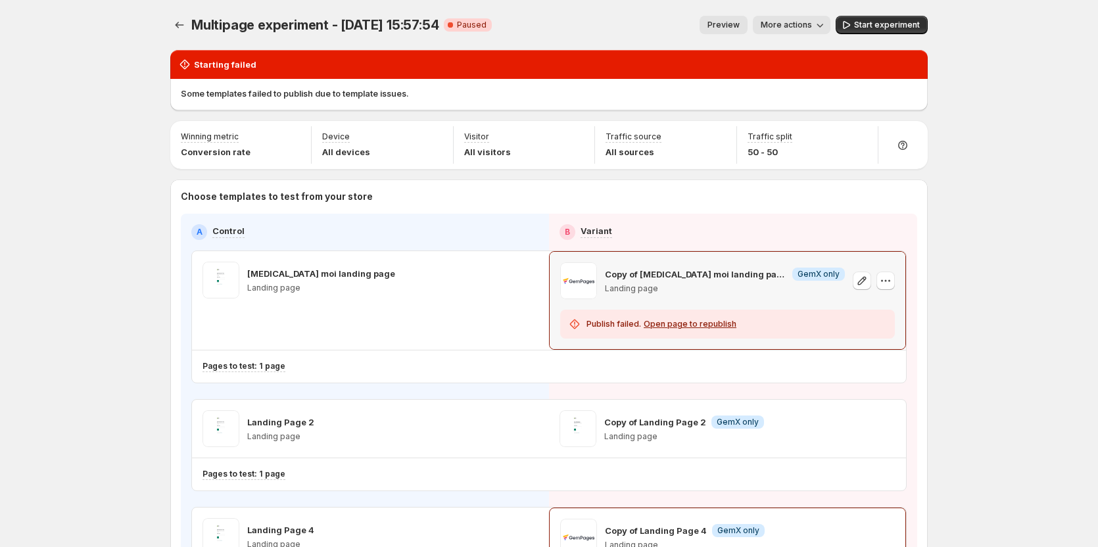
scroll to position [132, 0]
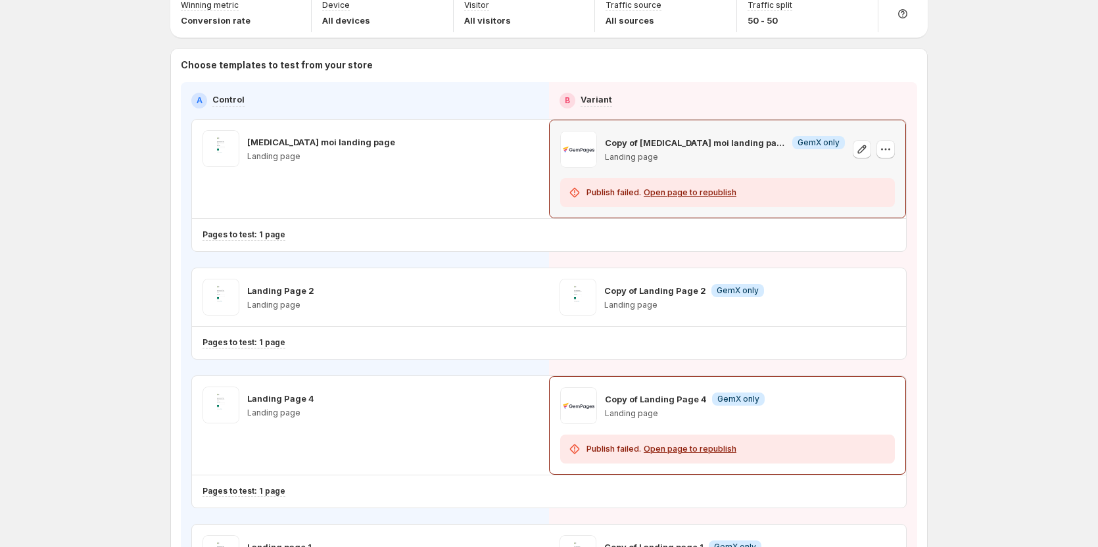
click at [676, 196] on div "Open page to republish" at bounding box center [690, 192] width 93 height 11
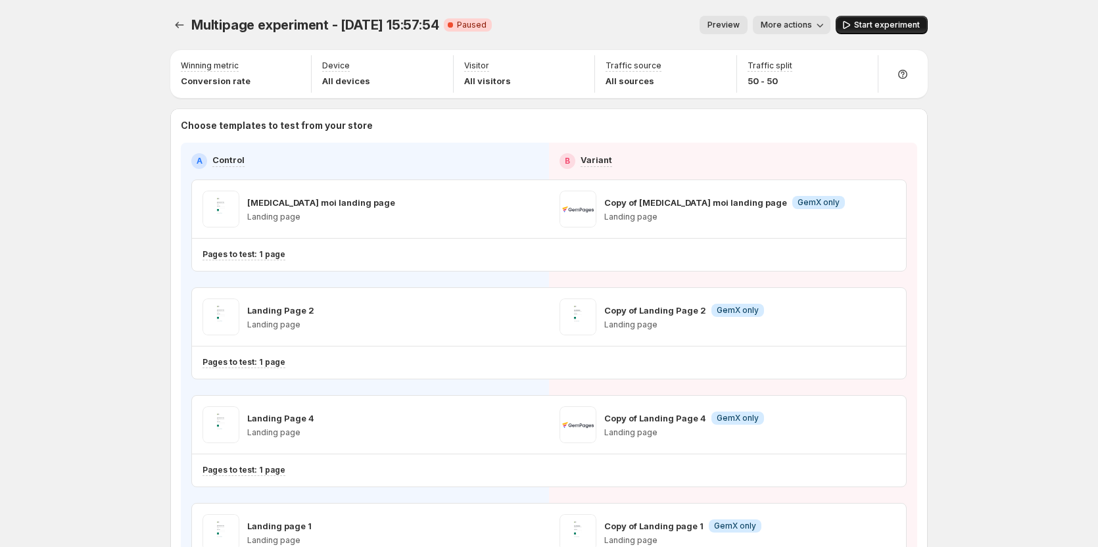
click at [871, 24] on span "Start experiment" at bounding box center [887, 25] width 66 height 11
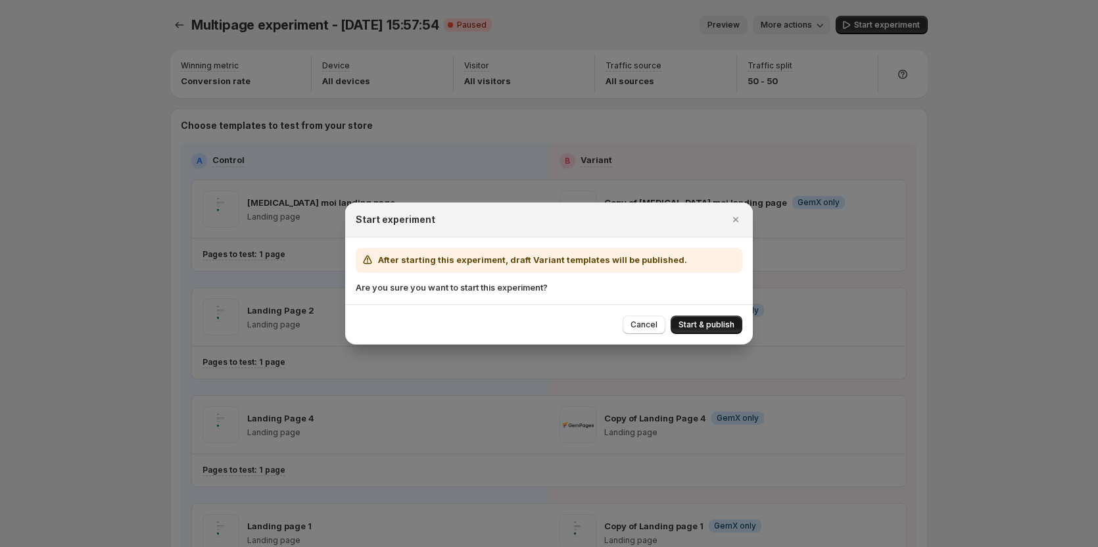
click at [700, 324] on span "Start & publish" at bounding box center [707, 325] width 56 height 11
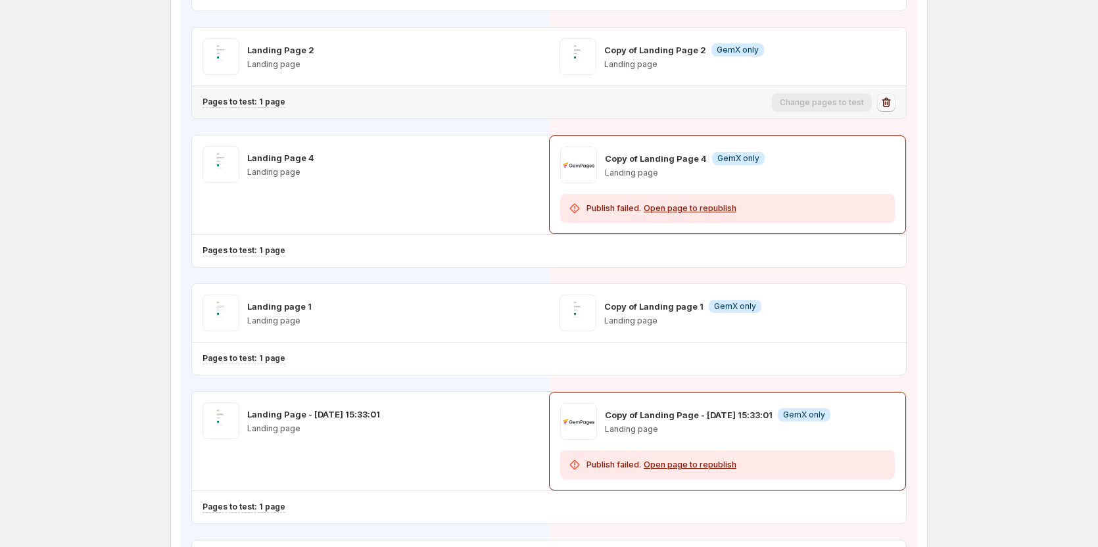
scroll to position [395, 0]
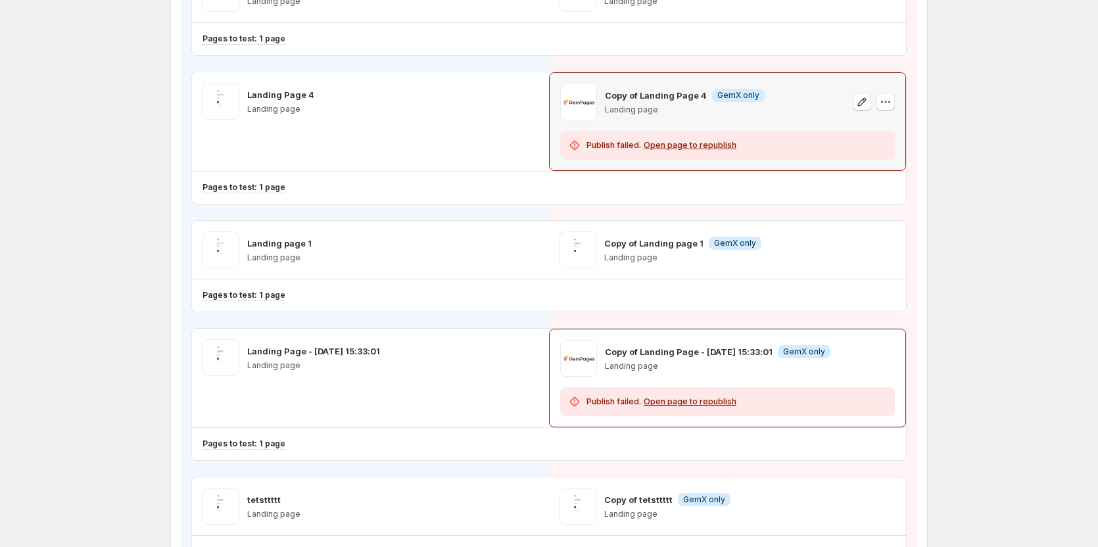
click at [704, 143] on div "Open page to republish" at bounding box center [690, 145] width 93 height 11
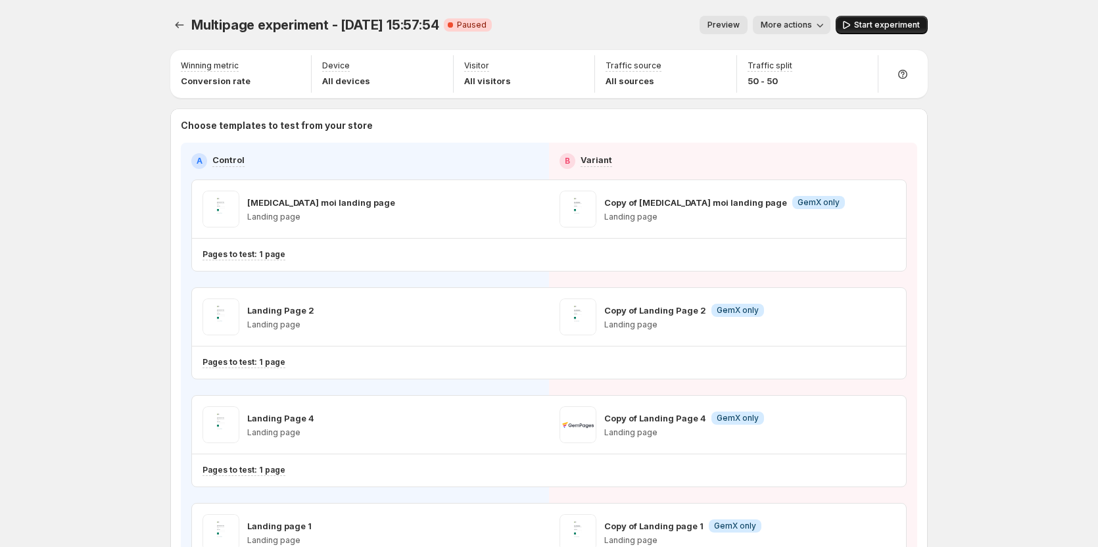
click at [886, 18] on button "Start experiment" at bounding box center [882, 25] width 92 height 18
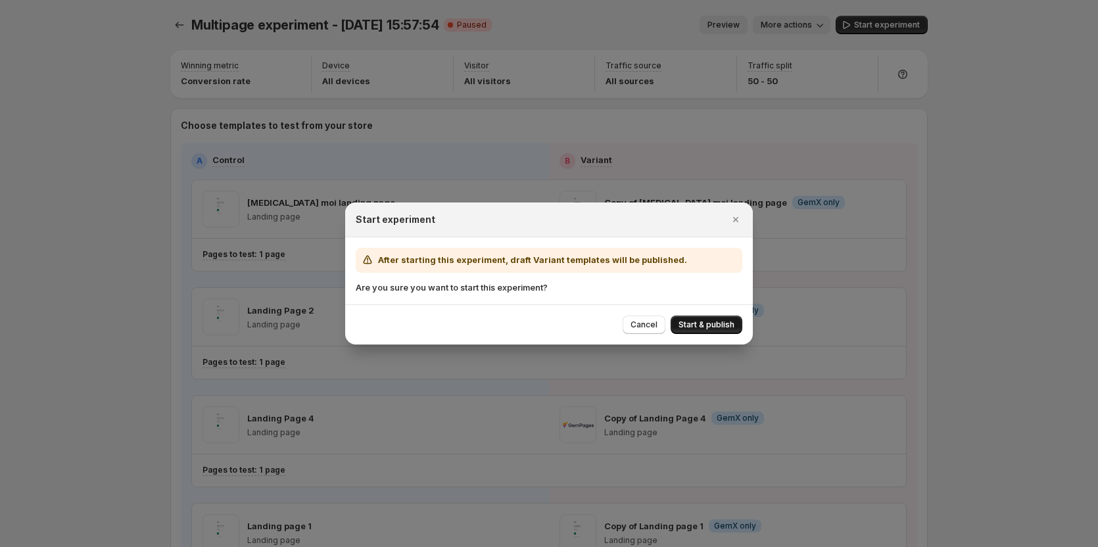
click at [683, 322] on span "Start & publish" at bounding box center [707, 325] width 56 height 11
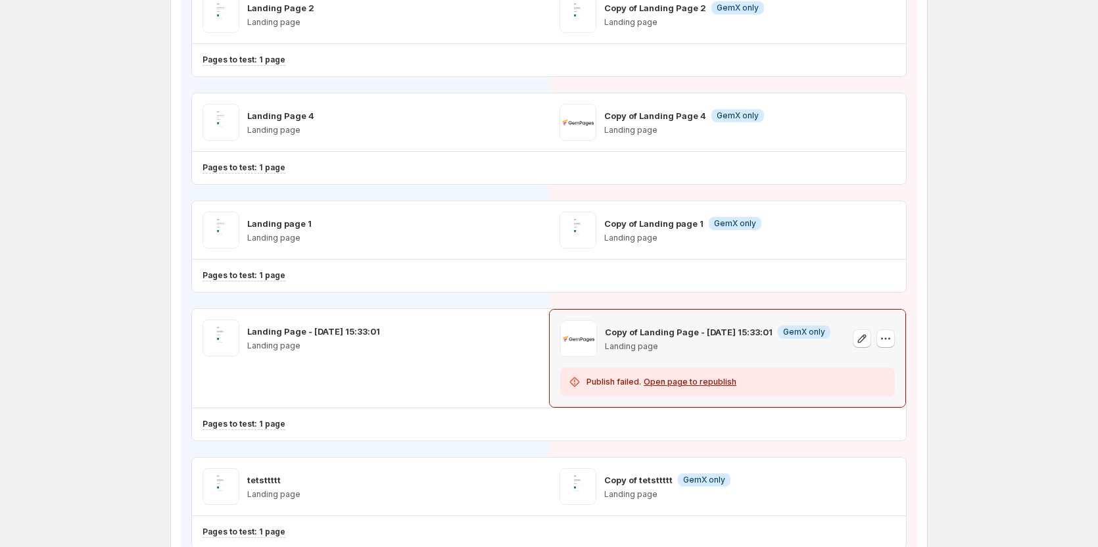
scroll to position [395, 0]
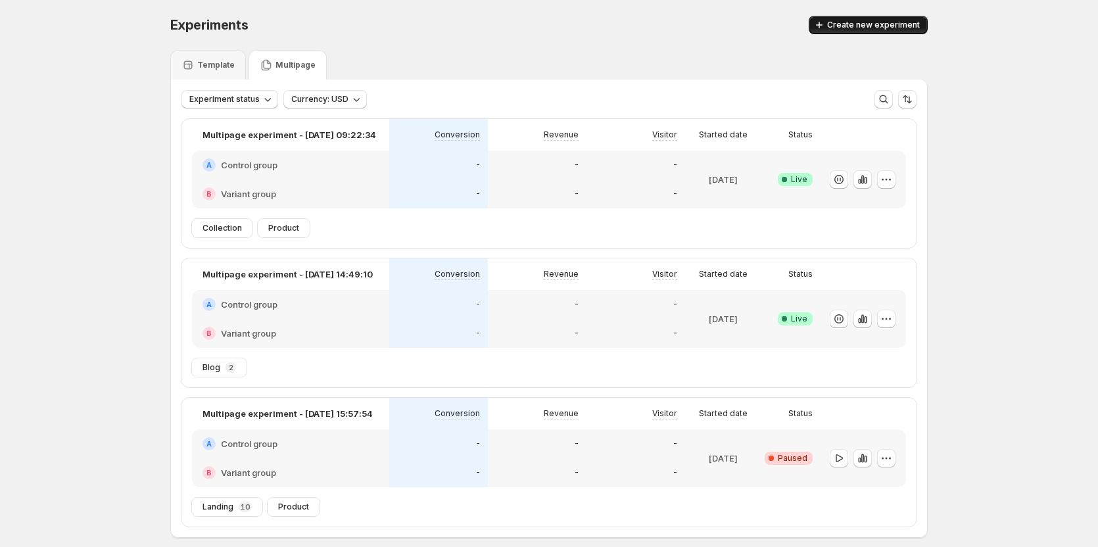
click at [858, 27] on span "Create new experiment" at bounding box center [873, 25] width 93 height 11
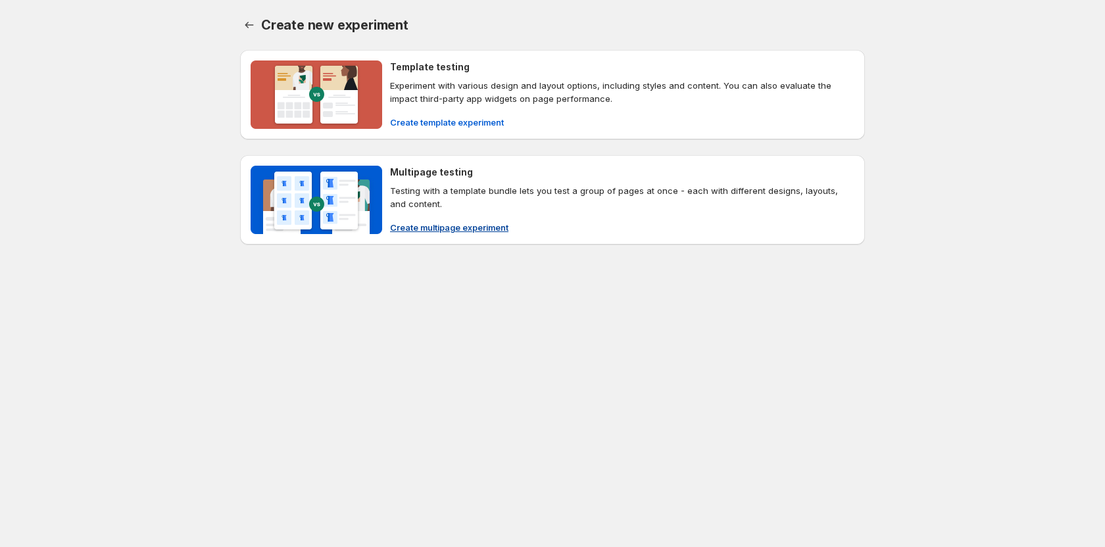
click at [433, 227] on span "Create multipage experiment" at bounding box center [449, 227] width 118 height 13
